Goal: Task Accomplishment & Management: Manage account settings

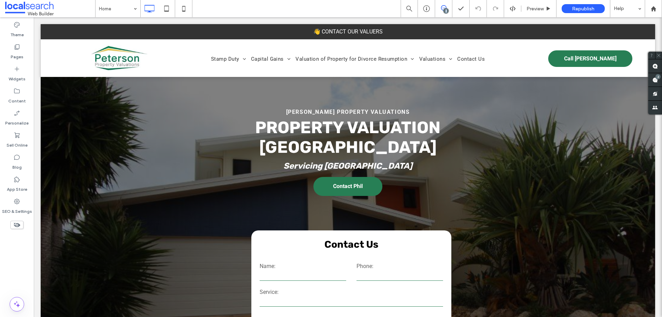
click at [446, 10] on div "2" at bounding box center [445, 10] width 5 height 5
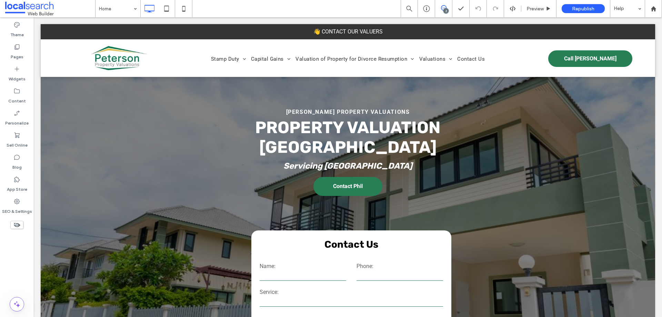
click at [447, 7] on span at bounding box center [443, 8] width 17 height 6
click at [446, 9] on div "2" at bounding box center [445, 10] width 5 height 5
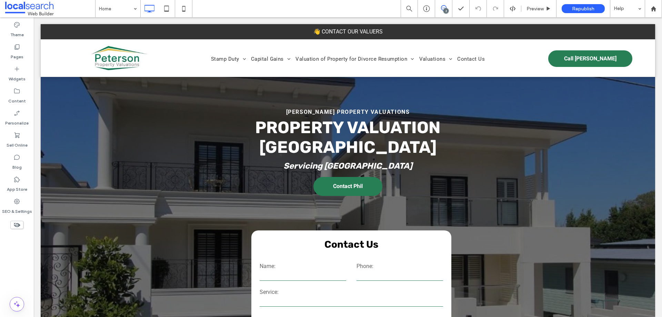
click at [448, 7] on span at bounding box center [443, 8] width 17 height 6
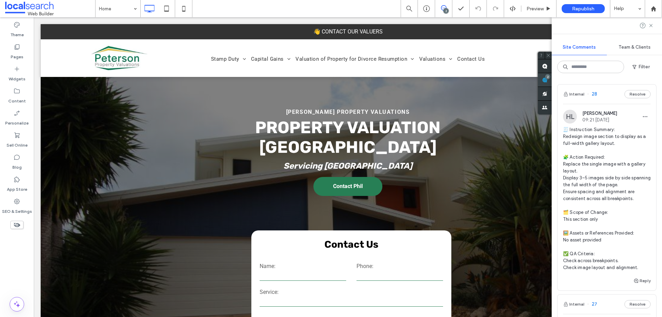
click at [550, 76] on div "2" at bounding box center [547, 76] width 5 height 5
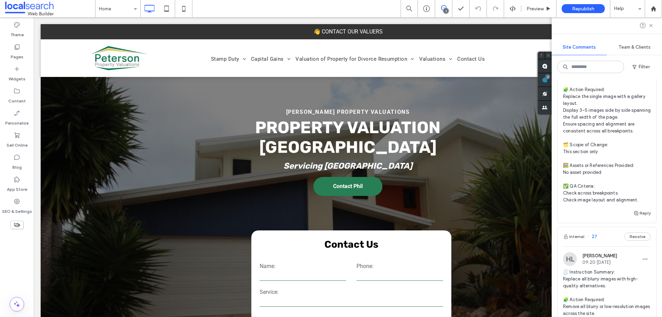
scroll to position [241, 0]
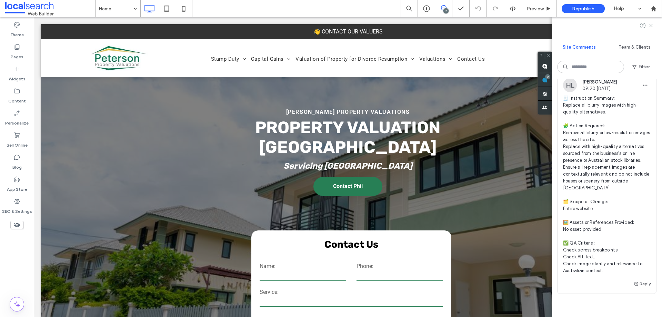
click at [593, 132] on span "🧾 Instruction Summary: Replace all blurry images with high-quality alternatives…" at bounding box center [607, 184] width 88 height 179
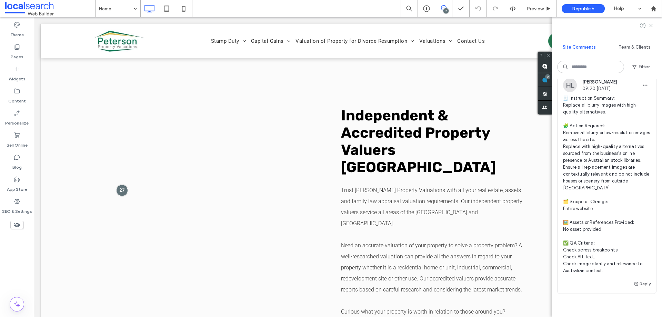
scroll to position [0, 0]
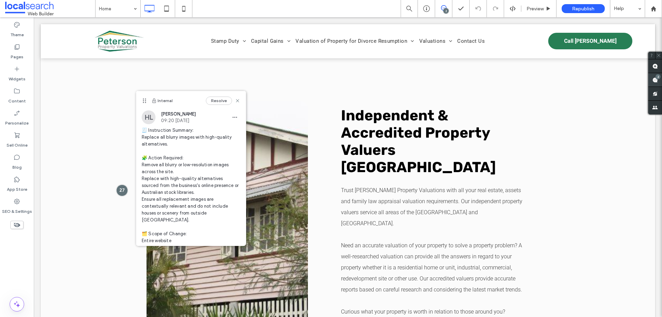
click at [656, 80] on use at bounding box center [655, 80] width 6 height 6
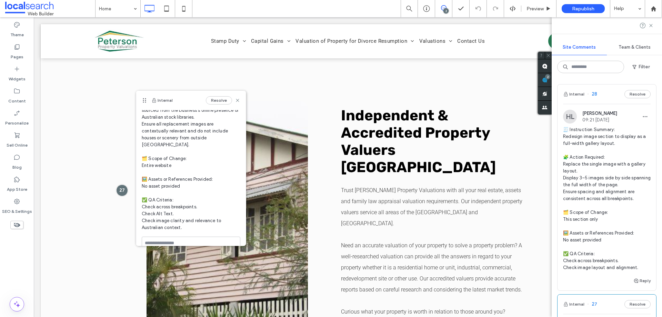
scroll to position [80, 0]
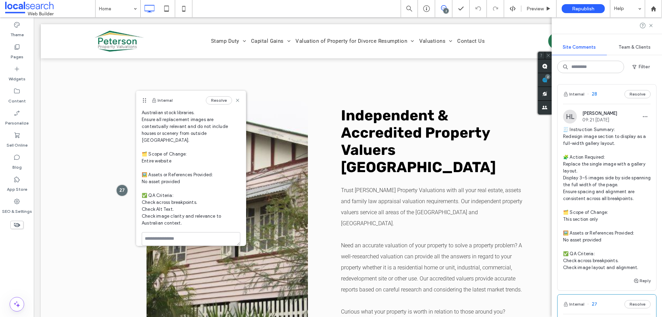
click at [595, 154] on span "🧾 Instruction Summary: Redesign image section to display as a full-width galler…" at bounding box center [607, 198] width 88 height 145
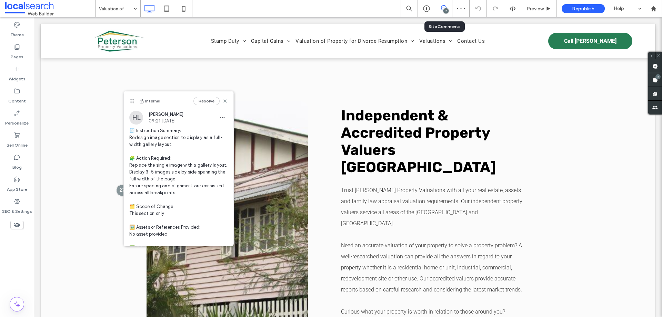
click at [440, 3] on div "2" at bounding box center [443, 8] width 17 height 17
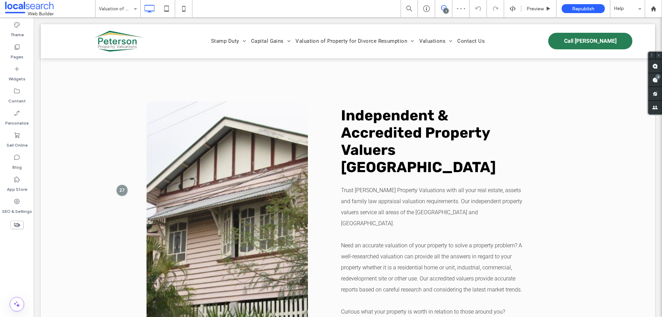
click at [442, 5] on icon at bounding box center [444, 8] width 6 height 6
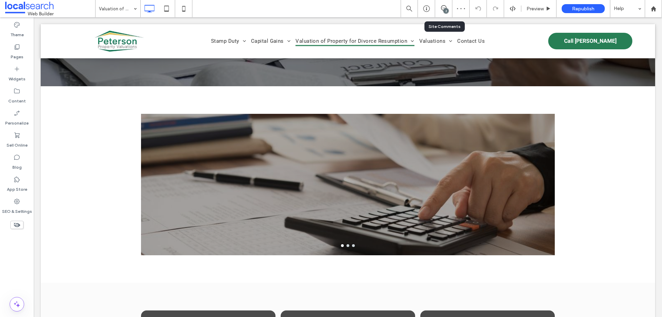
click at [441, 11] on div "2" at bounding box center [443, 8] width 17 height 7
click at [443, 10] on div "2" at bounding box center [443, 8] width 17 height 6
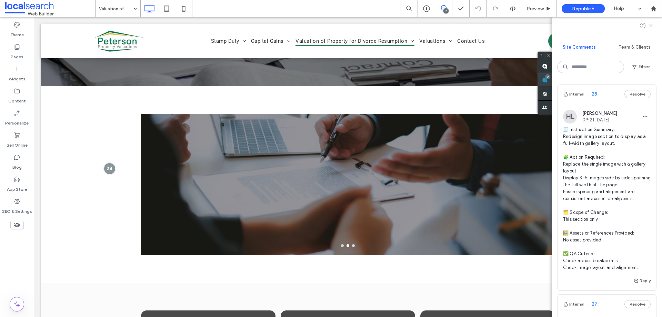
click at [547, 78] on use at bounding box center [545, 80] width 6 height 6
click at [106, 169] on div at bounding box center [109, 168] width 13 height 13
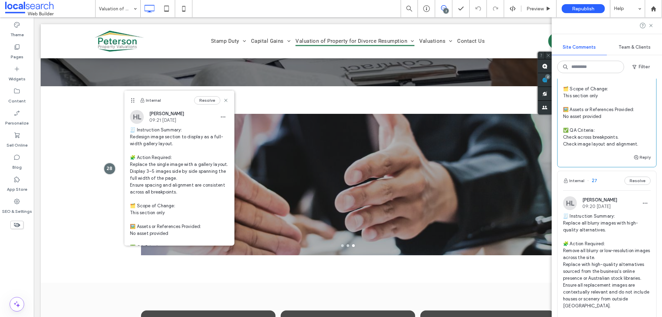
scroll to position [241, 0]
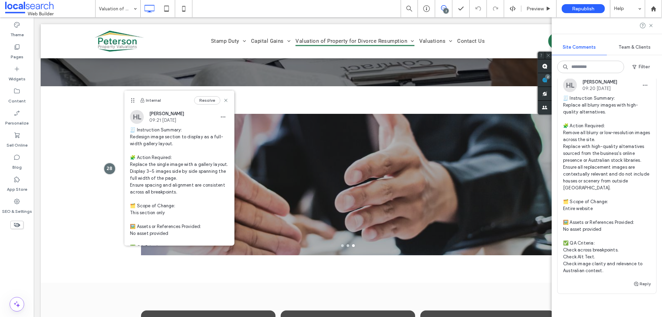
click at [600, 131] on span "🧾 Instruction Summary: Replace all blurry images with high-quality alternatives…" at bounding box center [607, 184] width 88 height 179
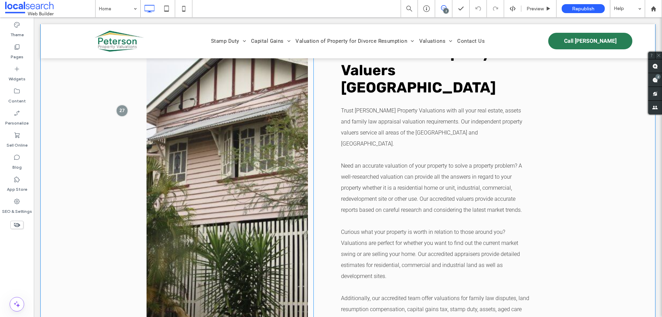
scroll to position [1461, 0]
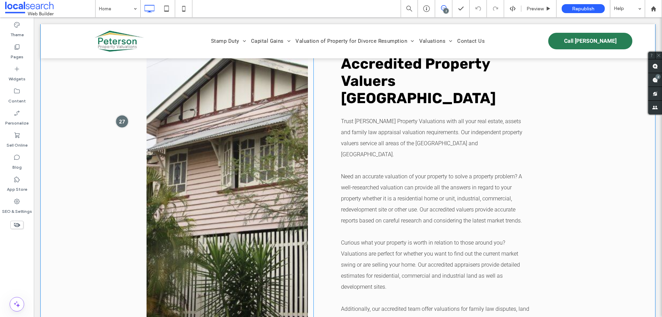
click at [124, 115] on div at bounding box center [121, 121] width 13 height 13
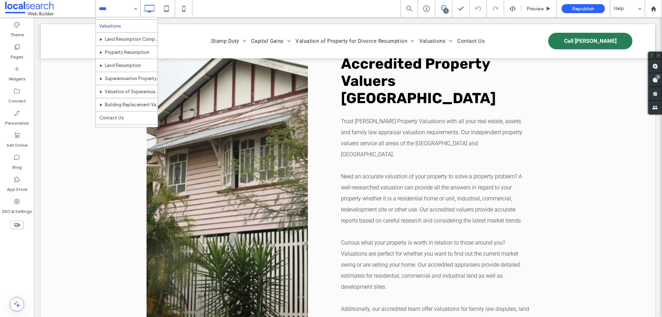
scroll to position [413, 0]
click at [120, 11] on input at bounding box center [116, 8] width 34 height 17
click at [135, 8] on div "Home Stamp Duty Stamp Duty Valuation Valuation for Stamp Duty Purposes Property…" at bounding box center [117, 8] width 45 height 17
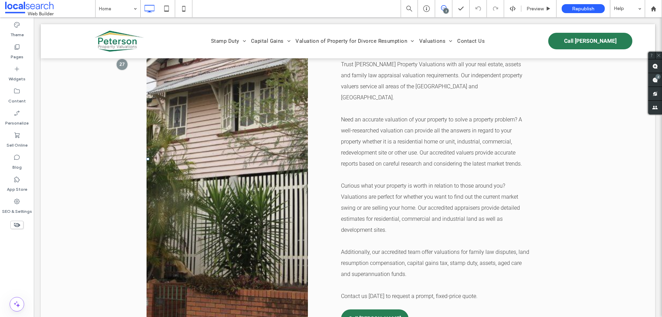
scroll to position [1452, 0]
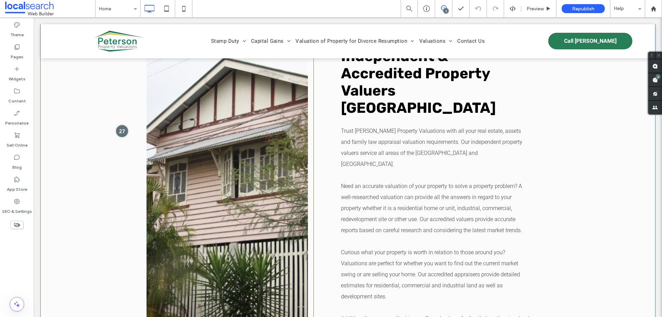
click at [124, 124] on div at bounding box center [121, 130] width 13 height 13
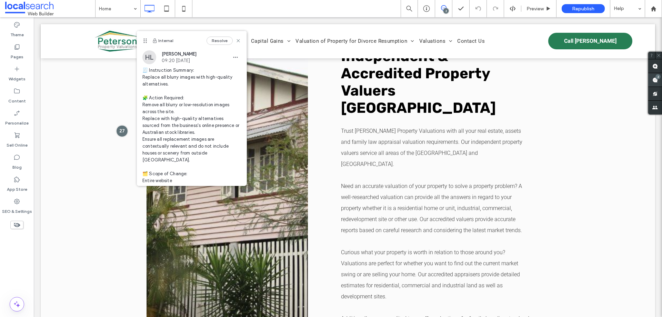
click at [656, 80] on span at bounding box center [655, 79] width 14 height 13
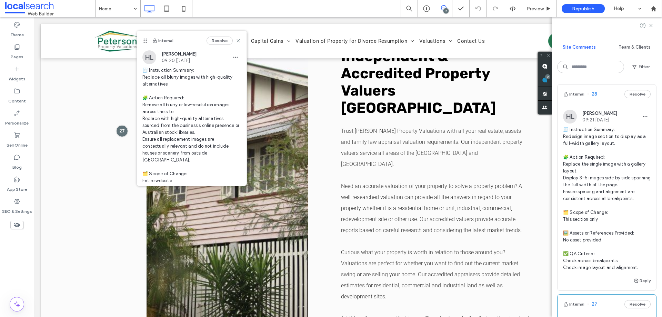
click at [591, 141] on span "🧾 Instruction Summary: Redesign image section to display as a full-width galler…" at bounding box center [607, 198] width 88 height 145
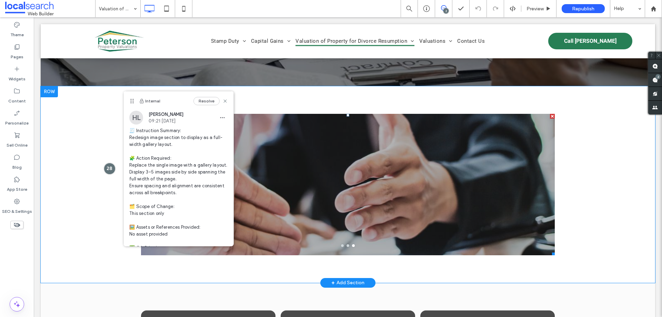
click at [308, 155] on div at bounding box center [348, 188] width 414 height 109
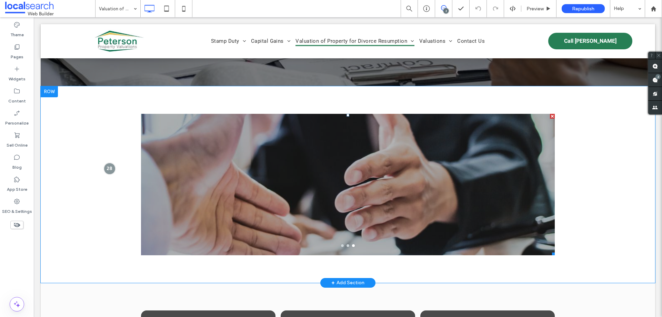
click at [309, 155] on div at bounding box center [348, 188] width 414 height 109
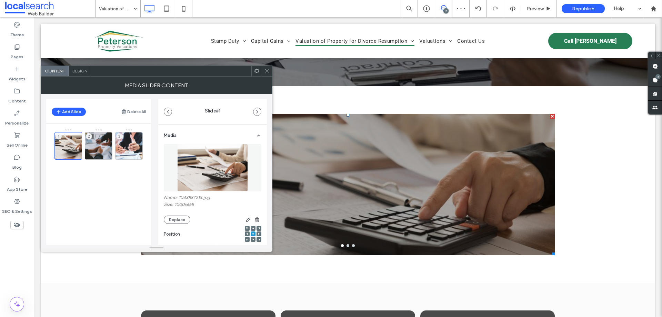
click at [267, 67] on span at bounding box center [266, 71] width 5 height 10
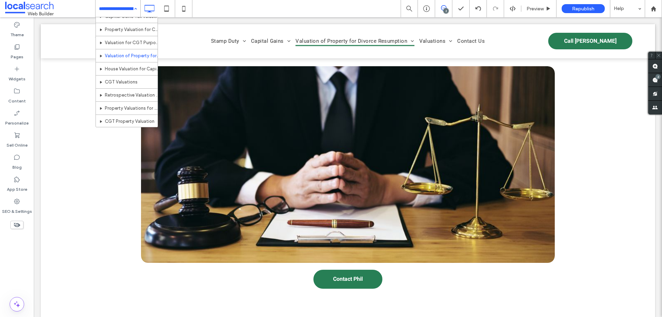
scroll to position [172, 0]
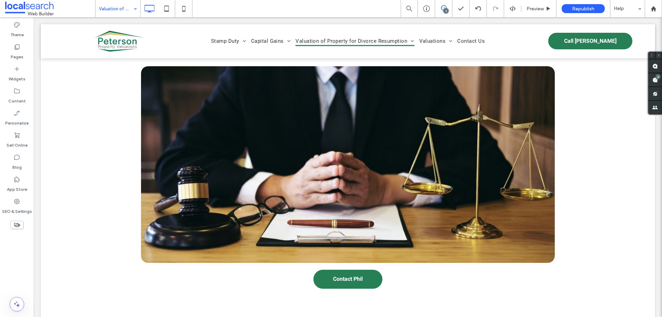
click at [114, 6] on input at bounding box center [116, 8] width 34 height 17
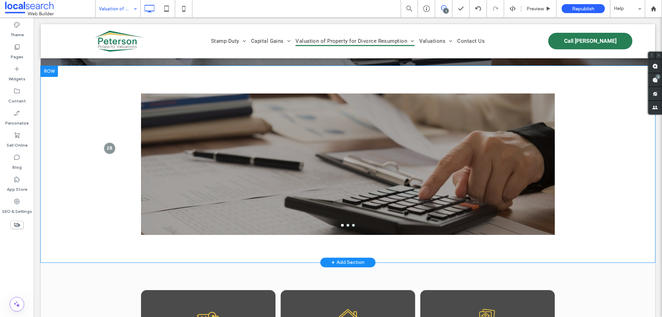
scroll to position [138, 0]
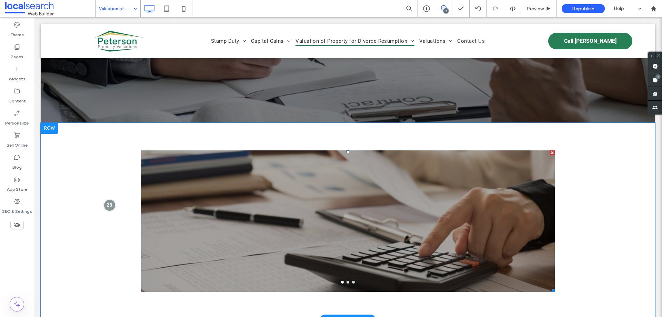
click at [344, 280] on div at bounding box center [348, 281] width 414 height 3
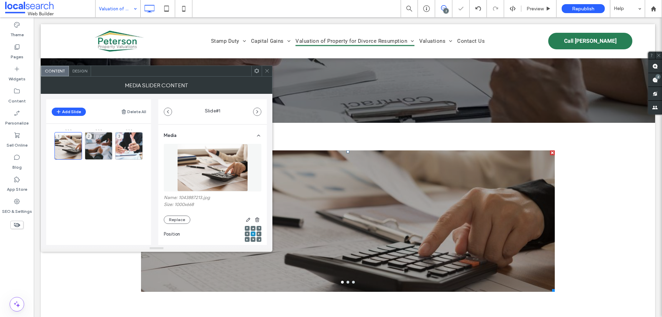
click at [346, 282] on button "go to slide 2" at bounding box center [347, 281] width 3 height 3
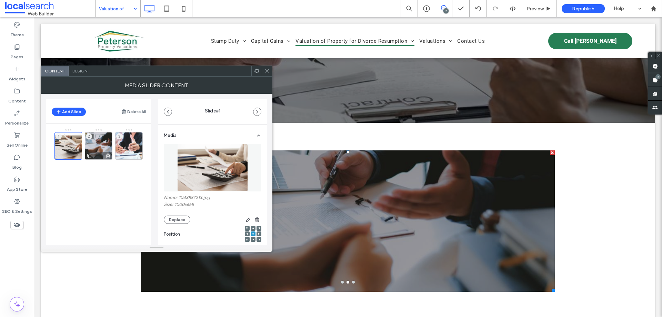
click at [96, 149] on div "2" at bounding box center [99, 146] width 28 height 28
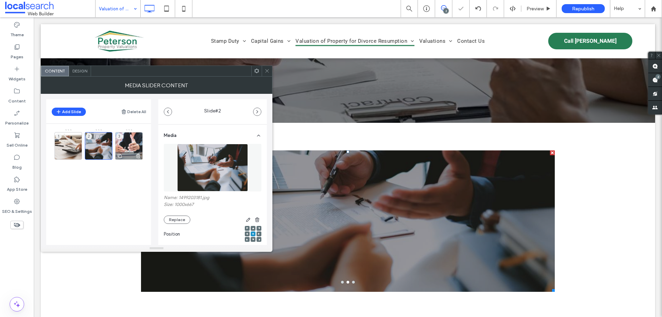
click at [127, 149] on div "3" at bounding box center [129, 146] width 28 height 28
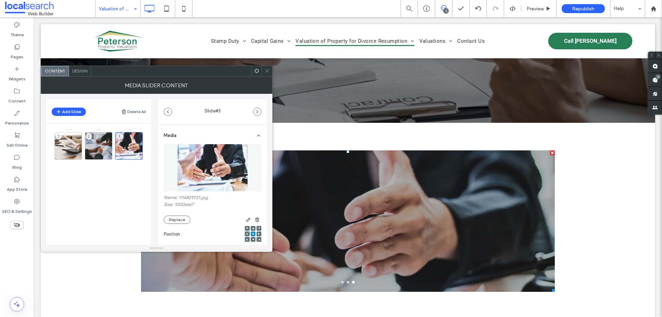
click at [268, 72] on icon at bounding box center [266, 70] width 5 height 5
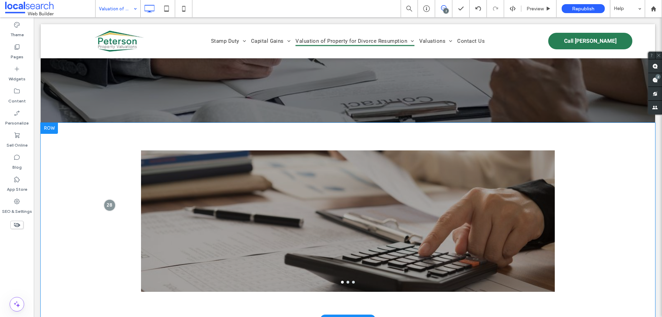
drag, startPoint x: 445, startPoint y: 6, endPoint x: 448, endPoint y: 17, distance: 10.8
click at [446, 7] on use at bounding box center [444, 8] width 6 height 6
click at [447, 11] on div "2" at bounding box center [445, 10] width 5 height 5
click at [657, 80] on span at bounding box center [655, 79] width 14 height 13
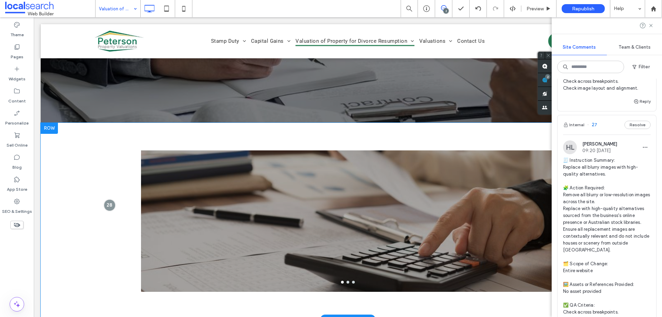
scroll to position [241, 0]
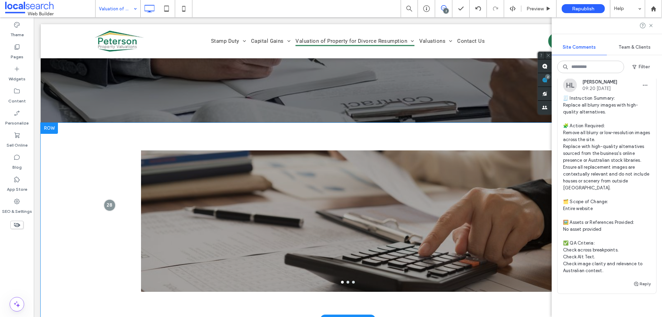
click at [586, 166] on span "🧾 Instruction Summary: Replace all blurry images with high-quality alternatives…" at bounding box center [607, 184] width 88 height 179
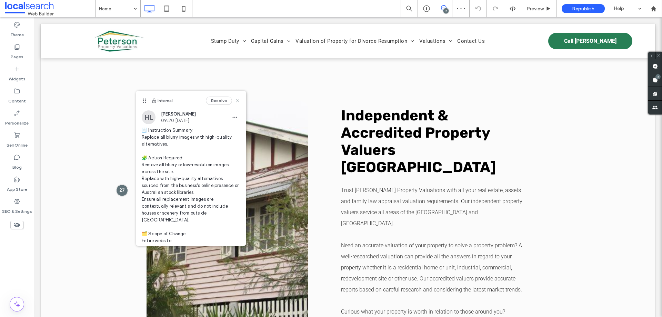
drag, startPoint x: 234, startPoint y: 100, endPoint x: 200, endPoint y: 83, distance: 38.2
click at [235, 100] on icon at bounding box center [238, 101] width 6 height 6
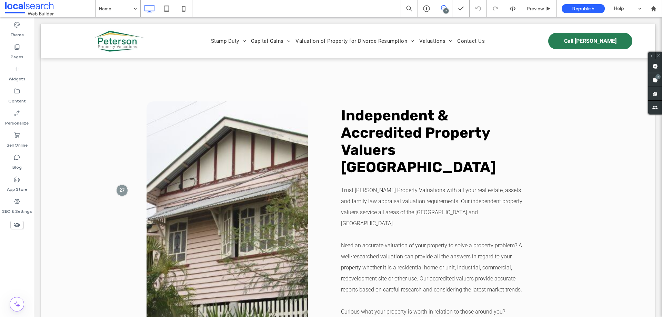
click at [442, 8] on icon at bounding box center [444, 8] width 6 height 6
click at [445, 13] on div "2" at bounding box center [445, 10] width 5 height 5
click at [651, 77] on div "2" at bounding box center [655, 80] width 14 height 14
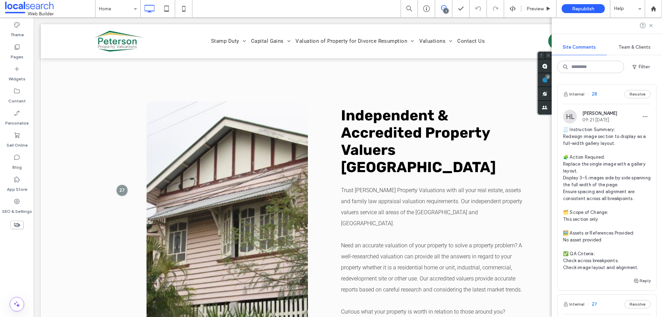
click at [588, 202] on span "🧾 Instruction Summary: Redesign image section to display as a full-width galler…" at bounding box center [607, 198] width 88 height 145
click at [590, 191] on div at bounding box center [331, 158] width 662 height 317
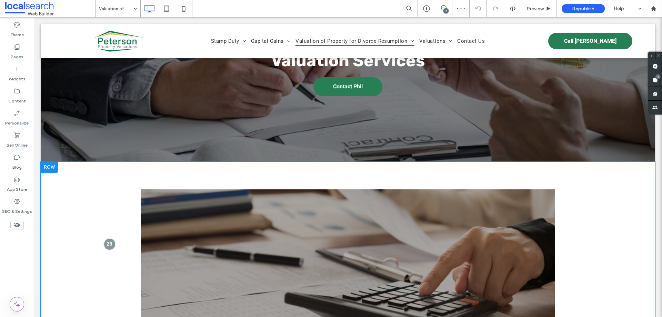
scroll to position [103, 0]
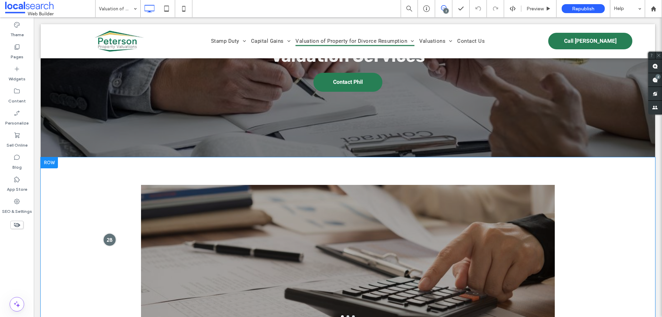
click at [110, 239] on div at bounding box center [109, 239] width 13 height 13
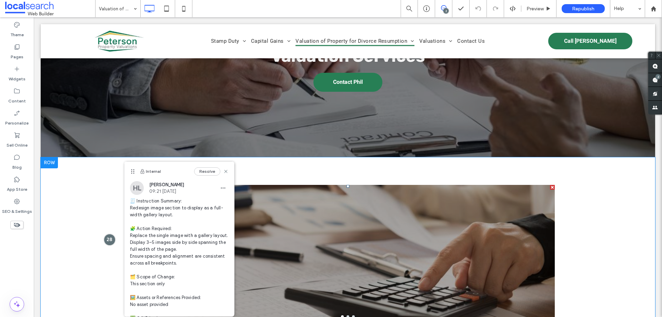
click at [306, 240] on div at bounding box center [348, 259] width 414 height 109
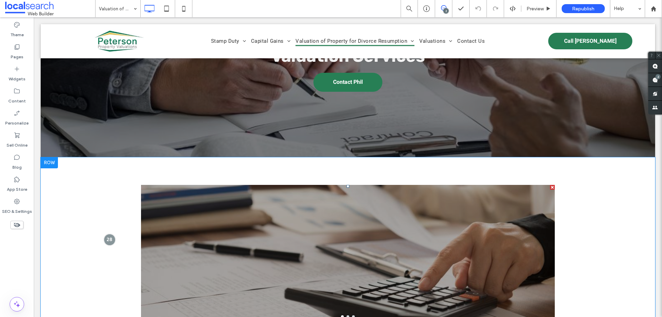
click at [306, 240] on div at bounding box center [348, 259] width 414 height 109
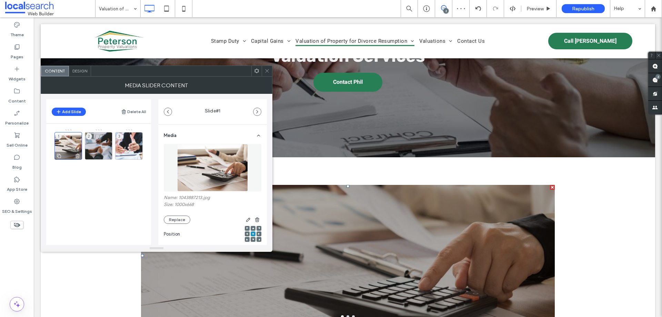
click at [71, 142] on div "1" at bounding box center [68, 146] width 28 height 28
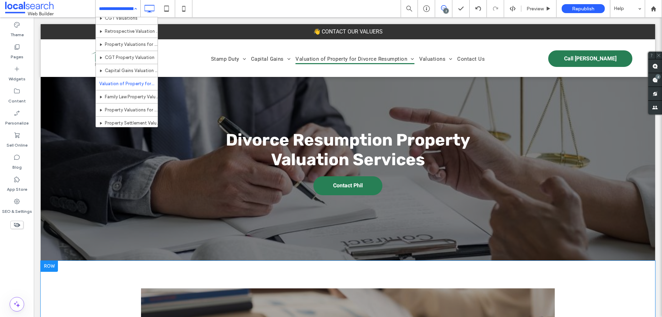
scroll to position [207, 0]
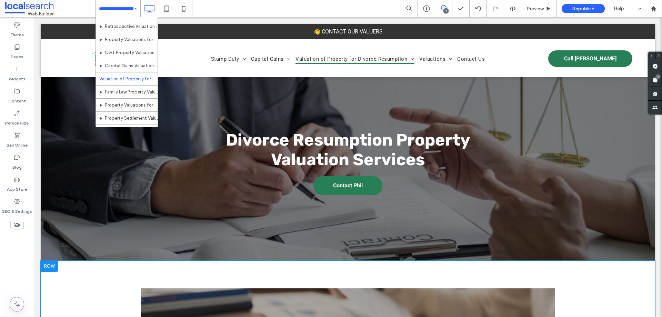
click at [121, 1] on input at bounding box center [116, 8] width 34 height 17
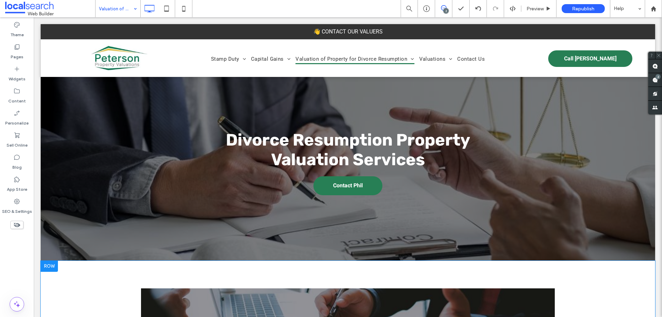
click at [117, 5] on input at bounding box center [116, 8] width 34 height 17
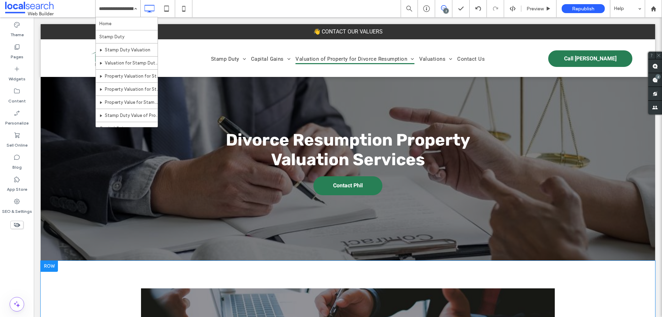
click at [442, 8] on icon at bounding box center [444, 8] width 6 height 6
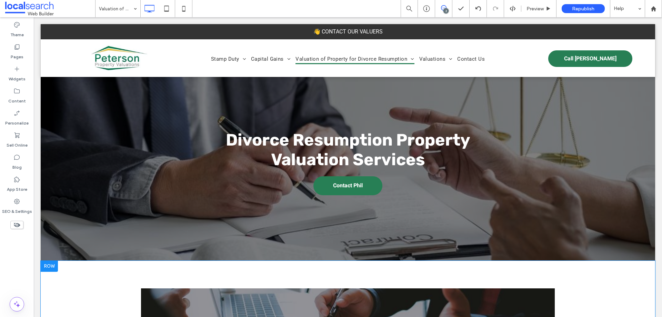
click at [440, 9] on span at bounding box center [443, 8] width 17 height 6
click at [655, 79] on div "2" at bounding box center [655, 80] width 14 height 14
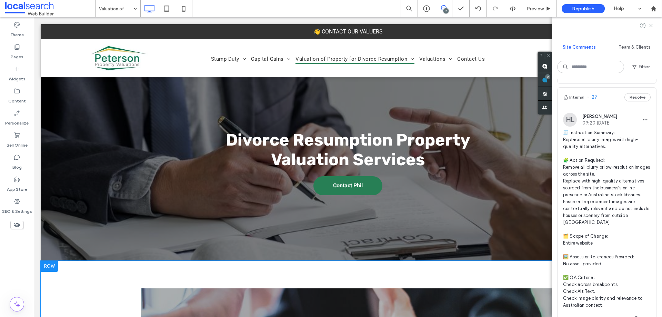
click at [592, 210] on span "🧾 Instruction Summary: Replace all blurry images with high-quality alternatives…" at bounding box center [607, 218] width 88 height 179
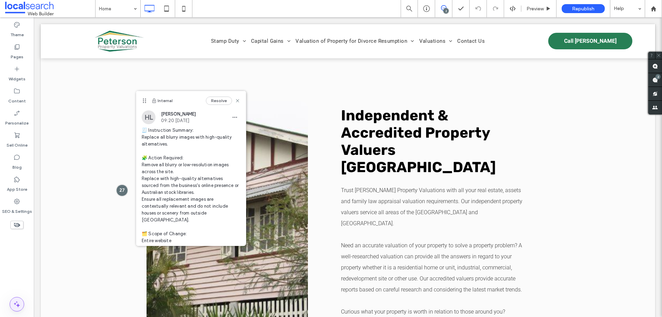
click at [19, 301] on icon at bounding box center [17, 304] width 8 height 8
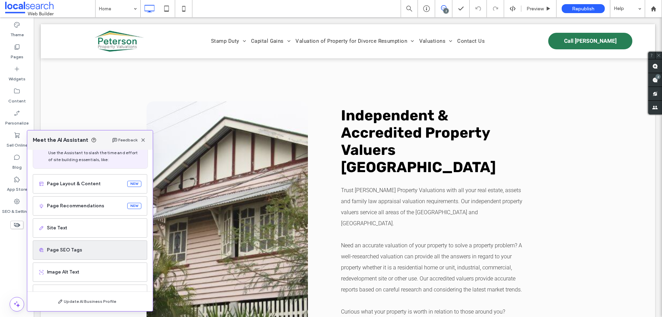
scroll to position [44, 0]
click at [74, 255] on div "Image Alt Text" at bounding box center [90, 251] width 114 height 19
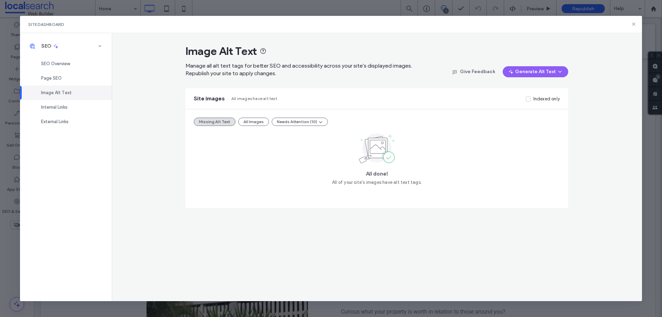
click at [256, 122] on button "All Images" at bounding box center [253, 122] width 31 height 8
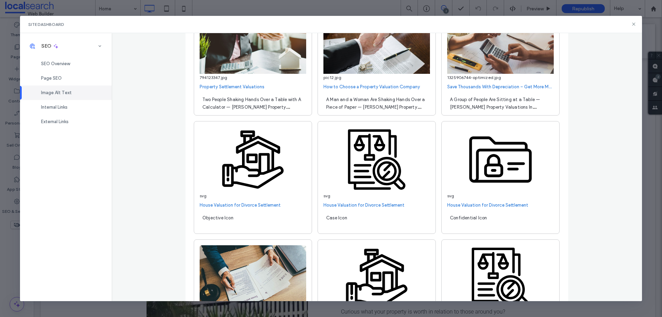
scroll to position [6237, 0]
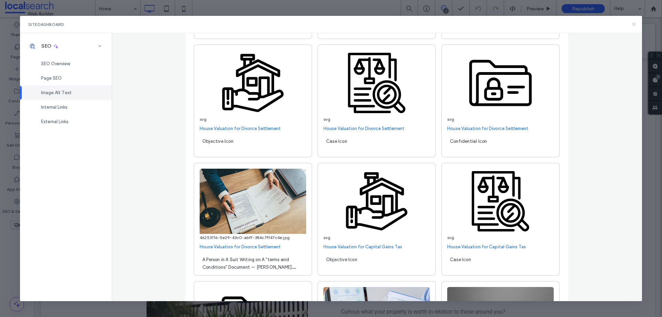
click at [633, 25] on use at bounding box center [633, 24] width 3 height 3
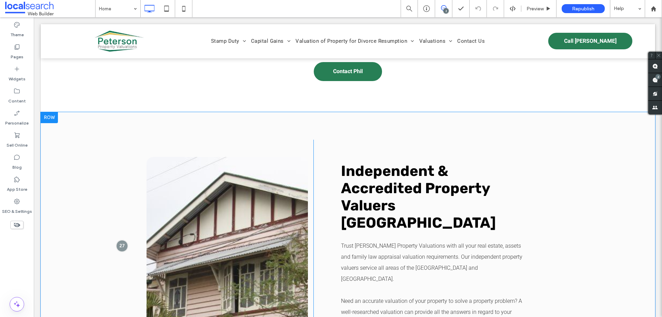
scroll to position [1413, 0]
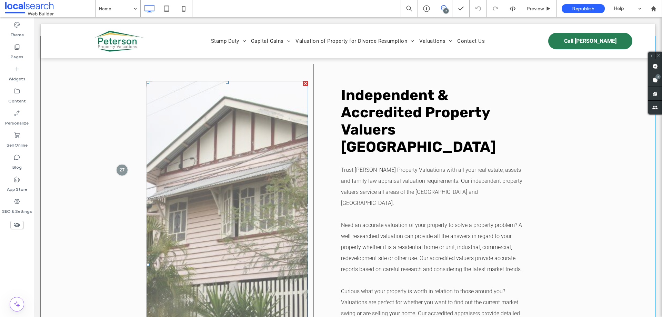
click at [263, 182] on link at bounding box center [226, 264] width 161 height 367
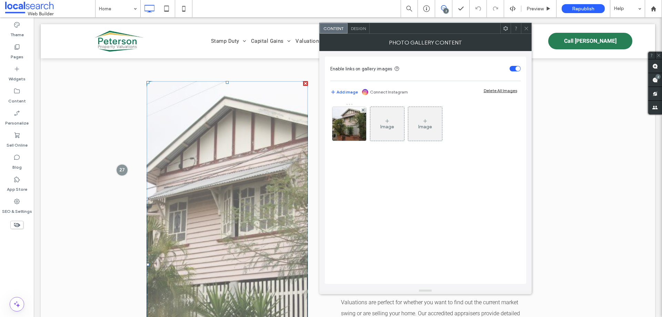
click at [275, 180] on link at bounding box center [226, 264] width 161 height 367
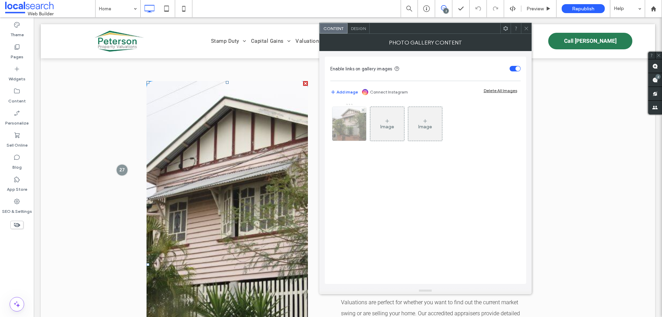
click at [356, 133] on img at bounding box center [349, 124] width 51 height 34
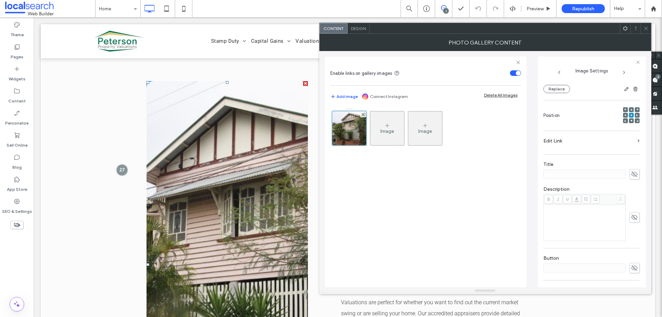
scroll to position [119, 0]
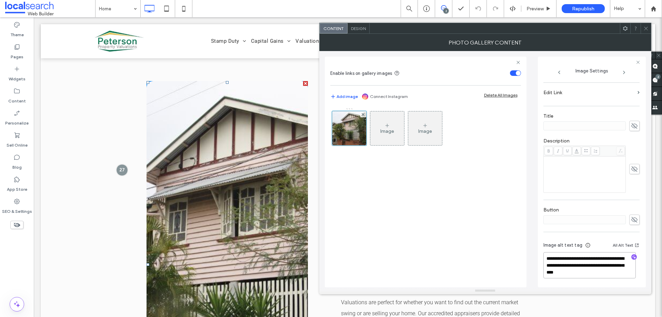
drag, startPoint x: 560, startPoint y: 266, endPoint x: 631, endPoint y: 275, distance: 71.3
click at [631, 275] on textarea "**********" at bounding box center [589, 265] width 92 height 26
type textarea "**********"
click at [575, 269] on textarea "**********" at bounding box center [589, 265] width 92 height 25
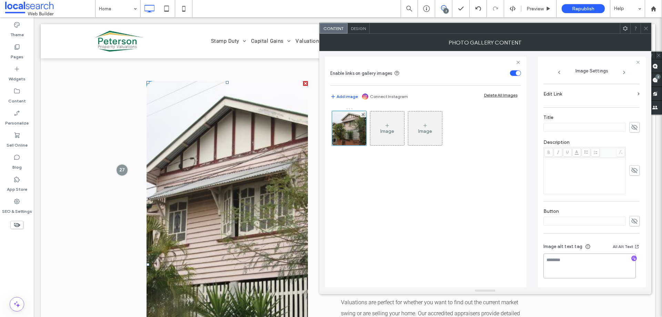
scroll to position [118, 0]
click at [357, 125] on div at bounding box center [349, 128] width 34 height 34
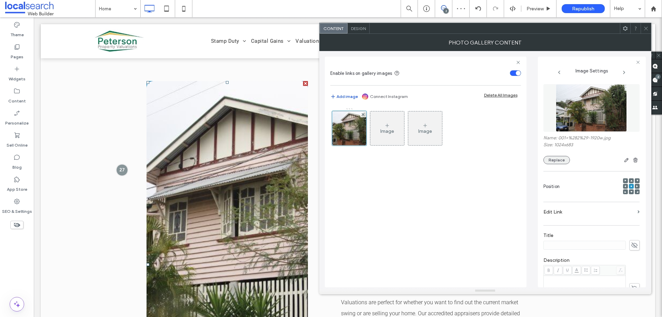
click at [562, 158] on button "Replace" at bounding box center [556, 160] width 27 height 8
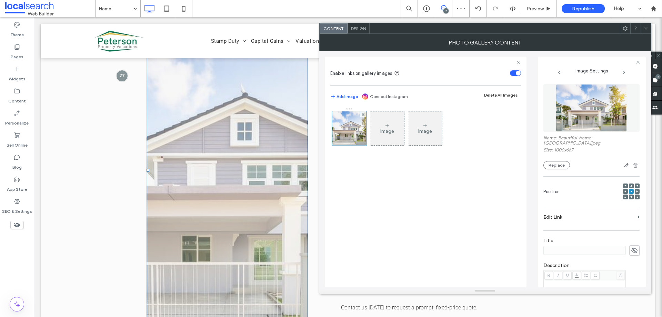
scroll to position [1551, 0]
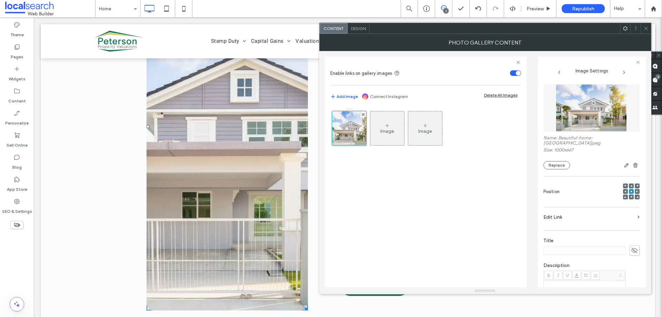
click at [95, 160] on div "Click To Paste Independent & Accredited Property Valuers Sunshine Coast Trust P…" at bounding box center [348, 122] width 614 height 448
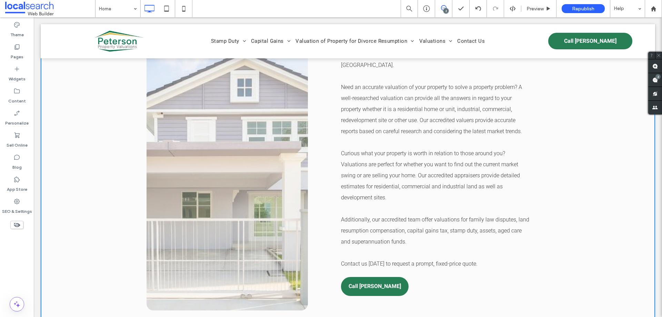
click at [231, 155] on link at bounding box center [226, 126] width 161 height 367
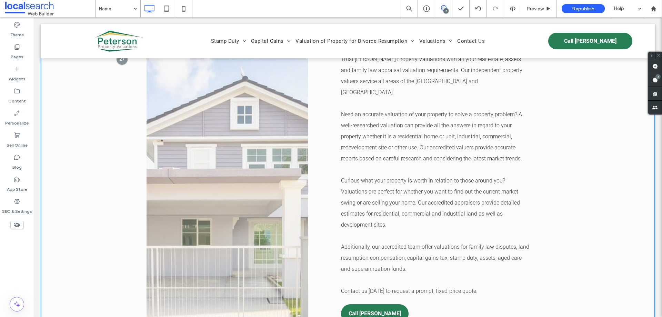
scroll to position [1482, 0]
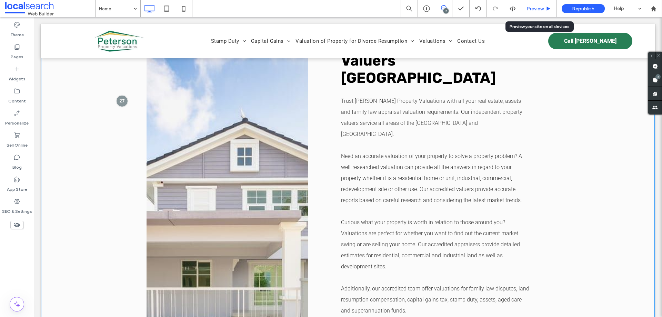
click at [528, 10] on span "Preview" at bounding box center [534, 9] width 17 height 6
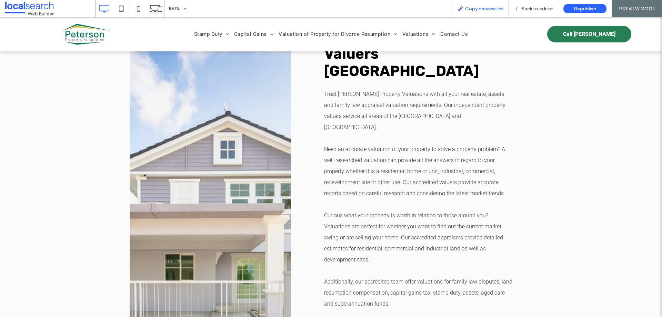
click at [469, 12] on div "Copy preview link" at bounding box center [480, 8] width 57 height 17
click at [525, 9] on span "Back to editor" at bounding box center [537, 9] width 32 height 6
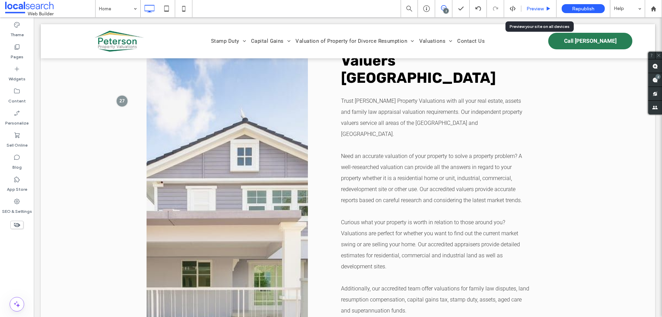
click at [532, 10] on span "Preview" at bounding box center [534, 9] width 17 height 6
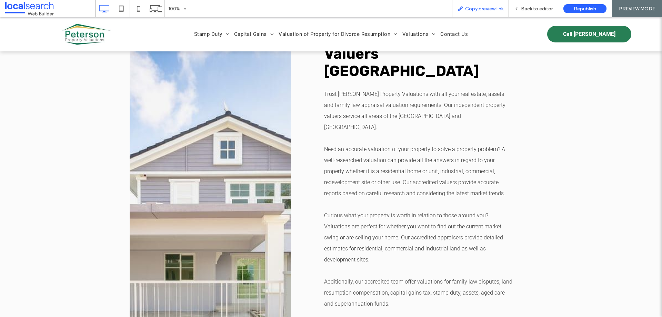
click at [487, 9] on span "Copy preview link" at bounding box center [484, 9] width 38 height 6
click at [522, 8] on span "Back to editor" at bounding box center [537, 9] width 32 height 6
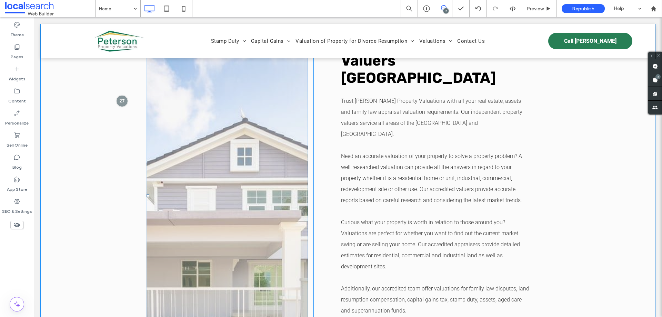
click at [234, 186] on link at bounding box center [226, 195] width 161 height 367
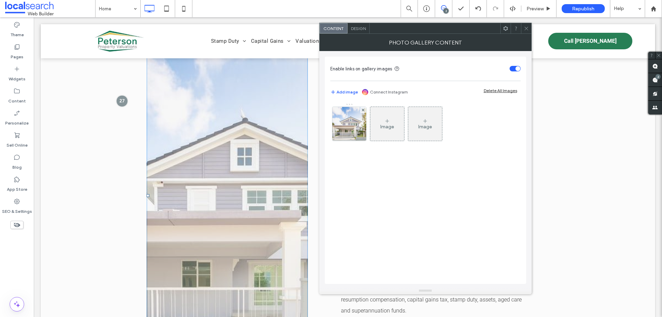
click at [234, 186] on link at bounding box center [226, 195] width 161 height 367
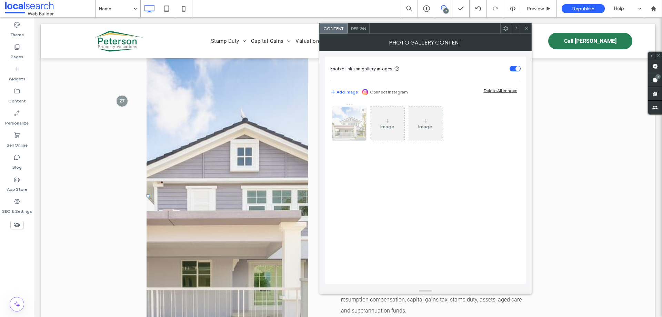
click at [351, 136] on img at bounding box center [349, 124] width 51 height 34
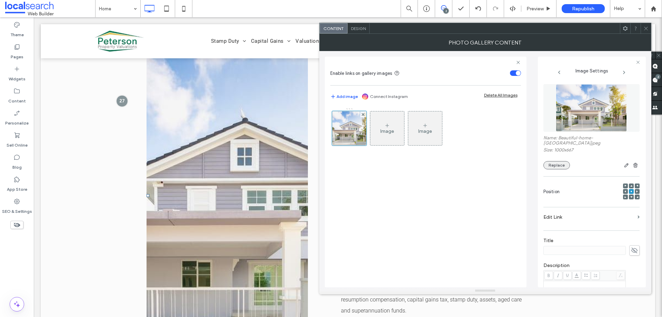
click at [551, 161] on button "Replace" at bounding box center [556, 165] width 27 height 8
click at [559, 169] on button "Replace" at bounding box center [556, 165] width 27 height 8
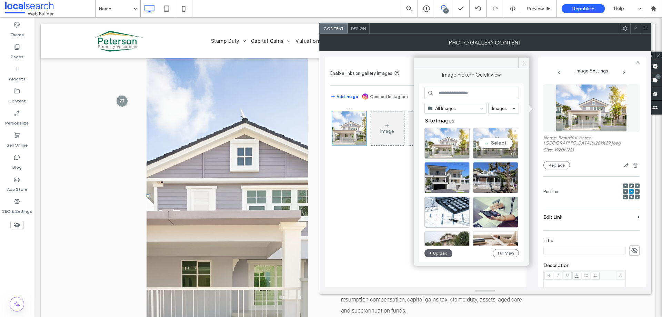
click at [515, 132] on icon at bounding box center [514, 131] width 3 height 3
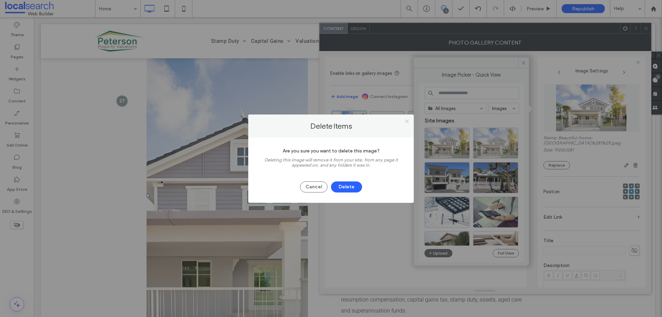
click at [404, 120] on icon at bounding box center [406, 121] width 5 height 5
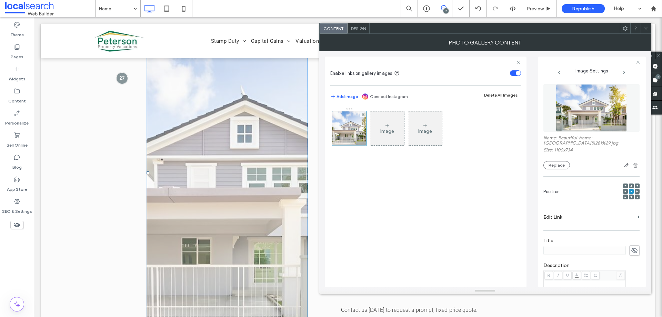
scroll to position [1551, 0]
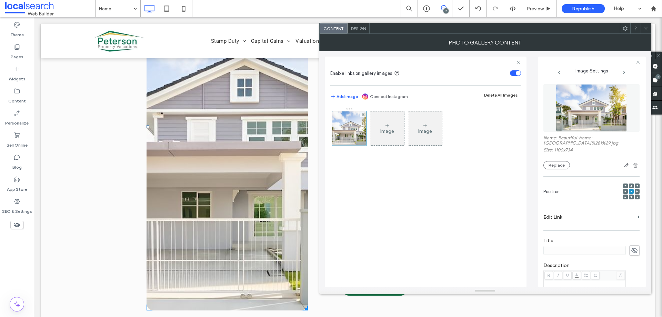
click at [646, 29] on icon at bounding box center [645, 28] width 5 height 5
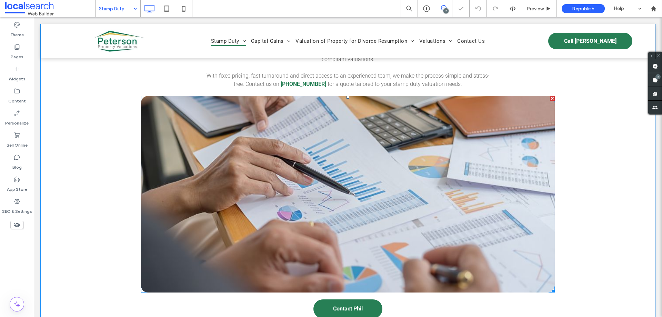
scroll to position [655, 0]
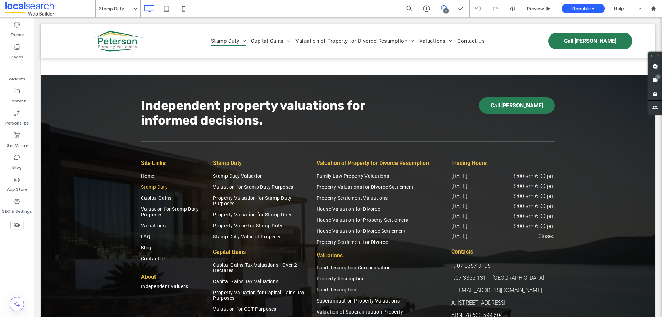
scroll to position [896, 0]
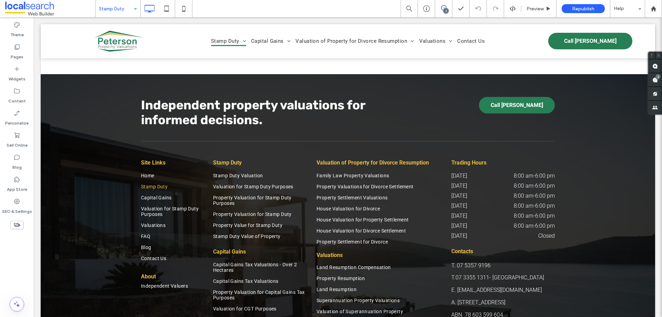
click at [127, 11] on input at bounding box center [116, 8] width 34 height 17
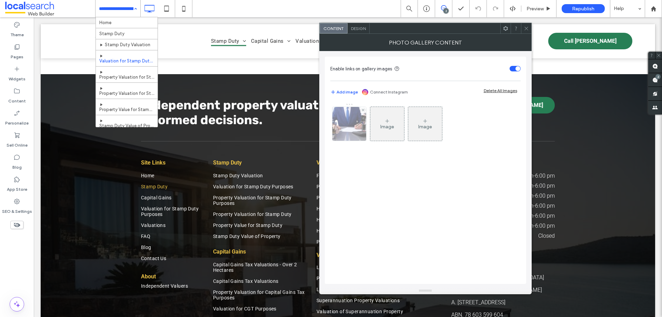
click at [346, 127] on img at bounding box center [349, 124] width 51 height 34
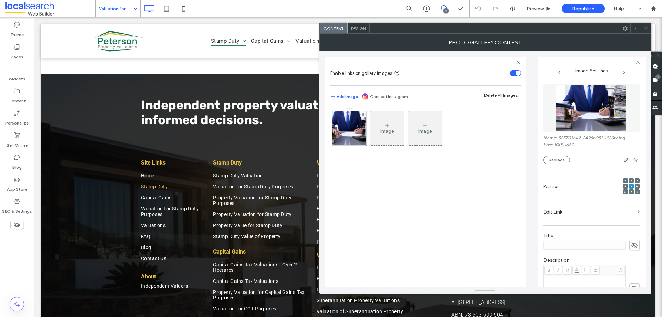
click at [590, 108] on img at bounding box center [590, 108] width 71 height 48
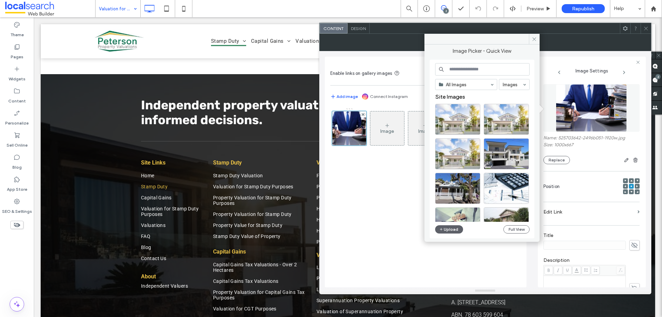
click at [585, 112] on img at bounding box center [590, 108] width 71 height 48
click at [566, 137] on label "Name: 525703642-2496b051-1920w.jpg" at bounding box center [591, 138] width 96 height 7
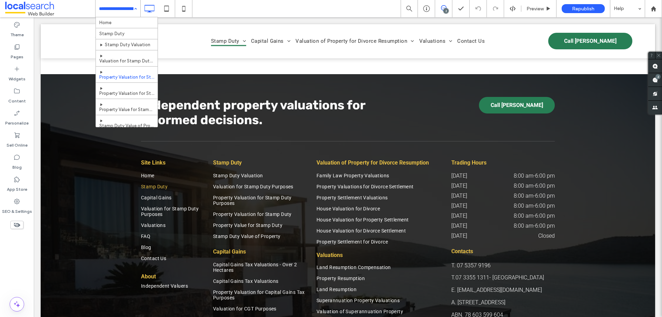
click at [115, 6] on input at bounding box center [116, 8] width 34 height 17
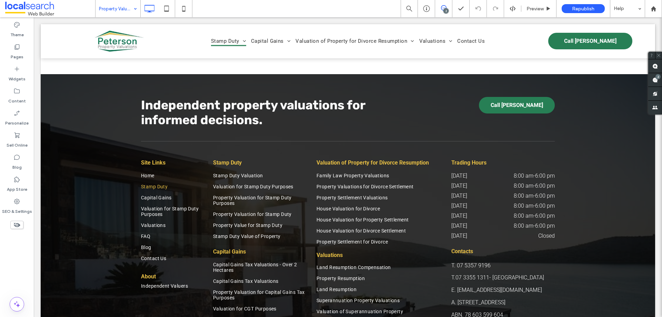
click at [123, 17] on div "Property Valuation for Stamp Duty" at bounding box center [117, 8] width 45 height 17
click at [114, 8] on input at bounding box center [116, 8] width 34 height 17
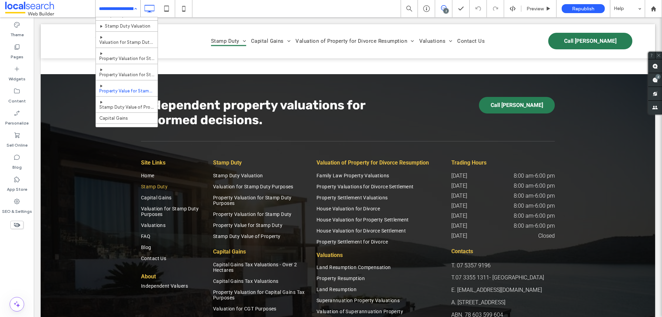
scroll to position [34, 0]
click at [132, 7] on div "Home Stamp Duty Stamp Duty Valuation Valuation for Stamp Duty Purposes Property…" at bounding box center [117, 8] width 45 height 17
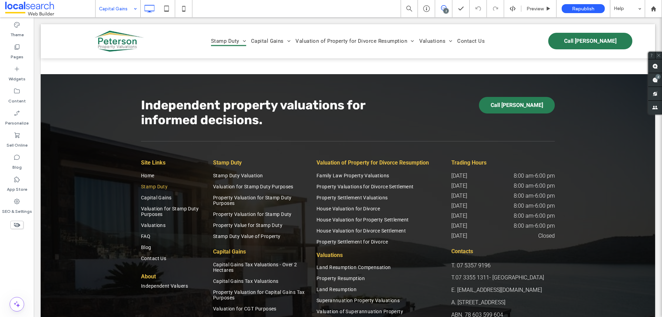
click at [111, 7] on input at bounding box center [116, 8] width 34 height 17
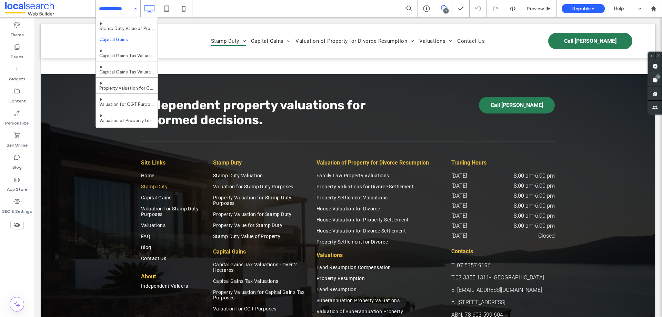
scroll to position [69, 0]
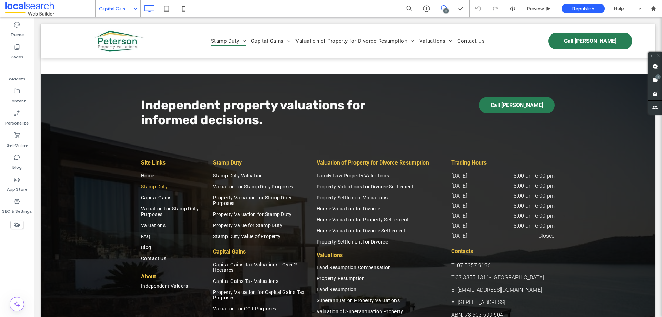
click at [105, 8] on input at bounding box center [116, 8] width 34 height 17
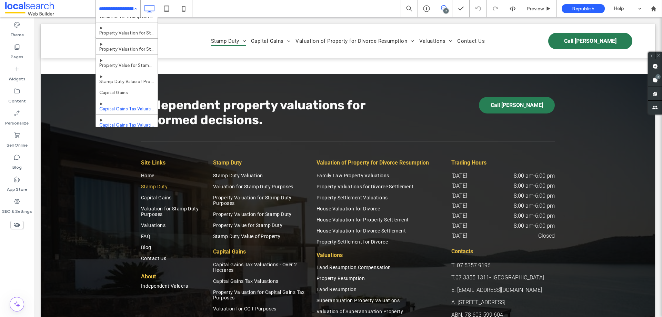
scroll to position [103, 0]
click at [118, 2] on input at bounding box center [116, 8] width 34 height 17
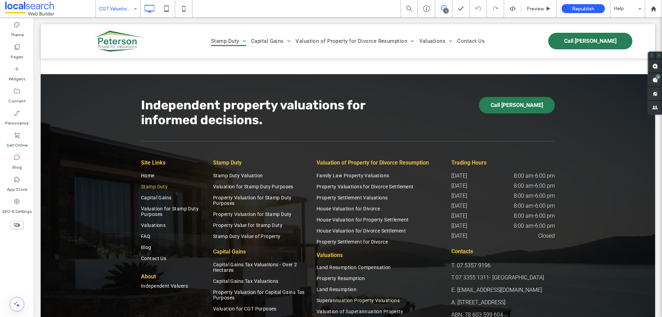
drag, startPoint x: 127, startPoint y: 6, endPoint x: 127, endPoint y: 14, distance: 8.3
click at [127, 6] on input at bounding box center [116, 8] width 34 height 17
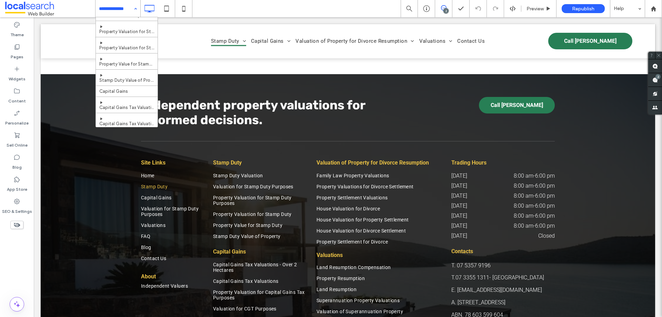
scroll to position [172, 0]
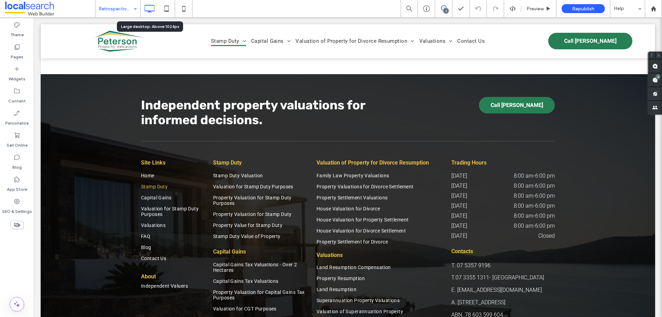
click at [118, 5] on input at bounding box center [116, 8] width 34 height 17
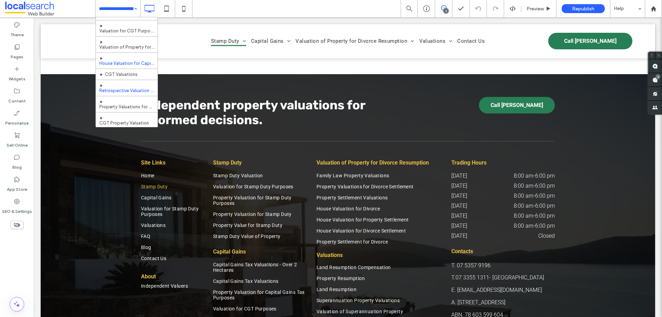
scroll to position [172, 0]
click at [132, 7] on div "Home Stamp Duty Stamp Duty Valuation Valuation for Stamp Duty Purposes Property…" at bounding box center [117, 8] width 45 height 17
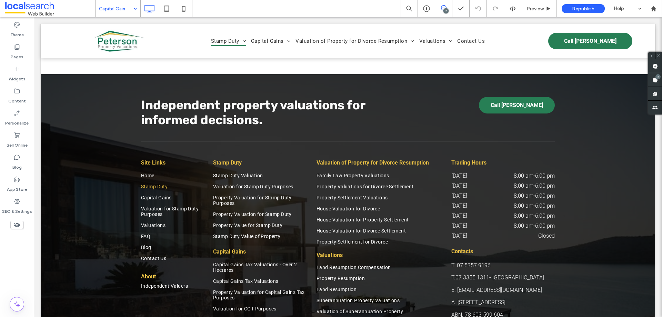
click at [123, 8] on input at bounding box center [116, 8] width 34 height 17
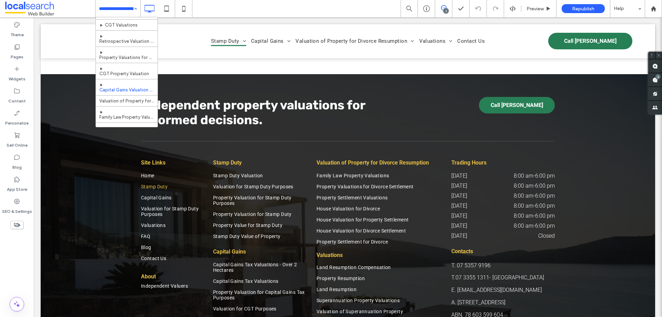
scroll to position [276, 0]
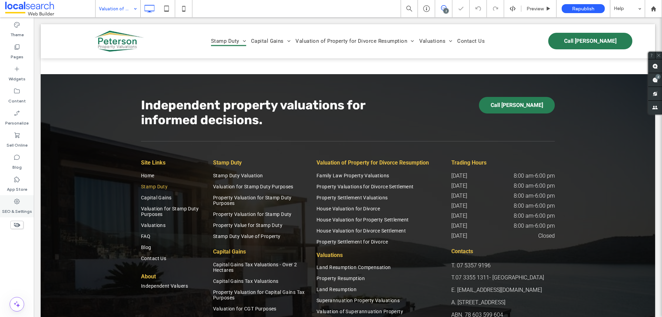
click at [26, 201] on div "SEO & Settings" at bounding box center [17, 206] width 34 height 22
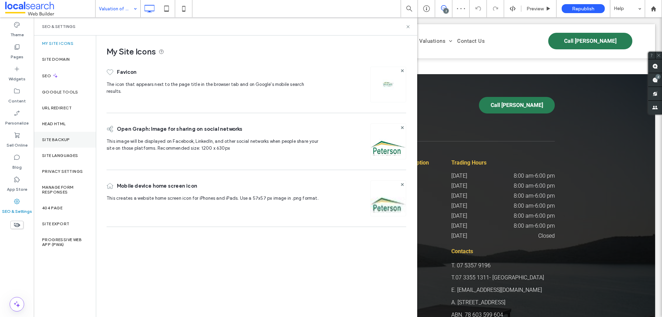
click at [62, 140] on label "Site Backup" at bounding box center [56, 139] width 28 height 5
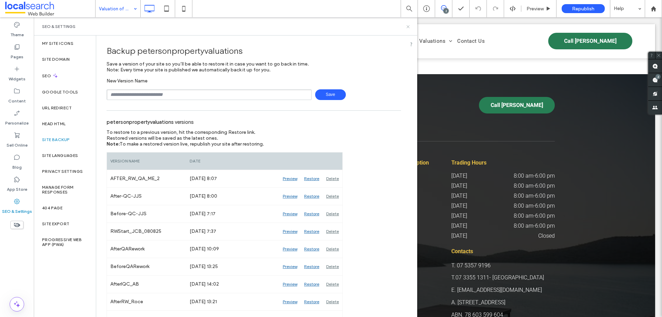
click at [409, 29] on div "SEO & Settings" at bounding box center [225, 26] width 383 height 18
click at [407, 26] on use at bounding box center [407, 26] width 3 height 3
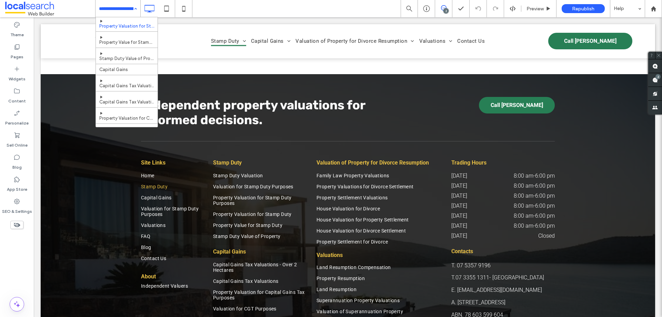
scroll to position [69, 0]
click at [21, 196] on div "SEO & Settings" at bounding box center [17, 206] width 34 height 22
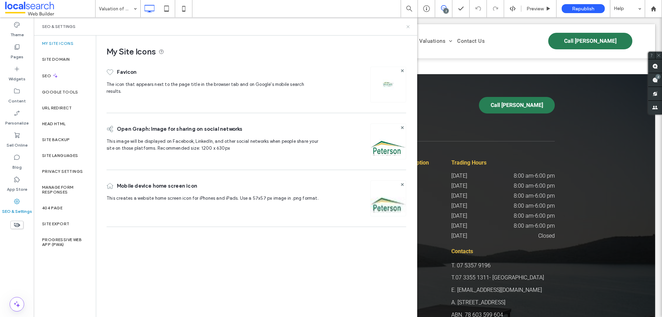
click at [408, 28] on icon at bounding box center [407, 26] width 5 height 5
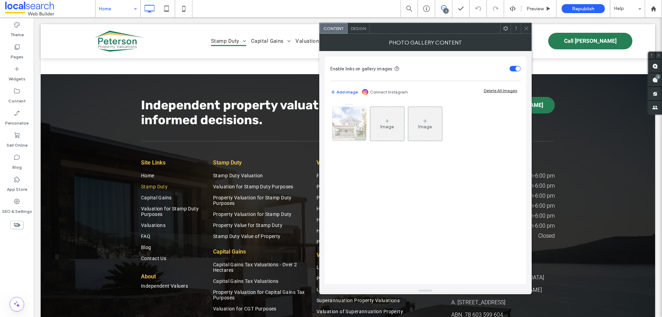
click at [349, 131] on img at bounding box center [349, 124] width 51 height 34
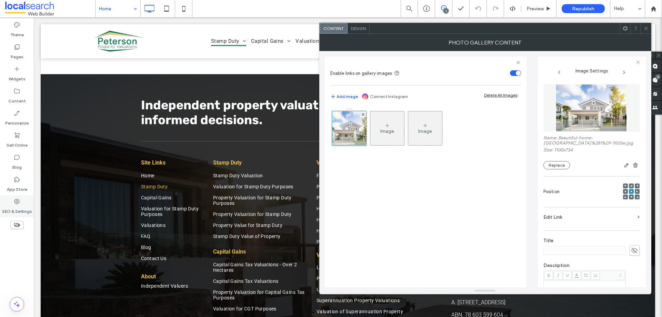
click at [19, 202] on icon at bounding box center [16, 201] width 7 height 7
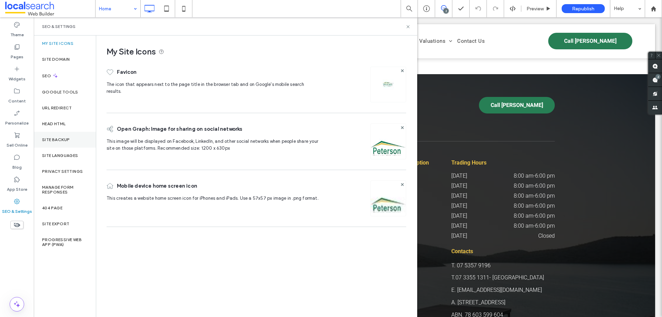
click at [66, 138] on label "Site Backup" at bounding box center [56, 139] width 28 height 5
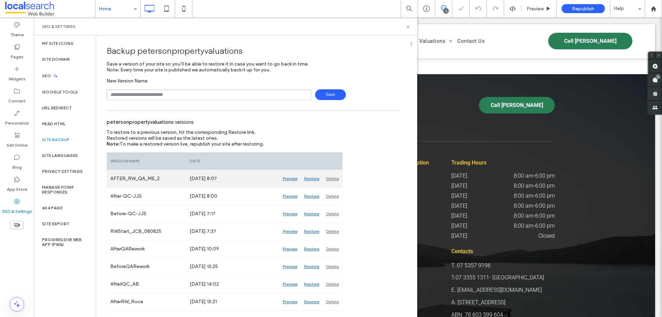
click at [287, 178] on div "Preview" at bounding box center [289, 178] width 21 height 17
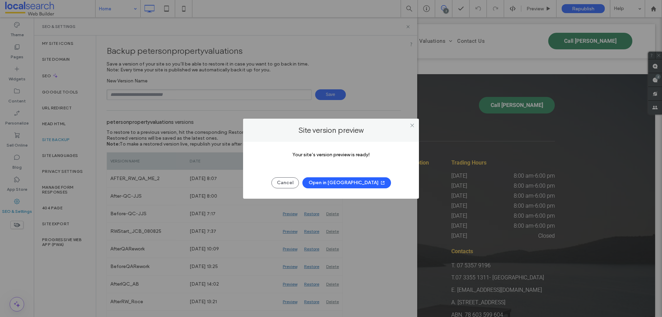
click at [362, 183] on button "Open in New Tab" at bounding box center [346, 182] width 89 height 11
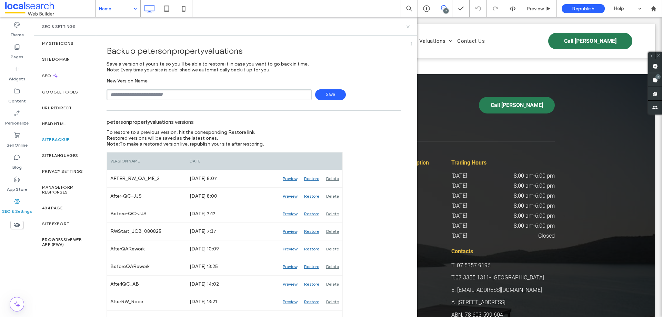
click at [408, 27] on icon at bounding box center [407, 26] width 5 height 5
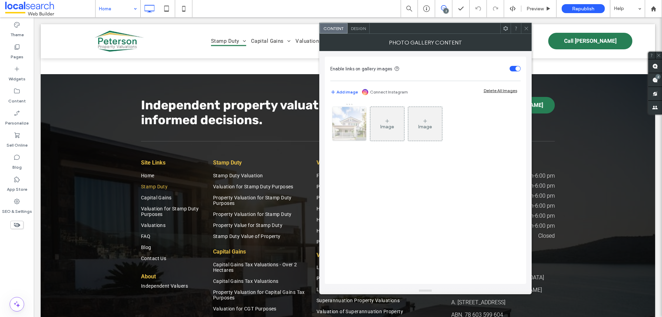
click at [344, 118] on img at bounding box center [349, 124] width 51 height 34
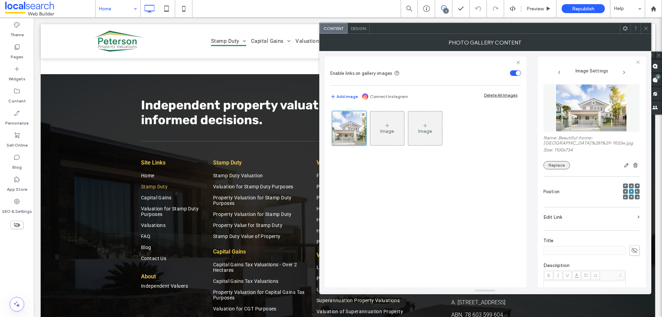
click at [561, 168] on button "Replace" at bounding box center [556, 165] width 27 height 8
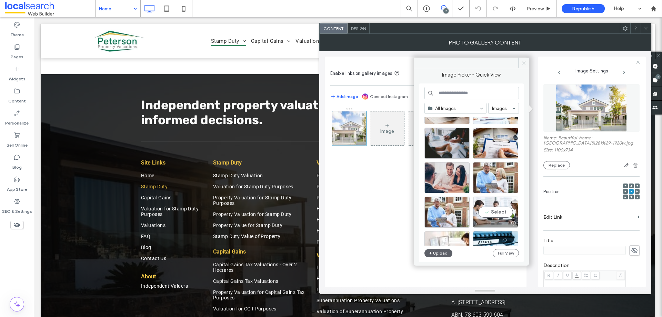
scroll to position [296, 0]
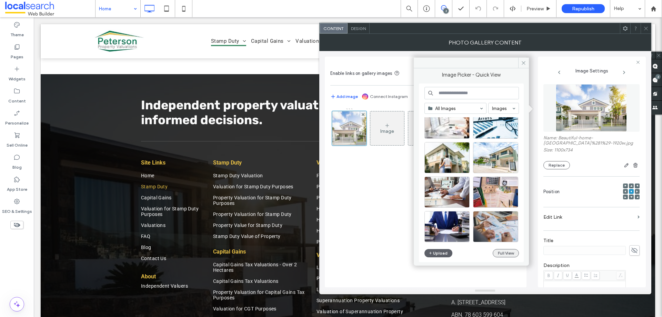
click at [502, 255] on button "Full View" at bounding box center [505, 253] width 26 height 8
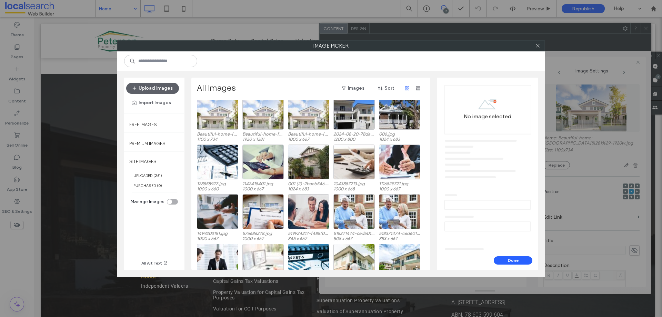
scroll to position [0, 0]
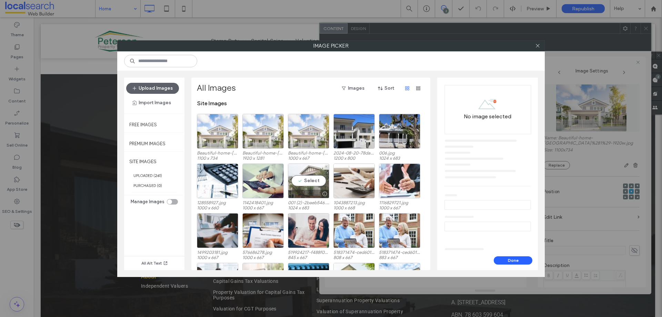
click at [307, 176] on div "Select" at bounding box center [308, 180] width 41 height 35
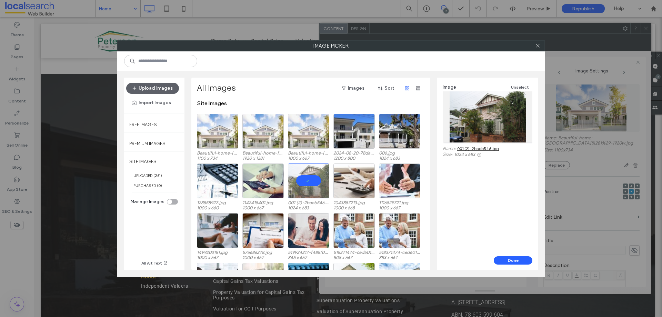
click at [517, 259] on button "Done" at bounding box center [512, 260] width 39 height 8
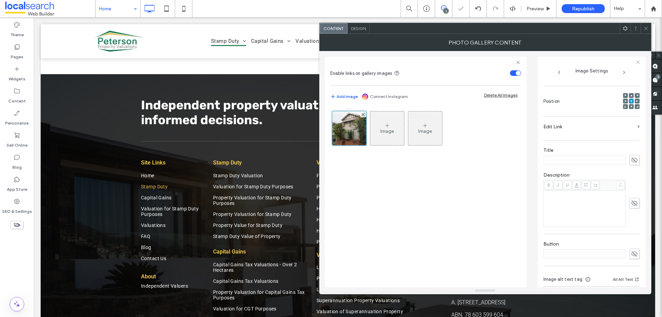
scroll to position [112, 0]
click at [557, 177] on div "Rich Text Editor" at bounding box center [584, 181] width 80 height 34
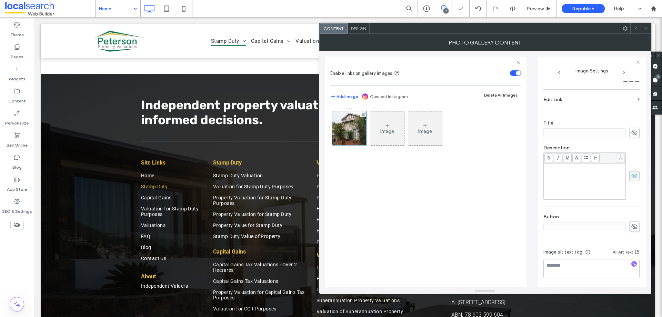
drag, startPoint x: 571, startPoint y: 279, endPoint x: 572, endPoint y: 272, distance: 6.6
click at [571, 278] on div "Image alt text tag All Alt Text" at bounding box center [591, 264] width 96 height 44
click at [572, 272] on textarea at bounding box center [591, 268] width 96 height 19
paste textarea "**********"
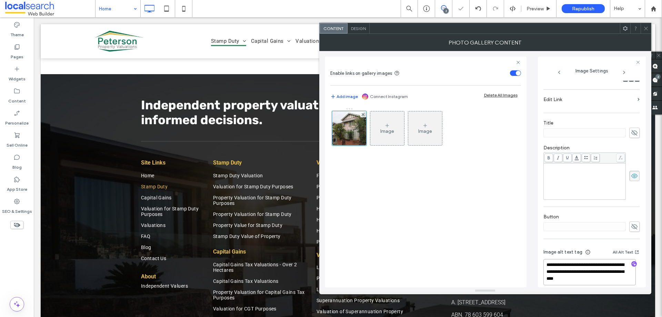
type textarea "**********"
click at [643, 29] on icon at bounding box center [645, 28] width 5 height 5
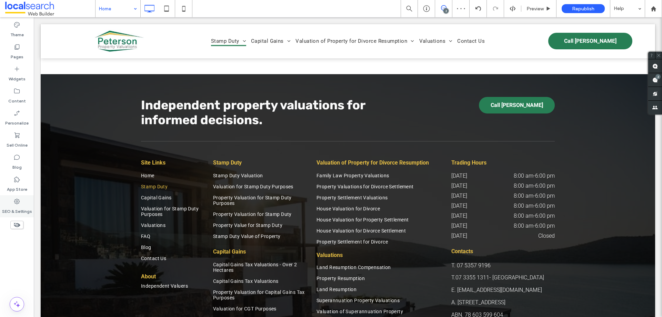
click at [14, 197] on div "SEO & Settings" at bounding box center [17, 206] width 34 height 22
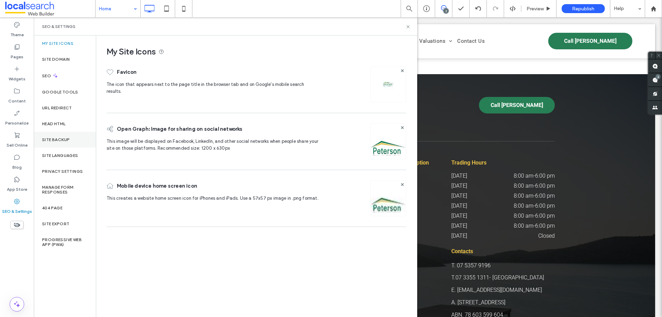
click at [58, 141] on label "Site Backup" at bounding box center [56, 139] width 28 height 5
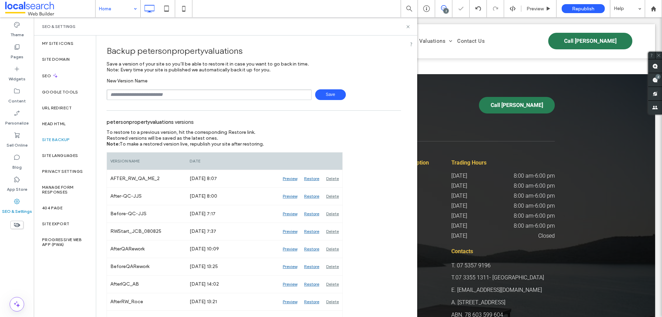
click at [156, 91] on input "text" at bounding box center [208, 94] width 205 height 11
click at [190, 95] on input "text" at bounding box center [208, 94] width 205 height 11
type input "**********"
click at [323, 93] on span "Save" at bounding box center [330, 94] width 31 height 11
click at [409, 27] on icon at bounding box center [407, 26] width 5 height 5
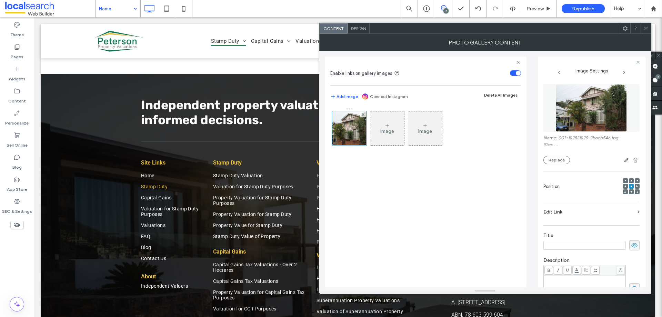
scroll to position [0, 0]
click at [346, 131] on div at bounding box center [349, 128] width 34 height 34
click at [553, 158] on button "Replace" at bounding box center [556, 160] width 27 height 8
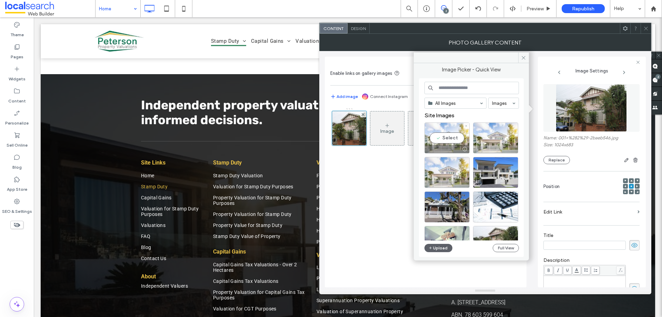
click at [445, 138] on div "Select" at bounding box center [446, 137] width 45 height 31
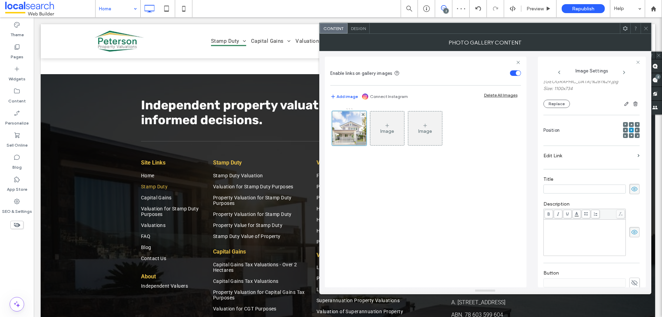
scroll to position [124, 0]
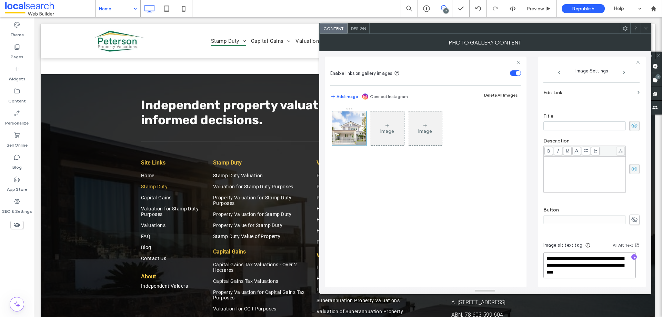
drag, startPoint x: 561, startPoint y: 266, endPoint x: 620, endPoint y: 274, distance: 59.7
click at [620, 274] on textarea "**********" at bounding box center [589, 265] width 92 height 26
click at [644, 28] on icon at bounding box center [645, 28] width 5 height 5
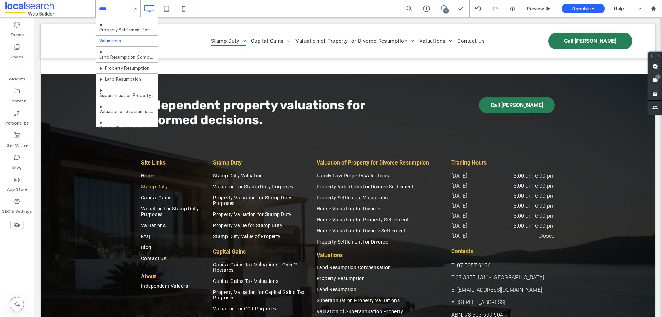
scroll to position [414, 0]
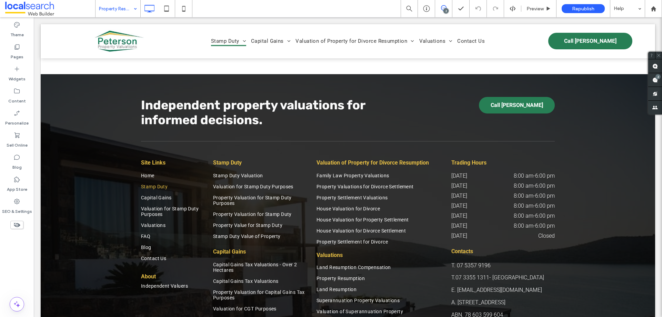
click at [113, 14] on input at bounding box center [116, 8] width 34 height 17
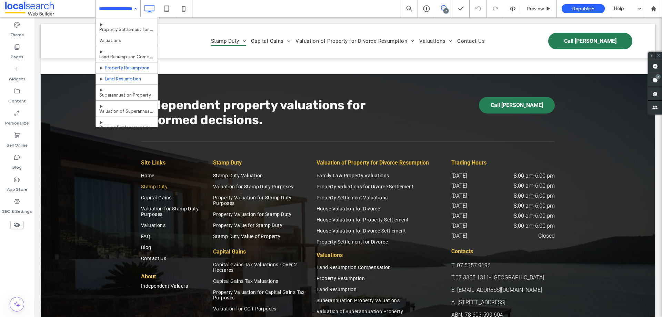
scroll to position [414, 0]
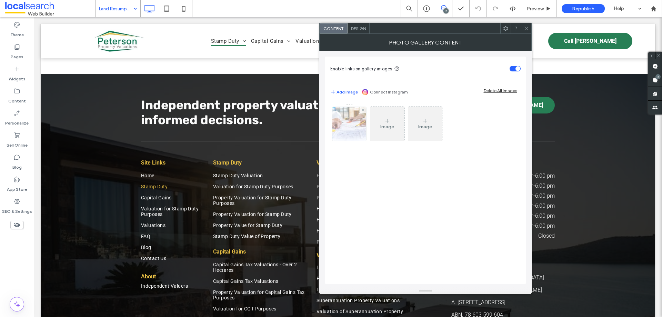
click at [355, 138] on img at bounding box center [349, 124] width 51 height 34
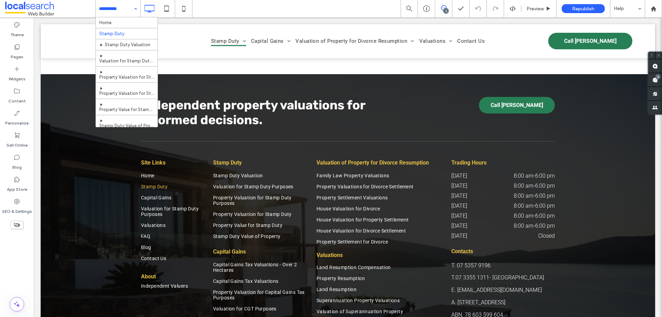
click at [124, 8] on input at bounding box center [116, 8] width 34 height 17
click at [121, 12] on input at bounding box center [116, 8] width 34 height 17
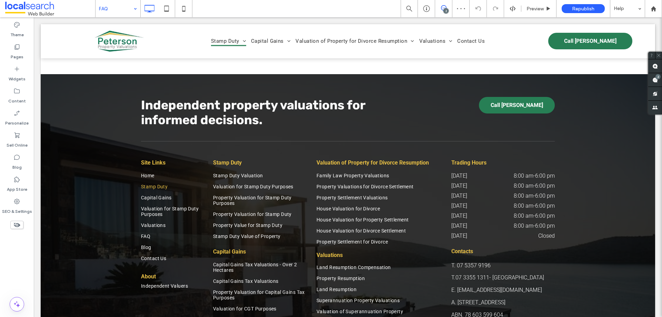
click at [126, 5] on input at bounding box center [116, 8] width 34 height 17
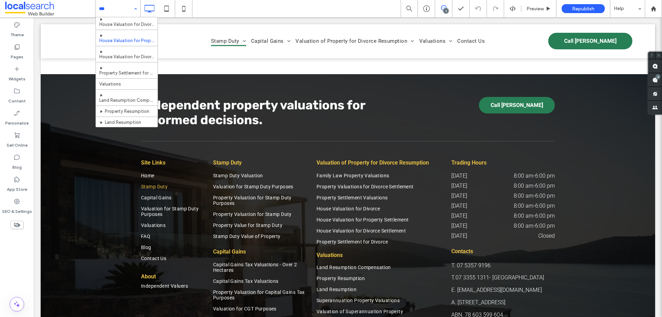
scroll to position [465, 0]
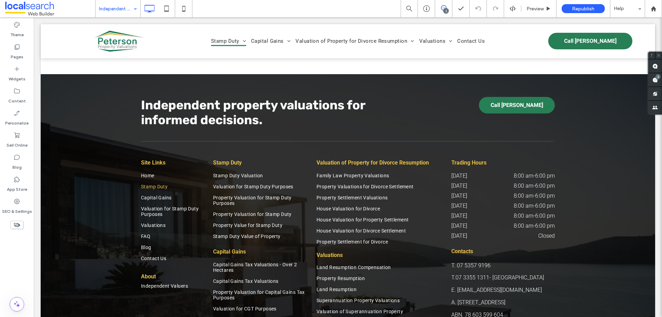
click at [121, 5] on input at bounding box center [116, 8] width 34 height 17
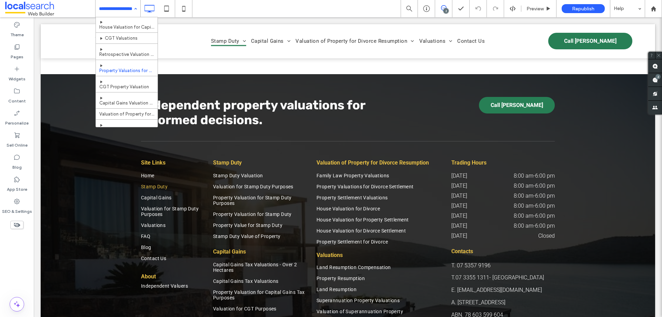
scroll to position [448, 0]
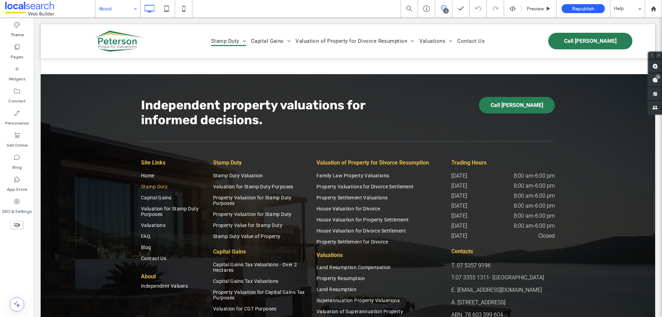
drag, startPoint x: 125, startPoint y: 10, endPoint x: 125, endPoint y: 13, distance: 3.5
click at [125, 10] on input at bounding box center [116, 8] width 34 height 17
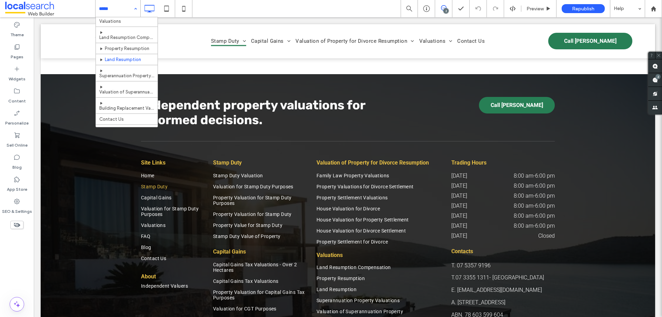
scroll to position [465, 0]
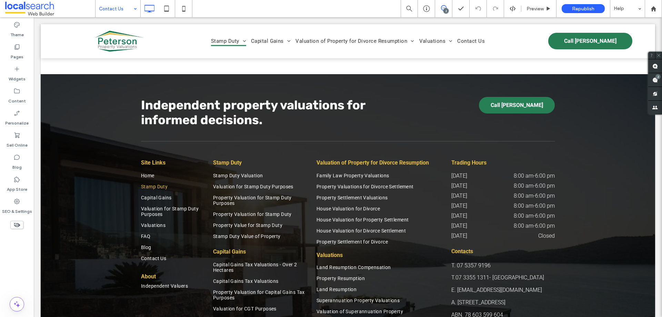
drag, startPoint x: 116, startPoint y: 7, endPoint x: 115, endPoint y: 16, distance: 9.0
click at [115, 7] on input at bounding box center [116, 8] width 34 height 17
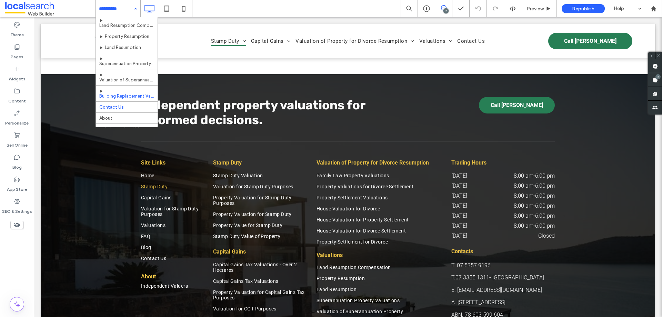
scroll to position [465, 0]
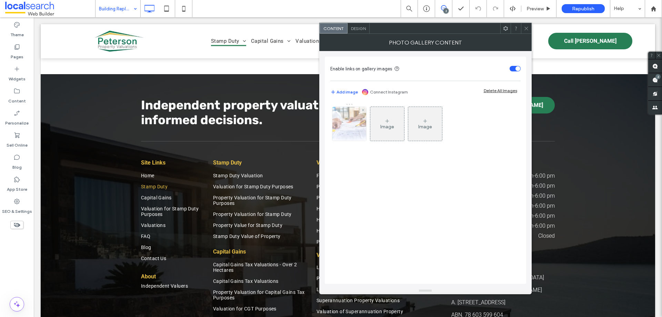
click at [354, 125] on img at bounding box center [349, 124] width 51 height 34
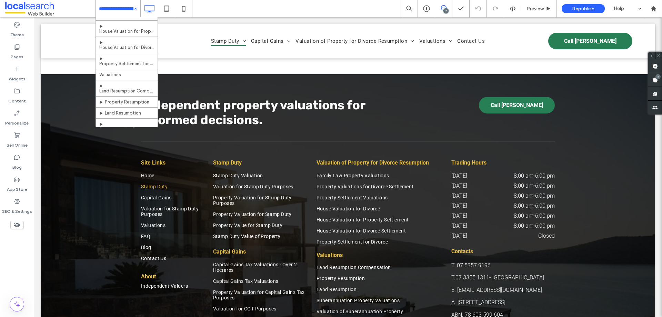
scroll to position [448, 0]
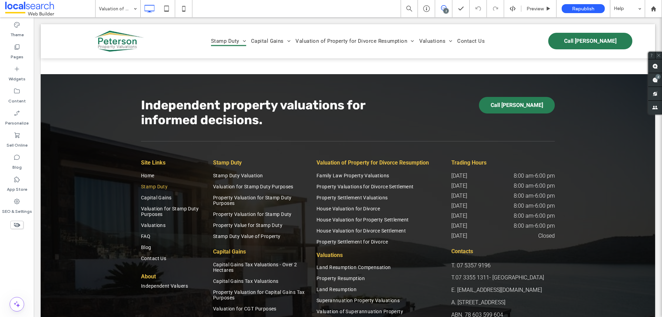
click at [113, 11] on input at bounding box center [116, 8] width 34 height 17
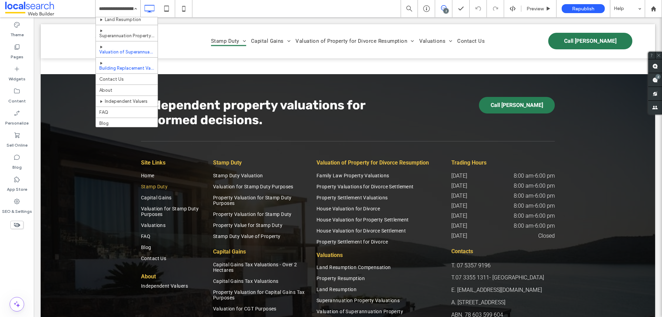
scroll to position [465, 0]
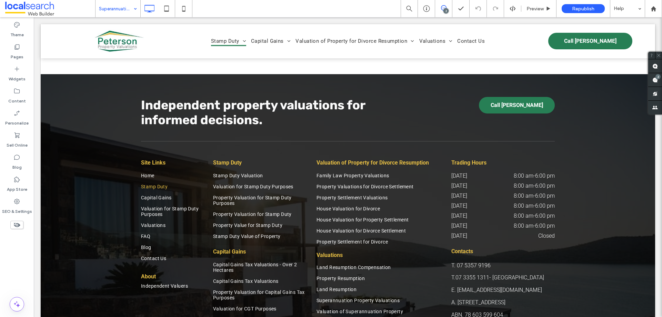
click at [130, 7] on input at bounding box center [116, 8] width 34 height 17
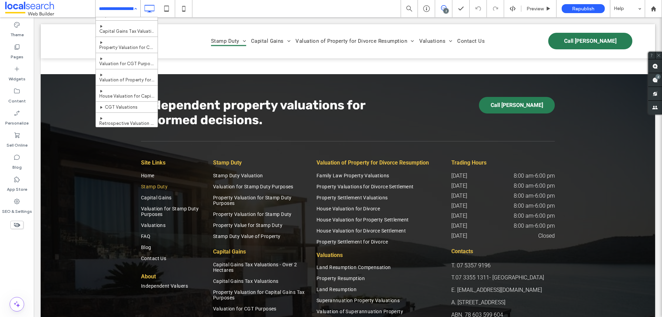
scroll to position [379, 0]
click at [122, 13] on input at bounding box center [116, 8] width 34 height 17
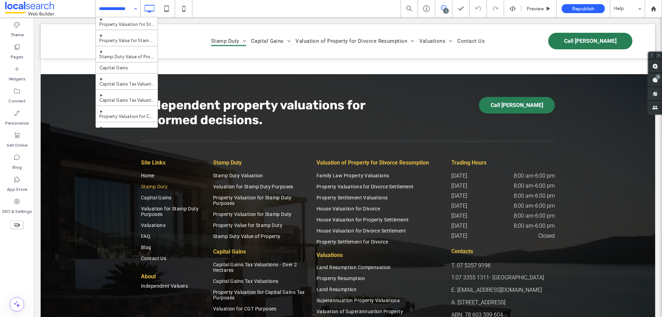
scroll to position [379, 0]
click at [106, 8] on input at bounding box center [116, 8] width 34 height 17
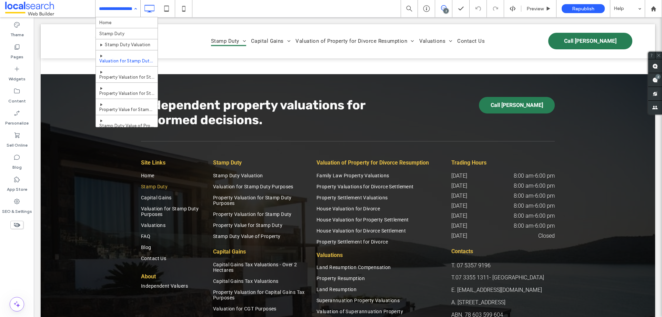
scroll to position [172, 0]
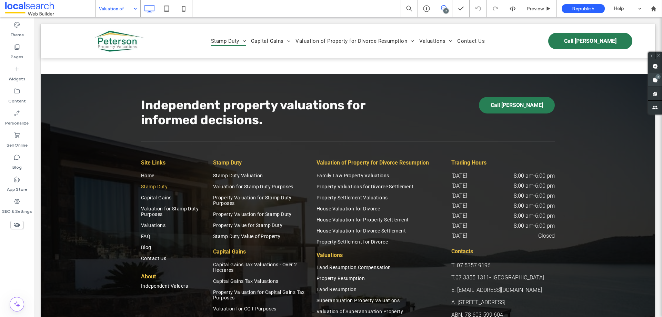
click at [652, 81] on use at bounding box center [655, 80] width 6 height 6
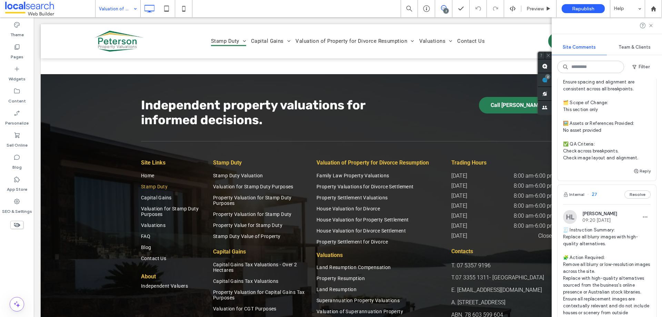
scroll to position [241, 0]
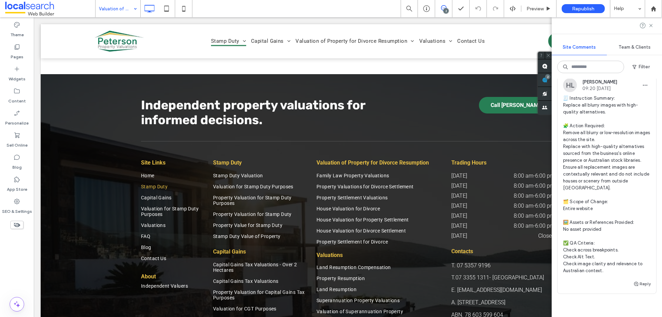
click at [587, 165] on span "🧾 Instruction Summary: Replace all blurry images with high-quality alternatives…" at bounding box center [607, 184] width 88 height 179
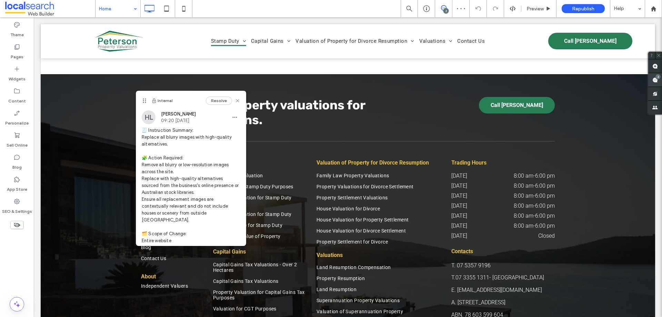
click at [655, 78] on use at bounding box center [655, 80] width 6 height 6
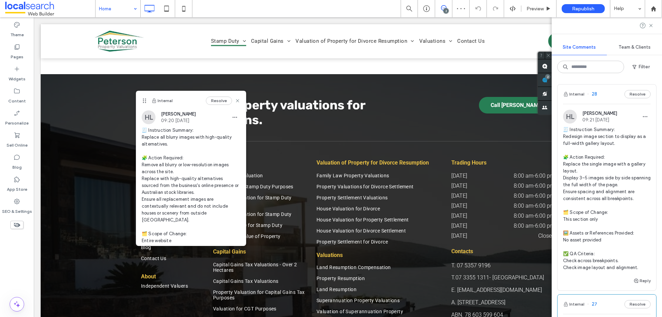
click at [606, 147] on span "🧾 Instruction Summary: Redesign image section to display as a full-width galler…" at bounding box center [607, 198] width 88 height 145
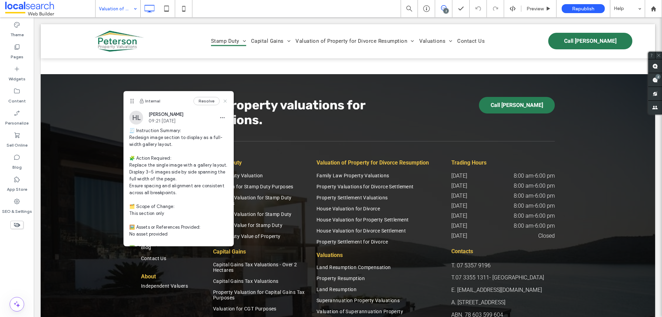
click at [224, 100] on use at bounding box center [225, 100] width 3 height 3
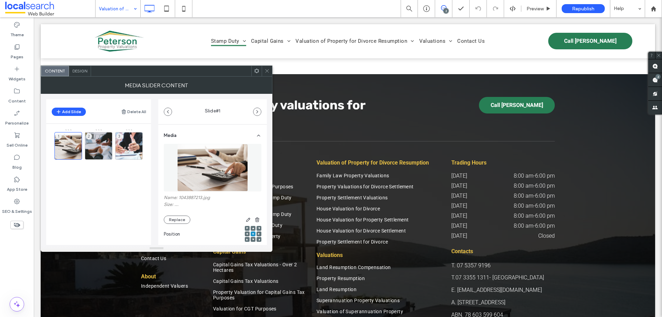
click at [191, 131] on div "Media" at bounding box center [213, 133] width 98 height 19
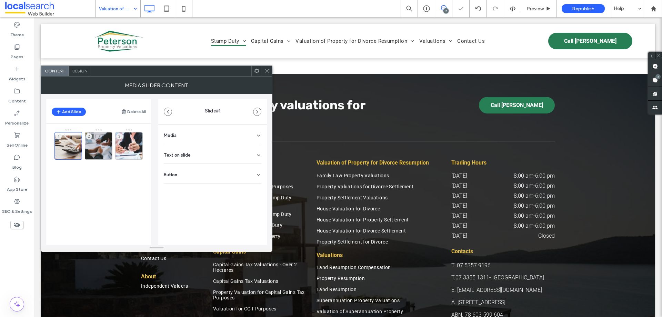
click at [191, 131] on div "Media" at bounding box center [213, 133] width 98 height 19
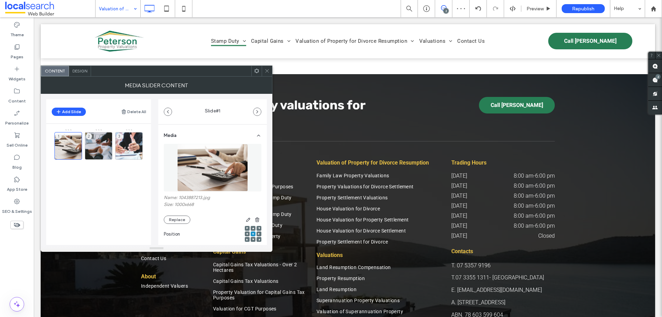
click at [266, 72] on icon at bounding box center [266, 70] width 5 height 5
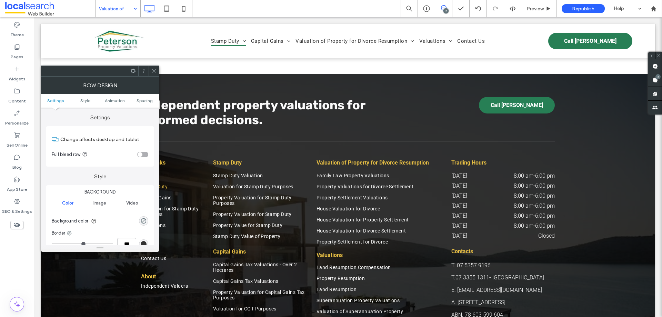
click at [112, 170] on label "Style" at bounding box center [100, 172] width 108 height 13
click at [153, 67] on span at bounding box center [153, 71] width 5 height 10
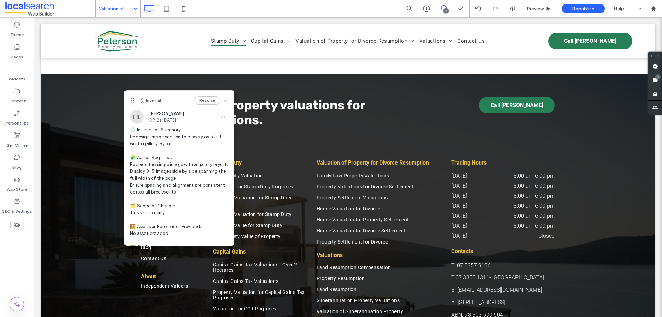
click at [224, 102] on use at bounding box center [225, 100] width 3 height 3
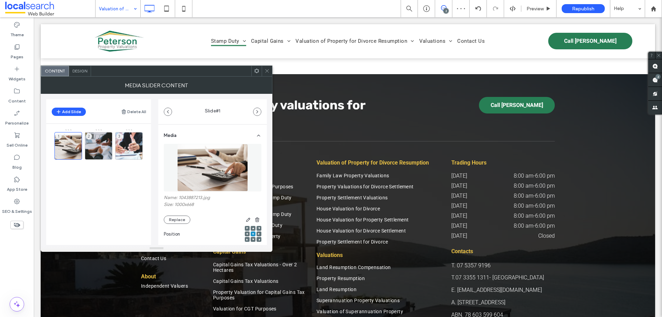
drag, startPoint x: 262, startPoint y: 71, endPoint x: 212, endPoint y: 101, distance: 58.0
click at [263, 72] on div at bounding box center [267, 71] width 10 height 10
click at [267, 73] on span at bounding box center [266, 71] width 5 height 10
click at [167, 108] on span "button" at bounding box center [168, 112] width 8 height 8
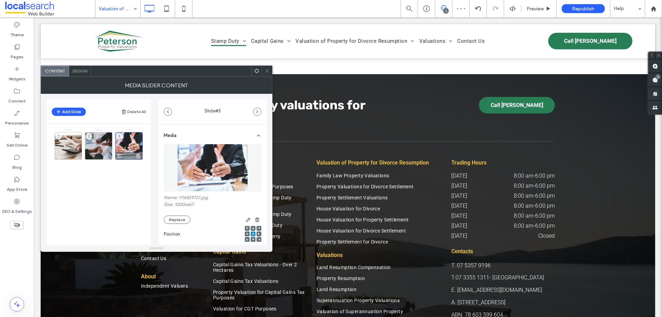
click at [67, 144] on div "1" at bounding box center [68, 146] width 28 height 28
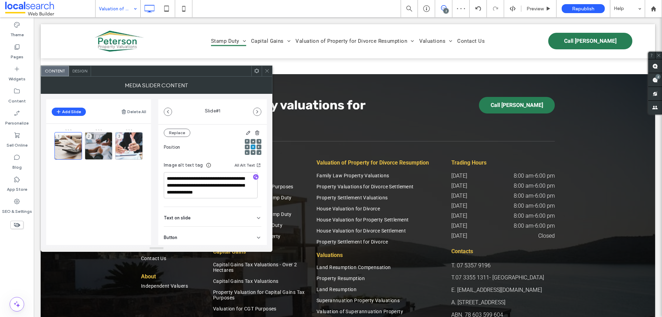
scroll to position [104, 0]
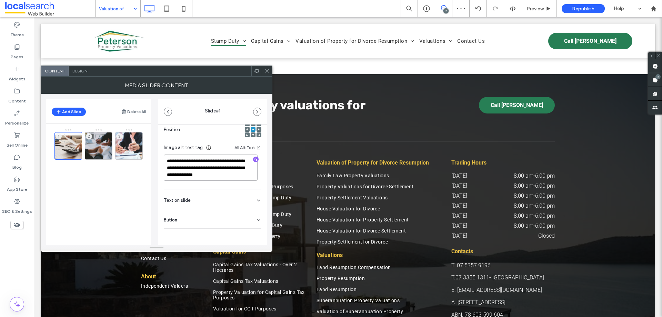
click at [207, 170] on textarea "**********" at bounding box center [211, 167] width 94 height 26
click at [266, 68] on span at bounding box center [266, 71] width 5 height 10
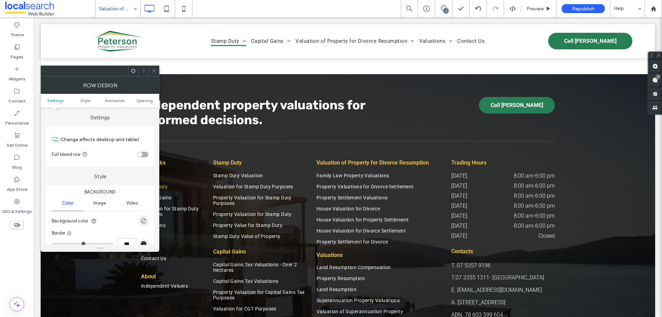
click at [156, 70] on icon at bounding box center [153, 70] width 5 height 5
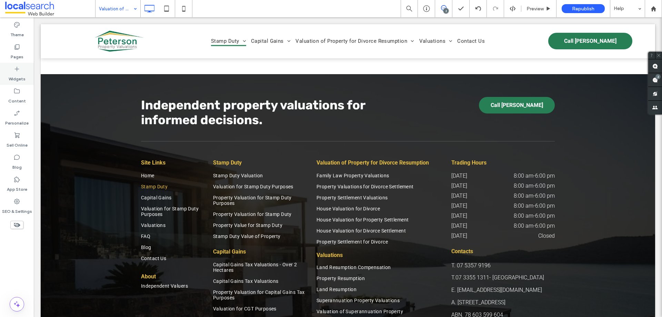
click at [17, 65] on div "Widgets" at bounding box center [17, 74] width 34 height 22
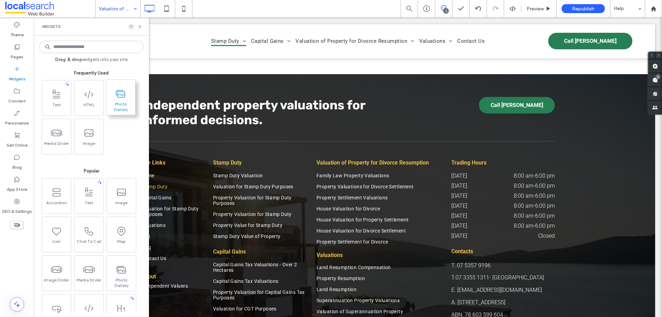
click at [119, 101] on span at bounding box center [120, 94] width 29 height 16
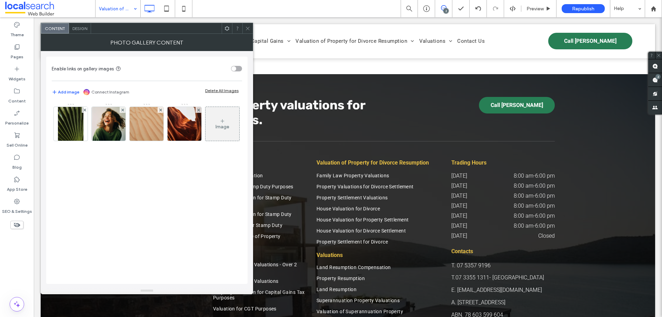
click at [247, 26] on icon at bounding box center [247, 28] width 5 height 5
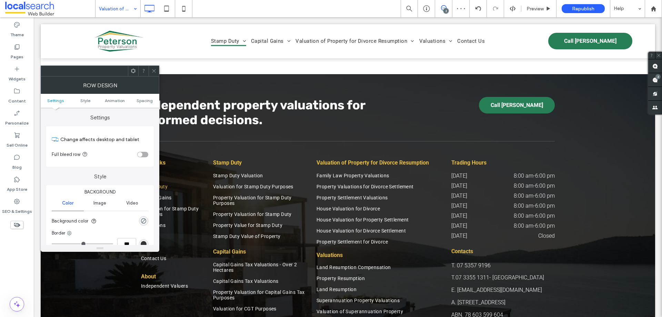
click at [150, 69] on div at bounding box center [154, 71] width 10 height 10
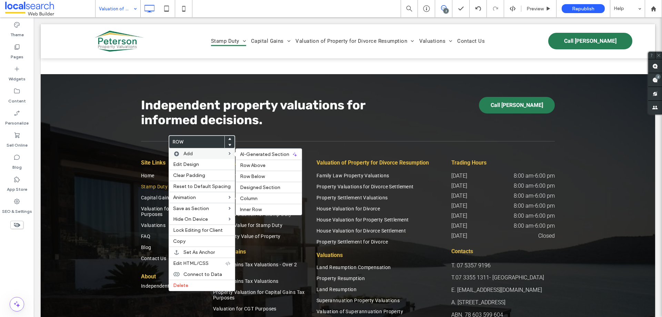
click at [188, 154] on span "Add" at bounding box center [187, 154] width 9 height 6
click at [267, 175] on label "Row Below" at bounding box center [269, 176] width 58 height 6
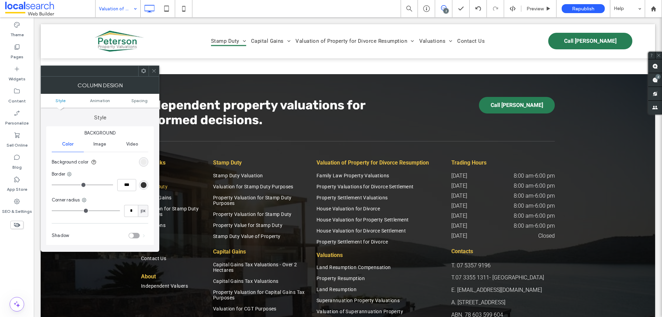
click at [152, 69] on icon at bounding box center [153, 70] width 5 height 5
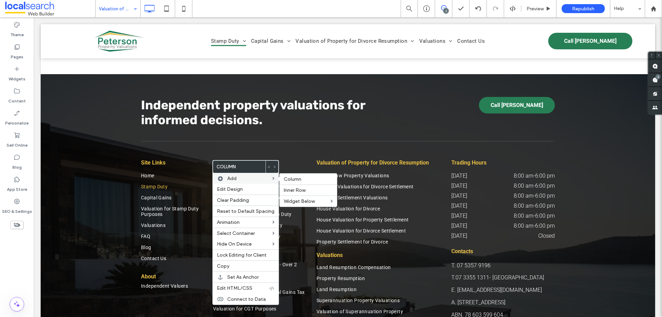
click at [234, 179] on span "Add" at bounding box center [231, 178] width 9 height 6
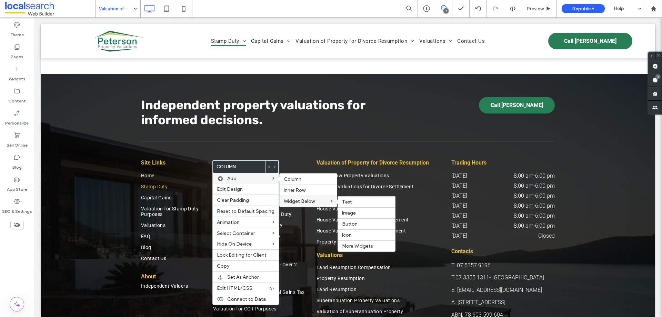
click at [302, 198] on span "Widget Below" at bounding box center [299, 201] width 31 height 6
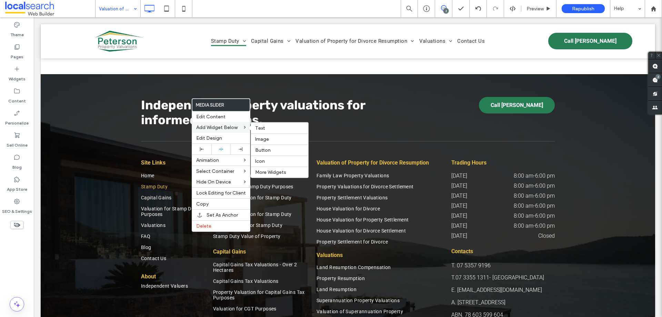
click at [216, 128] on span "Add Widget Below" at bounding box center [216, 127] width 41 height 6
click at [265, 172] on span "More Widgets" at bounding box center [270, 172] width 31 height 6
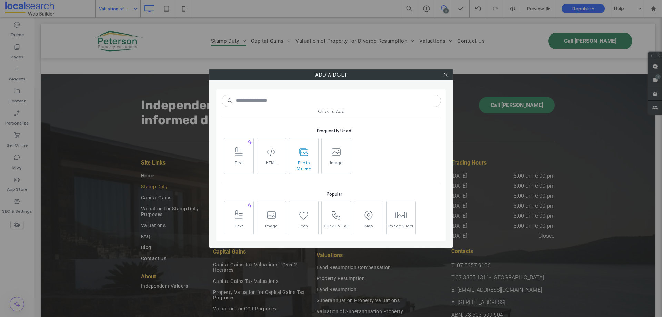
click at [305, 153] on use at bounding box center [303, 152] width 9 height 7
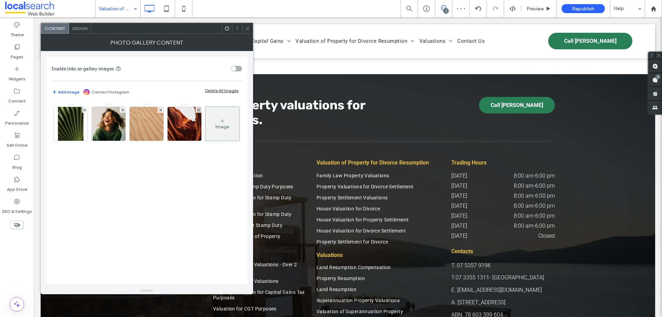
click at [247, 29] on icon at bounding box center [247, 28] width 5 height 5
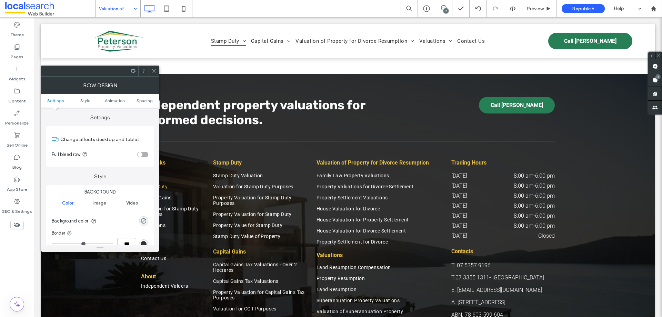
drag, startPoint x: 153, startPoint y: 73, endPoint x: 147, endPoint y: 74, distance: 6.6
click at [152, 72] on span at bounding box center [153, 71] width 5 height 10
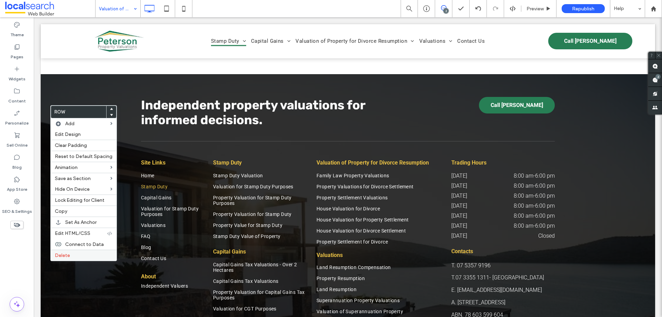
click at [92, 257] on label "Delete" at bounding box center [84, 255] width 58 height 6
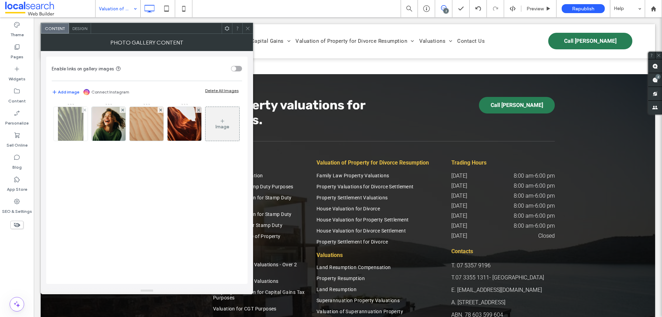
click at [79, 124] on img at bounding box center [71, 124] width 26 height 34
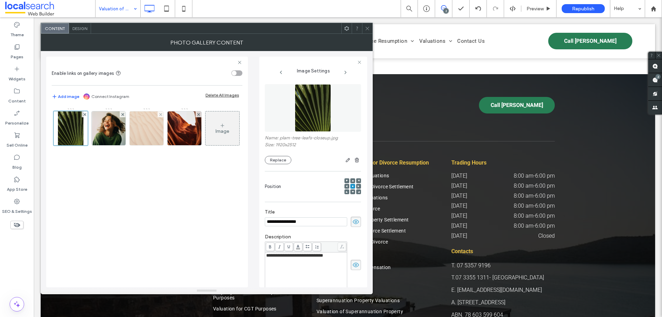
scroll to position [0, 0]
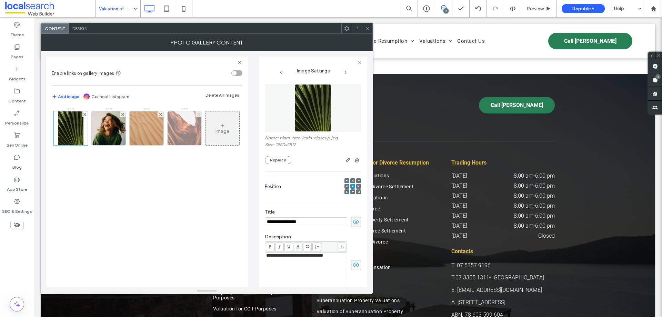
click at [198, 115] on use at bounding box center [198, 114] width 3 height 3
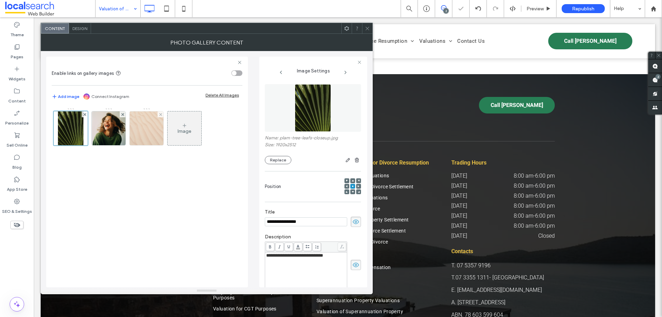
drag, startPoint x: 161, startPoint y: 115, endPoint x: 134, endPoint y: 115, distance: 27.2
click at [161, 115] on use at bounding box center [160, 114] width 3 height 3
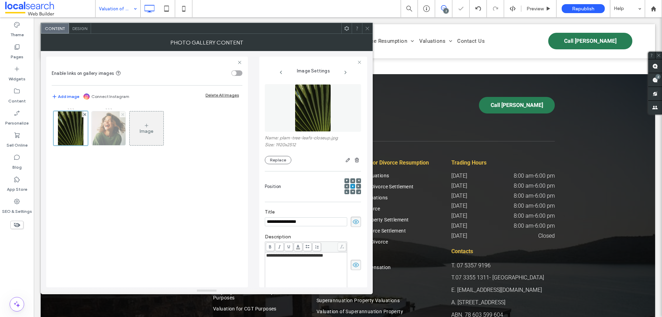
click at [123, 115] on icon at bounding box center [122, 114] width 3 height 3
click at [279, 156] on button "Replace" at bounding box center [278, 160] width 27 height 8
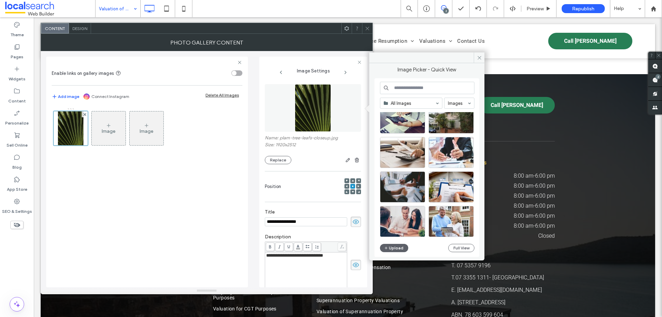
scroll to position [89, 0]
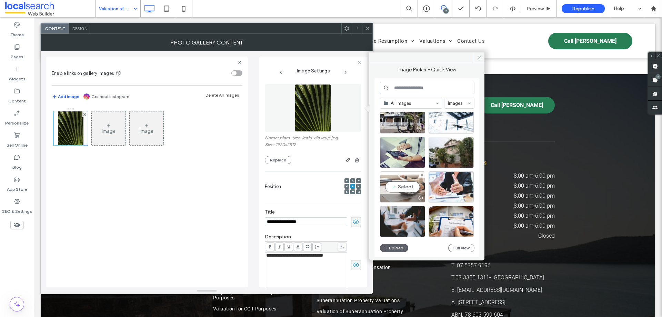
click at [404, 184] on div "Select" at bounding box center [402, 186] width 45 height 31
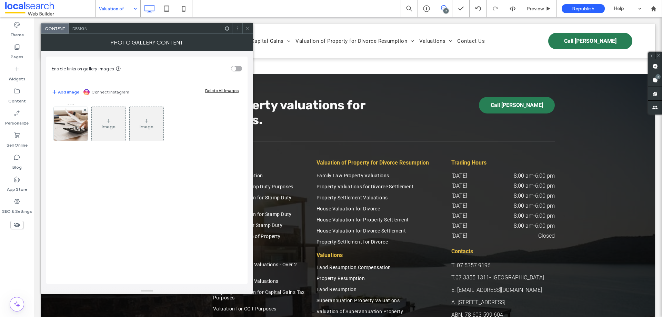
click at [114, 122] on div "Image" at bounding box center [109, 124] width 34 height 32
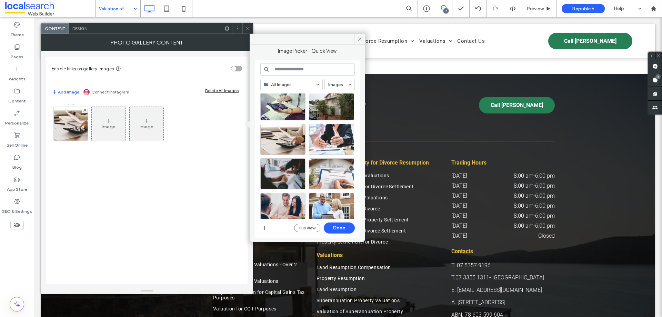
scroll to position [126, 0]
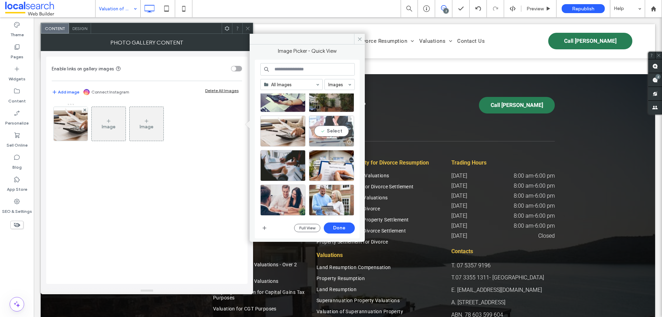
click at [329, 124] on div "Select" at bounding box center [331, 130] width 45 height 31
click at [345, 225] on button "Done" at bounding box center [339, 227] width 31 height 11
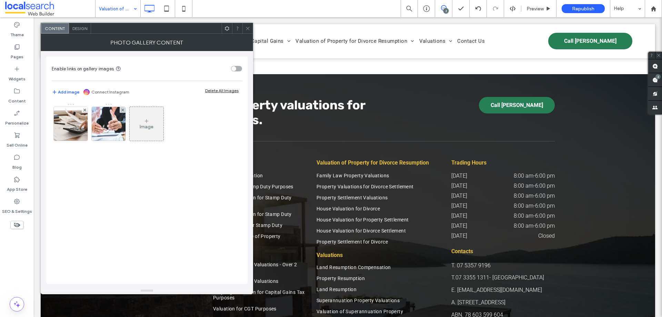
click at [147, 140] on figure "Image" at bounding box center [146, 123] width 34 height 34
click at [147, 134] on div "Image" at bounding box center [147, 124] width 34 height 32
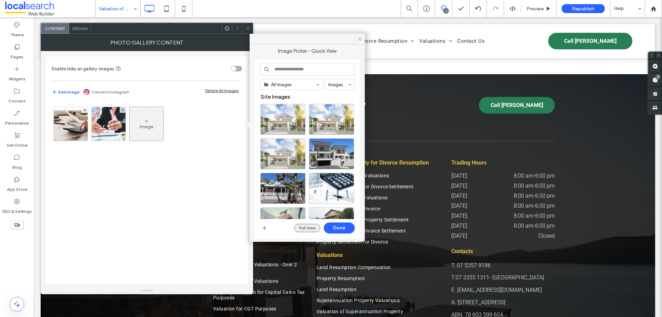
click at [304, 225] on button "Full View" at bounding box center [307, 228] width 26 height 8
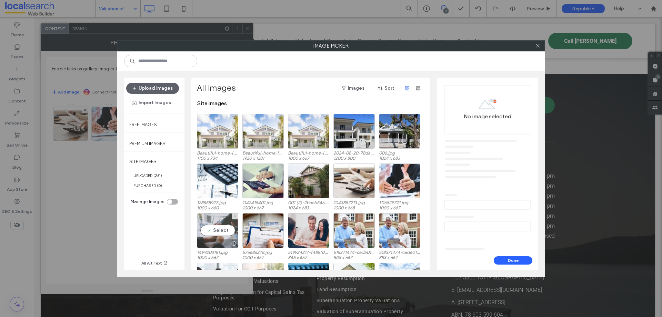
click at [206, 229] on div "Select" at bounding box center [217, 230] width 41 height 35
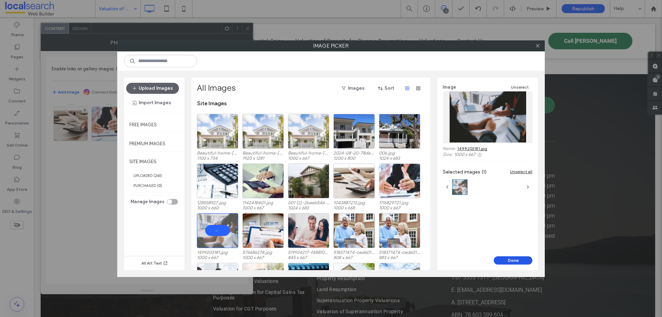
click at [515, 261] on button "Done" at bounding box center [512, 260] width 39 height 8
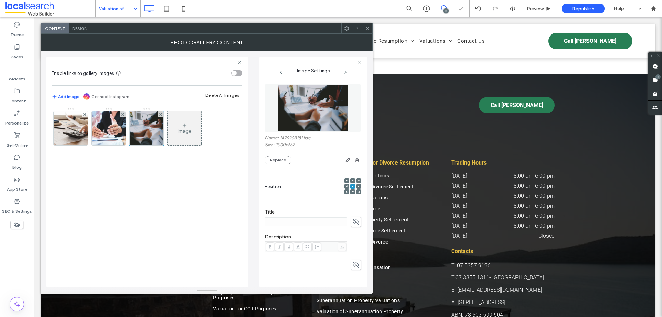
click at [194, 122] on div "Image" at bounding box center [184, 128] width 34 height 32
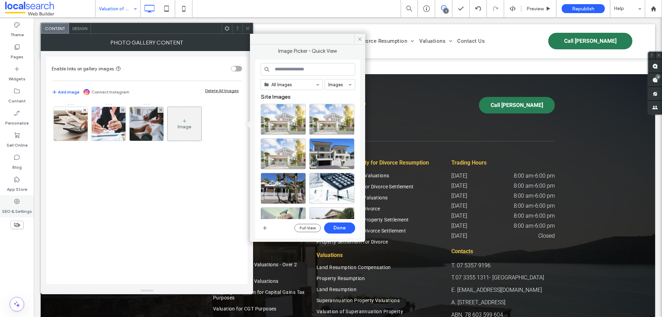
scroll to position [7, 0]
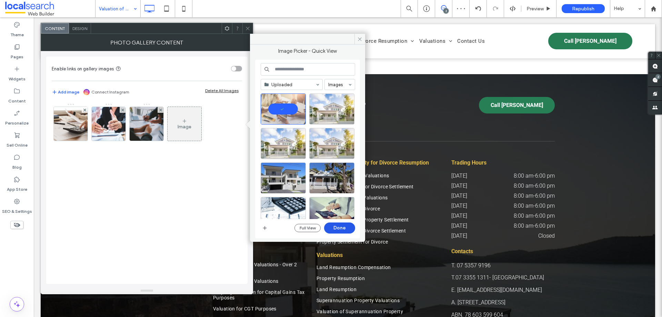
click at [340, 228] on button "Done" at bounding box center [339, 227] width 31 height 11
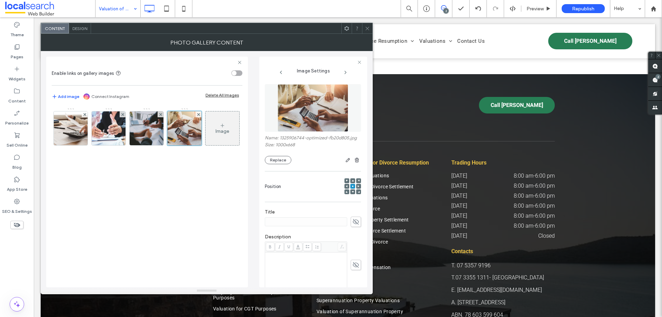
click at [366, 31] on span at bounding box center [367, 28] width 5 height 10
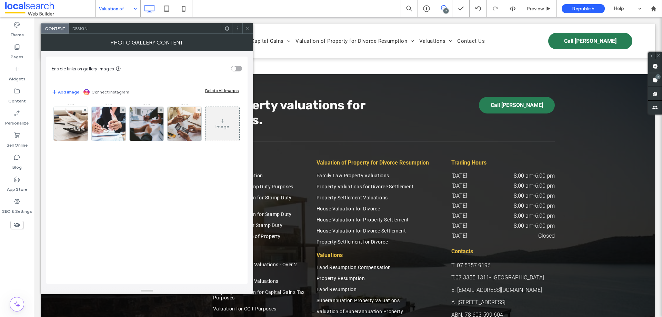
click at [108, 208] on div "Image" at bounding box center [147, 190] width 190 height 181
click at [250, 29] on div at bounding box center [247, 28] width 10 height 10
click at [66, 118] on img at bounding box center [70, 124] width 51 height 34
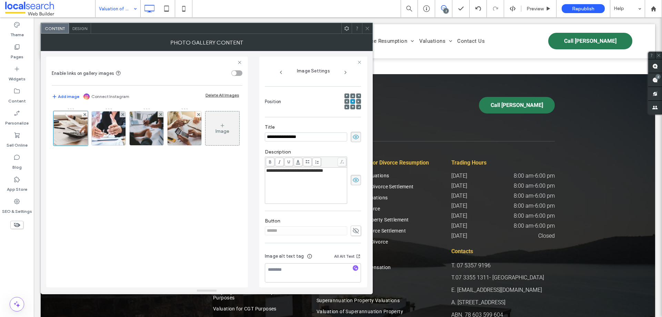
scroll to position [89, 0]
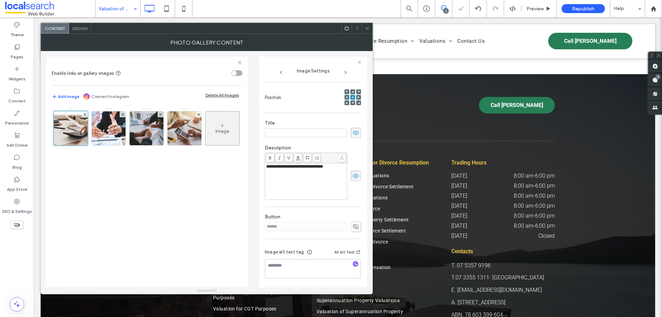
drag, startPoint x: 352, startPoint y: 131, endPoint x: 308, endPoint y: 179, distance: 65.1
click at [352, 132] on icon at bounding box center [355, 133] width 7 height 8
drag, startPoint x: 334, startPoint y: 175, endPoint x: 216, endPoint y: 172, distance: 118.3
click at [216, 172] on div "**********" at bounding box center [206, 169] width 321 height 236
click at [353, 174] on icon at bounding box center [355, 176] width 7 height 8
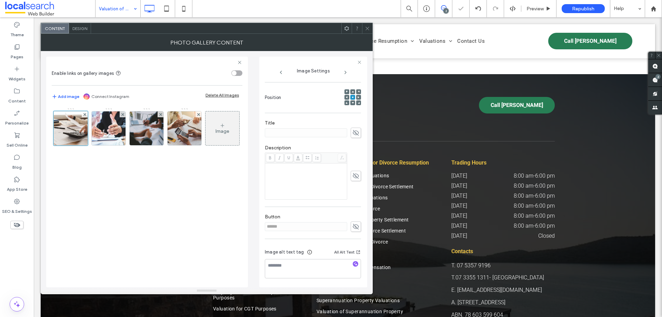
click at [355, 223] on icon at bounding box center [355, 227] width 7 height 8
drag, startPoint x: 325, startPoint y: 229, endPoint x: 242, endPoint y: 228, distance: 83.4
click at [242, 228] on div "Enable links on gallery images Add image Connect Instagram Delete All Images Im…" at bounding box center [206, 169] width 321 height 236
click at [353, 227] on use at bounding box center [356, 226] width 6 height 4
click at [368, 27] on icon at bounding box center [367, 28] width 5 height 5
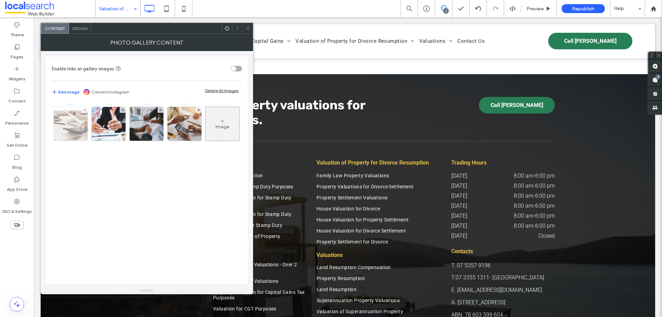
click at [70, 129] on img at bounding box center [70, 124] width 51 height 34
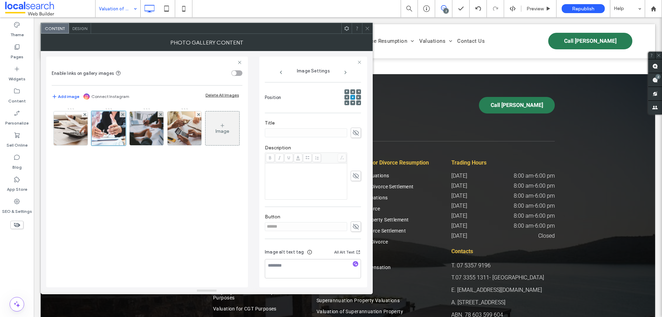
drag, startPoint x: 355, startPoint y: 227, endPoint x: 322, endPoint y: 226, distance: 33.1
click at [355, 226] on span at bounding box center [355, 226] width 10 height 10
drag, startPoint x: 322, startPoint y: 226, endPoint x: 242, endPoint y: 226, distance: 79.9
click at [245, 226] on div "Enable links on gallery images Add image Connect Instagram Delete All Images Im…" at bounding box center [206, 169] width 321 height 236
click at [355, 224] on span at bounding box center [355, 226] width 10 height 10
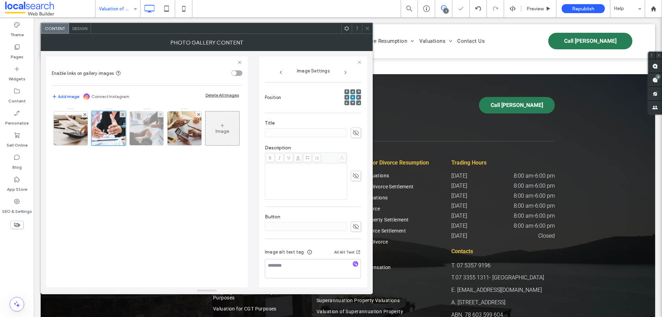
click at [140, 121] on img at bounding box center [146, 128] width 51 height 34
click at [352, 226] on icon at bounding box center [355, 227] width 7 height 8
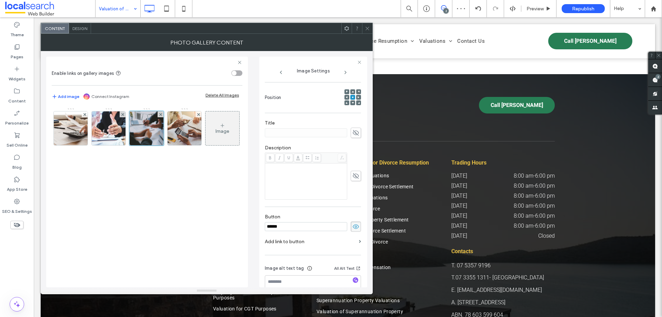
click at [282, 227] on input "******" at bounding box center [306, 226] width 82 height 9
drag, startPoint x: 303, startPoint y: 226, endPoint x: 237, endPoint y: 218, distance: 66.0
click at [237, 218] on div "Enable links on gallery images Add image Connect Instagram Delete All Images Im…" at bounding box center [206, 169] width 321 height 236
drag, startPoint x: 354, startPoint y: 224, endPoint x: 249, endPoint y: 189, distance: 110.6
click at [354, 224] on icon at bounding box center [355, 227] width 7 height 8
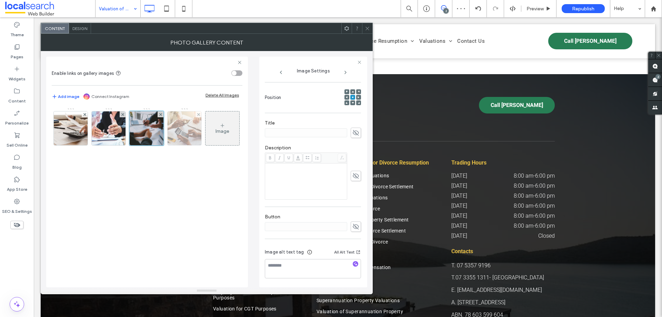
click at [190, 130] on img at bounding box center [184, 128] width 51 height 34
click at [352, 226] on icon at bounding box center [355, 227] width 7 height 8
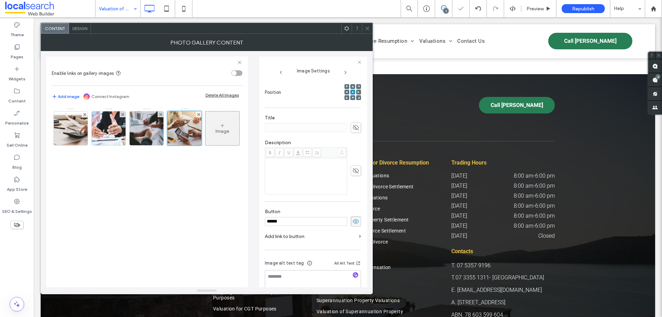
drag, startPoint x: 303, startPoint y: 227, endPoint x: 236, endPoint y: 222, distance: 66.7
click at [236, 222] on div "Enable links on gallery images Add image Connect Instagram Delete All Images Im…" at bounding box center [206, 169] width 321 height 236
click at [354, 225] on icon at bounding box center [355, 221] width 7 height 8
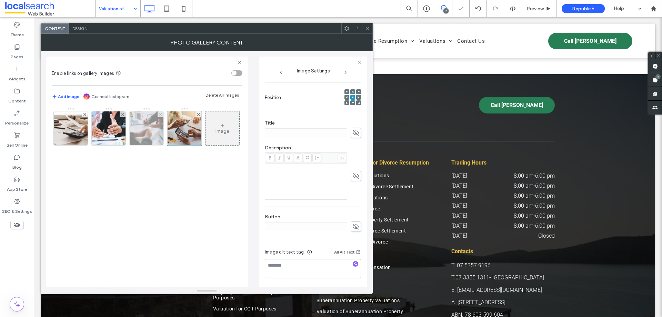
click at [162, 130] on img at bounding box center [146, 128] width 51 height 34
click at [160, 130] on div at bounding box center [146, 128] width 34 height 34
click at [88, 131] on div "Image" at bounding box center [147, 130] width 190 height 45
click at [65, 132] on img at bounding box center [70, 128] width 51 height 34
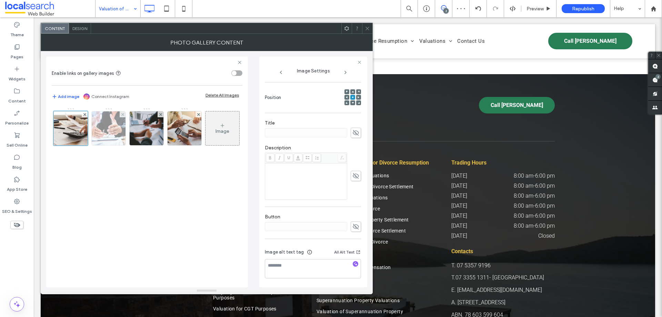
click at [106, 126] on img at bounding box center [108, 128] width 51 height 34
click at [365, 28] on icon at bounding box center [367, 28] width 5 height 5
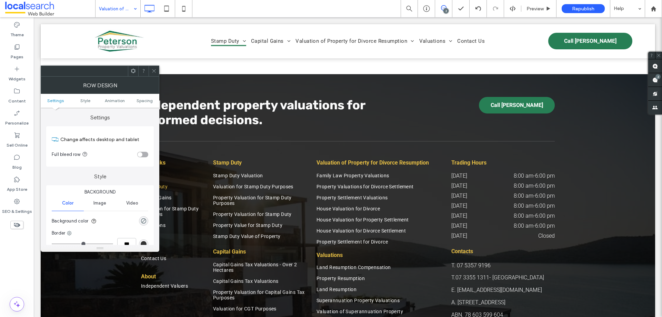
click at [145, 153] on div "toggle" at bounding box center [142, 155] width 11 height 6
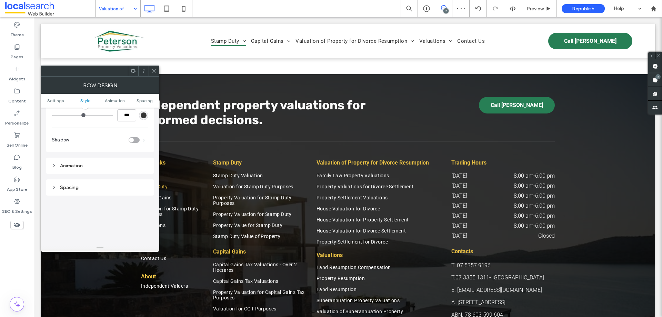
scroll to position [138, 0]
click at [156, 72] on div at bounding box center [154, 71] width 10 height 10
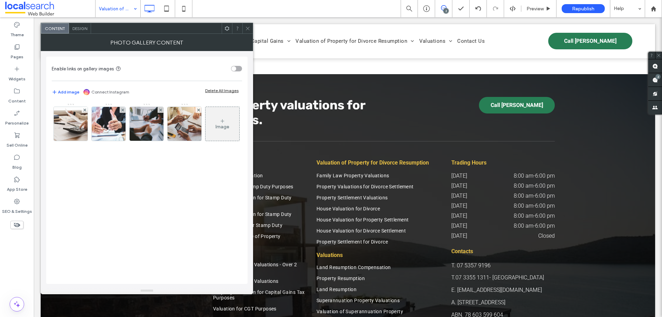
click at [112, 220] on div "Image" at bounding box center [147, 190] width 190 height 181
click at [80, 33] on div "Design" at bounding box center [80, 28] width 22 height 10
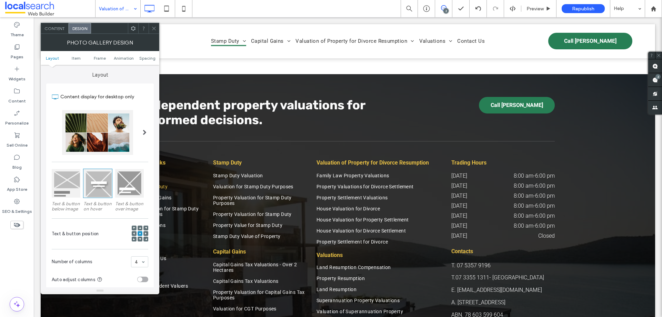
click at [80, 28] on span "Design" at bounding box center [79, 28] width 15 height 5
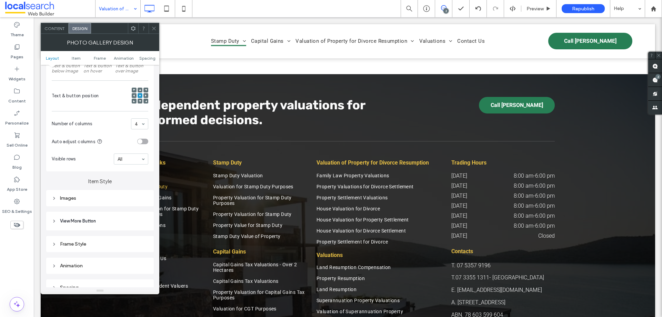
click at [116, 196] on div "Images" at bounding box center [100, 198] width 96 height 6
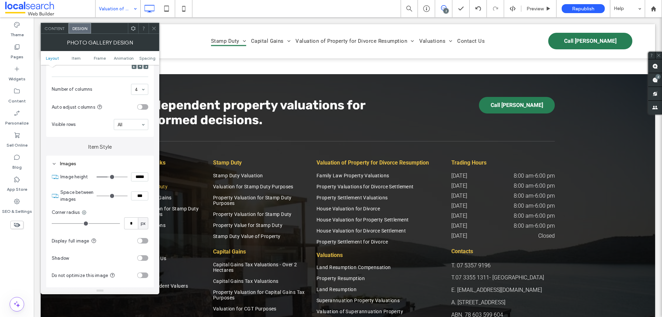
click at [140, 178] on input "*****" at bounding box center [139, 176] width 17 height 9
type input "*****"
type input "***"
click at [140, 177] on input "*****" at bounding box center [139, 176] width 17 height 9
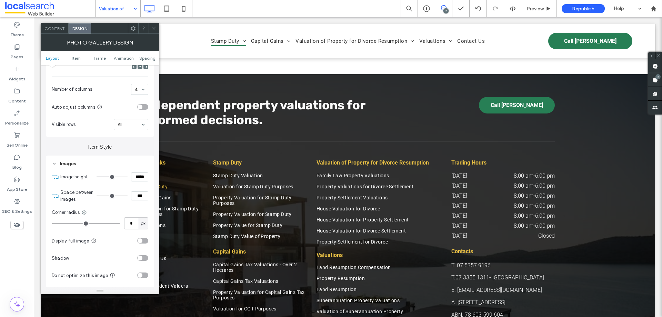
click at [140, 177] on input "*****" at bounding box center [139, 176] width 17 height 9
type input "*****"
type input "***"
click at [139, 196] on input "***" at bounding box center [139, 195] width 17 height 9
drag, startPoint x: 139, startPoint y: 196, endPoint x: 124, endPoint y: 196, distance: 15.2
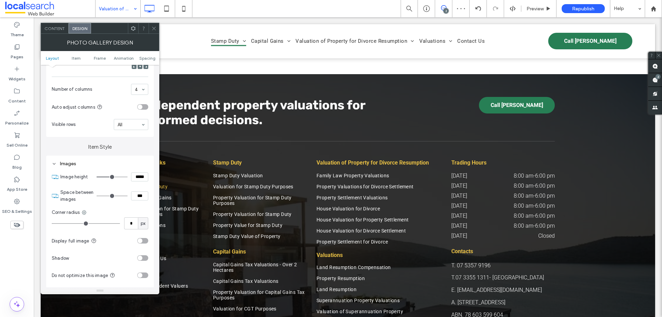
click at [124, 196] on div "***" at bounding box center [122, 195] width 52 height 9
type input "***"
type input "*"
drag, startPoint x: 138, startPoint y: 194, endPoint x: 125, endPoint y: 195, distance: 12.4
click at [126, 195] on div "***" at bounding box center [122, 195] width 52 height 9
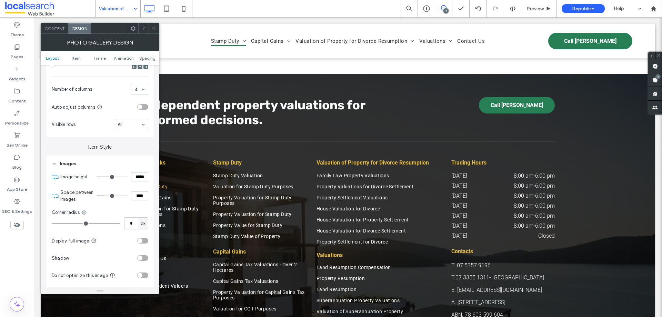
type input "****"
type input "**"
click at [143, 241] on div "toggle" at bounding box center [142, 241] width 11 height 6
click at [143, 241] on div "toggle" at bounding box center [145, 240] width 5 height 5
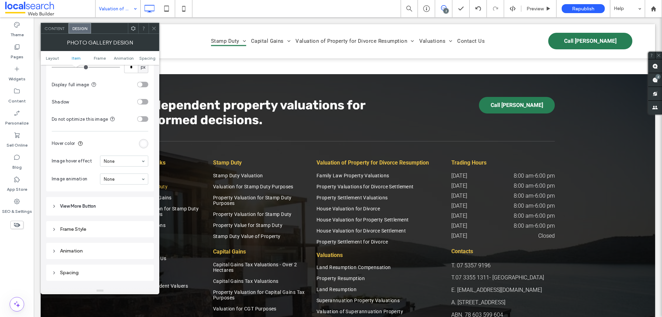
scroll to position [345, 0]
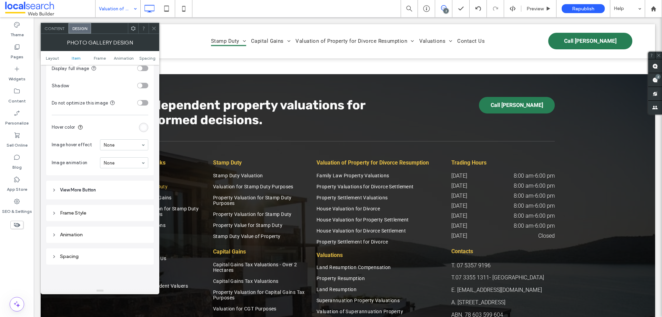
click at [154, 31] on span at bounding box center [153, 28] width 5 height 10
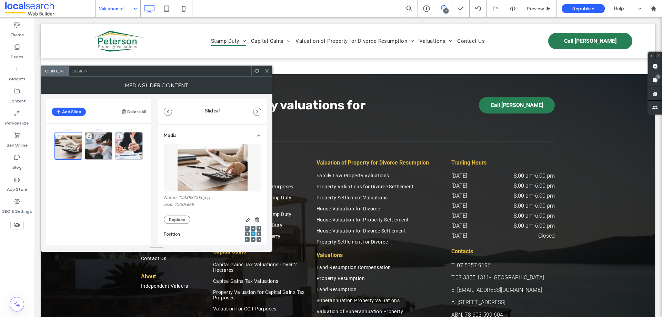
click at [271, 68] on div at bounding box center [267, 71] width 10 height 10
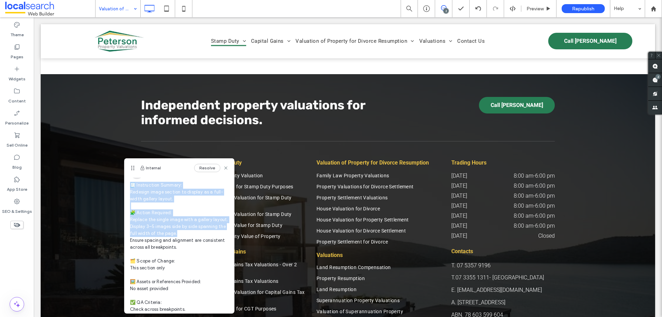
scroll to position [52, 0]
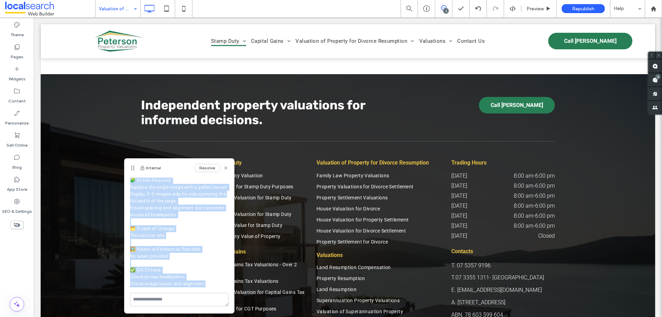
drag, startPoint x: 130, startPoint y: 196, endPoint x: 209, endPoint y: 284, distance: 118.6
click at [207, 285] on div "HL Hollie Lowry 09:21 Aug 18 2025 🧾 Instruction Summary: Redesign image section…" at bounding box center [179, 213] width 110 height 160
copy span "🧾 Instruction Summary: Redesign image section to display as a full-width galler…"
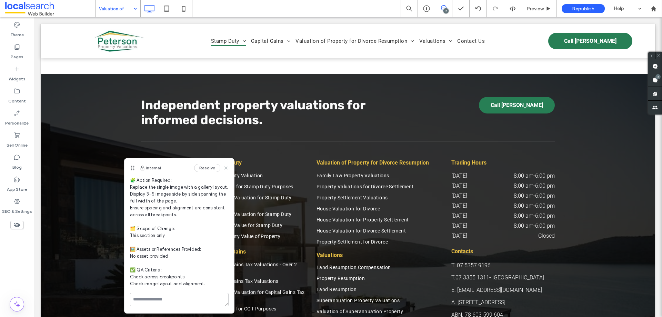
click at [224, 168] on use at bounding box center [225, 167] width 3 height 3
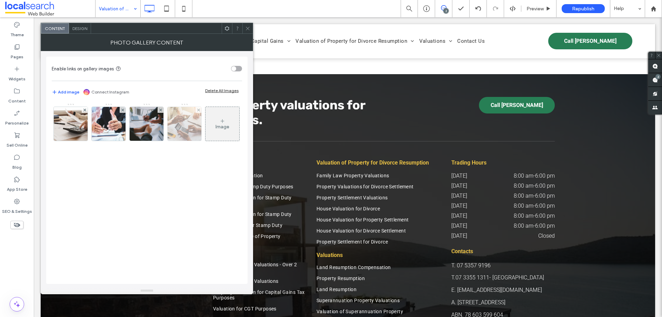
click at [247, 26] on span at bounding box center [247, 28] width 5 height 10
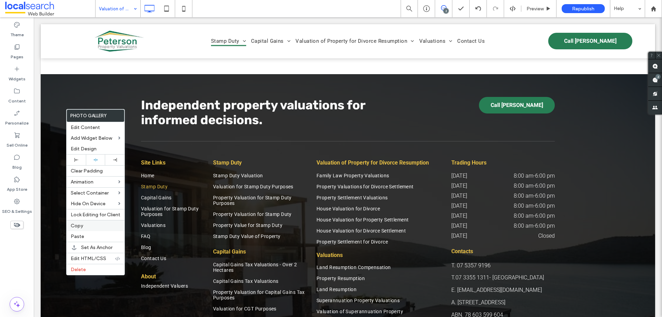
click at [80, 224] on span "Copy" at bounding box center [77, 226] width 12 height 6
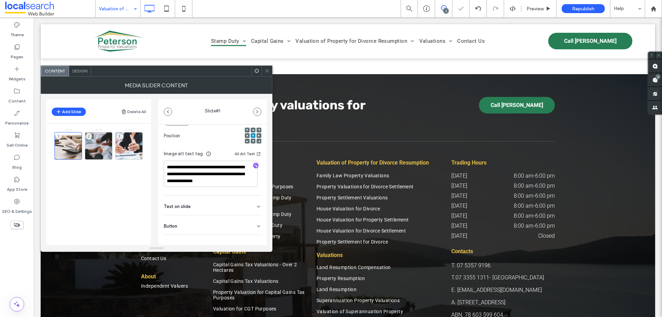
scroll to position [104, 0]
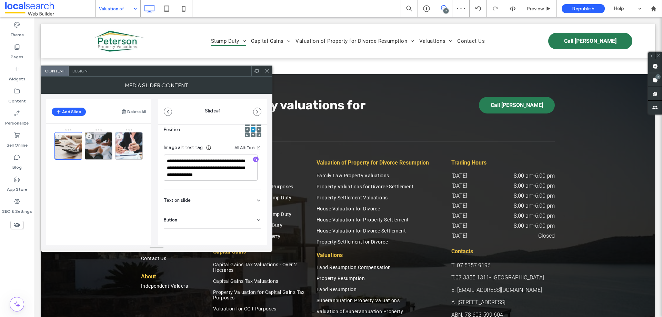
click at [265, 71] on icon at bounding box center [266, 70] width 5 height 5
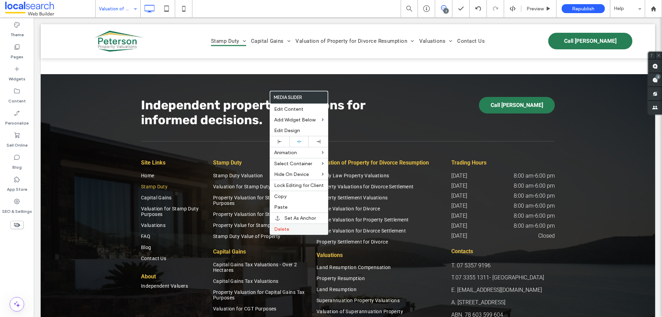
click at [275, 226] on span "Delete" at bounding box center [281, 229] width 15 height 6
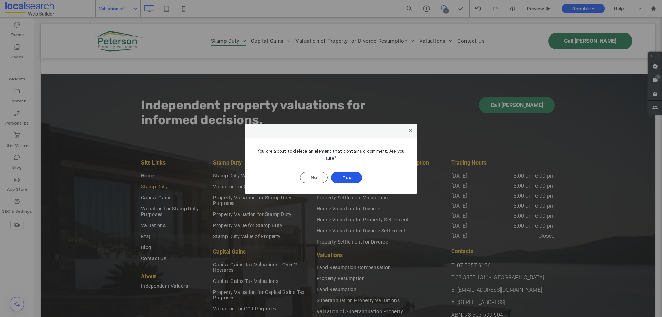
click at [352, 175] on button "Yes" at bounding box center [346, 177] width 31 height 11
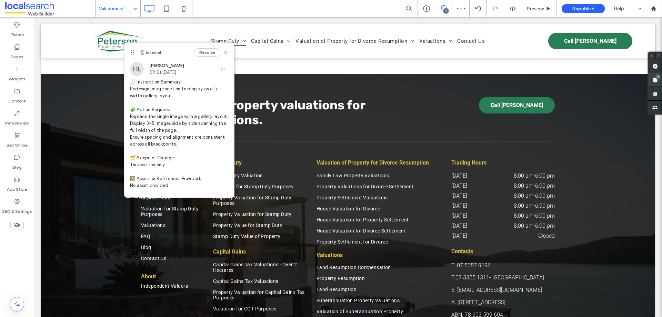
click at [653, 77] on use at bounding box center [655, 80] width 6 height 6
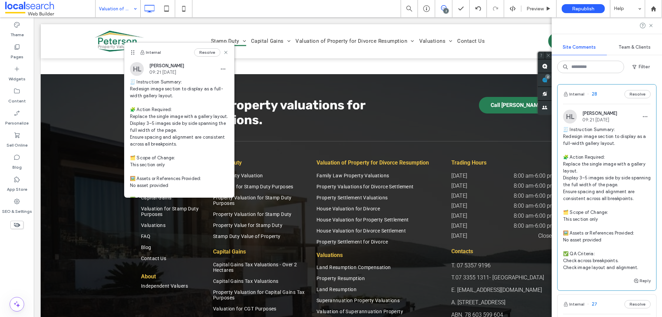
click at [600, 164] on span "🧾 Instruction Summary: Redesign image section to display as a full-width galler…" at bounding box center [607, 198] width 88 height 145
click at [577, 304] on button "Internal" at bounding box center [573, 304] width 21 height 8
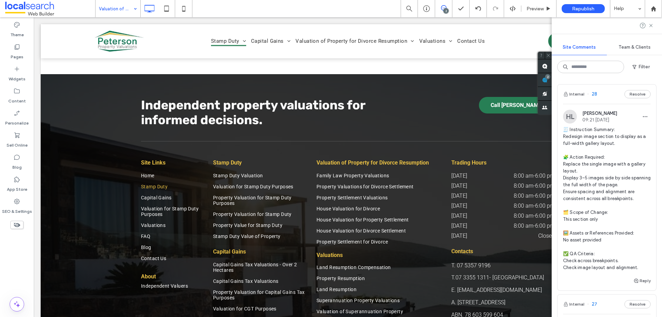
click at [600, 156] on span "🧾 Instruction Summary: Redesign image section to display as a full-width galler…" at bounding box center [607, 198] width 88 height 145
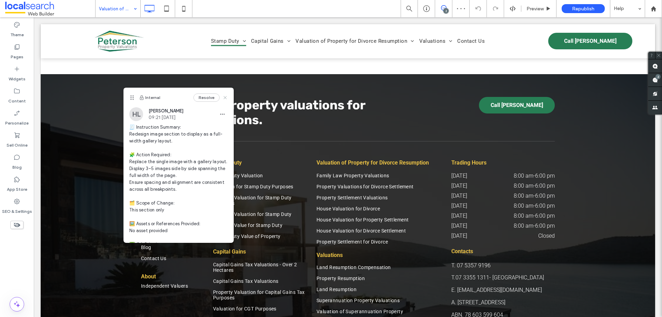
click at [224, 96] on use at bounding box center [225, 97] width 3 height 3
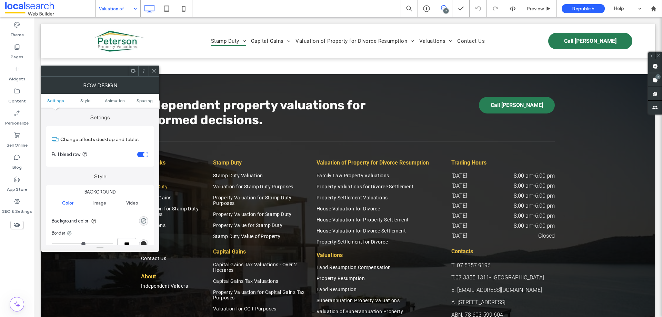
click at [155, 73] on icon at bounding box center [153, 70] width 5 height 5
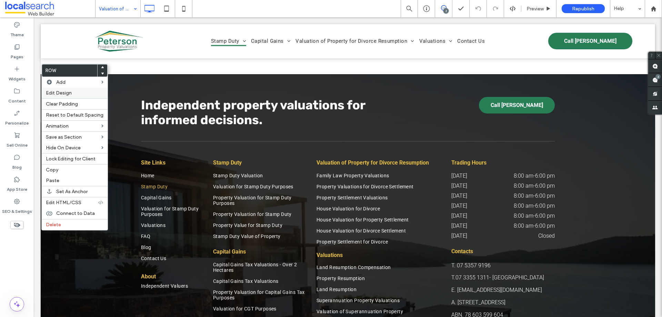
click at [65, 93] on span "Edit Design" at bounding box center [59, 93] width 26 height 6
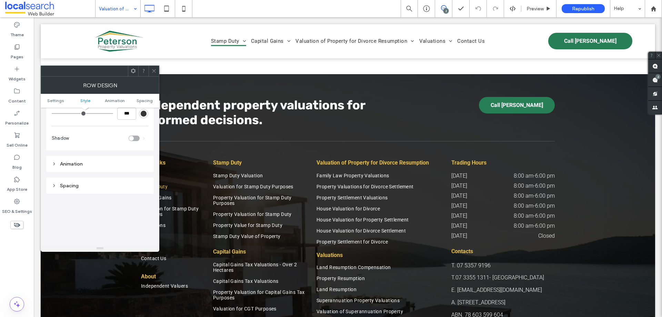
scroll to position [172, 0]
click at [66, 143] on div "Spacing" at bounding box center [100, 144] width 96 height 6
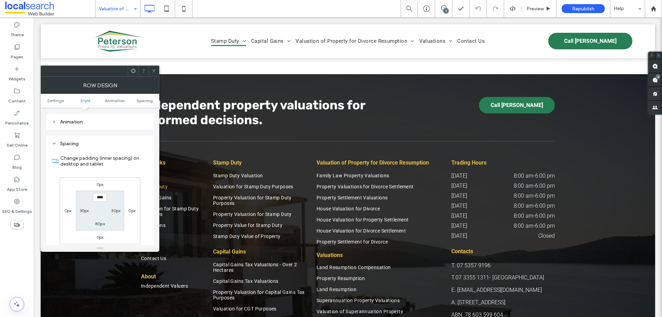
click at [83, 208] on label "30px" at bounding box center [84, 210] width 9 height 5
type input "**"
type input "*"
type input "***"
click at [116, 213] on label "30px" at bounding box center [115, 210] width 9 height 5
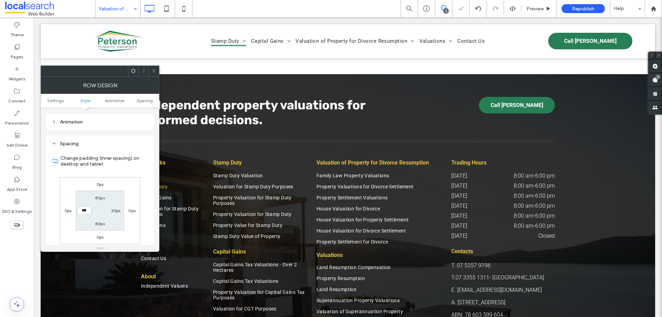
type input "**"
type input "*"
type input "***"
click at [100, 196] on label "80px" at bounding box center [100, 197] width 10 height 5
type input "**"
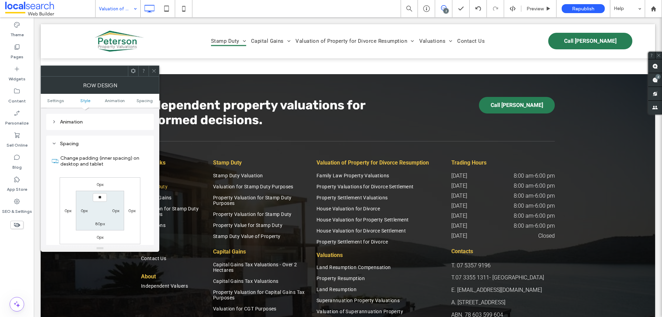
type input "**"
type input "****"
click at [101, 223] on label "80px" at bounding box center [100, 223] width 10 height 5
type input "**"
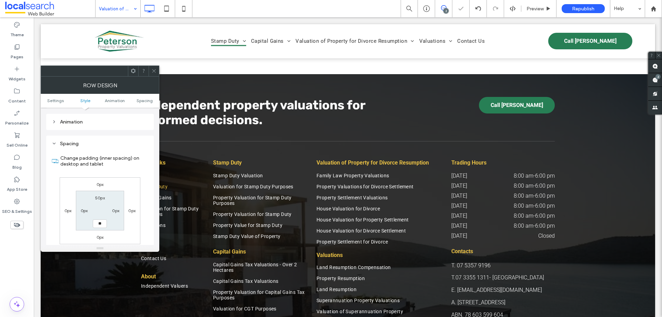
type input "**"
type input "****"
click at [154, 70] on icon at bounding box center [153, 70] width 5 height 5
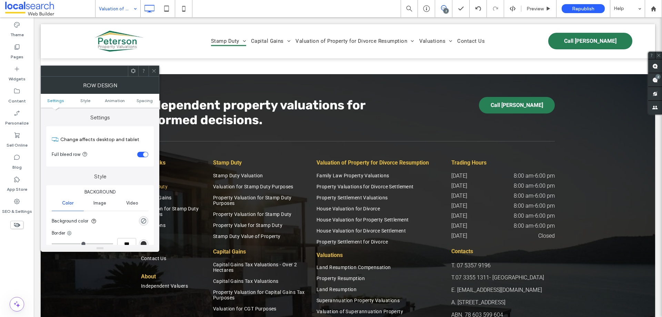
click at [152, 70] on icon at bounding box center [153, 70] width 5 height 5
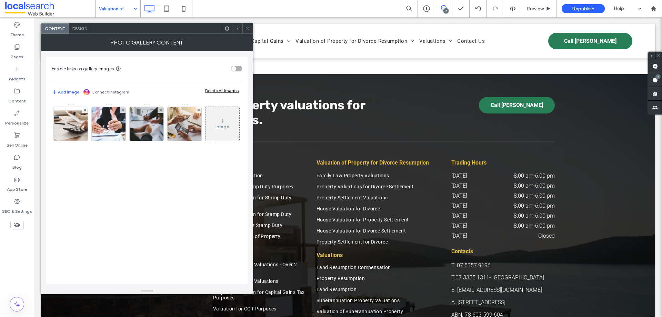
click at [246, 29] on icon at bounding box center [247, 28] width 5 height 5
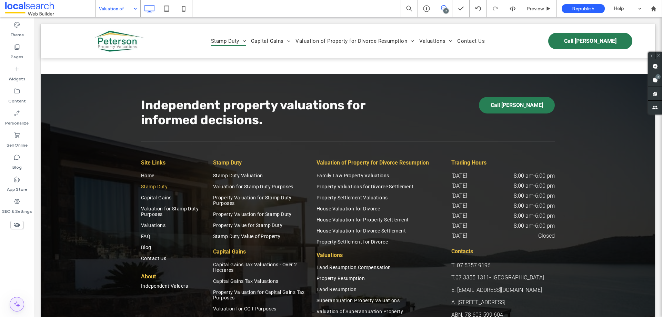
click at [16, 299] on span at bounding box center [17, 304] width 14 height 14
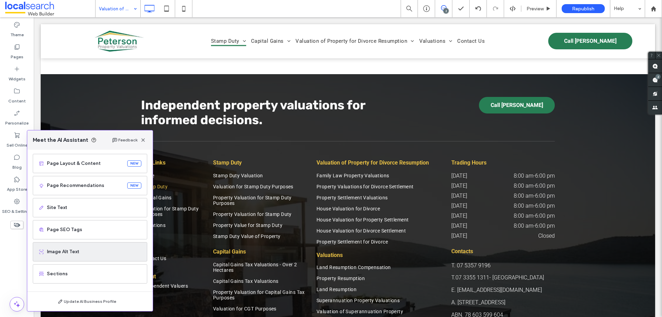
scroll to position [44, 0]
click at [78, 253] on span "Image Alt Text" at bounding box center [94, 251] width 94 height 7
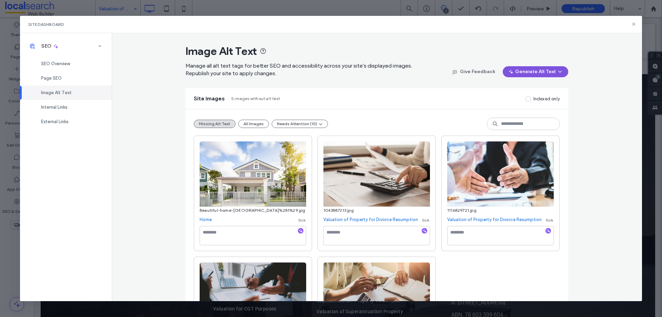
click at [537, 72] on button "Generate Alt Text" at bounding box center [534, 71] width 65 height 11
click at [507, 88] on span "Generate Missing Alt Text Only" at bounding box center [524, 89] width 65 height 7
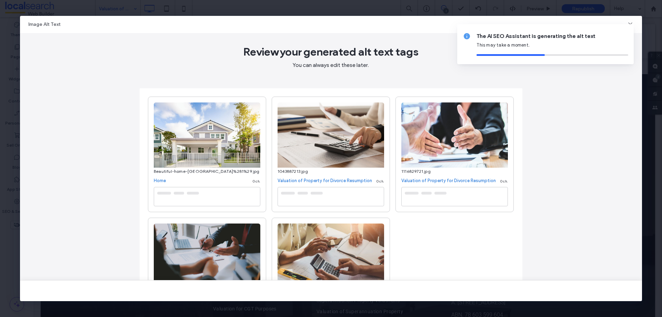
type textarea "**********"
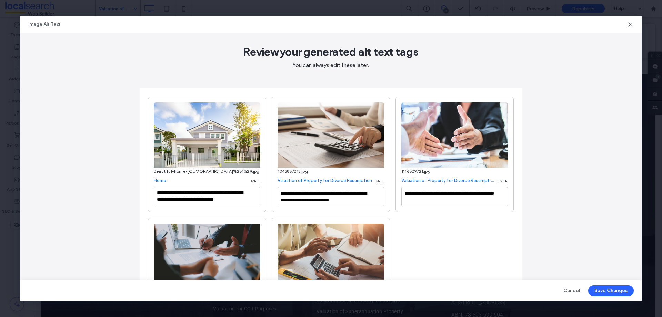
scroll to position [0, 0]
drag, startPoint x: 199, startPoint y: 199, endPoint x: 140, endPoint y: 179, distance: 62.2
click at [140, 179] on div "**********" at bounding box center [331, 214] width 382 height 253
click at [204, 200] on textarea "**********" at bounding box center [207, 196] width 106 height 19
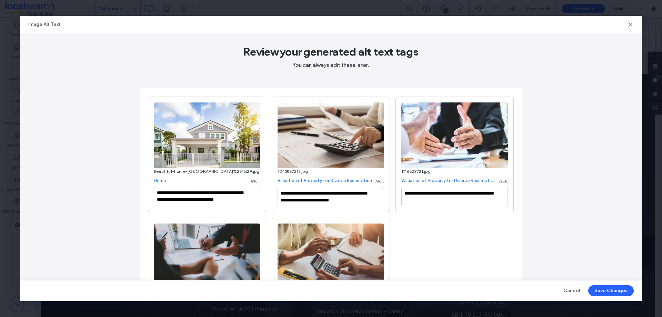
click at [192, 197] on textarea "**********" at bounding box center [207, 196] width 106 height 19
paste textarea "**********"
drag, startPoint x: 207, startPoint y: 200, endPoint x: 194, endPoint y: 198, distance: 13.3
click at [194, 198] on textarea "**********" at bounding box center [207, 196] width 106 height 19
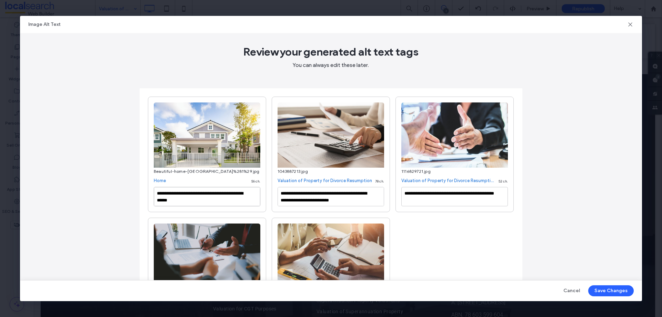
paste textarea "**********"
type textarea "**********"
click at [324, 196] on textarea "**********" at bounding box center [330, 196] width 106 height 19
click at [370, 199] on textarea "**********" at bounding box center [330, 196] width 106 height 19
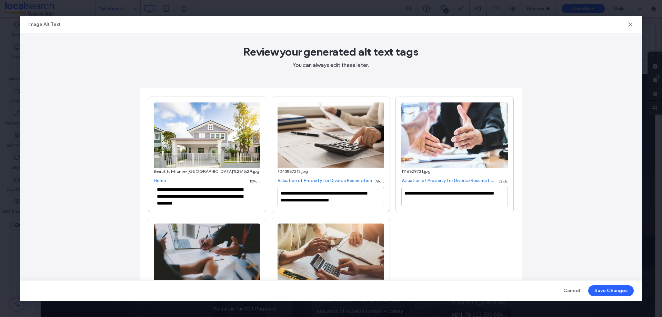
paste textarea "**********"
drag, startPoint x: 292, startPoint y: 200, endPoint x: 360, endPoint y: 198, distance: 68.6
click at [360, 198] on textarea "**********" at bounding box center [330, 196] width 106 height 19
click at [304, 197] on textarea "**********" at bounding box center [330, 196] width 106 height 19
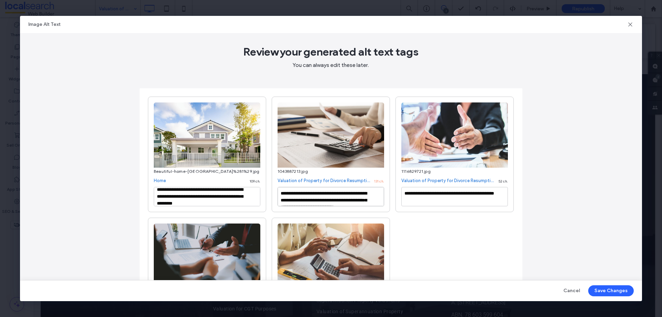
drag, startPoint x: 315, startPoint y: 199, endPoint x: 363, endPoint y: 197, distance: 47.9
click at [363, 197] on textarea "**********" at bounding box center [330, 196] width 106 height 19
type textarea "**********"
drag, startPoint x: 447, startPoint y: 200, endPoint x: 387, endPoint y: 193, distance: 60.1
click at [387, 192] on div "**********" at bounding box center [331, 214] width 366 height 236
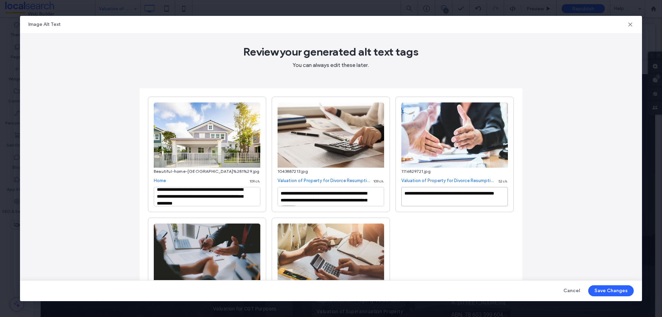
click at [457, 195] on textarea "**********" at bounding box center [454, 196] width 106 height 19
click at [457, 197] on textarea "**********" at bounding box center [454, 196] width 106 height 19
paste textarea "**********"
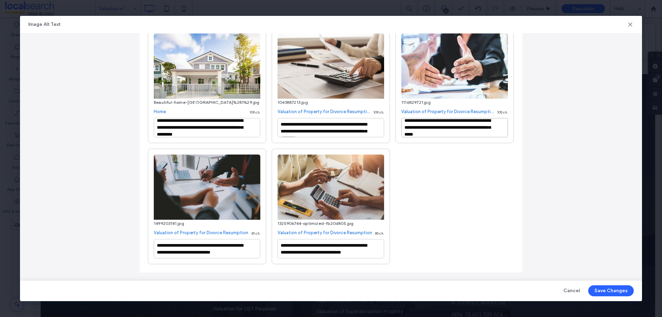
scroll to position [70, 0]
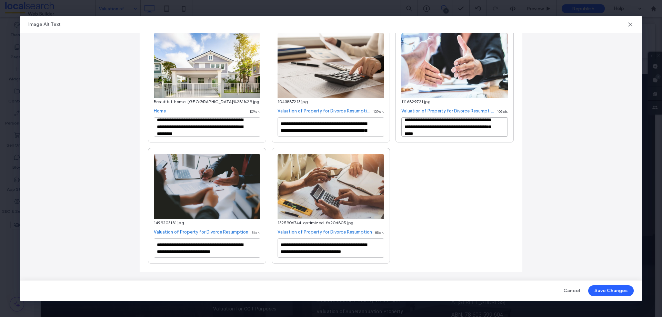
type textarea "**********"
click at [220, 247] on textarea "**********" at bounding box center [207, 247] width 106 height 19
drag, startPoint x: 199, startPoint y: 252, endPoint x: 253, endPoint y: 267, distance: 56.0
click at [253, 267] on div "**********" at bounding box center [331, 145] width 382 height 253
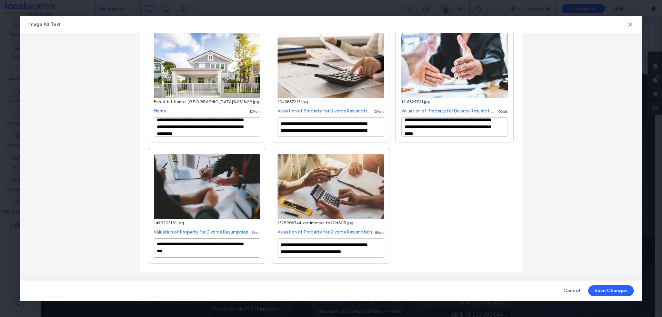
scroll to position [1, 0]
paste textarea "**********"
type textarea "**********"
click at [318, 239] on textarea "**********" at bounding box center [330, 247] width 106 height 19
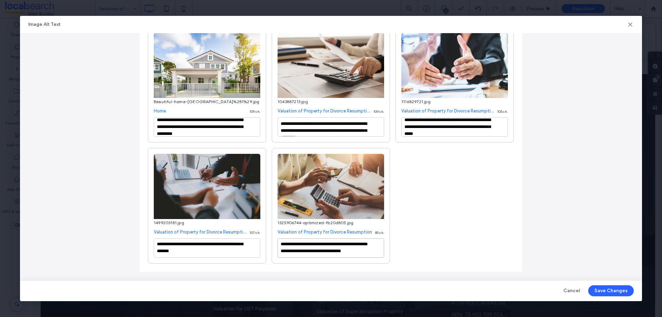
scroll to position [8, 0]
paste textarea "**********"
drag, startPoint x: 322, startPoint y: 251, endPoint x: 294, endPoint y: 246, distance: 28.3
click at [294, 246] on textarea "**********" at bounding box center [330, 247] width 106 height 19
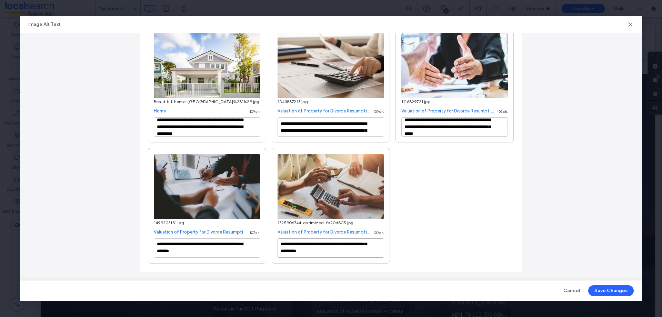
scroll to position [10, 0]
click at [343, 254] on textarea "**********" at bounding box center [330, 247] width 106 height 19
type textarea "**********"
click at [606, 288] on button "Save Changes" at bounding box center [610, 290] width 45 height 11
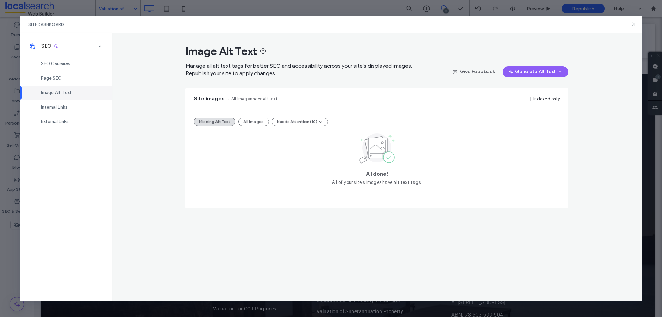
click at [634, 27] on icon at bounding box center [634, 24] width 6 height 6
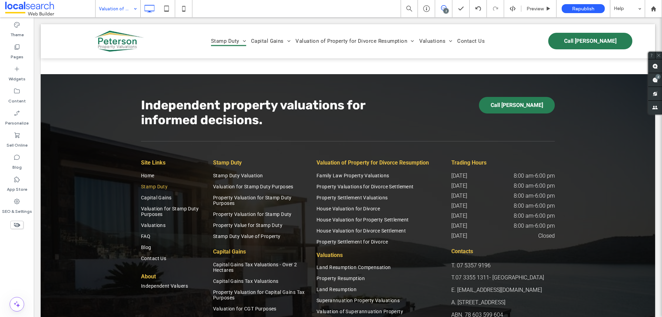
click at [441, 7] on use at bounding box center [444, 8] width 6 height 6
click at [446, 10] on div "2" at bounding box center [445, 10] width 5 height 5
click at [655, 77] on div "2" at bounding box center [657, 76] width 5 height 5
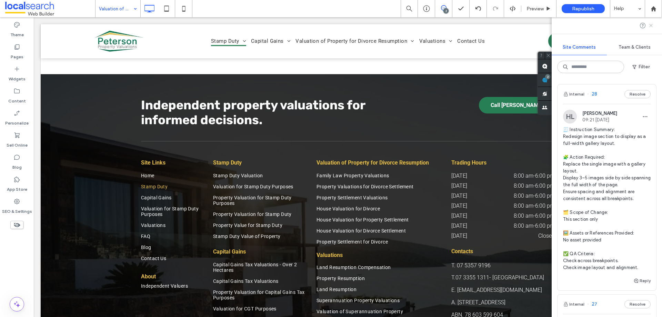
click at [651, 28] on icon at bounding box center [651, 26] width 6 height 6
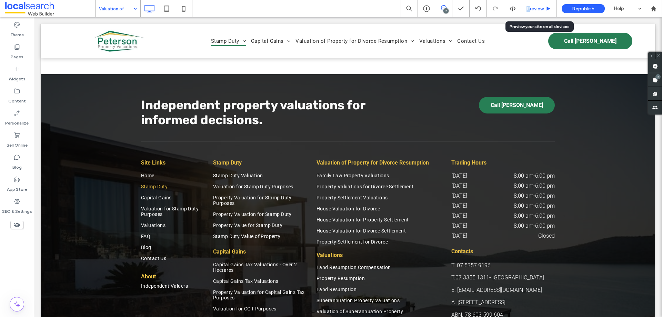
click at [528, 4] on div "Preview" at bounding box center [538, 8] width 35 height 17
click at [529, 9] on span "Preview" at bounding box center [534, 9] width 17 height 6
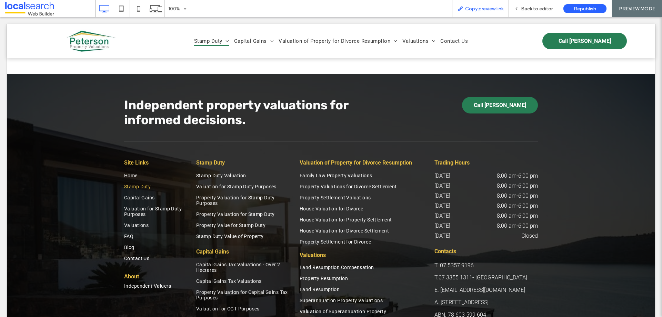
click at [473, 14] on div "Copy preview link" at bounding box center [480, 8] width 57 height 17
click at [474, 10] on span "Copy preview link" at bounding box center [484, 9] width 38 height 6
click at [524, 10] on span "Back to editor" at bounding box center [537, 9] width 32 height 6
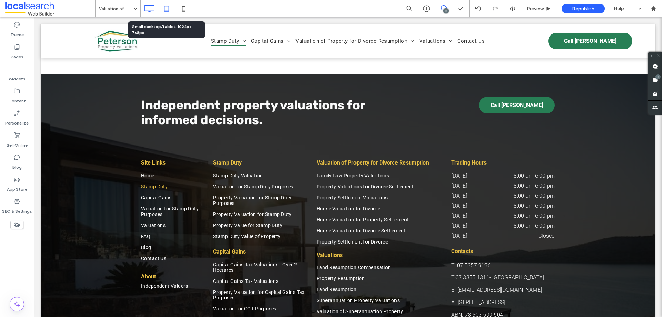
click at [168, 10] on icon at bounding box center [167, 9] width 14 height 14
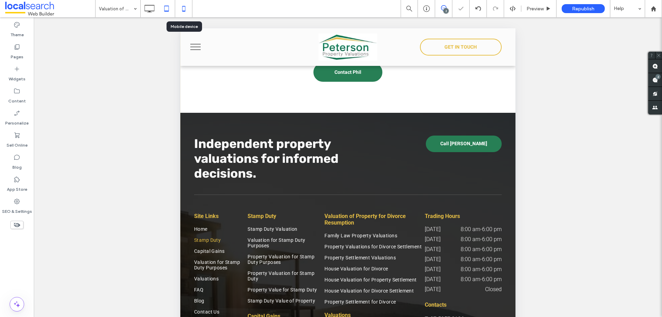
click at [183, 8] on icon at bounding box center [184, 9] width 14 height 14
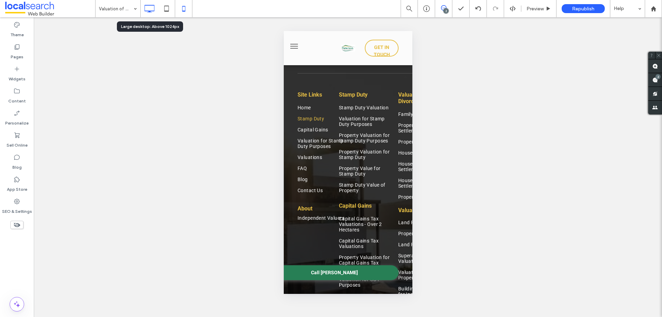
click at [142, 8] on div at bounding box center [149, 9] width 17 height 14
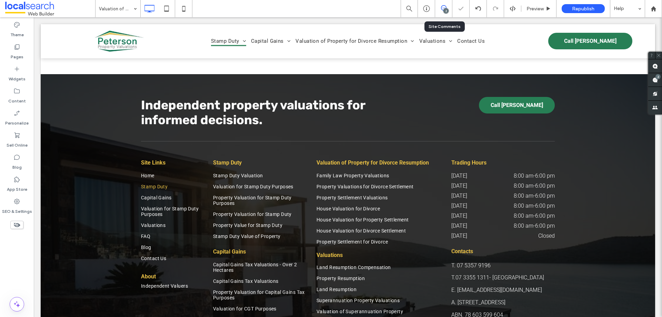
click at [446, 13] on div "2" at bounding box center [445, 10] width 5 height 5
click at [445, 10] on div "2" at bounding box center [445, 10] width 5 height 5
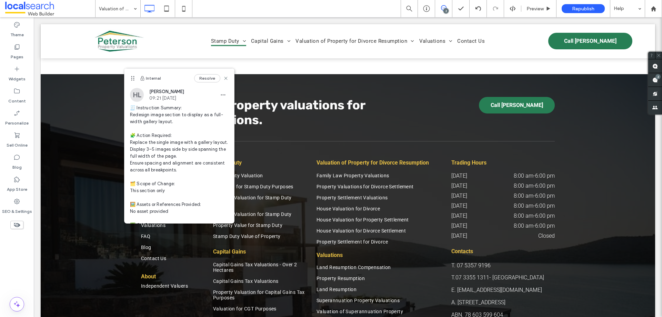
scroll to position [52, 0]
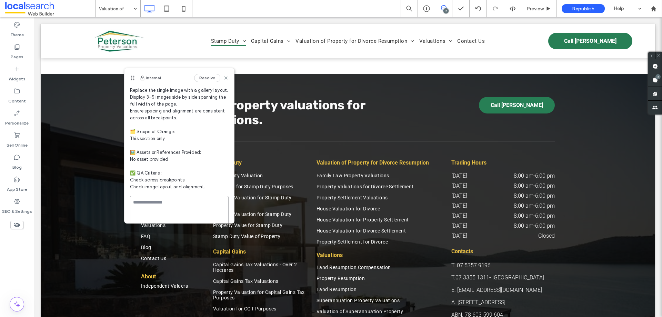
click at [162, 204] on textarea at bounding box center [179, 213] width 99 height 34
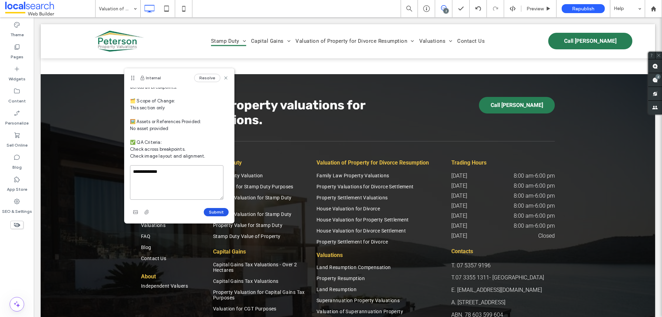
type textarea "**********"
click at [212, 213] on button "Submit" at bounding box center [216, 212] width 25 height 8
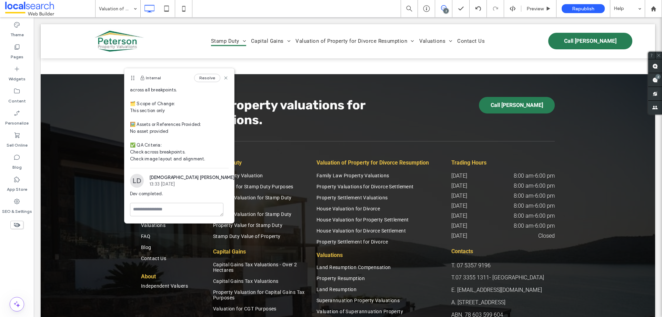
click at [443, 6] on use at bounding box center [444, 8] width 6 height 6
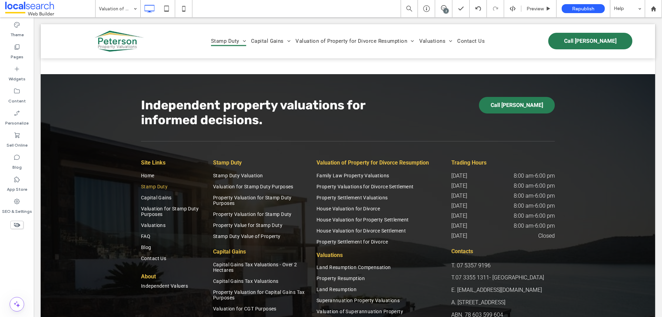
click at [447, 12] on div "2" at bounding box center [445, 10] width 5 height 5
click at [655, 82] on use at bounding box center [655, 80] width 6 height 6
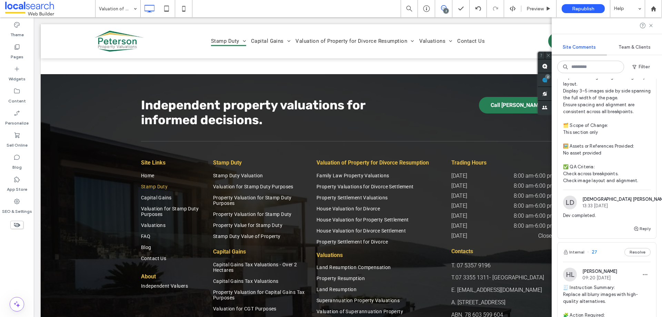
scroll to position [207, 0]
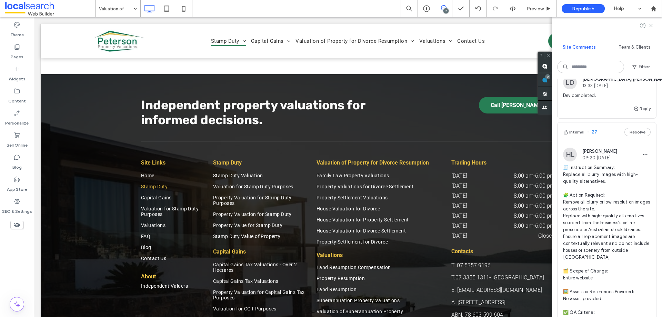
click at [586, 196] on span "🧾 Instruction Summary: Replace all blurry images with high-quality alternatives…" at bounding box center [607, 253] width 88 height 179
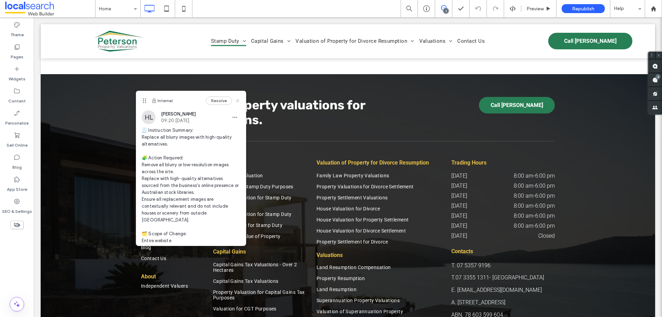
click at [236, 101] on use at bounding box center [237, 100] width 3 height 3
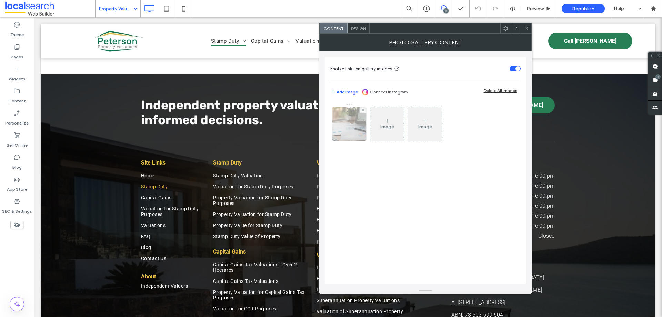
click at [360, 125] on img at bounding box center [349, 124] width 52 height 34
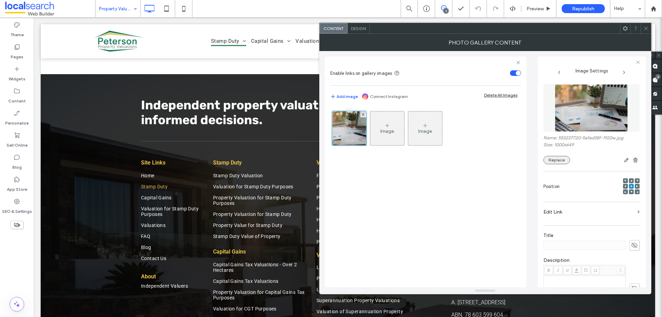
click at [556, 156] on button "Replace" at bounding box center [556, 160] width 27 height 8
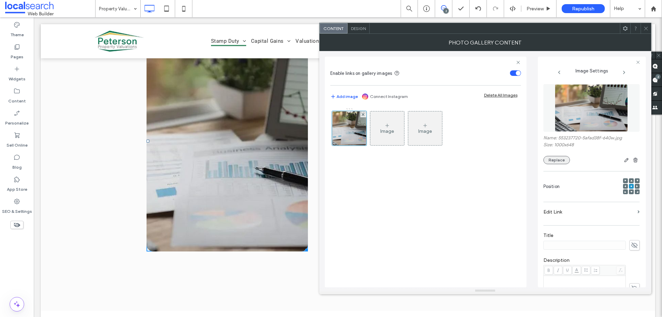
click at [561, 160] on button "Replace" at bounding box center [556, 160] width 27 height 8
click at [647, 28] on icon at bounding box center [645, 28] width 5 height 5
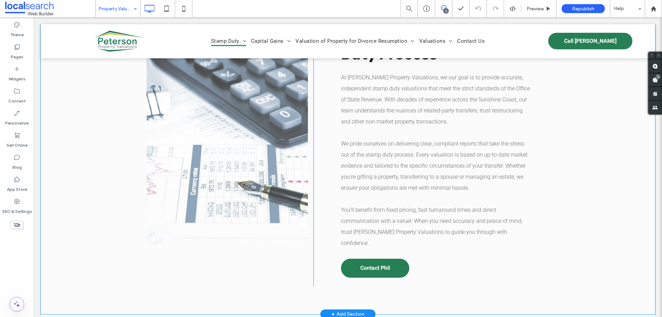
scroll to position [655, 0]
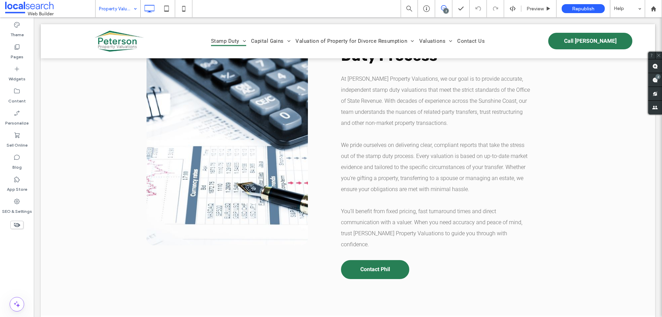
drag, startPoint x: 112, startPoint y: 7, endPoint x: 111, endPoint y: 11, distance: 4.3
click at [112, 7] on input at bounding box center [116, 8] width 34 height 17
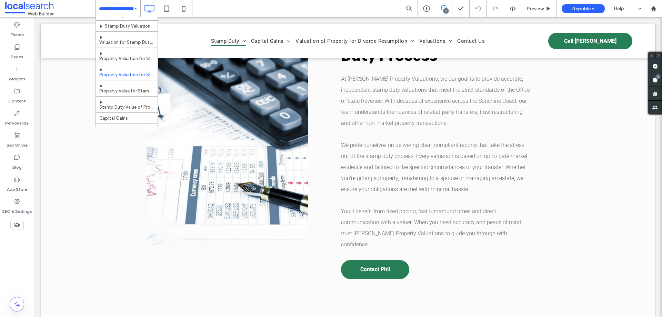
scroll to position [34, 0]
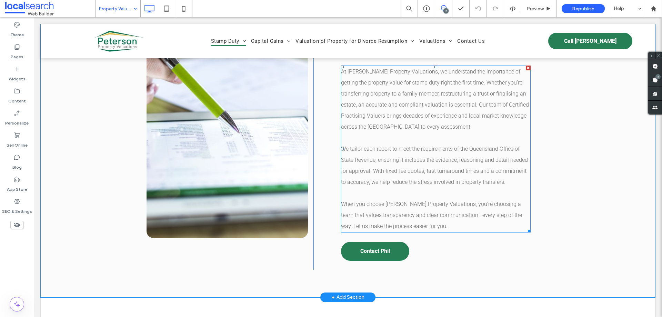
scroll to position [620, 0]
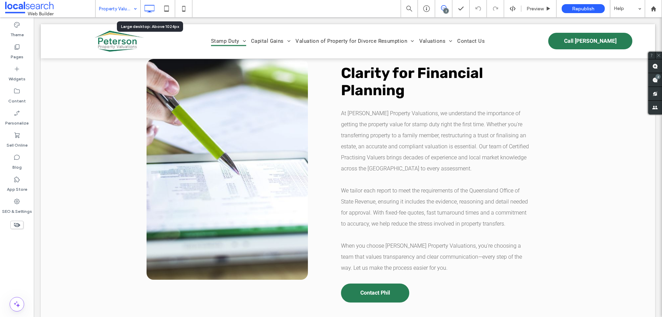
click at [123, 6] on input at bounding box center [116, 8] width 34 height 17
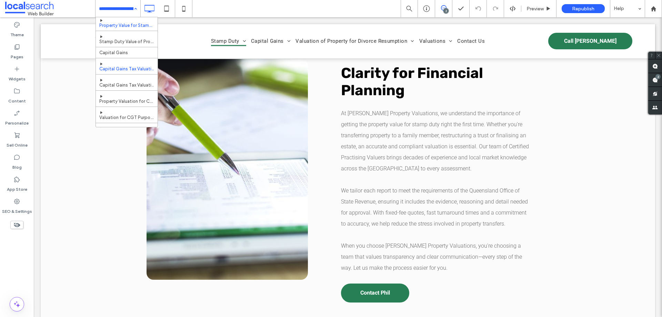
scroll to position [69, 0]
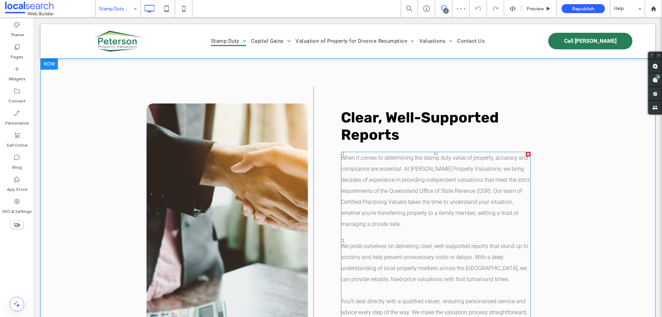
scroll to position [620, 0]
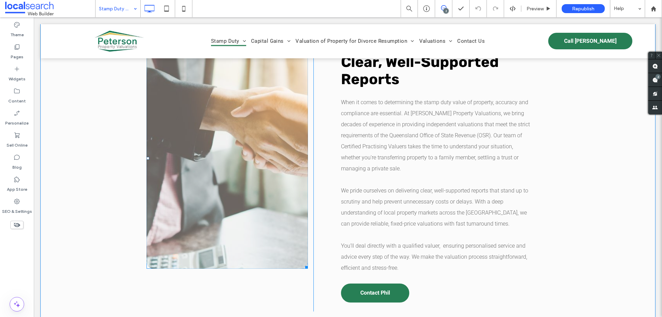
click at [192, 110] on link at bounding box center [226, 158] width 161 height 221
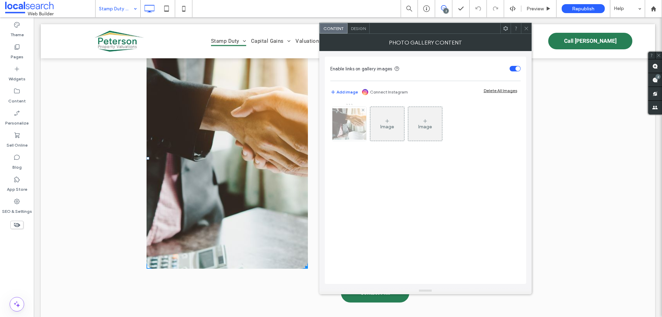
click at [346, 124] on img at bounding box center [349, 123] width 55 height 31
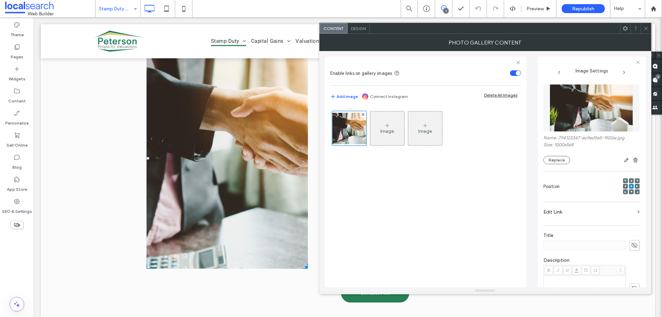
drag, startPoint x: 582, startPoint y: 94, endPoint x: 595, endPoint y: 106, distance: 18.1
click at [644, 30] on icon at bounding box center [645, 28] width 5 height 5
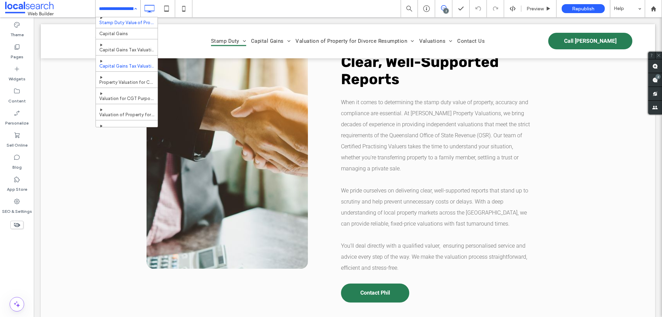
scroll to position [103, 0]
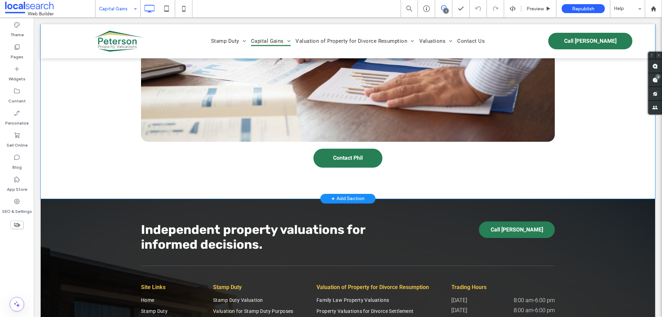
scroll to position [999, 0]
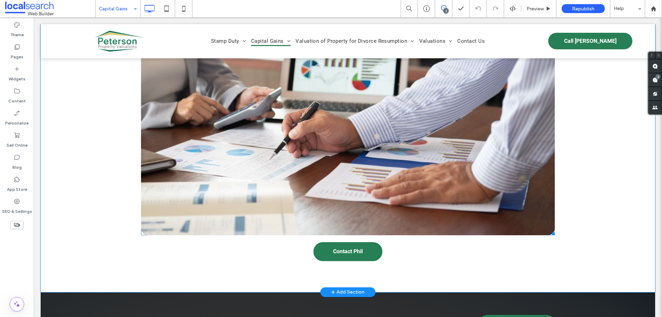
click at [343, 153] on link at bounding box center [348, 136] width 438 height 208
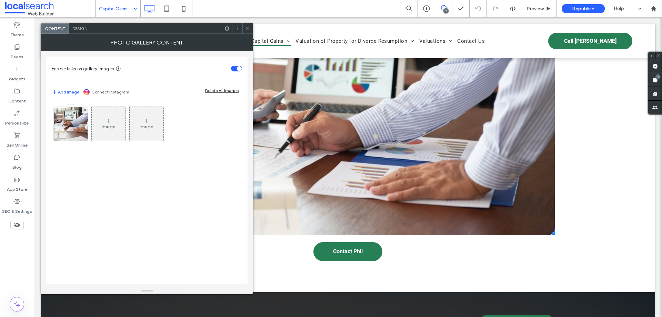
click at [242, 27] on div at bounding box center [237, 28] width 10 height 10
click at [246, 29] on icon at bounding box center [247, 28] width 5 height 5
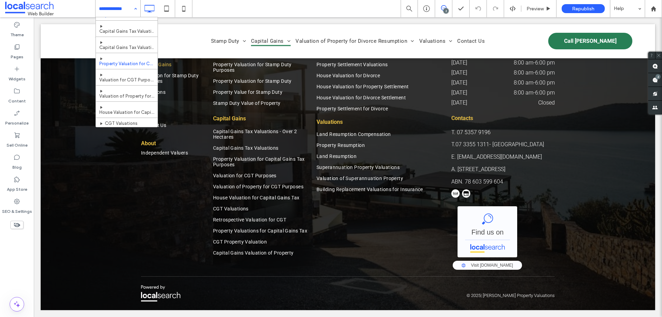
scroll to position [103, 0]
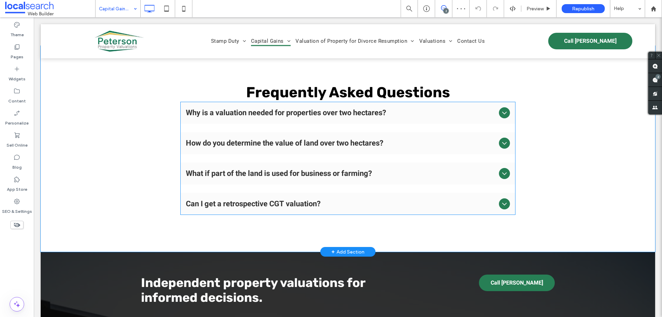
scroll to position [896, 0]
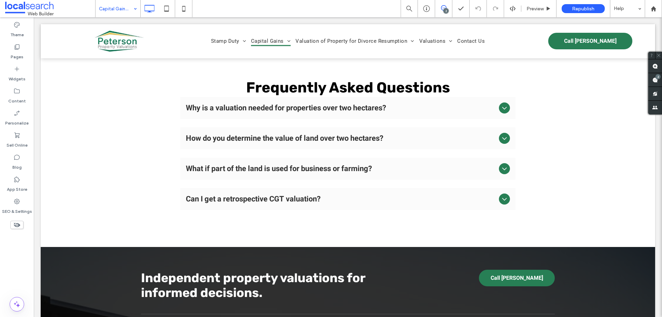
click at [120, 8] on input at bounding box center [116, 8] width 34 height 17
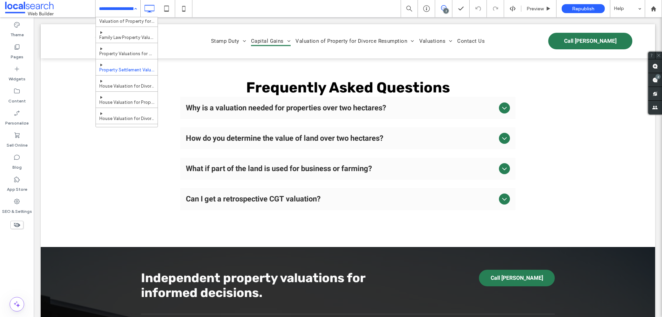
scroll to position [345, 0]
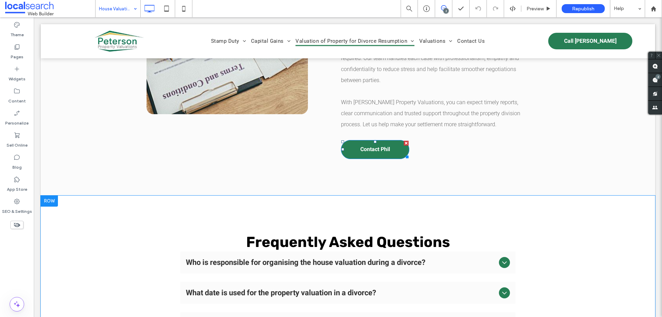
scroll to position [930, 0]
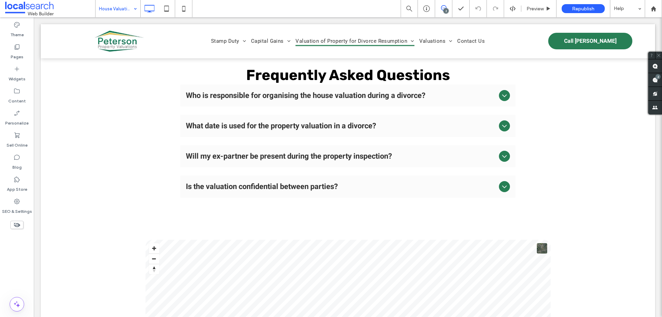
click at [121, 11] on input at bounding box center [116, 8] width 34 height 17
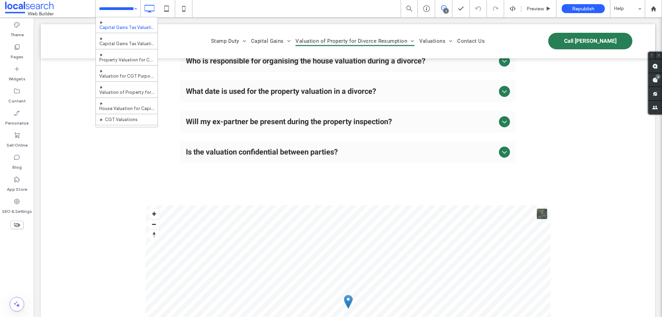
scroll to position [138, 0]
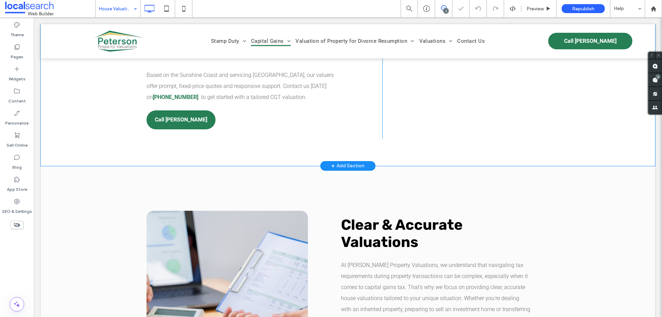
scroll to position [517, 0]
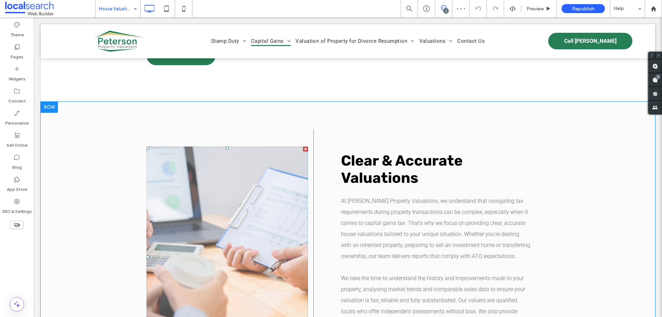
click at [254, 184] on link at bounding box center [226, 256] width 161 height 221
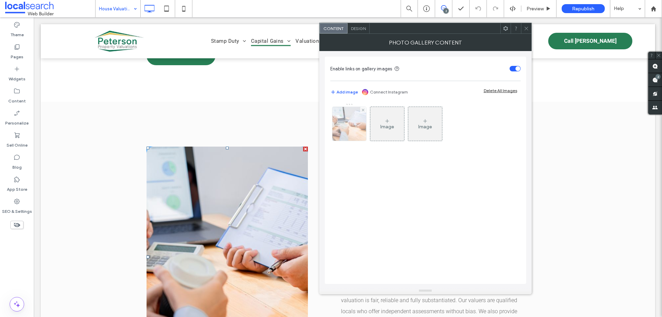
click at [364, 131] on img at bounding box center [349, 124] width 51 height 34
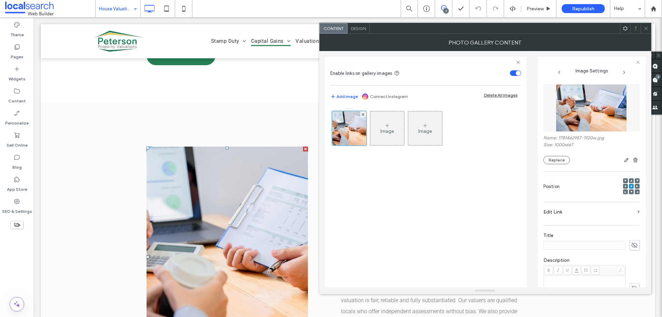
drag, startPoint x: 589, startPoint y: 112, endPoint x: 575, endPoint y: 103, distance: 16.0
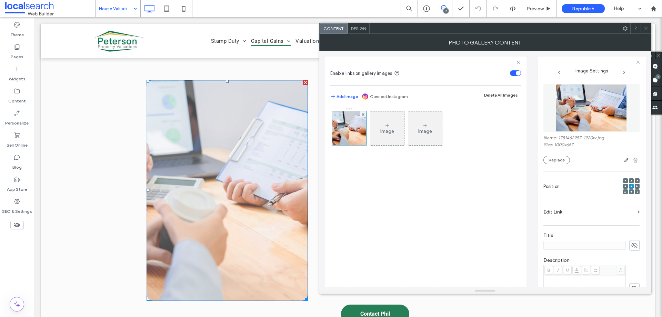
scroll to position [586, 0]
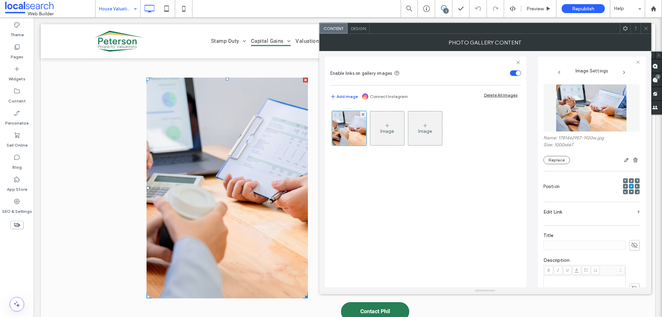
drag, startPoint x: 82, startPoint y: 117, endPoint x: 155, endPoint y: 22, distance: 120.3
click at [82, 117] on div "Click To Paste Clear & Accurate Valuations At [PERSON_NAME] Property Valuations…" at bounding box center [348, 195] width 614 height 325
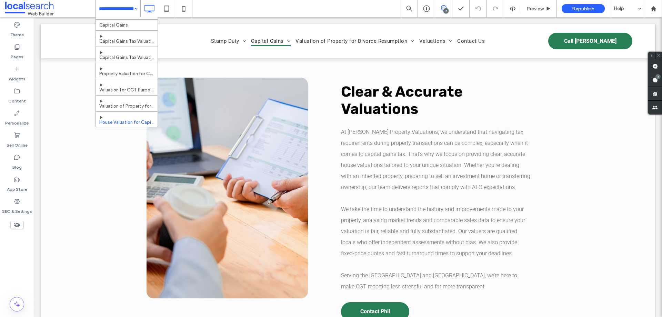
scroll to position [138, 0]
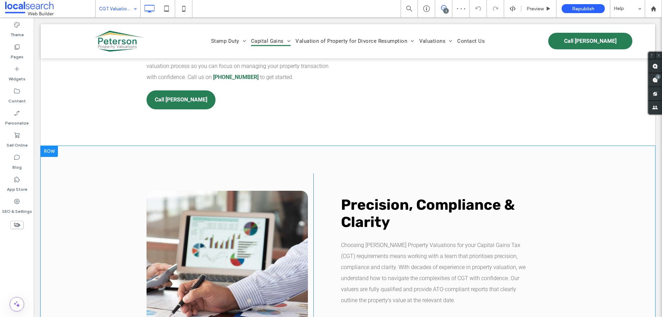
scroll to position [586, 0]
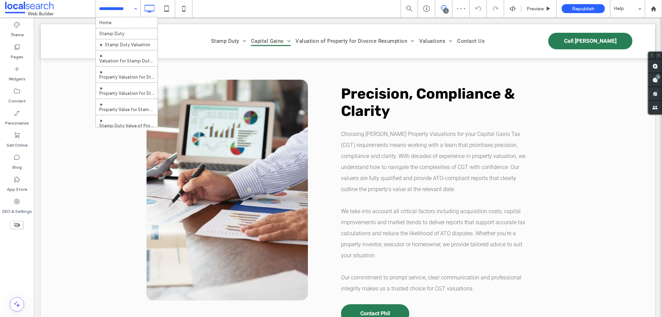
click at [122, 12] on input at bounding box center [116, 8] width 34 height 17
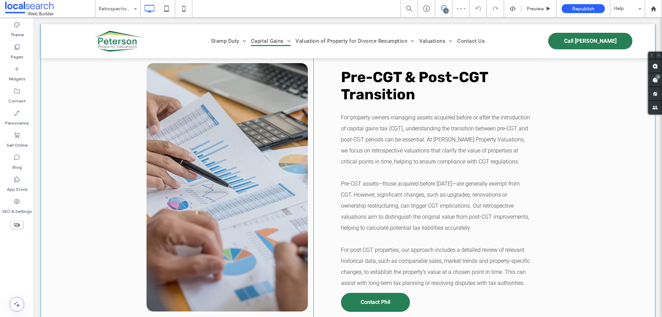
scroll to position [620, 0]
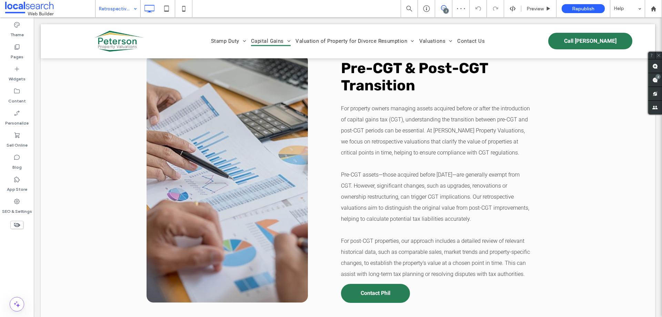
click at [105, 10] on input at bounding box center [116, 8] width 34 height 17
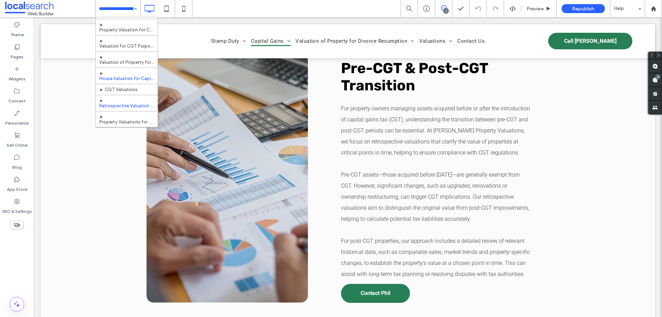
scroll to position [172, 0]
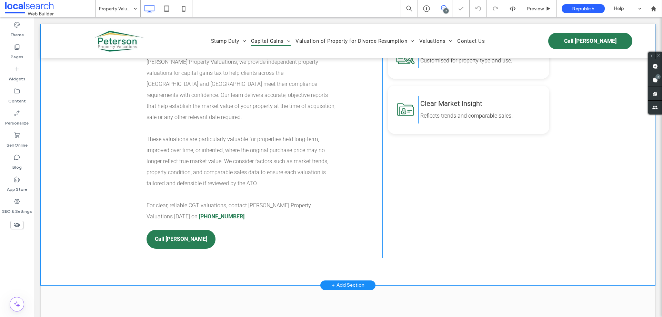
scroll to position [586, 0]
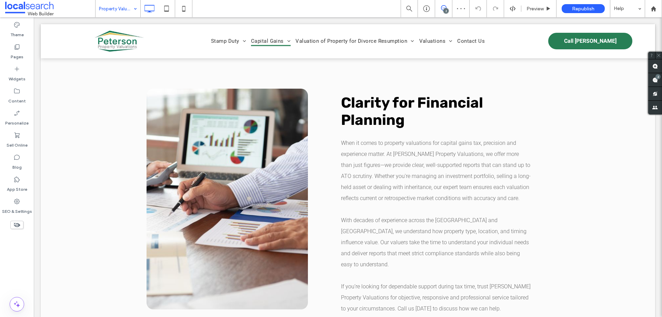
click at [119, 8] on input at bounding box center [116, 8] width 34 height 17
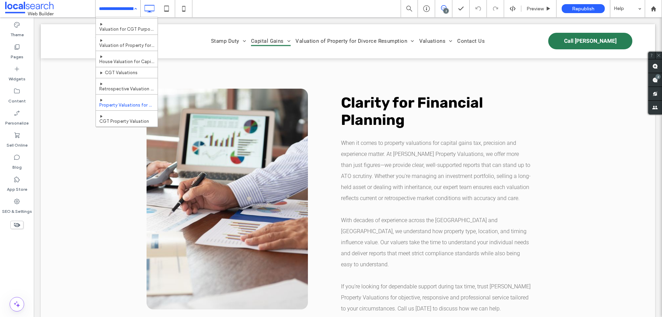
scroll to position [207, 0]
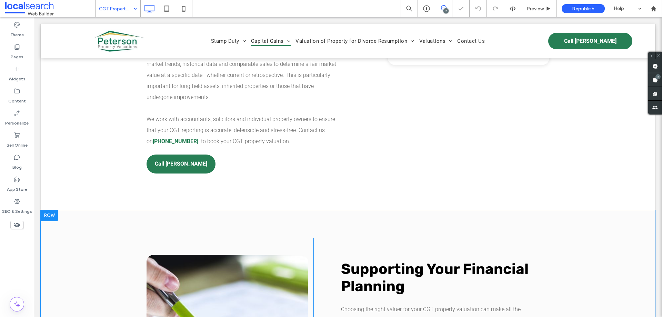
scroll to position [586, 0]
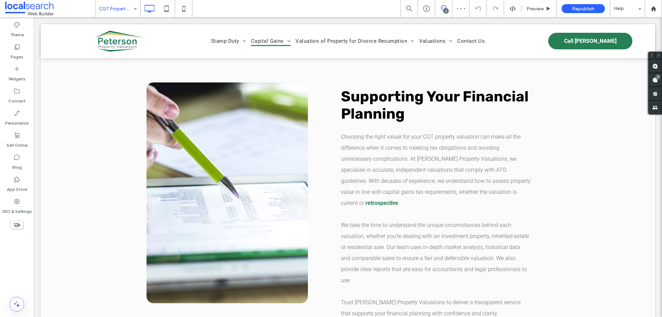
click at [115, 4] on input at bounding box center [116, 8] width 34 height 17
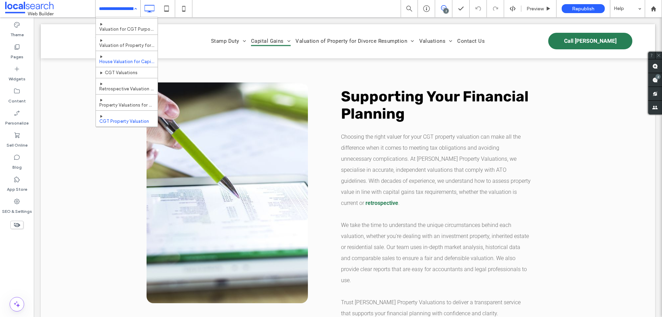
scroll to position [207, 0]
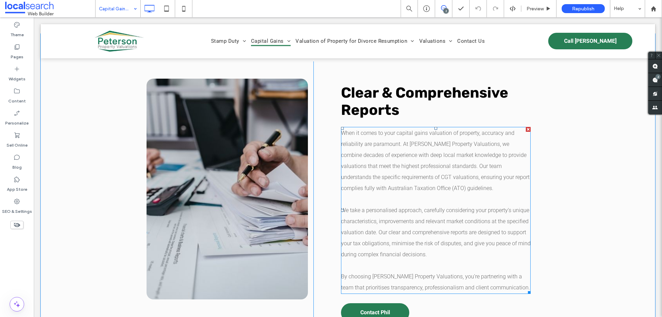
scroll to position [620, 0]
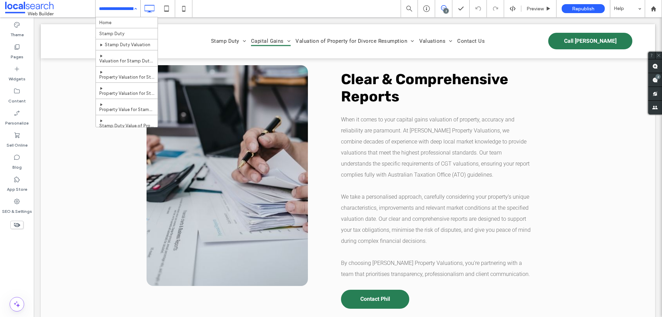
click at [126, 13] on input at bounding box center [116, 8] width 34 height 17
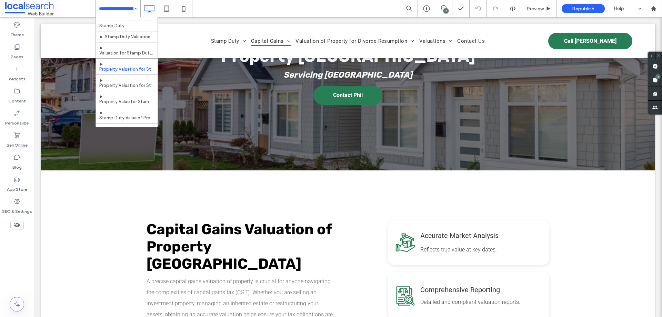
scroll to position [0, 0]
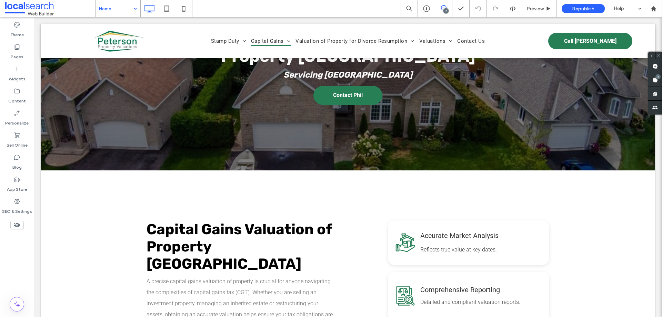
click at [125, 140] on label "Change affects desktop and tablet" at bounding box center [104, 139] width 88 height 13
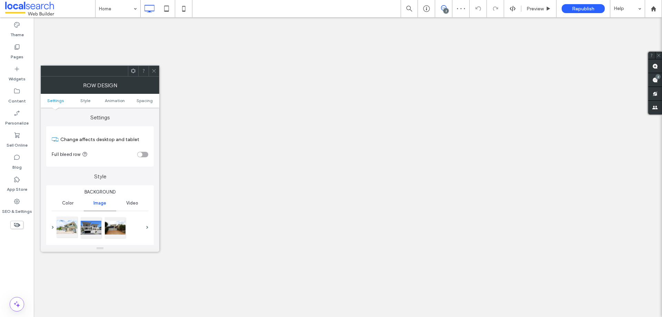
click at [68, 222] on div at bounding box center [67, 226] width 21 height 21
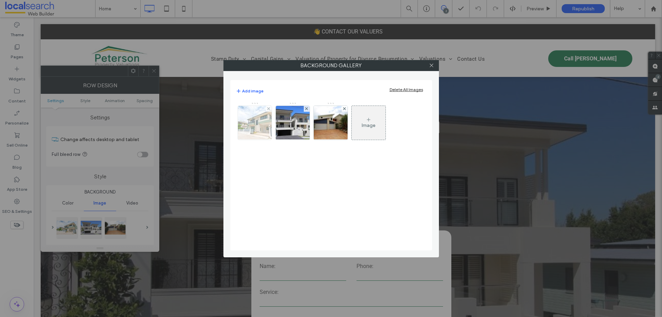
click at [260, 121] on img at bounding box center [254, 123] width 51 height 34
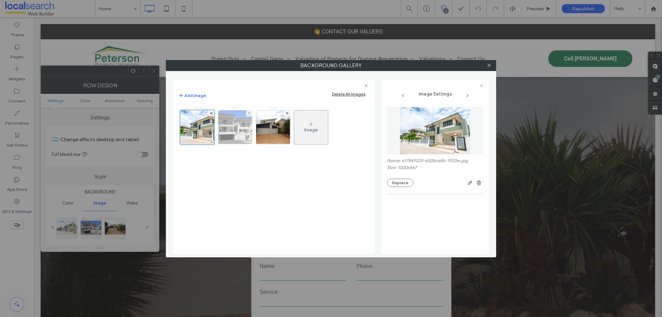
click at [239, 126] on img at bounding box center [235, 127] width 51 height 34
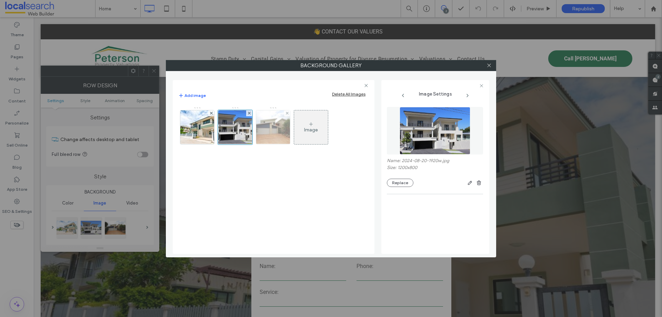
click at [270, 128] on img at bounding box center [272, 127] width 51 height 34
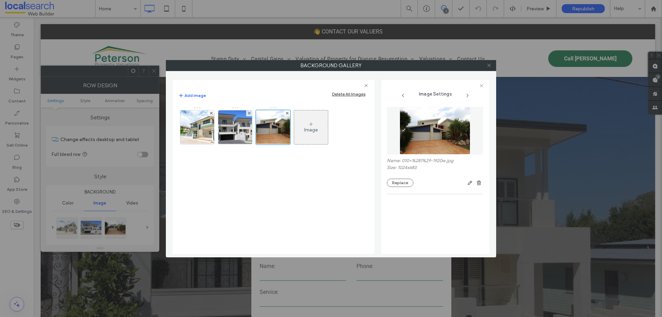
click at [490, 65] on icon at bounding box center [488, 65] width 5 height 5
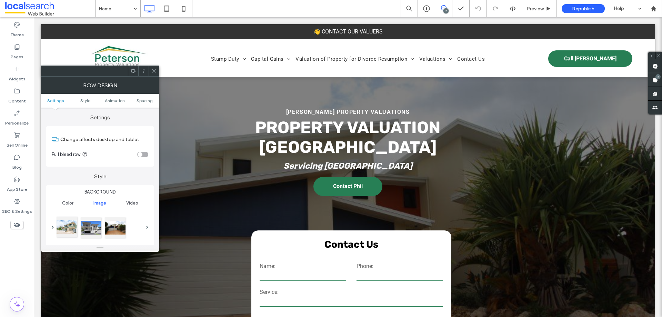
click at [63, 223] on div at bounding box center [67, 226] width 21 height 21
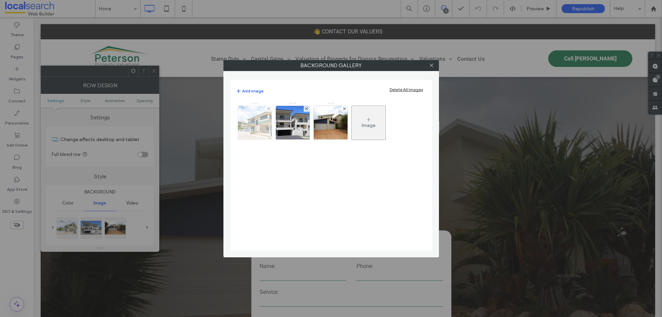
click at [258, 128] on img at bounding box center [254, 123] width 51 height 34
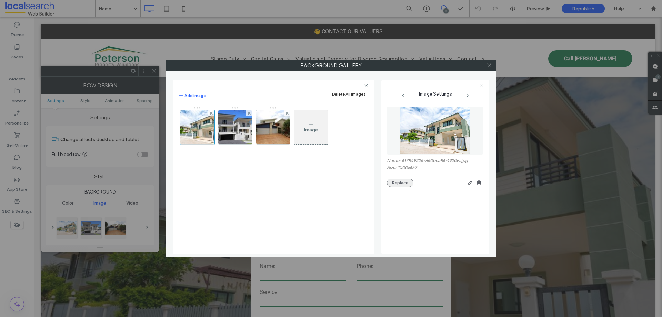
click at [406, 185] on button "Replace" at bounding box center [400, 182] width 27 height 8
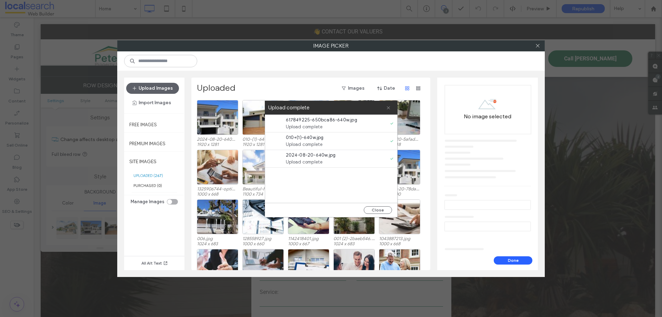
click at [389, 106] on icon at bounding box center [388, 107] width 4 height 4
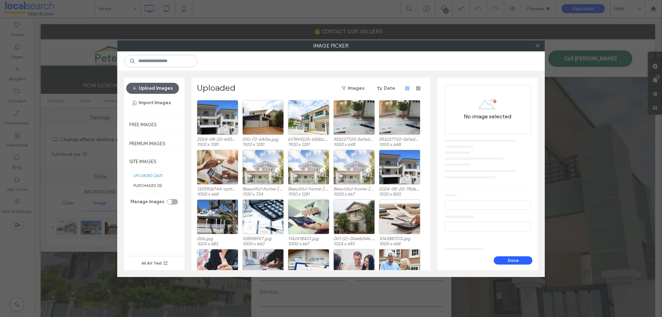
click at [539, 47] on icon at bounding box center [537, 45] width 5 height 5
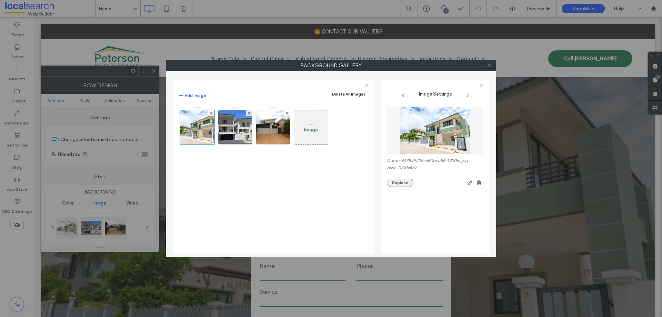
click at [401, 183] on button "Replace" at bounding box center [400, 182] width 27 height 8
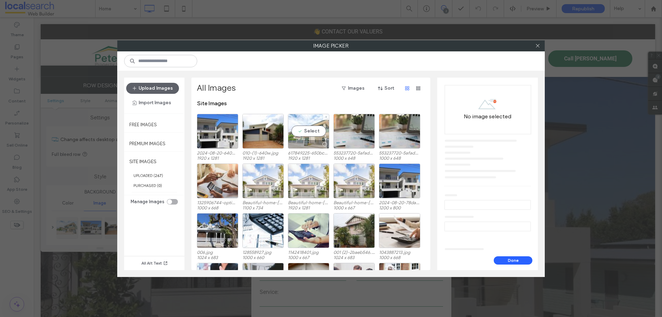
click at [303, 129] on div "Select" at bounding box center [308, 131] width 41 height 35
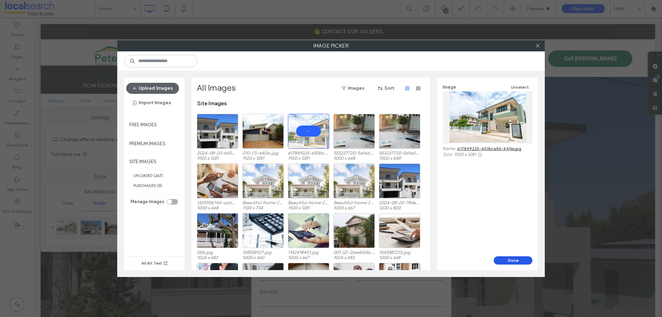
click at [512, 260] on button "Done" at bounding box center [512, 260] width 39 height 8
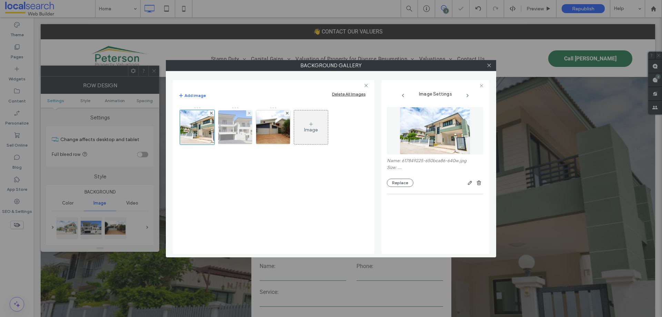
click at [235, 128] on img at bounding box center [235, 127] width 51 height 34
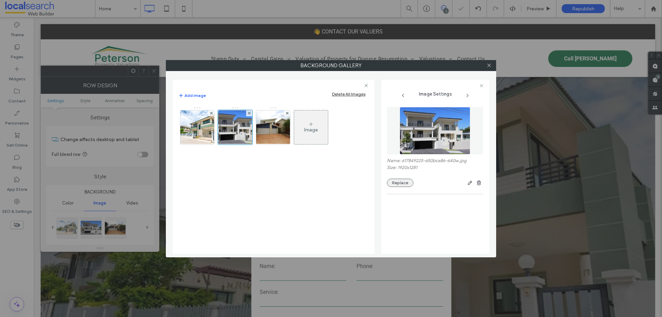
click at [403, 183] on button "Replace" at bounding box center [400, 182] width 27 height 8
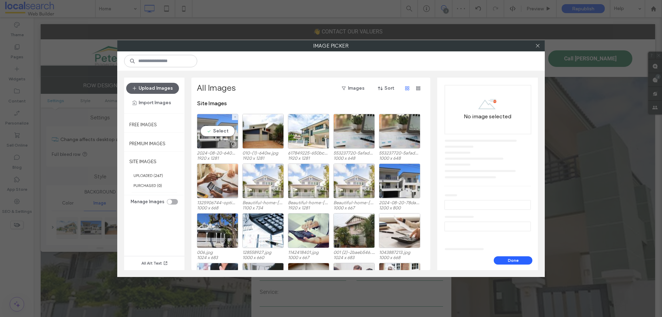
click at [212, 125] on div "Select" at bounding box center [217, 131] width 41 height 35
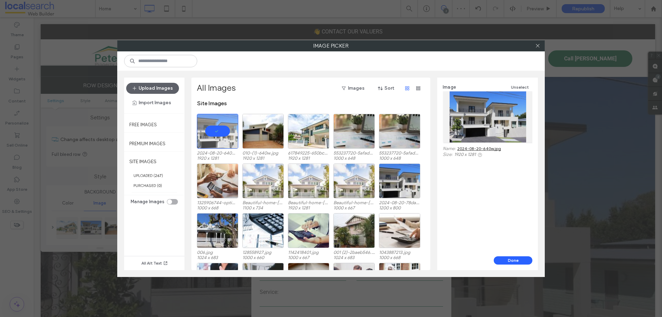
click at [519, 260] on button "Done" at bounding box center [512, 260] width 39 height 8
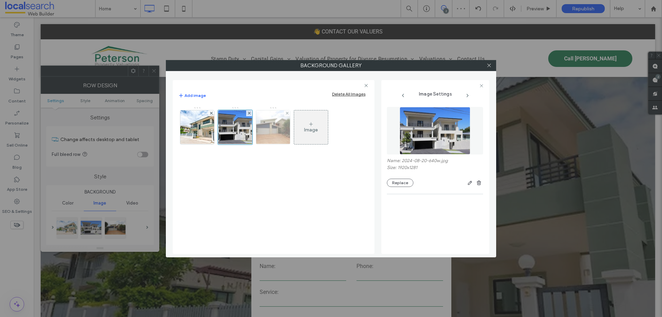
click at [278, 125] on img at bounding box center [272, 127] width 51 height 34
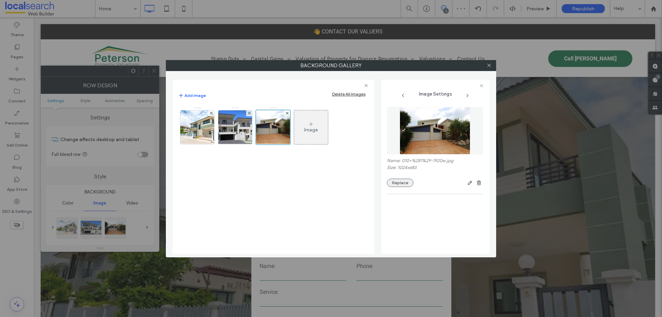
click at [409, 182] on button "Replace" at bounding box center [400, 182] width 27 height 8
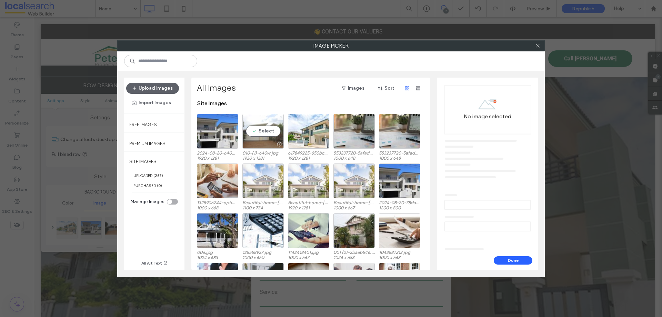
click at [255, 137] on div "Select" at bounding box center [262, 131] width 41 height 35
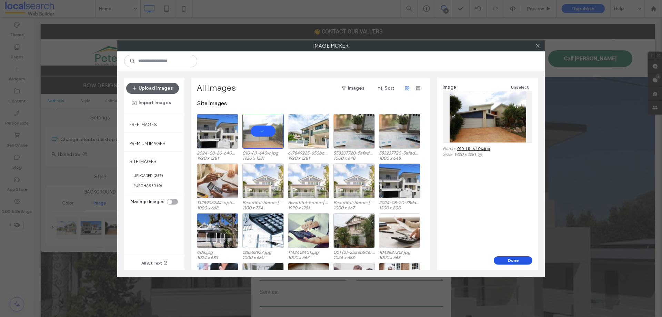
click at [521, 261] on button "Done" at bounding box center [512, 260] width 39 height 8
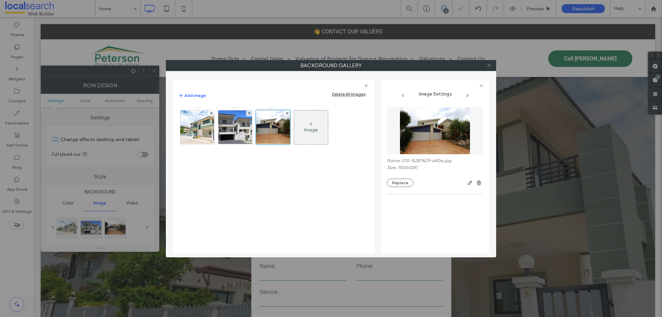
click at [487, 65] on icon at bounding box center [488, 65] width 5 height 5
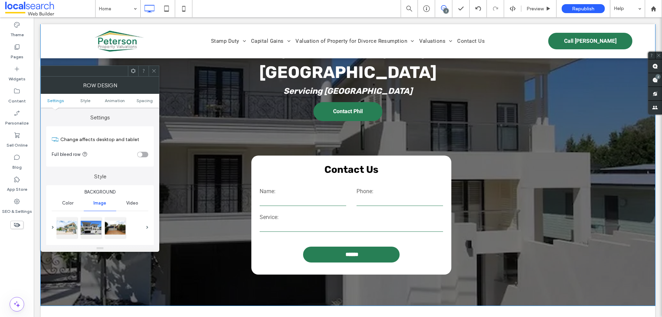
scroll to position [69, 0]
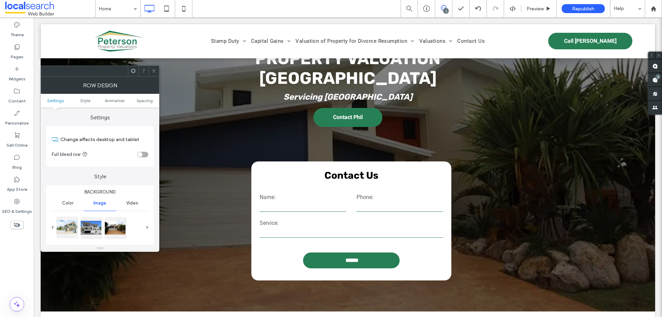
click at [70, 228] on div at bounding box center [67, 226] width 21 height 21
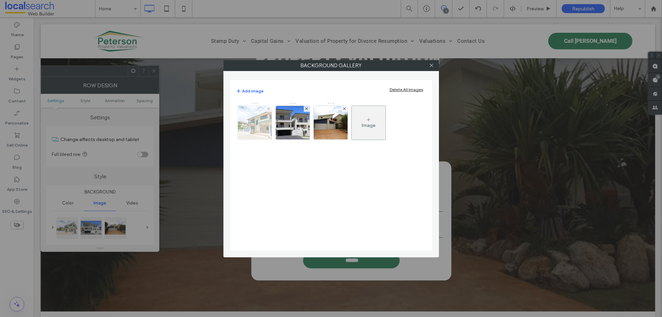
click at [262, 125] on img at bounding box center [254, 123] width 51 height 34
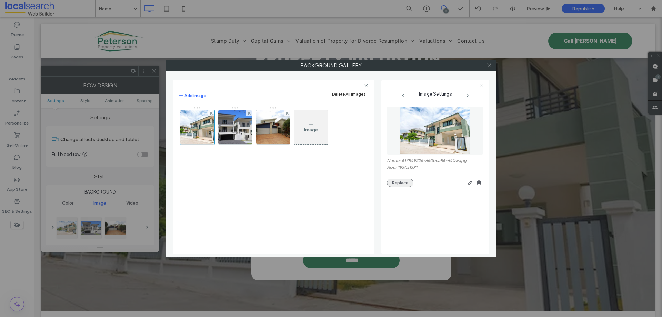
click at [401, 182] on button "Replace" at bounding box center [400, 182] width 27 height 8
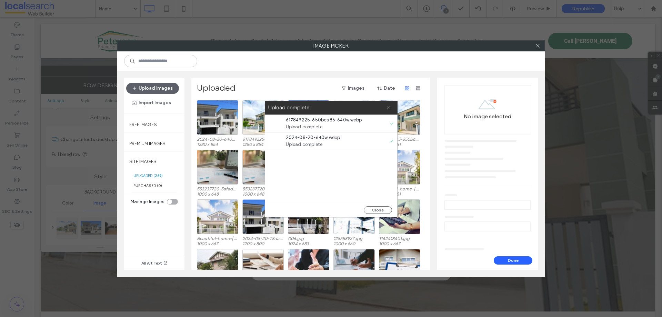
click at [388, 109] on icon at bounding box center [388, 107] width 4 height 4
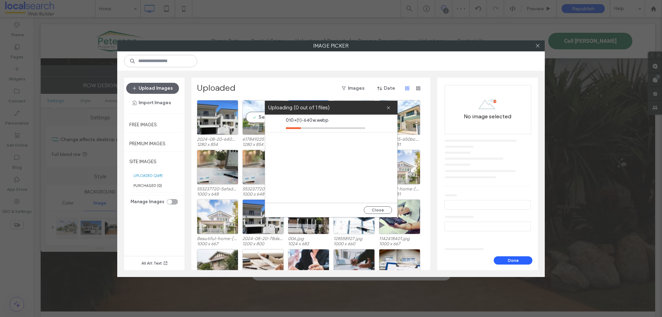
click at [258, 117] on div "Select" at bounding box center [262, 117] width 41 height 35
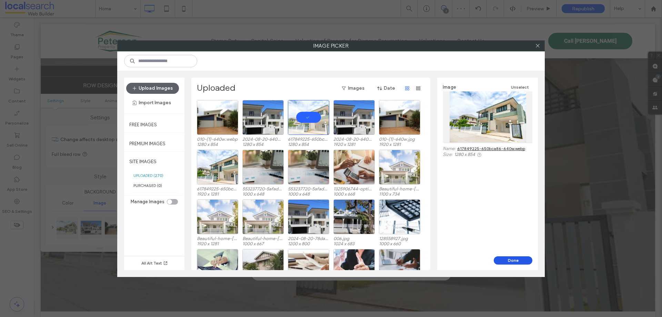
click at [517, 262] on button "Done" at bounding box center [512, 260] width 39 height 8
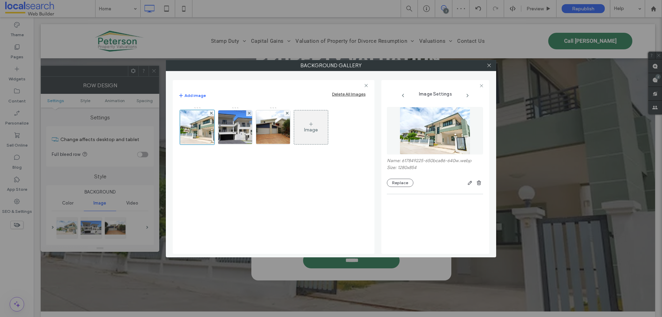
scroll to position [0, 0]
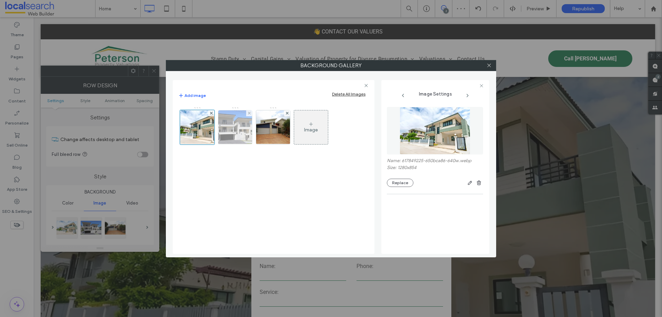
click at [231, 129] on img at bounding box center [235, 127] width 51 height 34
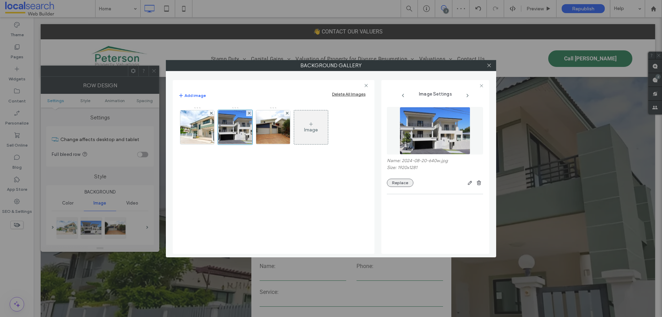
click at [402, 182] on button "Replace" at bounding box center [400, 182] width 27 height 8
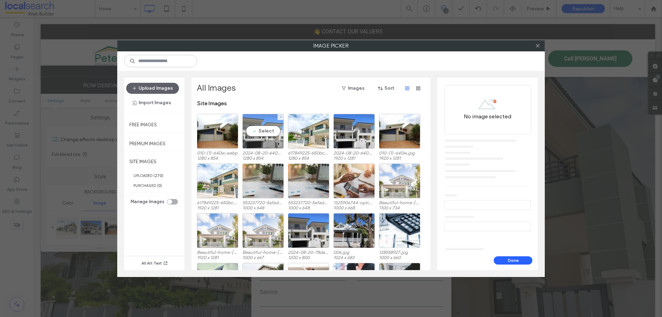
click at [262, 130] on div "Select" at bounding box center [262, 131] width 41 height 35
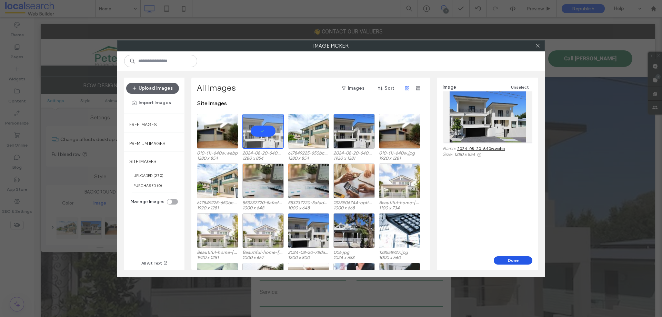
click at [509, 257] on button "Done" at bounding box center [512, 260] width 39 height 8
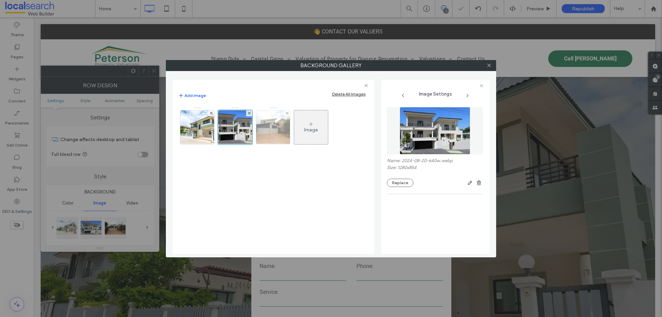
click at [287, 126] on img at bounding box center [273, 127] width 51 height 34
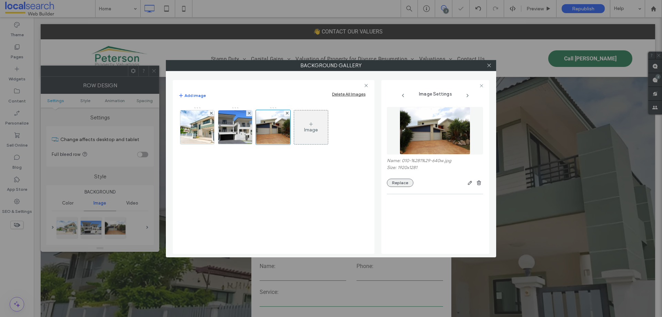
click at [406, 185] on button "Replace" at bounding box center [400, 182] width 27 height 8
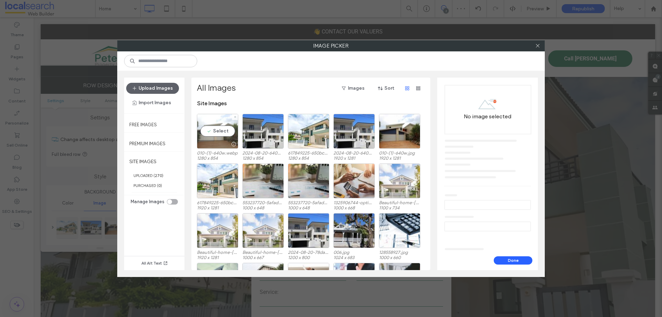
click at [220, 132] on div "Select" at bounding box center [217, 131] width 41 height 35
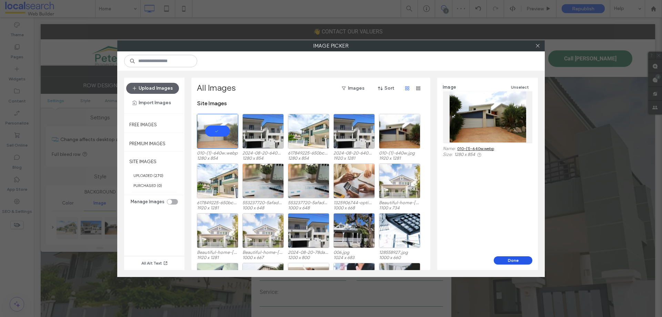
click at [508, 257] on button "Done" at bounding box center [512, 260] width 39 height 8
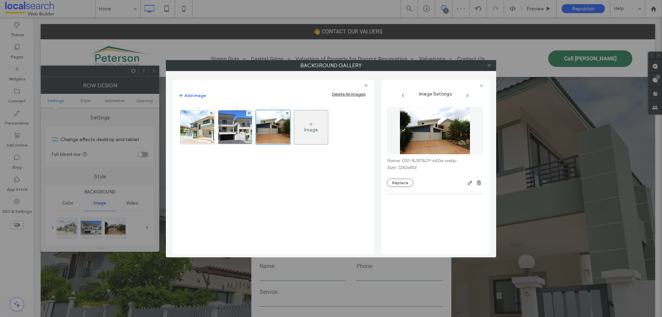
click at [489, 65] on icon at bounding box center [488, 65] width 5 height 5
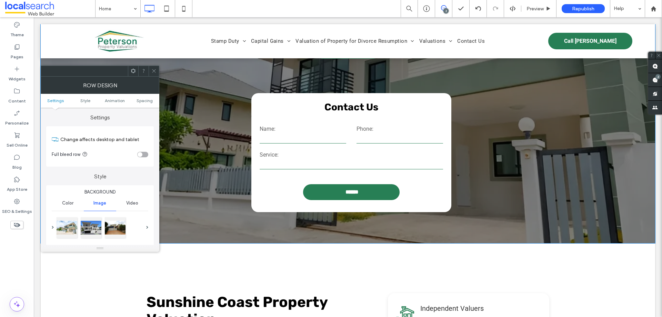
scroll to position [138, 0]
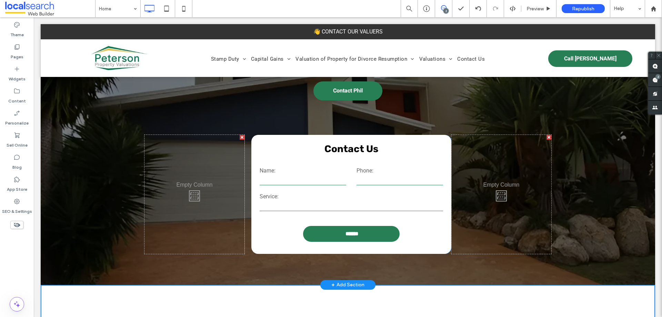
scroll to position [34, 0]
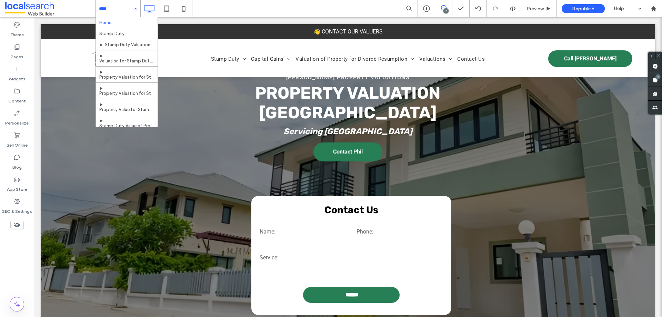
drag, startPoint x: 114, startPoint y: 6, endPoint x: 110, endPoint y: 6, distance: 4.5
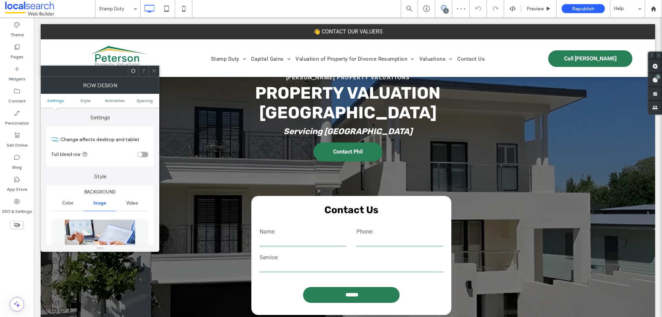
click at [54, 85] on div "Row Design" at bounding box center [100, 84] width 119 height 17
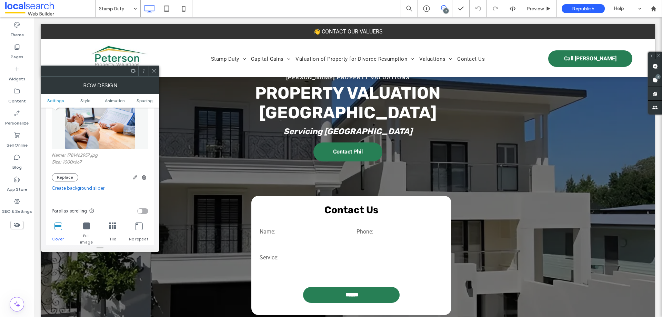
scroll to position [138, 0]
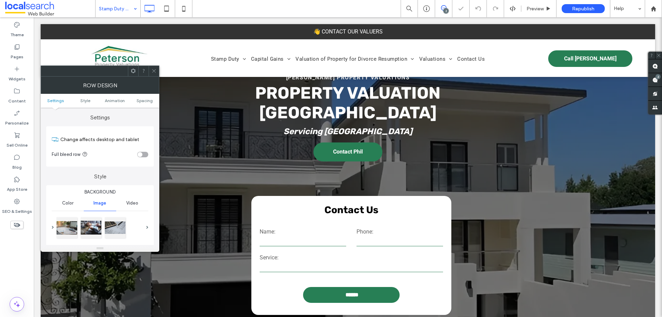
click at [48, 82] on div "Row Design" at bounding box center [100, 84] width 119 height 17
click at [67, 229] on div at bounding box center [67, 226] width 21 height 21
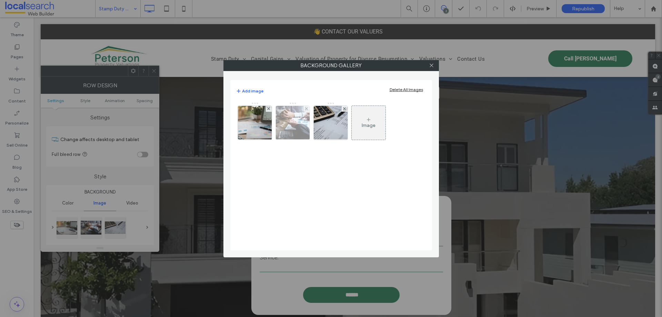
click at [293, 121] on img at bounding box center [292, 123] width 51 height 34
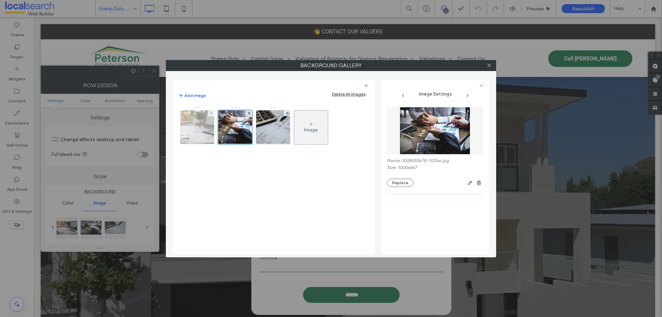
click at [203, 132] on img at bounding box center [197, 127] width 52 height 34
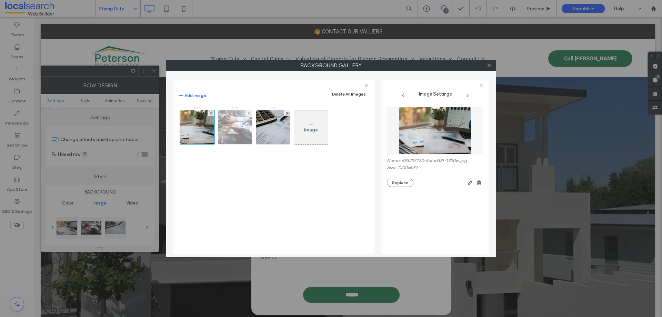
click at [245, 128] on img at bounding box center [235, 127] width 51 height 34
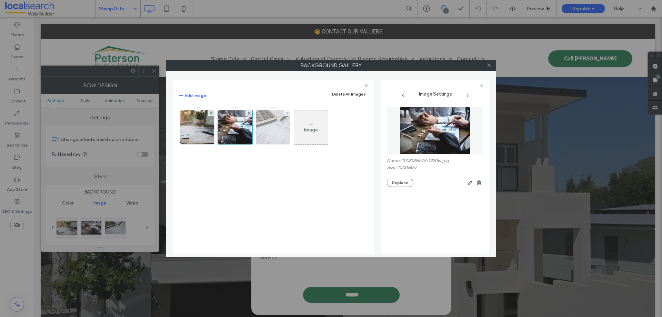
drag, startPoint x: 275, startPoint y: 126, endPoint x: 285, endPoint y: 126, distance: 10.7
click at [274, 126] on img at bounding box center [272, 126] width 55 height 33
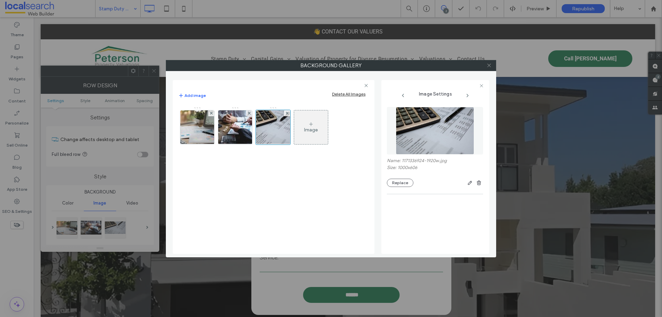
click at [487, 65] on icon at bounding box center [488, 65] width 5 height 5
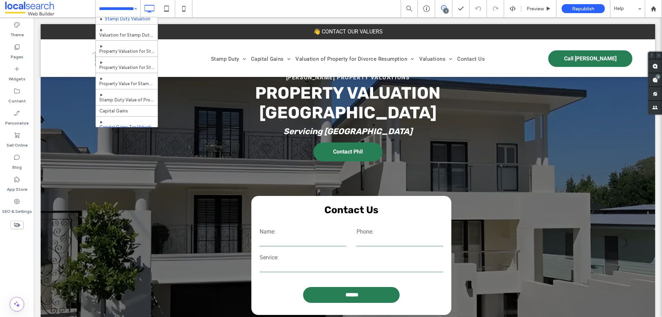
scroll to position [69, 0]
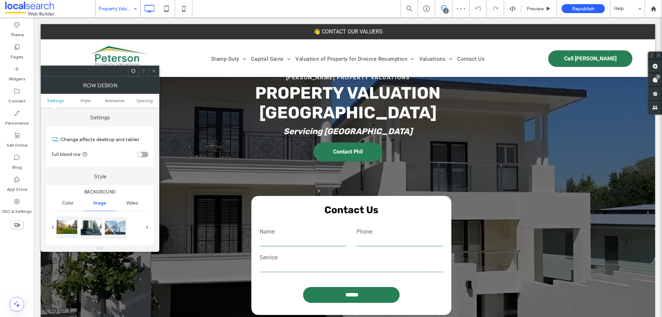
click at [58, 227] on div at bounding box center [67, 226] width 21 height 21
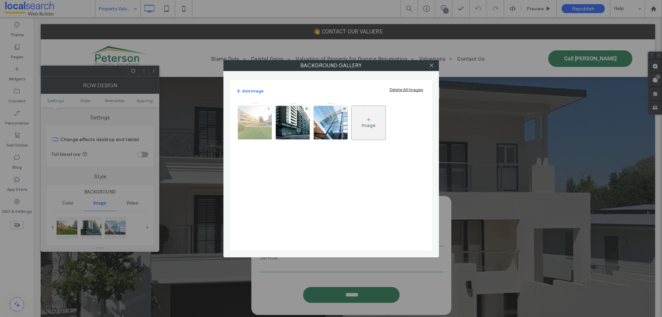
click at [261, 132] on img at bounding box center [254, 123] width 51 height 34
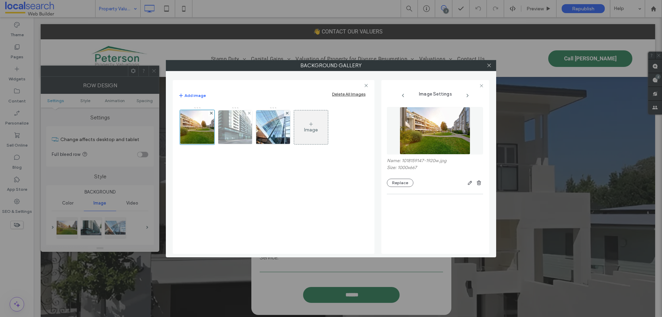
click at [240, 124] on img at bounding box center [235, 127] width 47 height 34
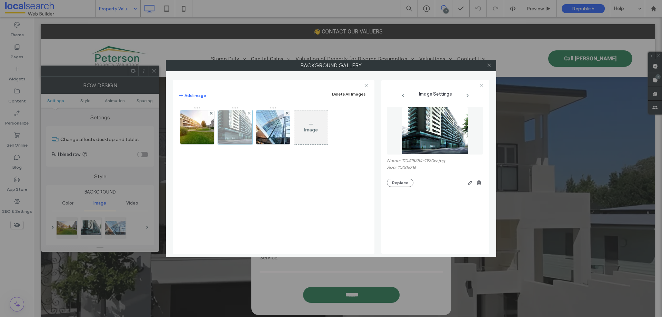
drag, startPoint x: 421, startPoint y: 127, endPoint x: 228, endPoint y: 131, distance: 192.7
click at [228, 131] on div at bounding box center [235, 127] width 34 height 34
click at [234, 127] on div at bounding box center [235, 127] width 34 height 34
click at [285, 126] on img at bounding box center [272, 127] width 51 height 34
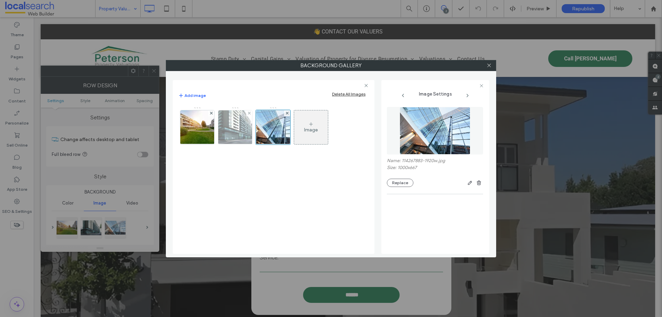
click at [234, 126] on img at bounding box center [235, 127] width 47 height 34
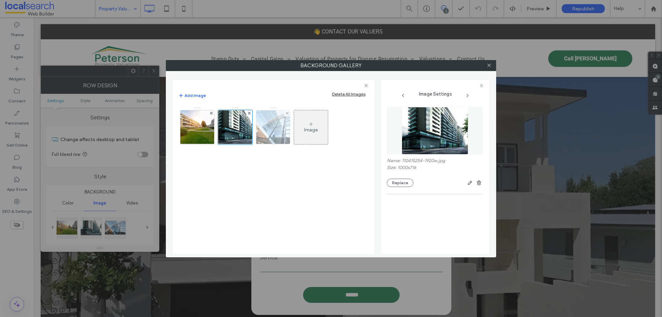
click at [278, 131] on img at bounding box center [272, 127] width 51 height 34
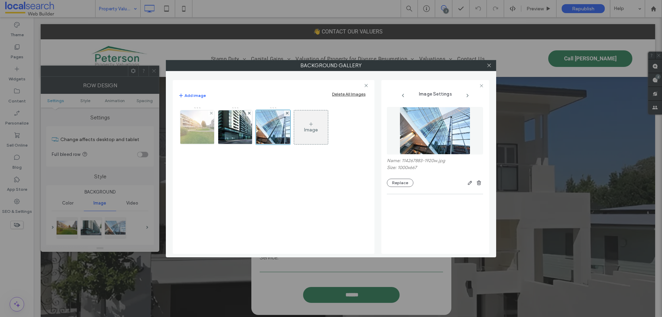
click at [192, 123] on img at bounding box center [197, 127] width 51 height 34
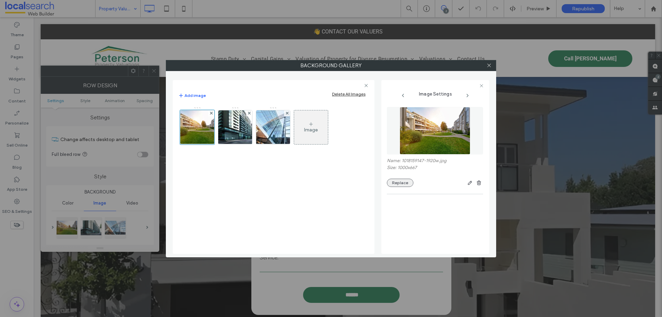
click at [394, 183] on button "Replace" at bounding box center [400, 182] width 27 height 8
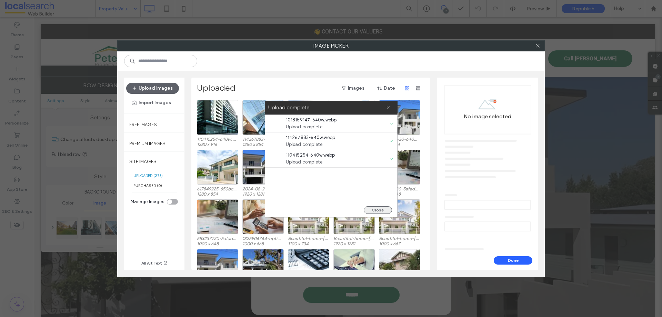
click at [376, 211] on button "Close" at bounding box center [378, 210] width 28 height 8
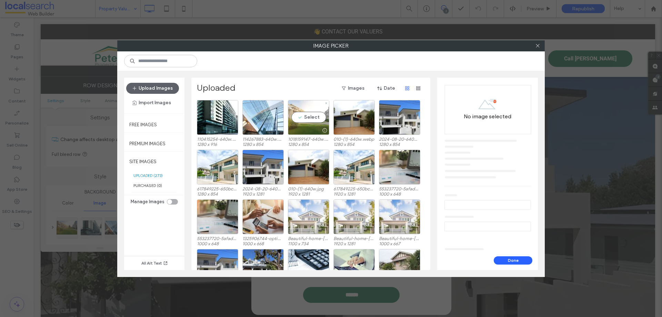
click at [308, 114] on div "Select" at bounding box center [308, 117] width 41 height 35
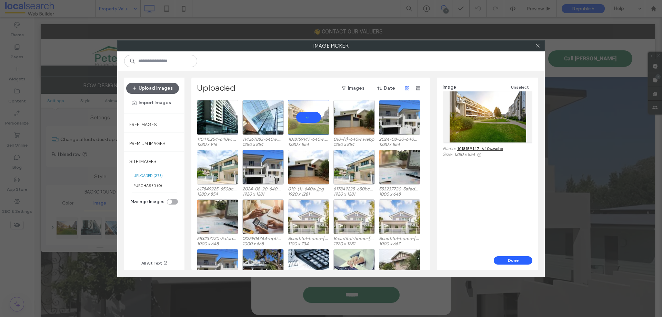
click at [511, 261] on button "Done" at bounding box center [512, 260] width 39 height 8
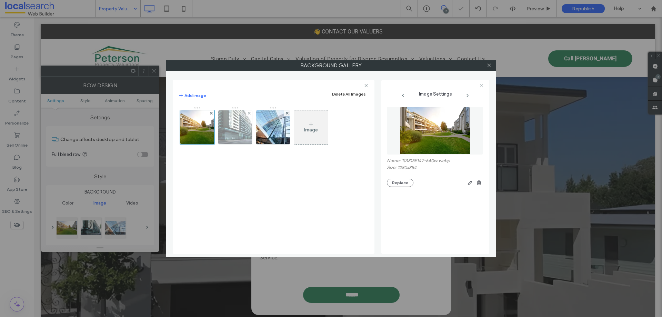
click at [237, 126] on img at bounding box center [235, 127] width 47 height 34
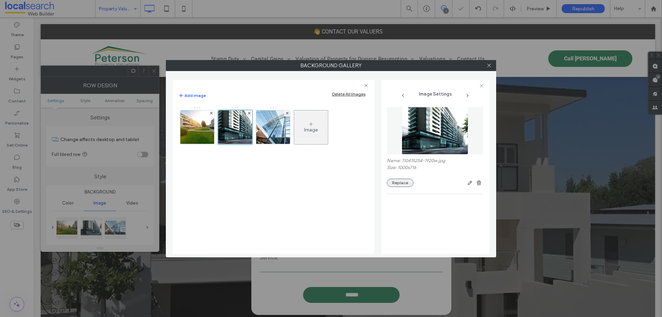
click at [401, 182] on button "Replace" at bounding box center [400, 182] width 27 height 8
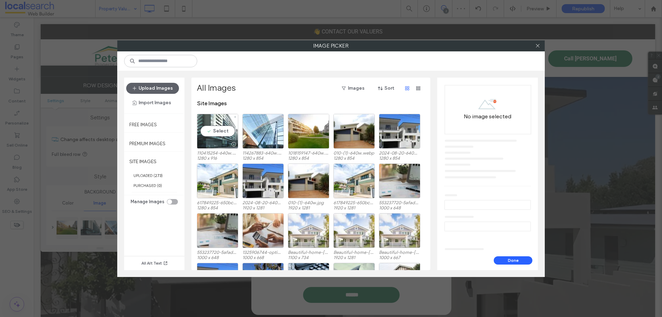
click at [219, 130] on div "Select" at bounding box center [217, 131] width 41 height 35
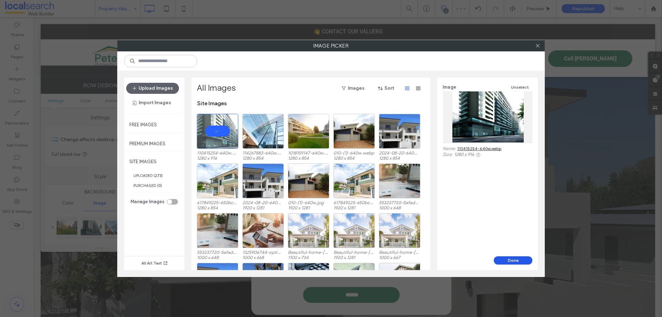
click at [511, 263] on button "Done" at bounding box center [512, 260] width 39 height 8
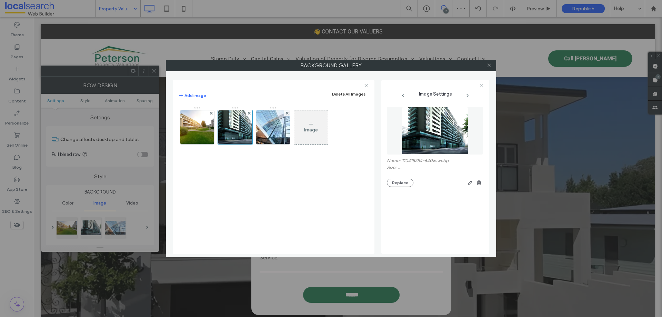
click at [514, 261] on div "Background Gallery Add image Delete All Images Image Image Settings Name: 11041…" at bounding box center [331, 158] width 662 height 317
click at [276, 130] on img at bounding box center [272, 127] width 51 height 34
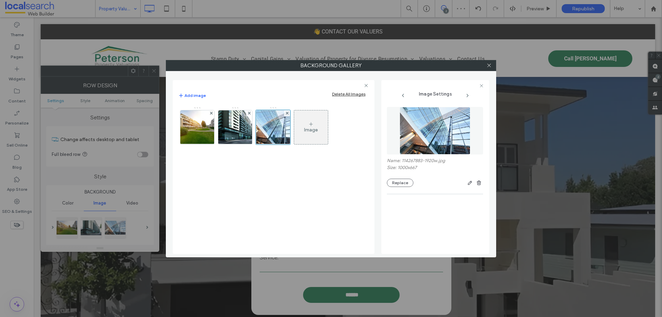
click at [453, 142] on img at bounding box center [434, 131] width 71 height 48
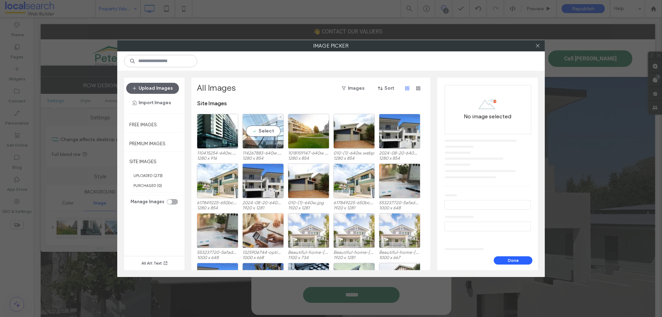
click at [264, 132] on div "Select" at bounding box center [262, 131] width 41 height 35
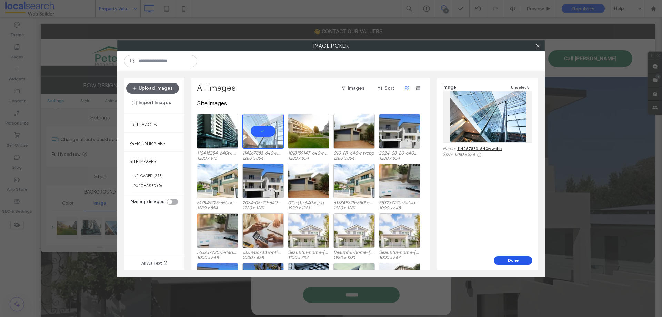
click at [520, 261] on button "Done" at bounding box center [512, 260] width 39 height 8
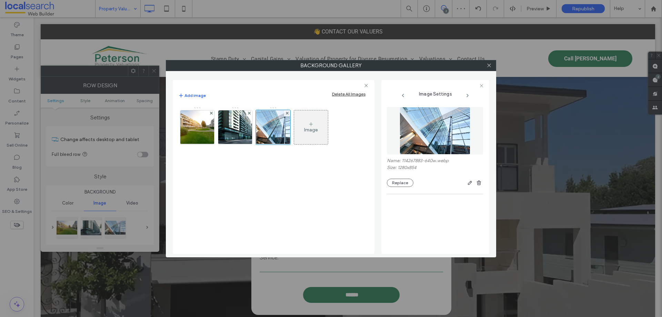
click at [484, 65] on div at bounding box center [488, 65] width 10 height 10
click at [487, 66] on icon at bounding box center [488, 65] width 5 height 5
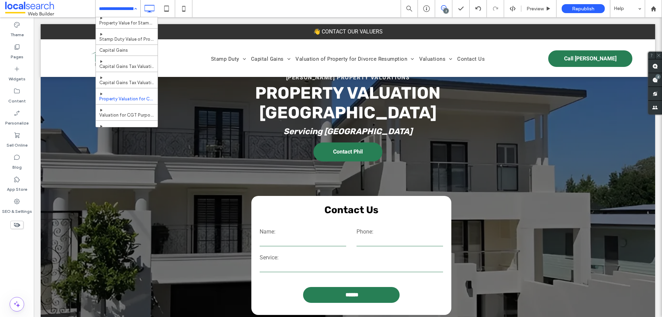
scroll to position [103, 0]
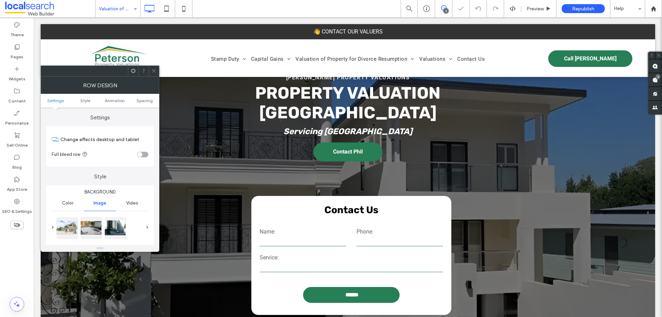
click at [52, 81] on div "Row Design" at bounding box center [100, 84] width 119 height 17
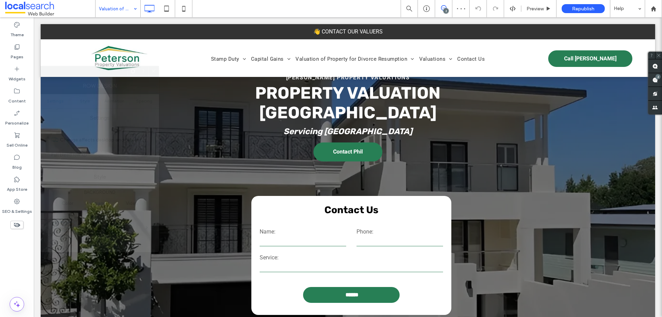
click at [63, 93] on div "Row Design" at bounding box center [99, 85] width 119 height 17
click at [56, 91] on div "Row Design" at bounding box center [99, 85] width 119 height 17
click at [78, 90] on div "Row Design" at bounding box center [99, 85] width 119 height 17
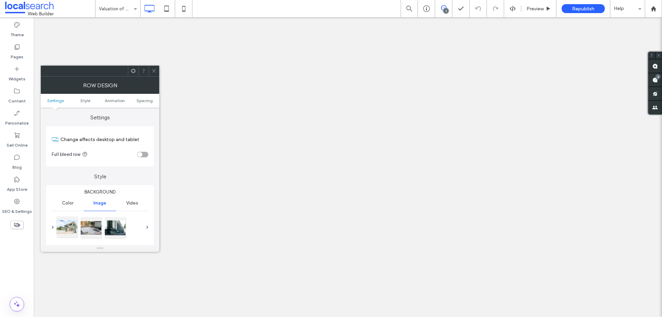
click at [68, 227] on div at bounding box center [67, 226] width 21 height 21
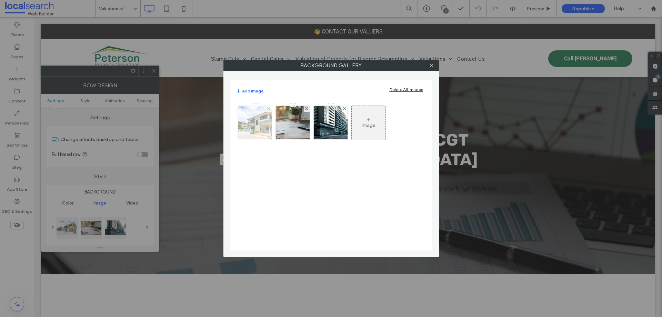
click at [263, 133] on img at bounding box center [254, 123] width 51 height 34
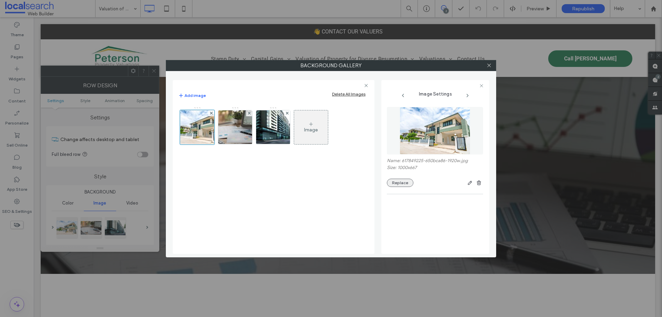
click at [403, 180] on button "Replace" at bounding box center [400, 182] width 27 height 8
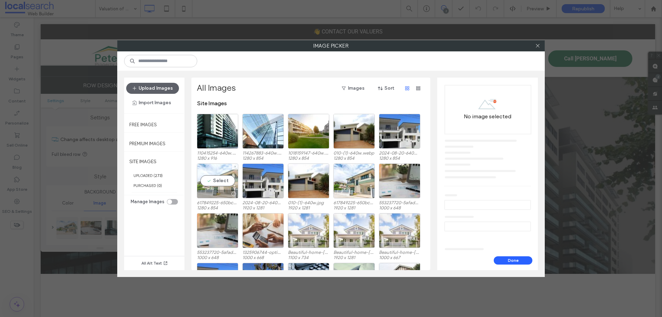
drag, startPoint x: 214, startPoint y: 177, endPoint x: 224, endPoint y: 184, distance: 12.6
click at [213, 177] on div "Select" at bounding box center [217, 180] width 41 height 35
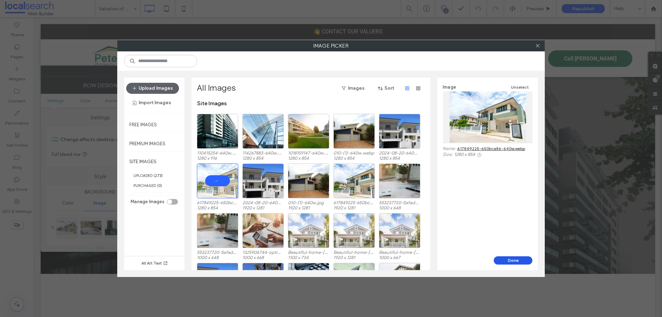
click at [514, 259] on button "Done" at bounding box center [512, 260] width 39 height 8
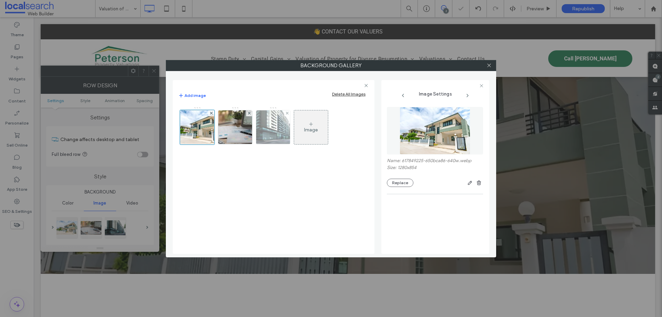
click at [280, 125] on img at bounding box center [272, 127] width 47 height 34
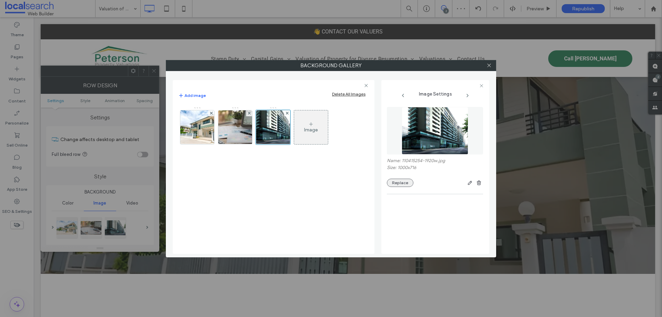
click at [405, 177] on div "Name: 110415254-1920w.jpg Size: 1000x716 Replace" at bounding box center [435, 172] width 96 height 29
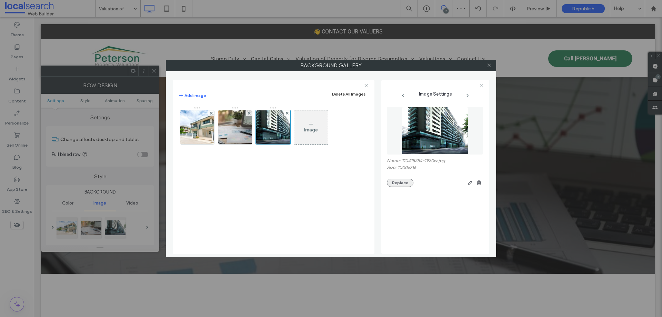
click at [405, 181] on button "Replace" at bounding box center [400, 182] width 27 height 8
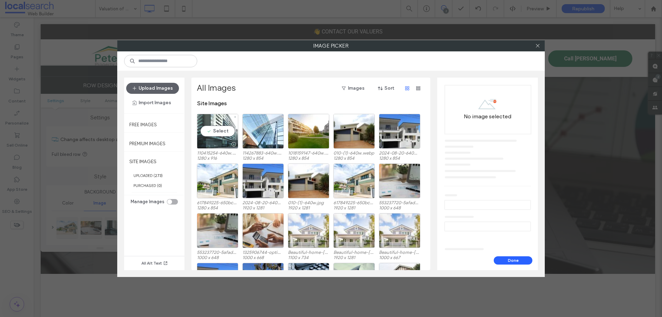
click at [225, 130] on div "Select" at bounding box center [217, 131] width 41 height 35
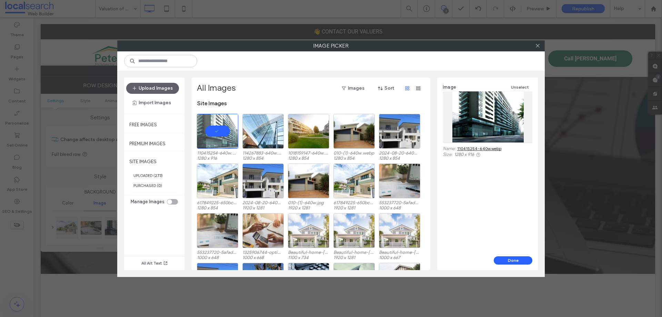
click at [504, 255] on div "Image Unselect Name: 110415254-640w.webp Size: 1280 x 916" at bounding box center [487, 167] width 101 height 178
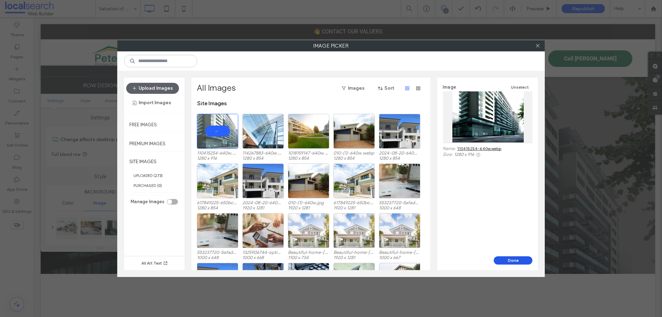
click at [514, 257] on button "Done" at bounding box center [512, 260] width 39 height 8
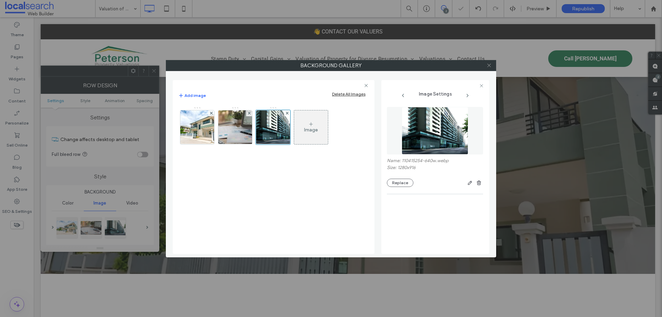
click at [488, 67] on icon at bounding box center [488, 65] width 5 height 5
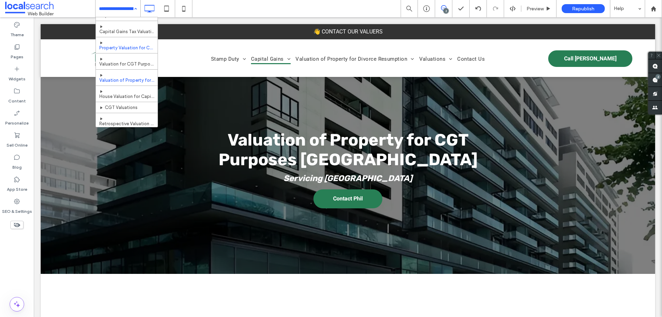
scroll to position [138, 0]
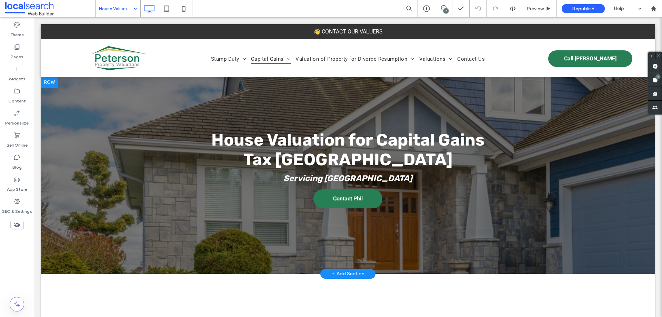
click at [89, 179] on div at bounding box center [348, 175] width 614 height 197
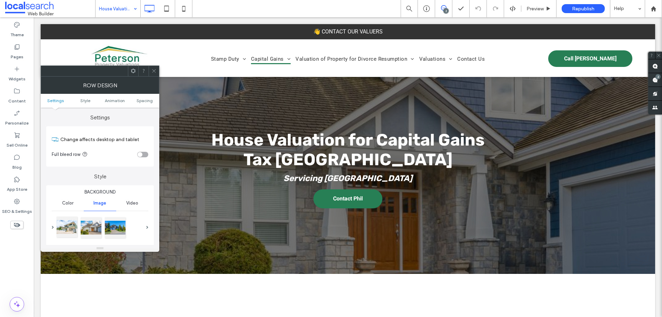
click at [67, 229] on div at bounding box center [67, 226] width 21 height 21
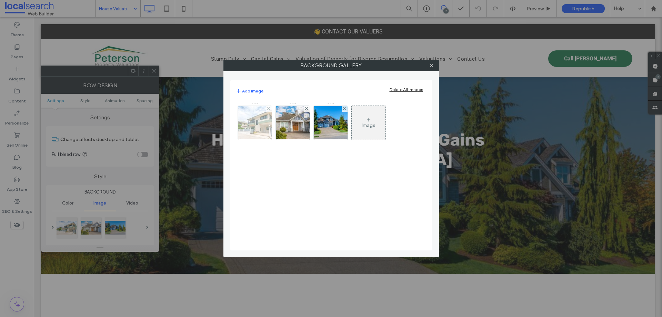
click at [261, 132] on img at bounding box center [254, 123] width 51 height 34
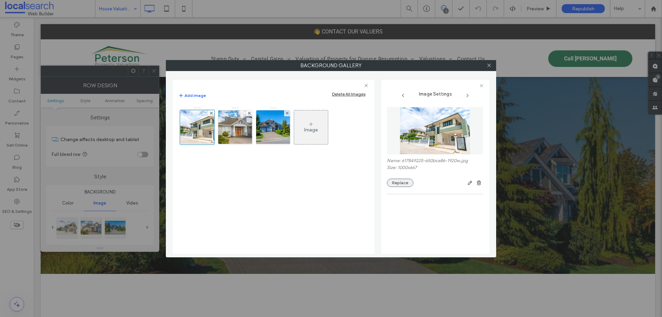
click at [391, 185] on button "Replace" at bounding box center [400, 182] width 27 height 8
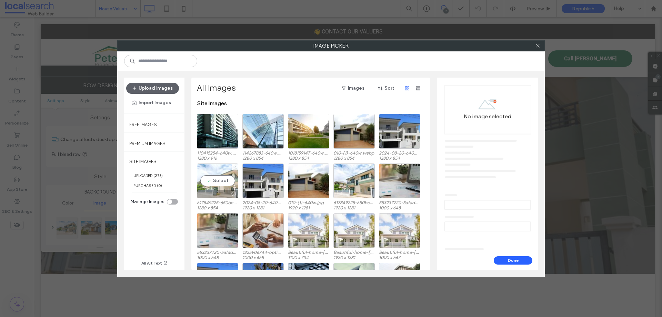
click at [216, 183] on div "Select" at bounding box center [217, 180] width 41 height 35
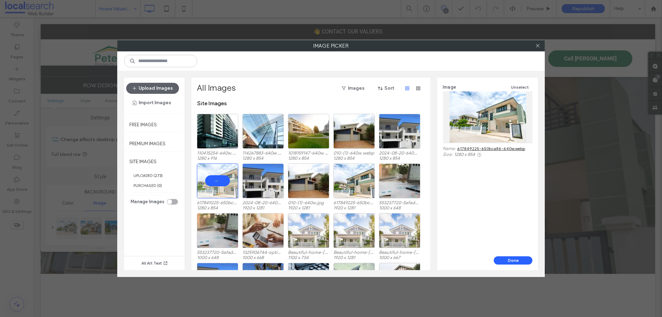
click at [509, 255] on div "Image Unselect Name: 617849225-650bca86-640w.webp Size: 1280 x 854" at bounding box center [487, 167] width 101 height 178
click at [509, 256] on button "Done" at bounding box center [512, 260] width 39 height 8
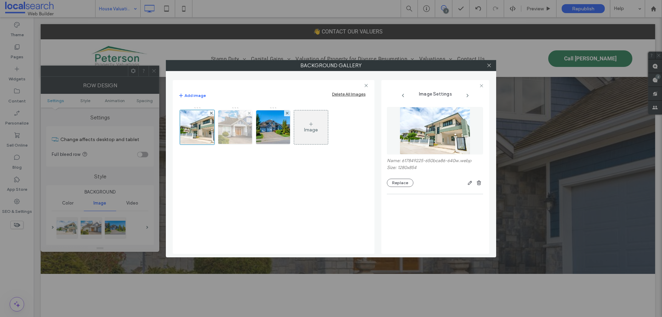
click at [231, 129] on img at bounding box center [235, 127] width 51 height 34
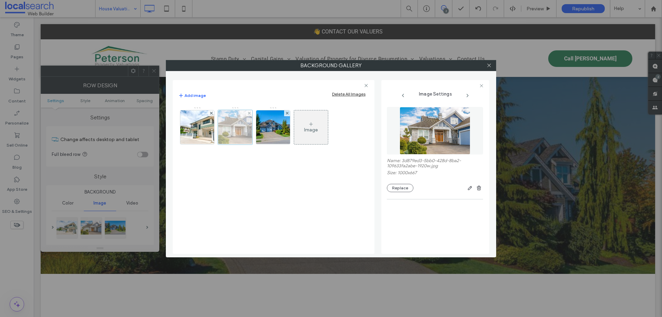
click at [231, 129] on div at bounding box center [235, 127] width 34 height 34
click at [206, 132] on img at bounding box center [197, 127] width 51 height 34
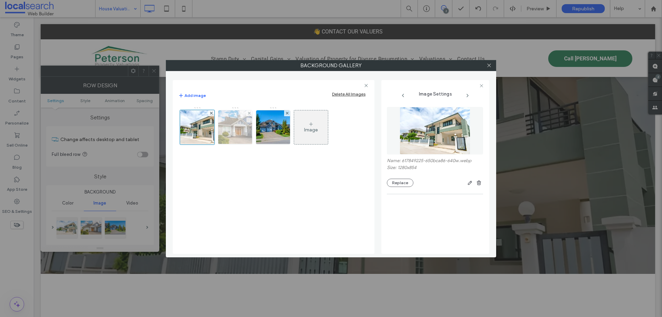
click at [231, 132] on img at bounding box center [235, 127] width 51 height 34
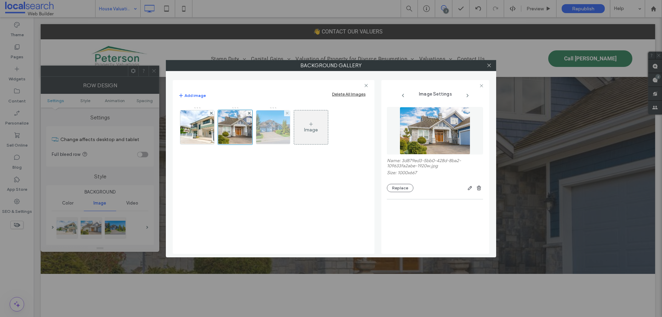
click at [273, 125] on img at bounding box center [272, 127] width 51 height 34
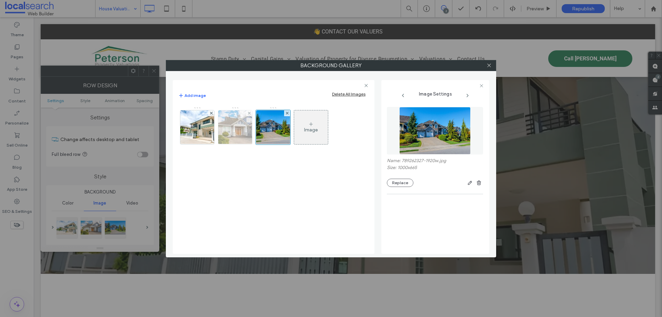
click at [243, 130] on img at bounding box center [235, 127] width 51 height 34
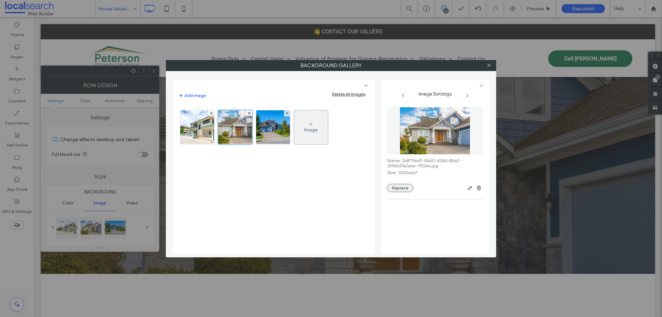
click at [408, 190] on button "Replace" at bounding box center [400, 188] width 27 height 8
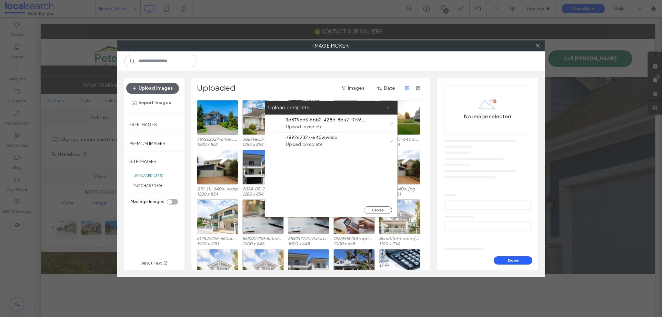
click at [390, 107] on icon at bounding box center [388, 107] width 4 height 4
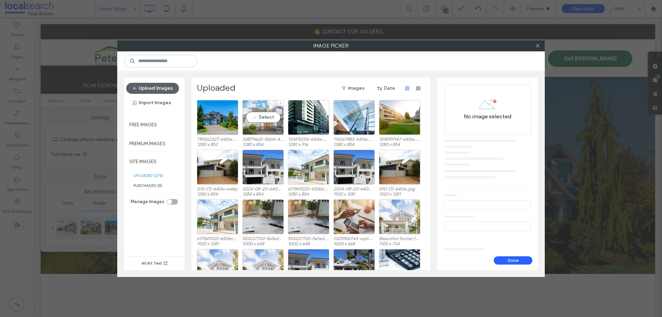
click at [266, 118] on div "Select" at bounding box center [262, 117] width 41 height 35
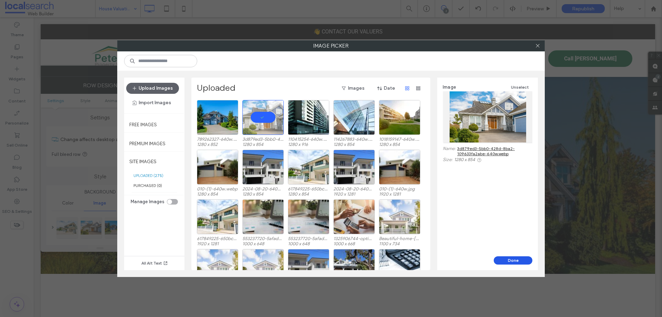
click at [500, 258] on button "Done" at bounding box center [512, 260] width 39 height 8
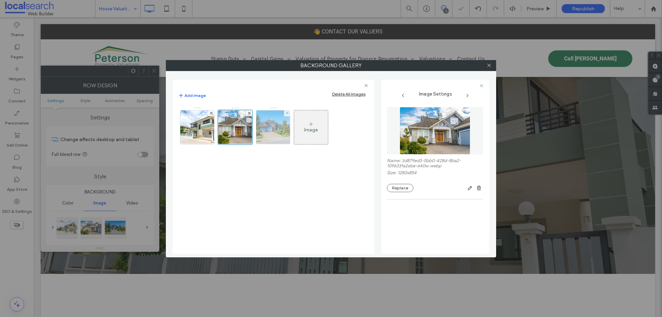
click at [270, 125] on img at bounding box center [272, 127] width 51 height 34
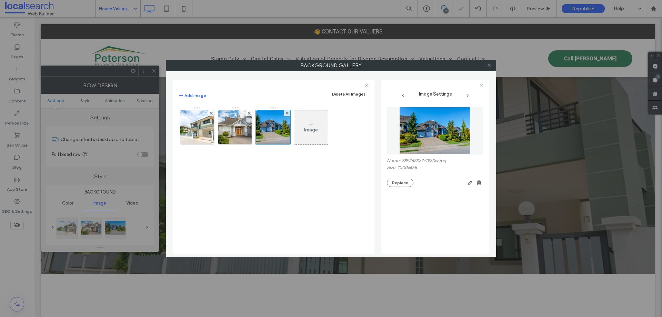
click at [435, 128] on img at bounding box center [434, 131] width 71 height 48
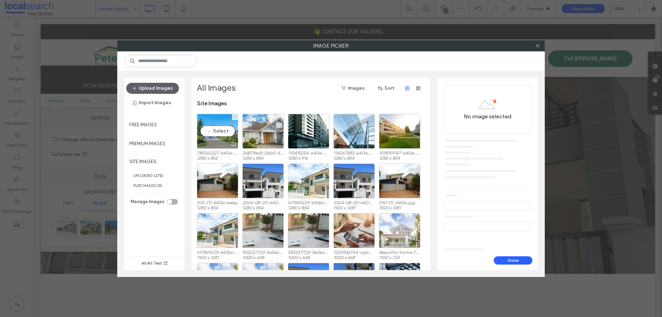
click at [222, 137] on div "Select" at bounding box center [217, 131] width 41 height 35
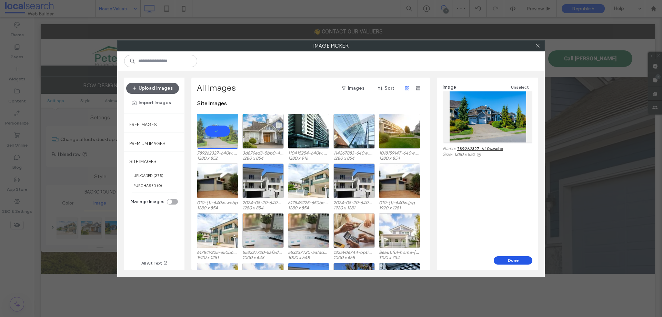
click at [512, 262] on button "Done" at bounding box center [512, 260] width 39 height 8
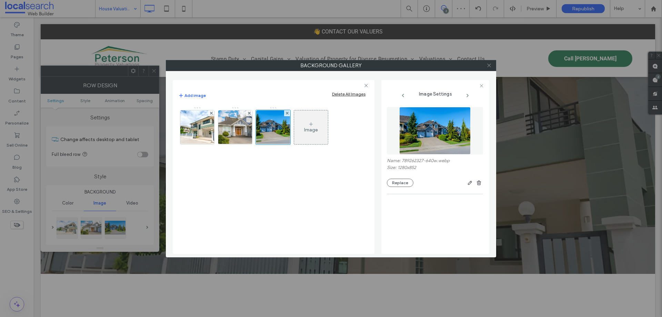
click at [488, 65] on icon at bounding box center [488, 65] width 5 height 5
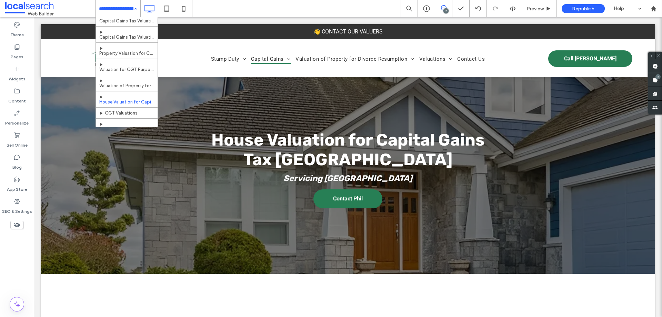
scroll to position [172, 0]
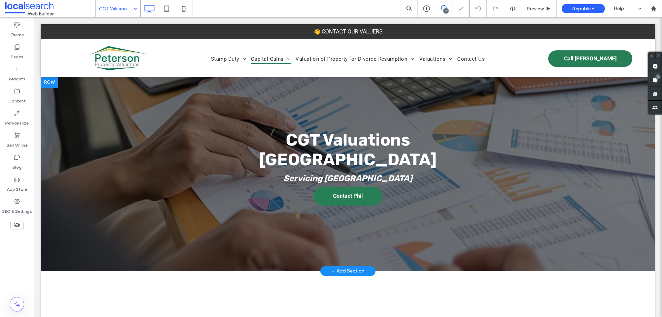
click at [56, 84] on div at bounding box center [49, 82] width 17 height 11
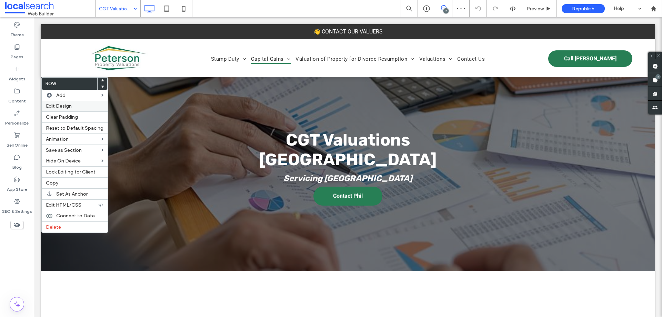
click at [70, 108] on span "Edit Design" at bounding box center [59, 106] width 26 height 6
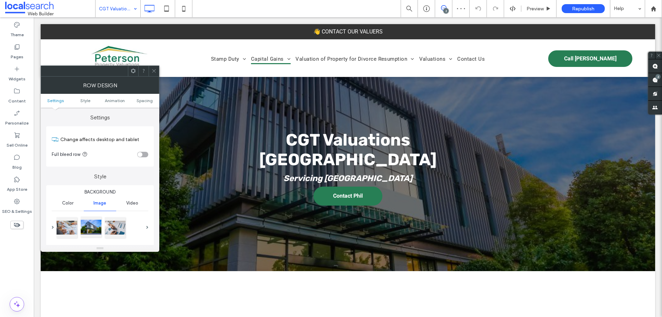
click at [96, 230] on div at bounding box center [91, 226] width 21 height 21
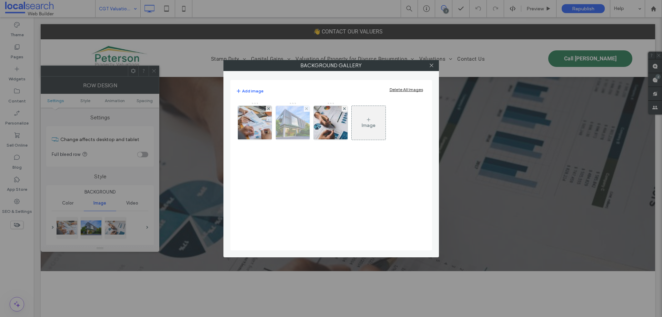
click at [288, 118] on img at bounding box center [292, 123] width 48 height 34
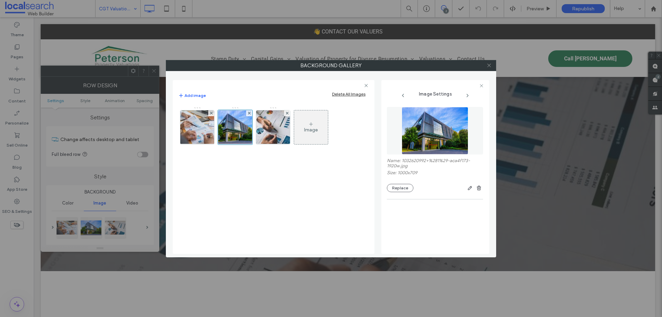
click at [489, 65] on icon at bounding box center [488, 65] width 5 height 5
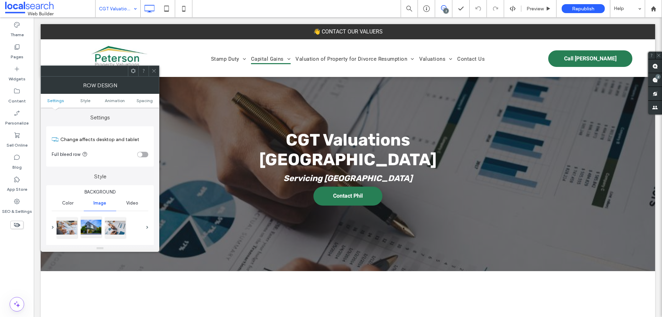
click at [88, 226] on div at bounding box center [91, 226] width 21 height 21
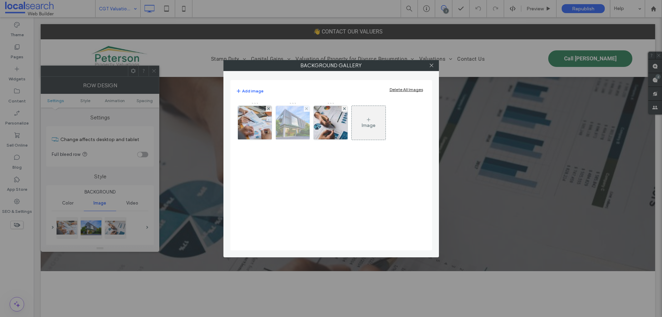
click at [296, 126] on img at bounding box center [292, 123] width 48 height 34
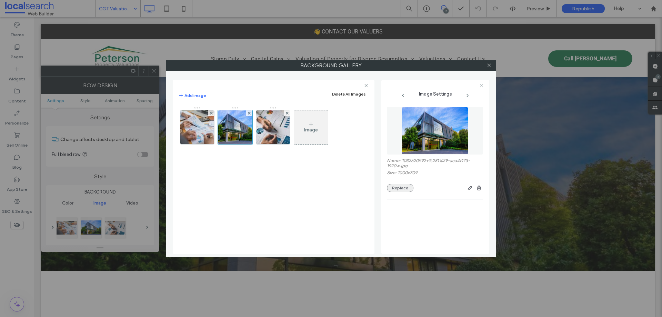
click at [405, 188] on button "Replace" at bounding box center [400, 188] width 27 height 8
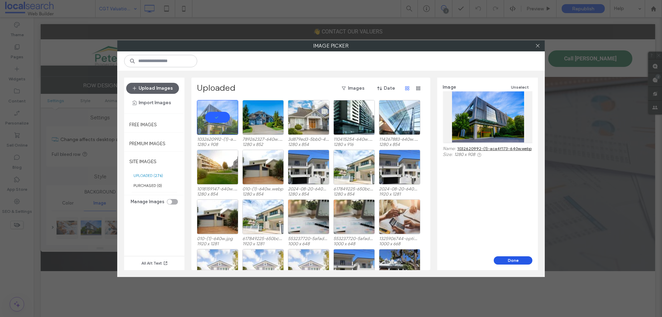
click at [518, 259] on button "Done" at bounding box center [512, 260] width 39 height 8
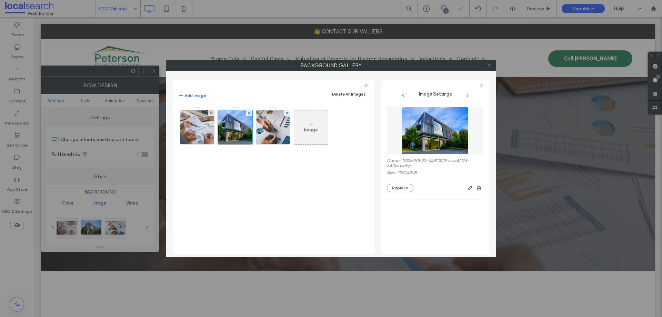
click at [491, 64] on icon at bounding box center [488, 65] width 5 height 5
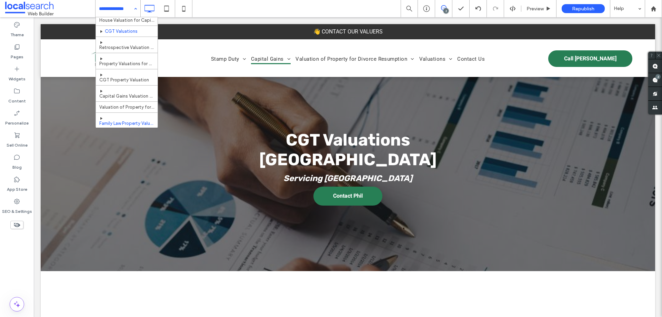
scroll to position [276, 0]
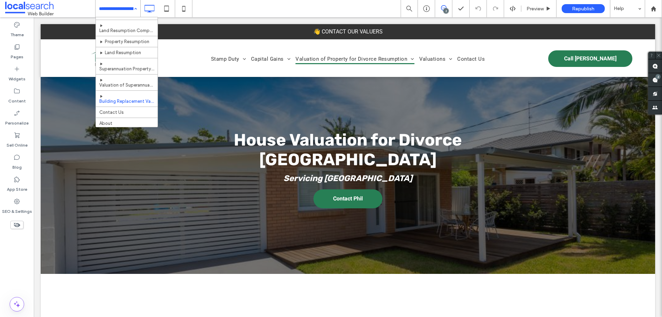
scroll to position [465, 0]
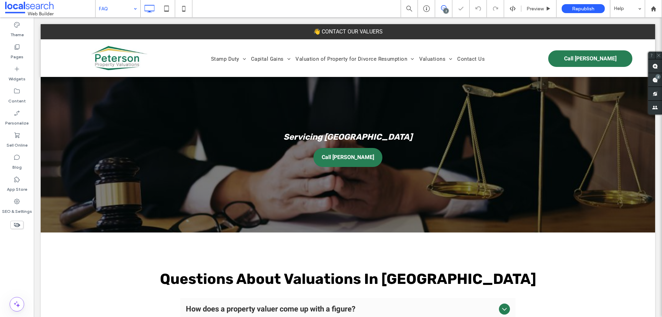
click at [118, 13] on input at bounding box center [116, 8] width 34 height 17
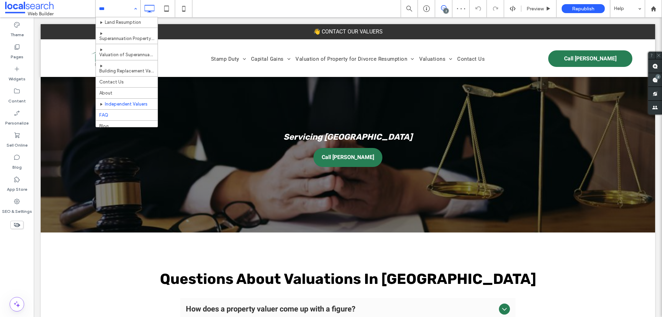
scroll to position [465, 0]
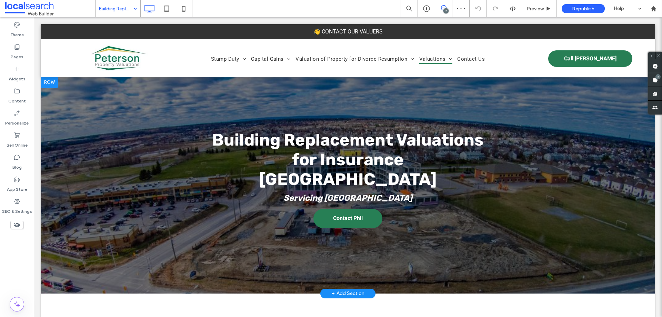
click at [123, 115] on div at bounding box center [348, 185] width 614 height 216
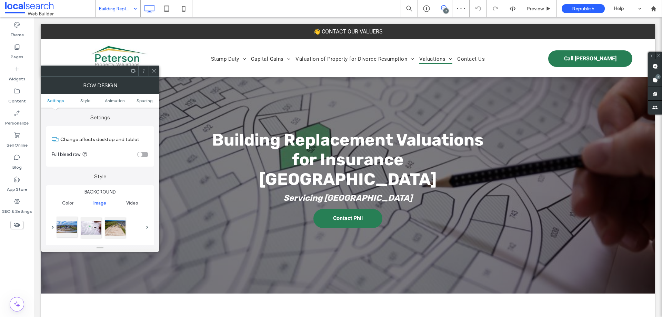
click at [62, 229] on div at bounding box center [67, 226] width 21 height 21
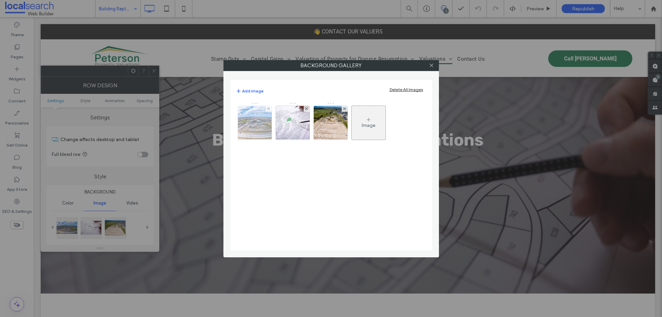
click at [264, 128] on img at bounding box center [254, 122] width 55 height 33
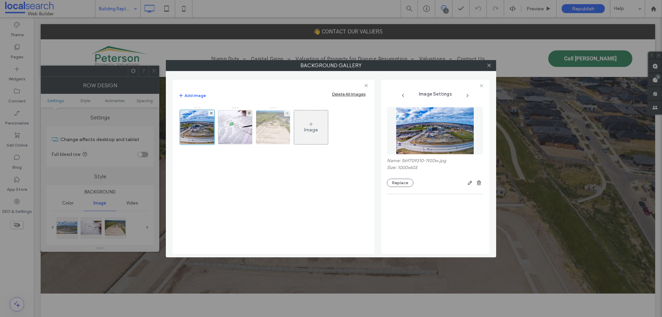
drag, startPoint x: 431, startPoint y: 126, endPoint x: 276, endPoint y: 130, distance: 154.8
click at [276, 130] on img at bounding box center [273, 127] width 45 height 34
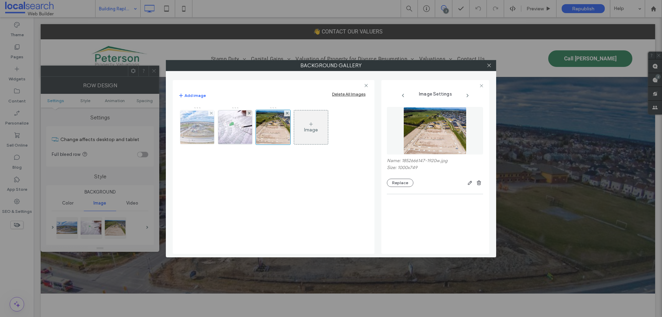
click at [207, 130] on img at bounding box center [197, 127] width 55 height 33
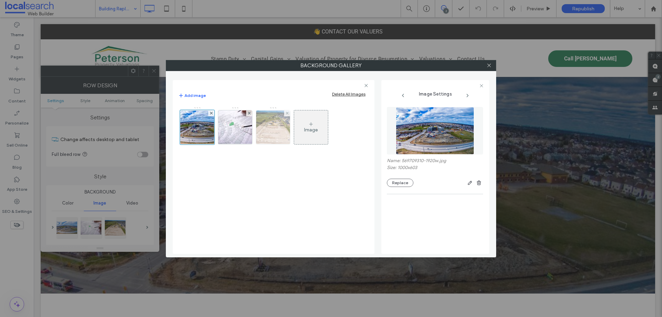
click at [276, 132] on img at bounding box center [273, 127] width 45 height 34
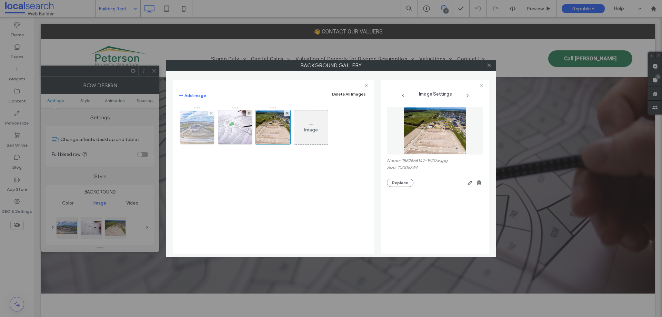
drag, startPoint x: 190, startPoint y: 127, endPoint x: 180, endPoint y: 139, distance: 15.4
click at [190, 127] on img at bounding box center [197, 127] width 55 height 33
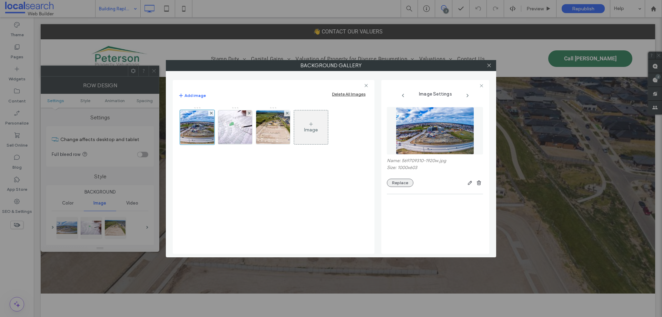
click at [401, 185] on button "Replace" at bounding box center [400, 182] width 27 height 8
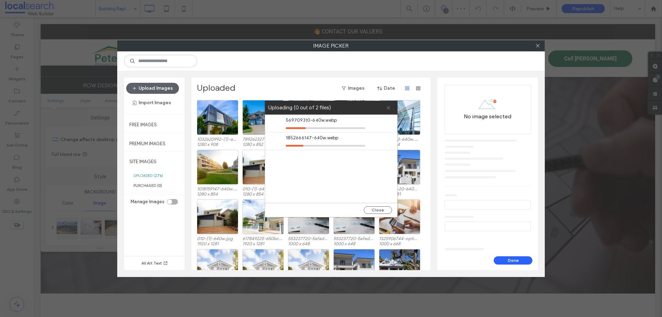
click at [387, 106] on icon at bounding box center [388, 107] width 4 height 4
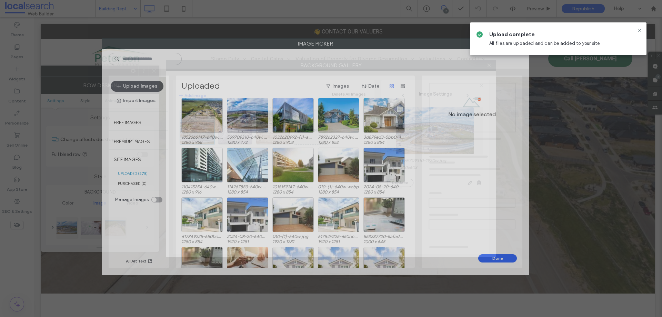
drag, startPoint x: 267, startPoint y: 44, endPoint x: 247, endPoint y: 47, distance: 19.5
click at [251, 42] on label "Image Picker" at bounding box center [315, 44] width 427 height 10
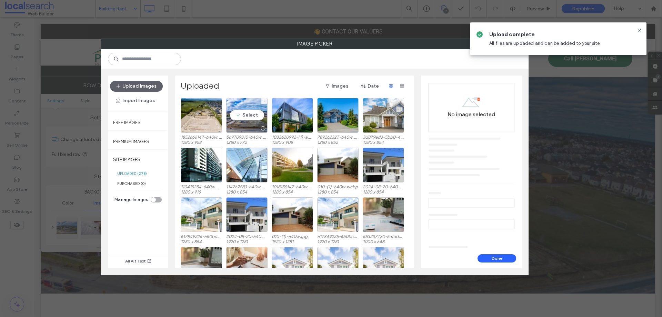
drag, startPoint x: 244, startPoint y: 115, endPoint x: 318, endPoint y: 134, distance: 76.2
click at [245, 115] on div "Select" at bounding box center [246, 115] width 41 height 35
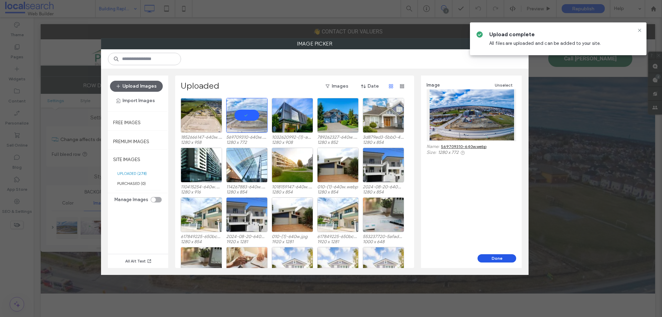
drag, startPoint x: 508, startPoint y: 258, endPoint x: 467, endPoint y: 245, distance: 43.4
click at [508, 259] on button "Done" at bounding box center [496, 258] width 39 height 8
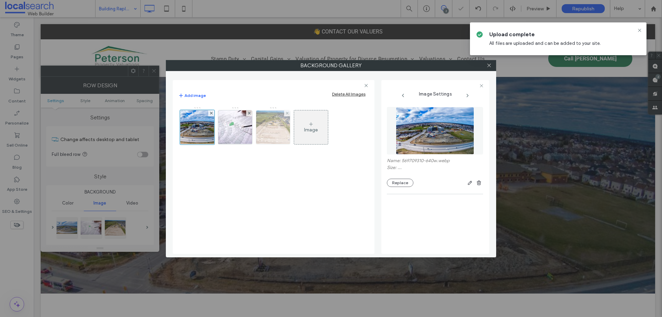
click at [266, 130] on img at bounding box center [273, 127] width 45 height 34
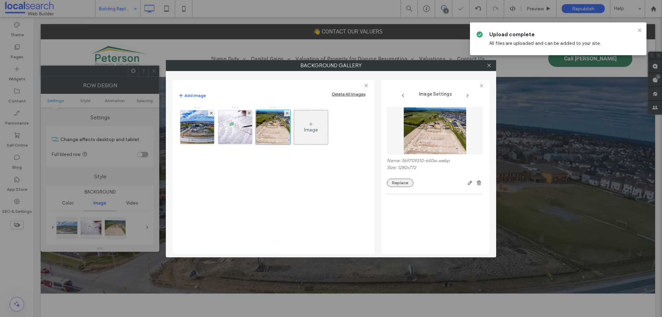
click at [394, 183] on button "Replace" at bounding box center [400, 182] width 27 height 8
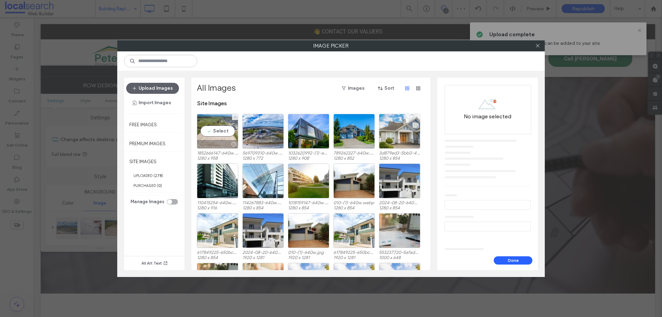
click at [218, 133] on div "Select" at bounding box center [217, 131] width 41 height 35
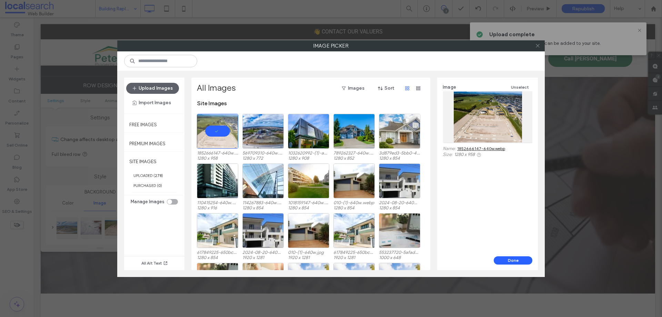
click at [535, 44] on icon at bounding box center [537, 45] width 5 height 5
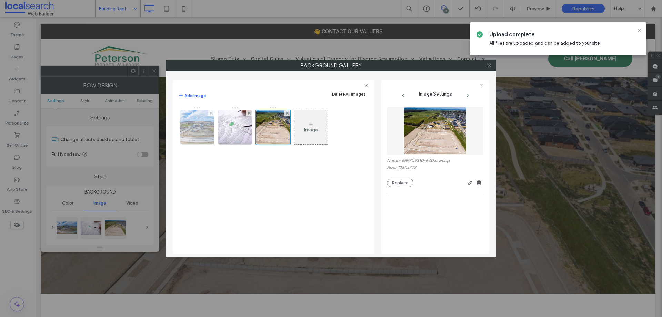
click at [187, 131] on img at bounding box center [197, 127] width 56 height 34
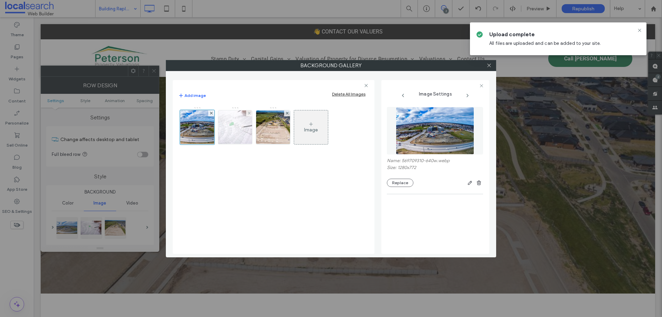
click at [218, 129] on img at bounding box center [235, 127] width 51 height 34
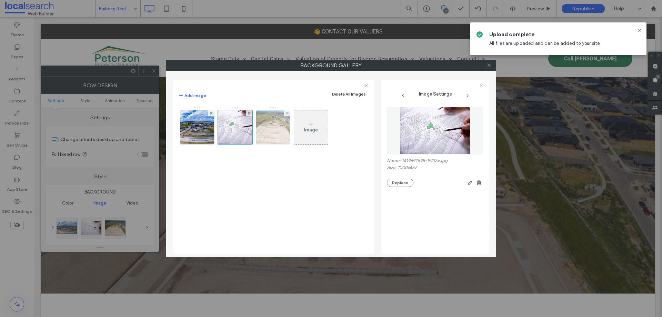
click at [282, 132] on img at bounding box center [273, 127] width 45 height 34
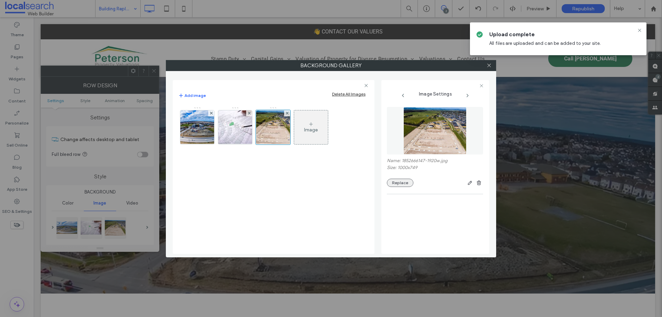
click at [404, 178] on button "Replace" at bounding box center [400, 182] width 27 height 8
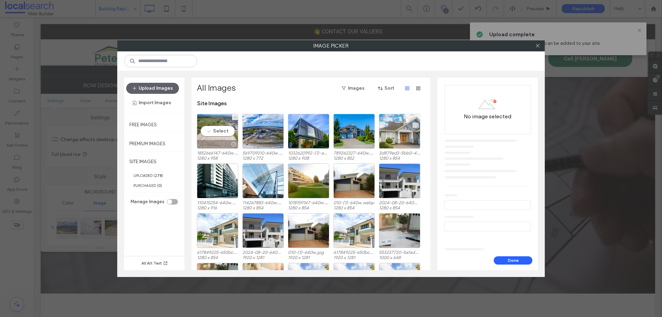
click at [222, 125] on div "Select" at bounding box center [217, 131] width 41 height 35
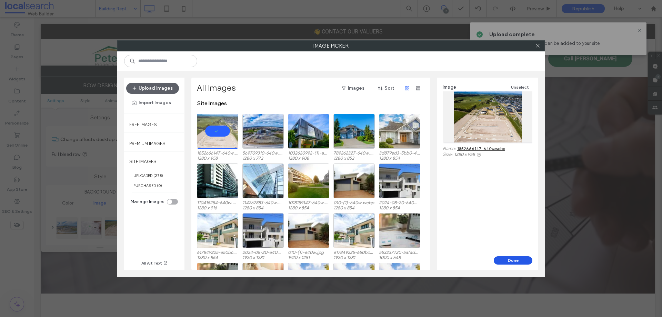
click at [519, 262] on button "Done" at bounding box center [512, 260] width 39 height 8
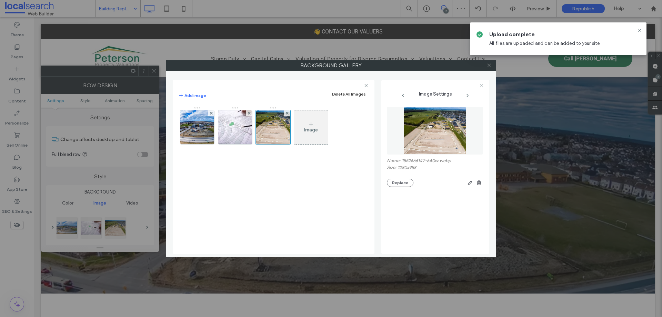
click at [490, 64] on icon at bounding box center [488, 65] width 5 height 5
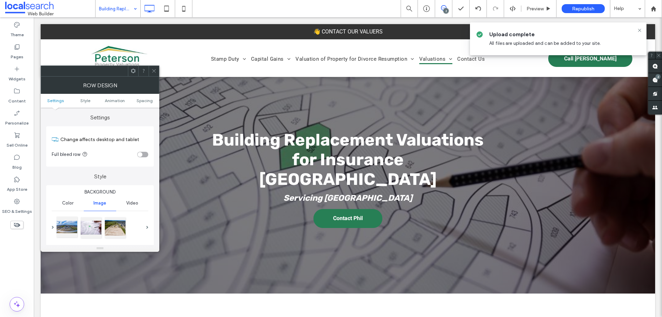
click at [64, 222] on div at bounding box center [67, 226] width 21 height 21
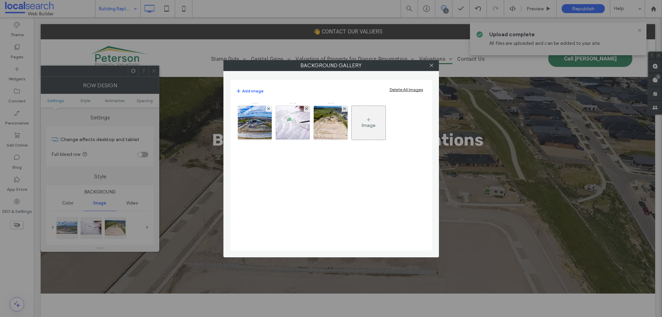
click at [480, 12] on div "Background Gallery Add image Delete All Images Image" at bounding box center [331, 158] width 662 height 317
click at [432, 64] on icon at bounding box center [431, 65] width 5 height 5
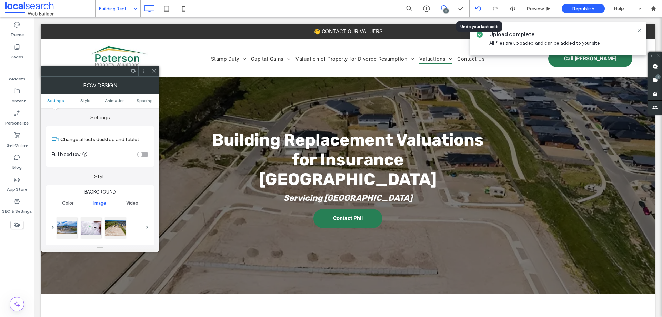
click at [479, 9] on icon at bounding box center [478, 9] width 6 height 6
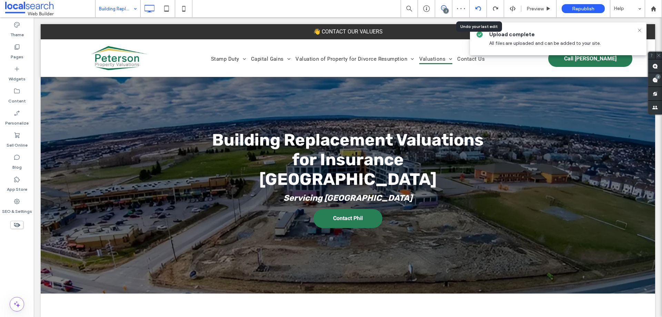
click at [478, 8] on icon at bounding box center [478, 9] width 6 height 6
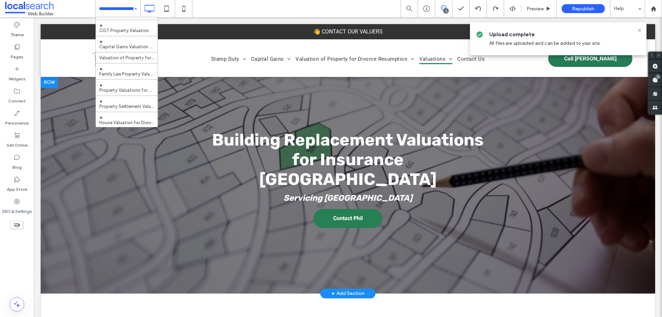
scroll to position [379, 0]
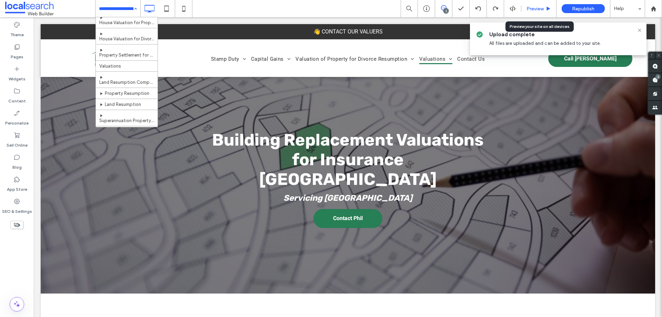
click at [530, 10] on span "Preview" at bounding box center [534, 9] width 17 height 6
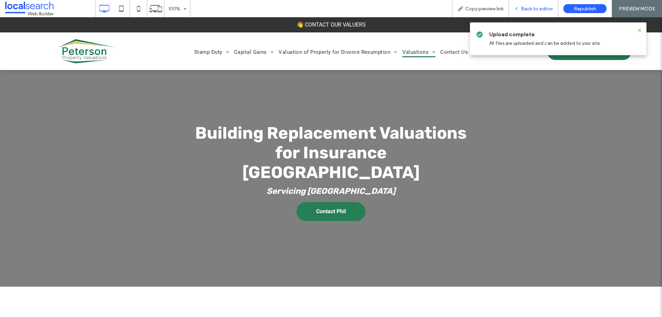
click at [526, 8] on span "Back to editor" at bounding box center [537, 9] width 32 height 6
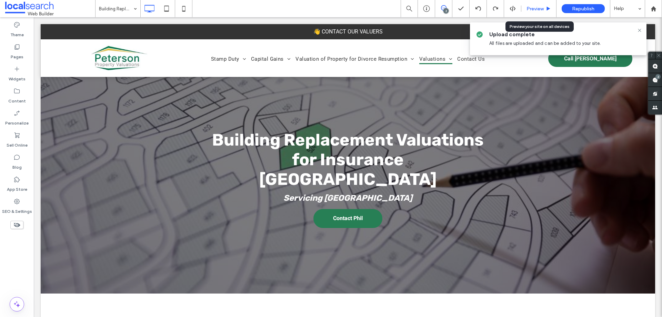
click at [528, 9] on span "Preview" at bounding box center [534, 9] width 17 height 6
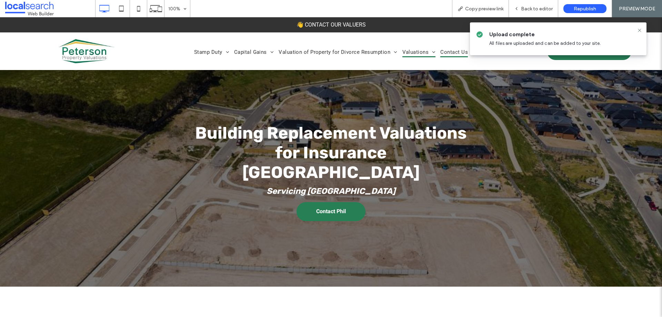
click at [452, 50] on span "Contact Us" at bounding box center [454, 52] width 28 height 10
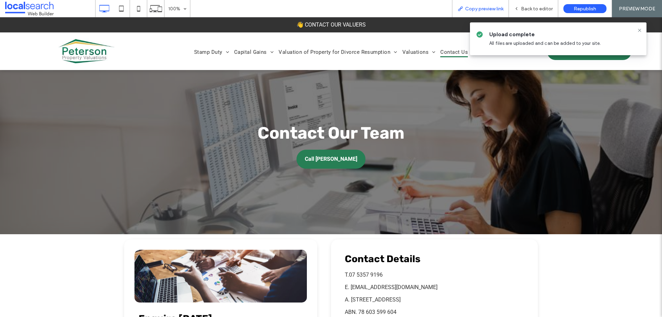
drag, startPoint x: 471, startPoint y: 13, endPoint x: 477, endPoint y: 15, distance: 6.5
click at [472, 13] on div "Copy preview link" at bounding box center [480, 8] width 57 height 17
click at [477, 8] on span "Copy preview link" at bounding box center [484, 9] width 38 height 6
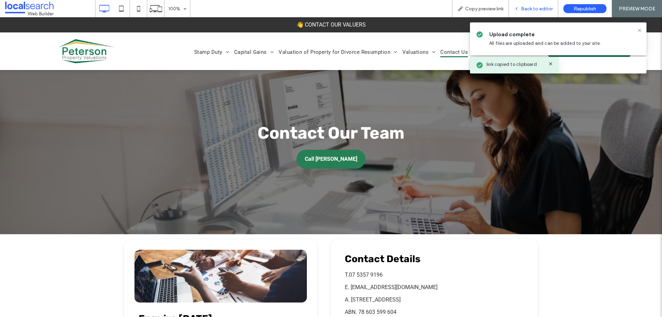
click at [520, 7] on div "Back to editor" at bounding box center [533, 9] width 49 height 6
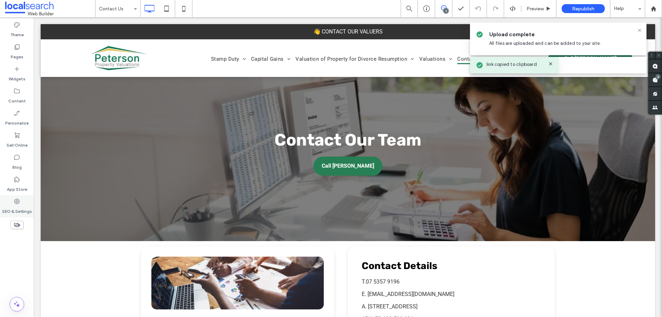
click at [12, 204] on div "SEO & Settings" at bounding box center [17, 206] width 34 height 22
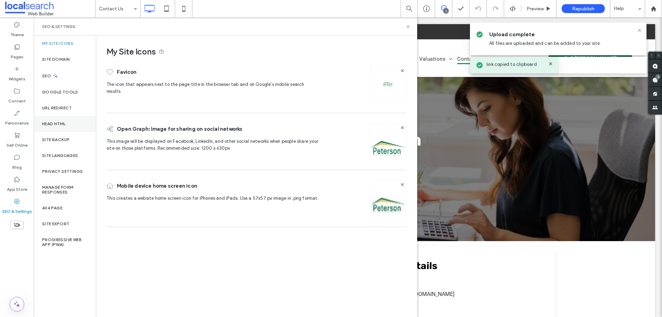
click at [62, 127] on div "Head HTML" at bounding box center [65, 124] width 62 height 16
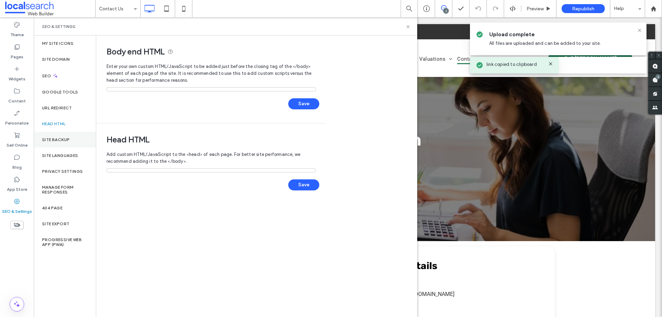
click at [54, 142] on div "Site Backup" at bounding box center [65, 140] width 62 height 16
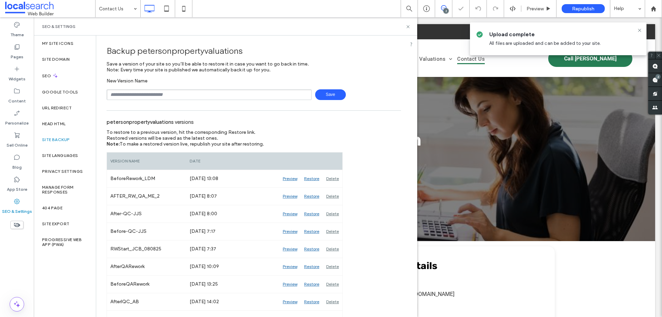
click at [155, 95] on input "text" at bounding box center [208, 94] width 205 height 11
type input "**********"
click at [330, 93] on span "Save" at bounding box center [330, 94] width 31 height 11
click at [405, 25] on div "SEO & Settings" at bounding box center [225, 27] width 367 height 6
click at [640, 28] on icon at bounding box center [639, 31] width 6 height 6
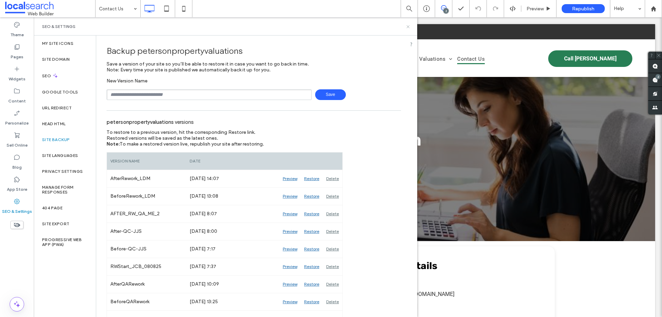
click at [407, 26] on use at bounding box center [407, 26] width 3 height 3
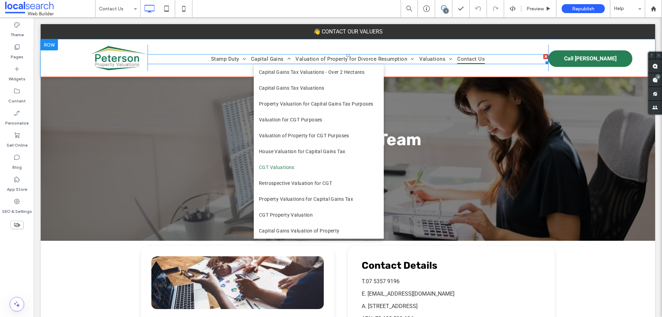
scroll to position [103, 0]
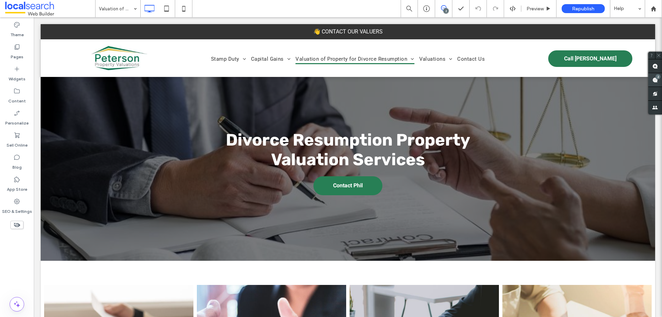
click at [653, 78] on use at bounding box center [655, 80] width 6 height 6
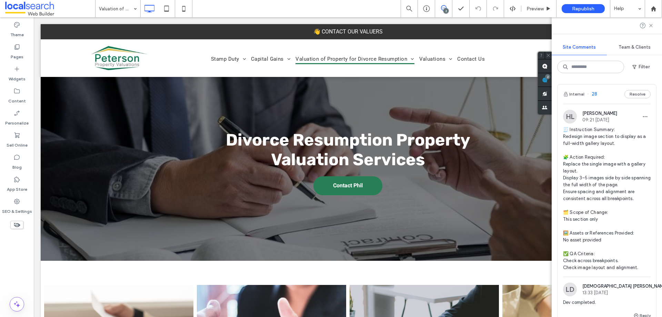
click at [607, 156] on span "🧾 Instruction Summary: Redesign image section to display as a full-width galler…" at bounding box center [607, 198] width 88 height 145
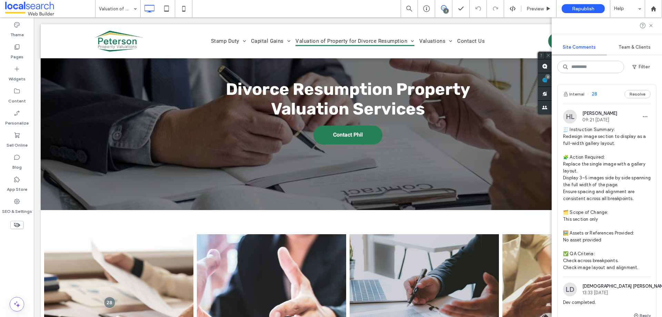
scroll to position [186, 0]
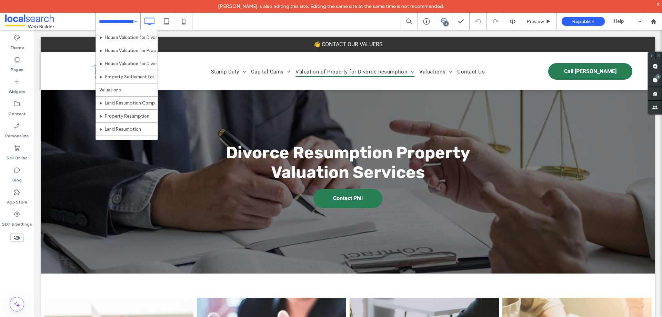
scroll to position [310, 0]
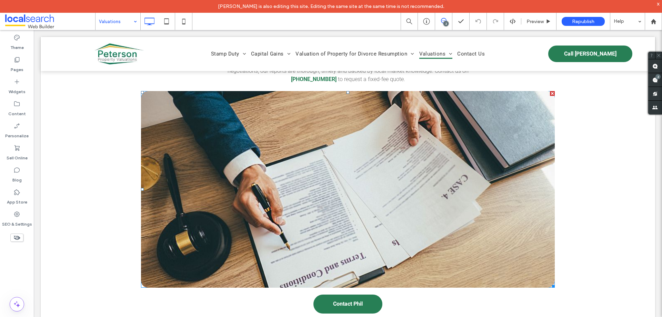
scroll to position [655, 0]
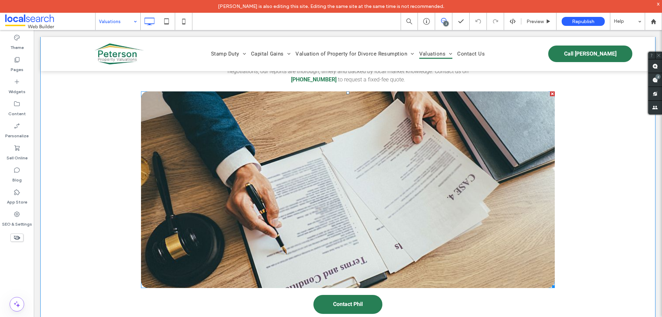
click at [306, 134] on link at bounding box center [348, 189] width 438 height 208
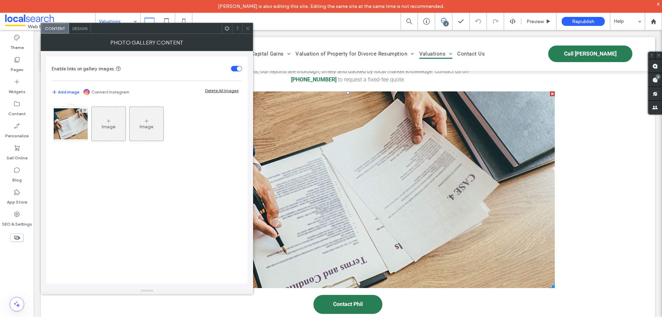
click at [306, 134] on link at bounding box center [348, 189] width 438 height 208
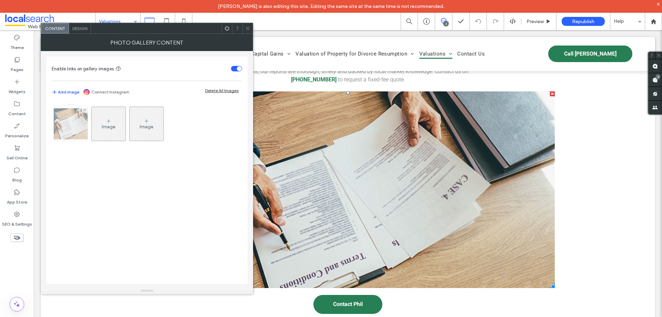
click at [68, 119] on img at bounding box center [70, 123] width 55 height 31
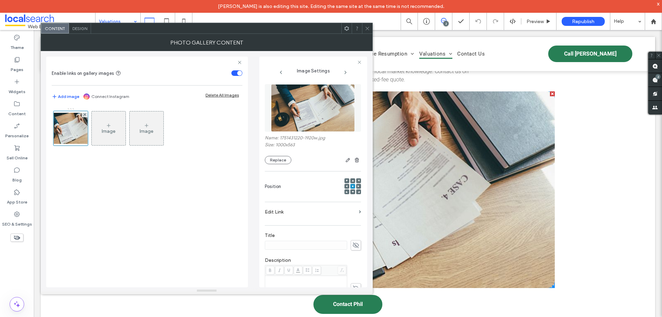
click at [323, 105] on img at bounding box center [313, 108] width 84 height 48
click at [316, 111] on img at bounding box center [313, 108] width 84 height 48
click at [298, 118] on img at bounding box center [313, 108] width 84 height 48
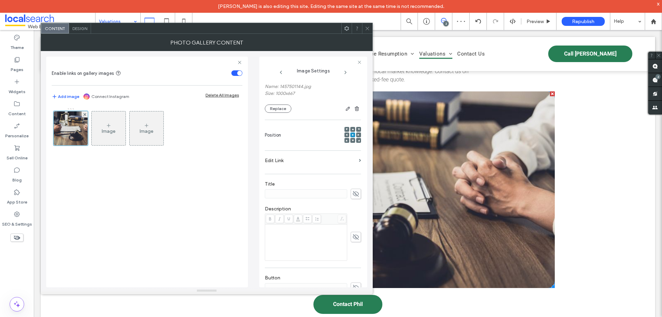
scroll to position [112, 0]
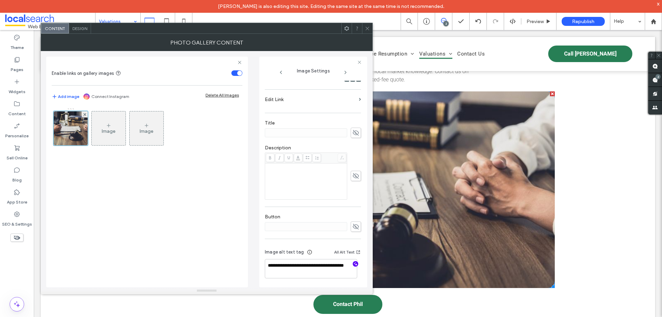
click at [353, 265] on icon "button" at bounding box center [355, 263] width 5 height 5
drag, startPoint x: 308, startPoint y: 283, endPoint x: 279, endPoint y: 272, distance: 31.6
click at [279, 271] on textarea "**********" at bounding box center [311, 272] width 92 height 26
drag, startPoint x: 285, startPoint y: 272, endPoint x: 256, endPoint y: 261, distance: 30.5
click at [256, 261] on div "**********" at bounding box center [206, 169] width 321 height 236
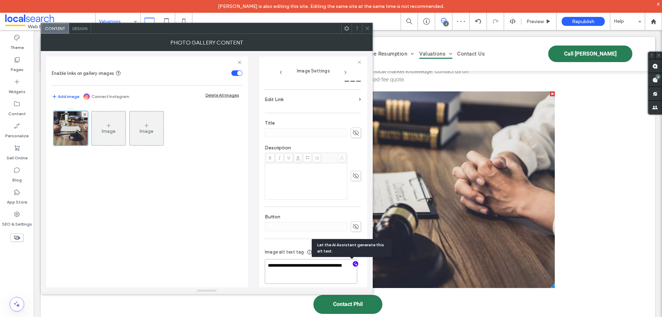
paste textarea "**********"
type textarea "**********"
click at [270, 240] on div "**********" at bounding box center [313, 130] width 96 height 325
click at [353, 146] on label "Description" at bounding box center [313, 149] width 96 height 8
click at [365, 28] on icon at bounding box center [367, 28] width 5 height 5
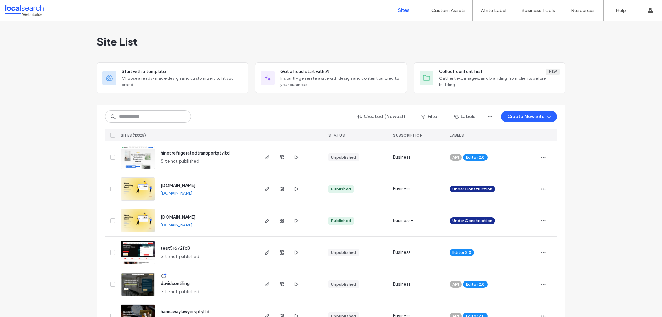
click at [137, 116] on input at bounding box center [148, 116] width 86 height 12
paste input "********"
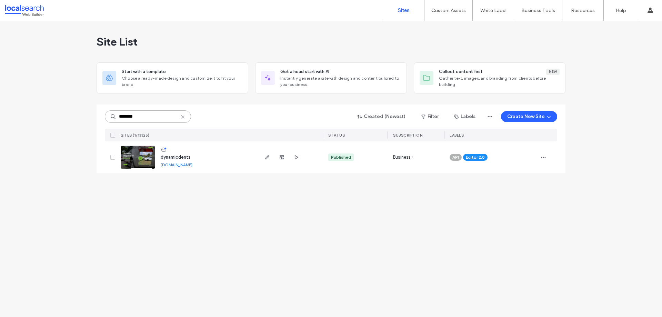
type input "********"
click at [130, 156] on img at bounding box center [138, 169] width 34 height 47
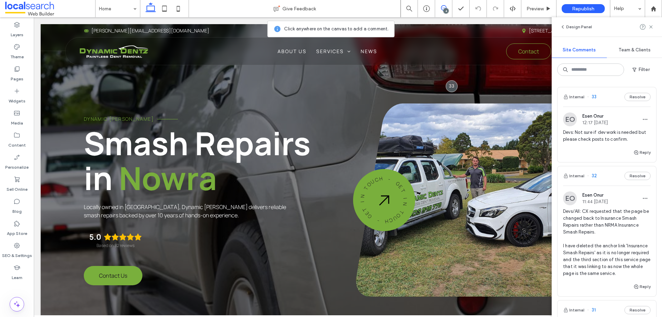
click at [620, 132] on span "Devs: Not sure if dev work is needed but please check posts to confirm." at bounding box center [607, 136] width 88 height 14
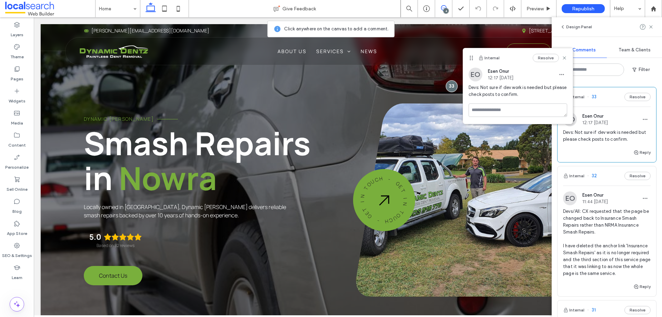
click at [601, 215] on span "Devs/All: CX requested that the page be changed back to Insurance Smash Repairs…" at bounding box center [607, 242] width 88 height 69
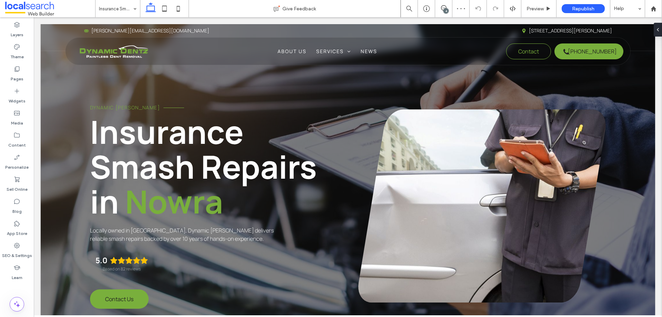
click at [443, 12] on div "4" at bounding box center [445, 10] width 5 height 5
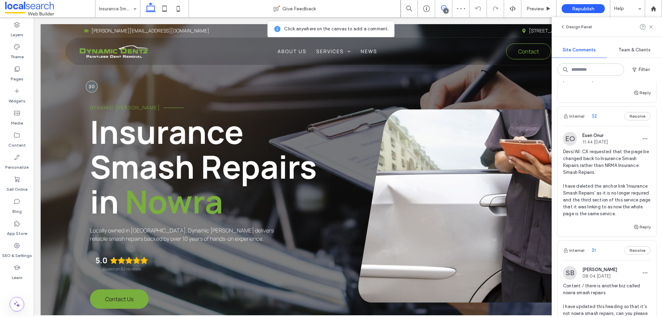
scroll to position [69, 0]
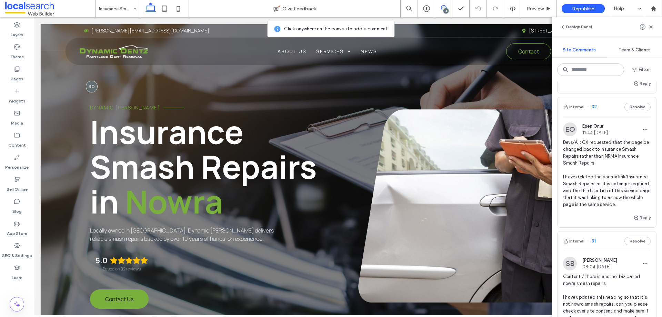
click at [616, 163] on span "Devs/All: CX requested that the page be changed back to Insurance Smash Repairs…" at bounding box center [607, 173] width 88 height 69
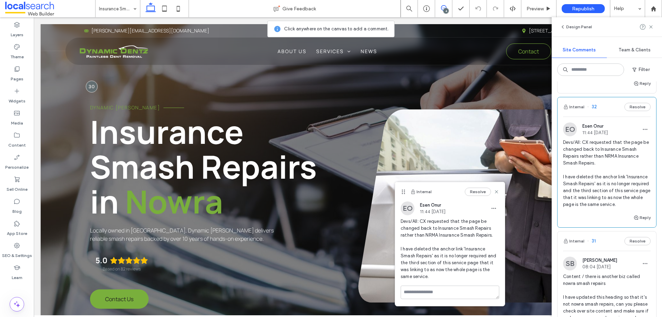
drag, startPoint x: 497, startPoint y: 206, endPoint x: 401, endPoint y: 192, distance: 97.2
click at [401, 192] on icon at bounding box center [403, 192] width 6 height 6
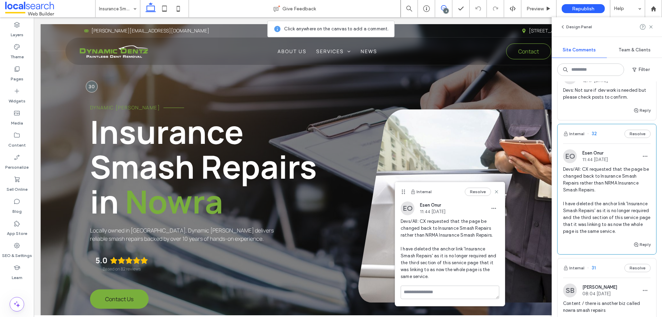
scroll to position [0, 0]
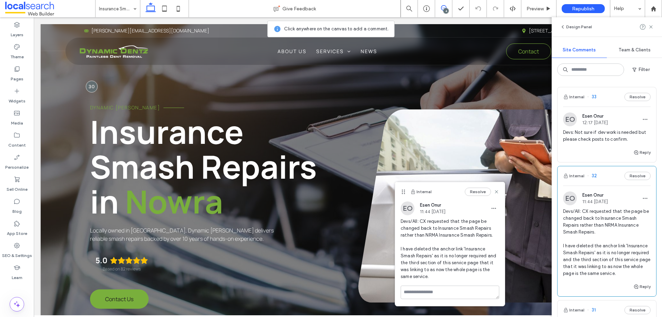
click at [615, 137] on span "Devs: Not sure if dev work is needed but please check posts to confirm." at bounding box center [607, 136] width 88 height 14
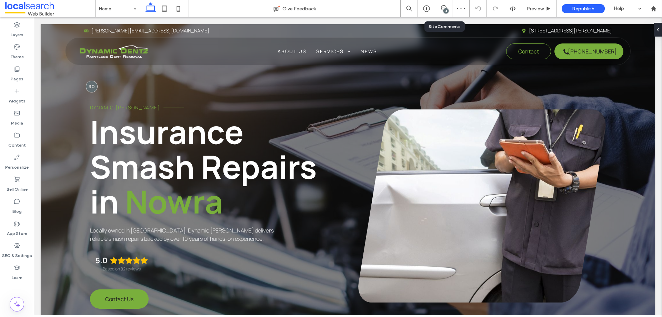
click at [440, 11] on div "4" at bounding box center [443, 8] width 17 height 7
click at [445, 5] on icon at bounding box center [444, 8] width 6 height 6
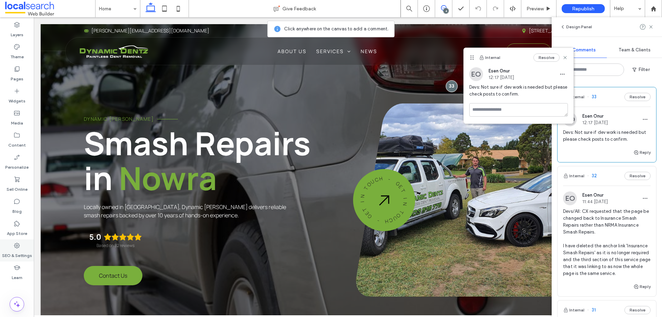
click at [18, 250] on label "SEO & Settings" at bounding box center [17, 254] width 30 height 10
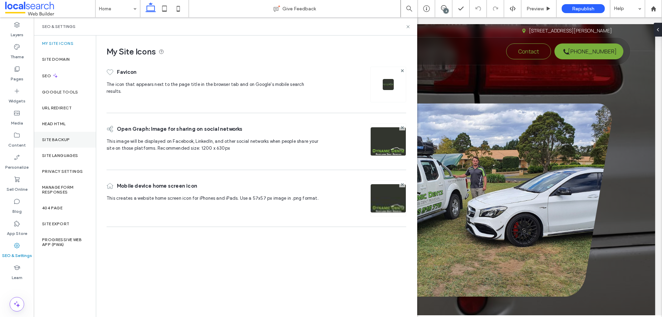
click at [70, 136] on div "Site Backup" at bounding box center [65, 140] width 62 height 16
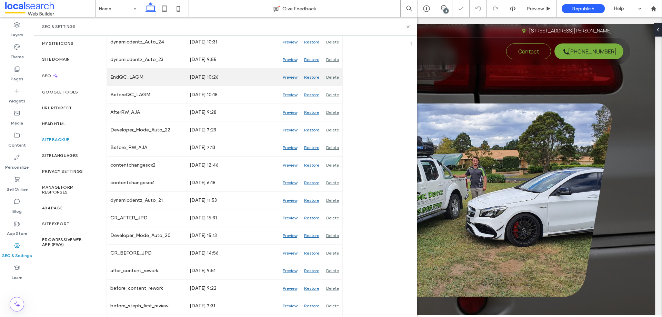
scroll to position [379, 0]
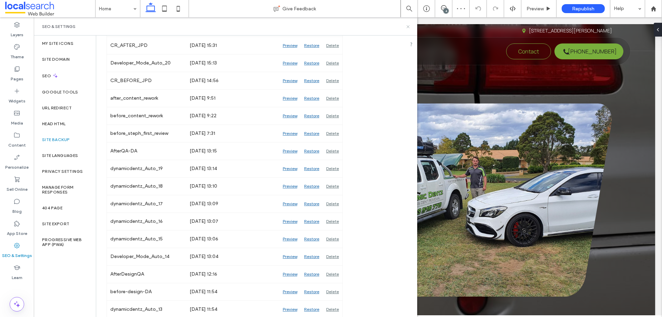
click at [407, 27] on icon at bounding box center [407, 26] width 5 height 5
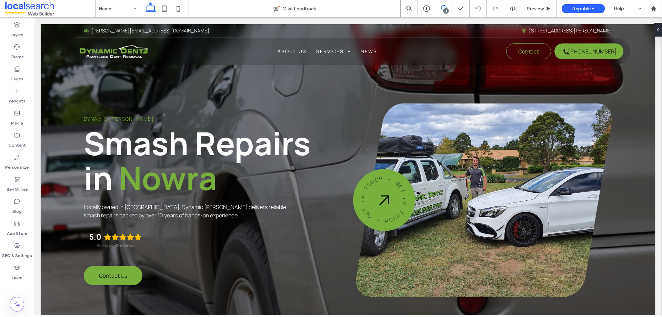
click at [440, 7] on span at bounding box center [443, 8] width 17 height 6
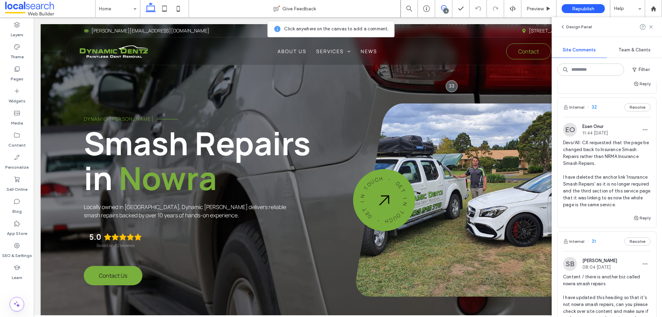
scroll to position [69, 0]
click at [590, 175] on span "Devs/All: CX requested that the page be changed back to Insurance Smash Repairs…" at bounding box center [607, 173] width 88 height 69
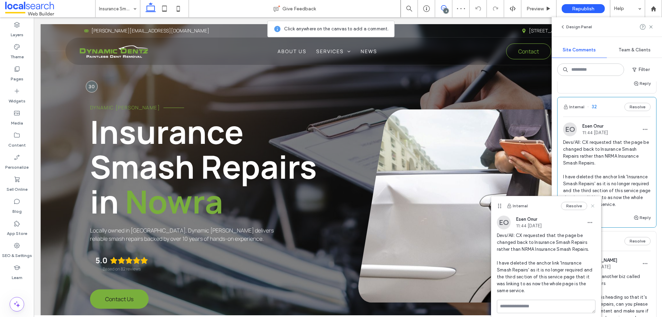
click at [592, 206] on use at bounding box center [592, 205] width 3 height 3
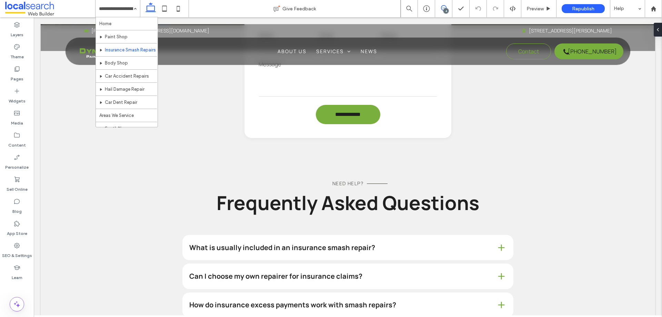
click at [446, 7] on use at bounding box center [444, 8] width 6 height 6
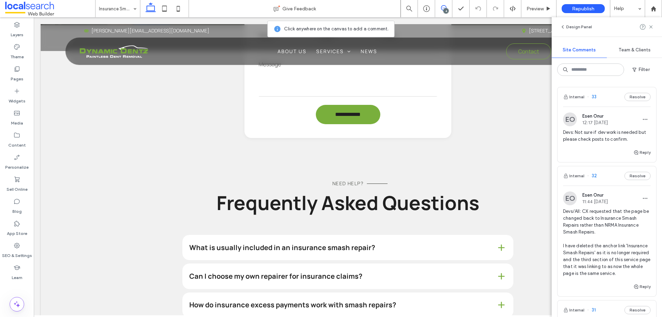
click at [603, 134] on span "Devs: Not sure if dev work is needed but please check posts to confirm." at bounding box center [607, 136] width 88 height 14
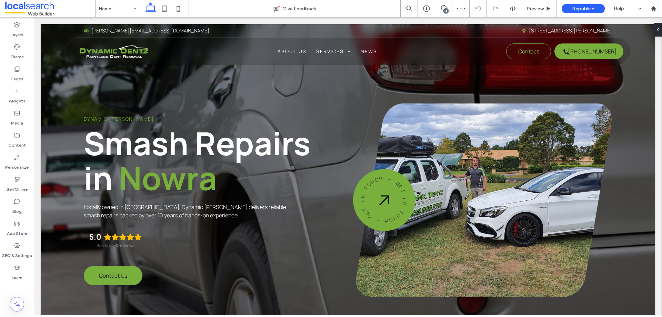
click at [444, 11] on div "4" at bounding box center [445, 10] width 5 height 5
click at [442, 5] on icon at bounding box center [444, 8] width 6 height 6
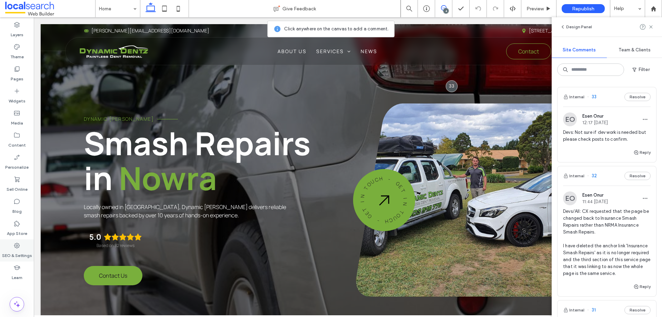
click at [21, 251] on label "SEO & Settings" at bounding box center [17, 254] width 30 height 10
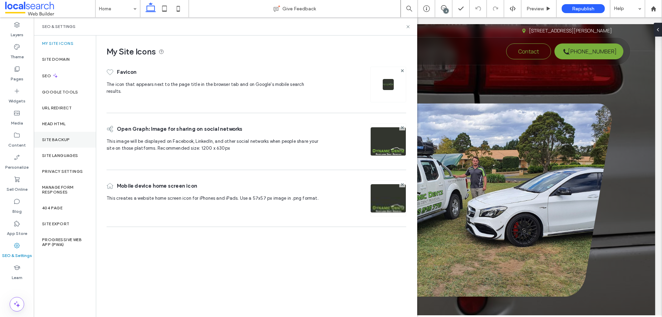
click at [73, 143] on div "Site Backup" at bounding box center [65, 140] width 62 height 16
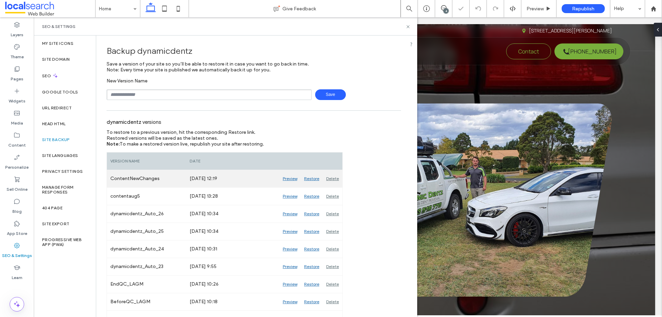
click at [284, 178] on div "Preview" at bounding box center [289, 178] width 21 height 17
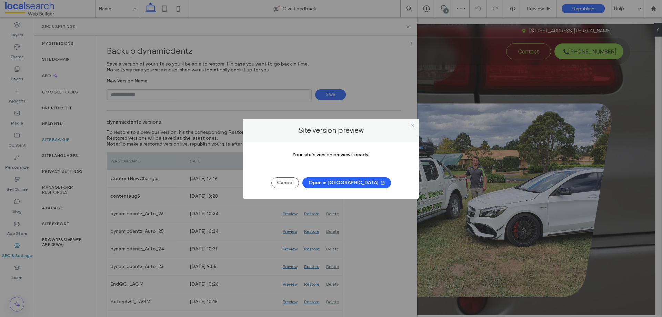
click at [380, 184] on icon "button" at bounding box center [383, 183] width 6 height 6
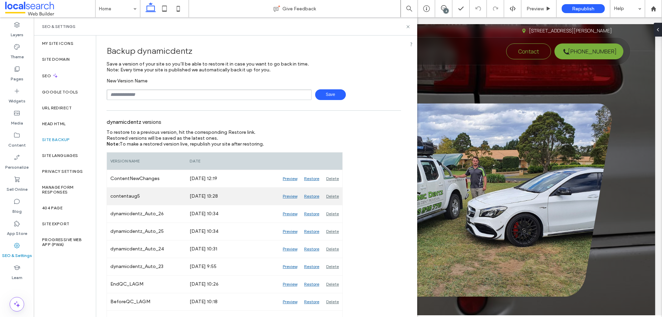
click at [290, 194] on div "Preview" at bounding box center [289, 195] width 21 height 17
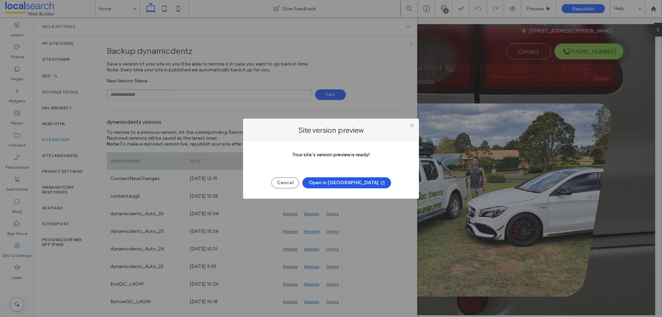
click at [380, 182] on icon "button" at bounding box center [383, 183] width 6 height 6
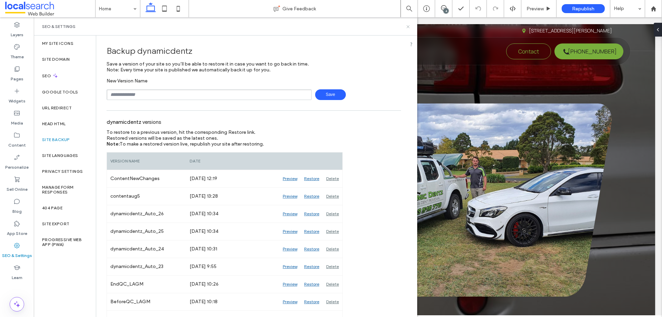
click at [408, 27] on use at bounding box center [407, 26] width 3 height 3
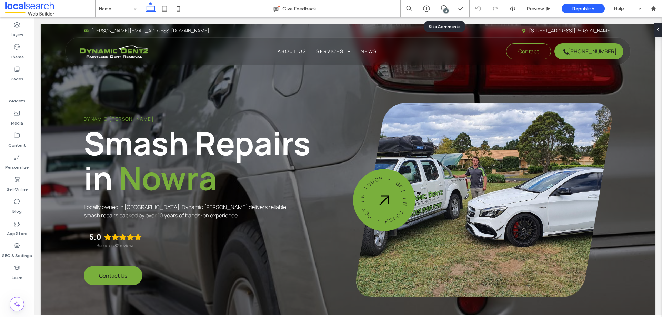
click at [442, 5] on div "4" at bounding box center [443, 8] width 17 height 17
click at [446, 8] on div "4" at bounding box center [445, 10] width 5 height 5
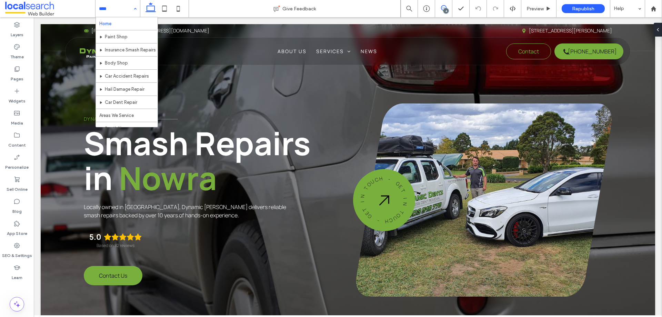
click at [442, 10] on icon at bounding box center [444, 8] width 6 height 6
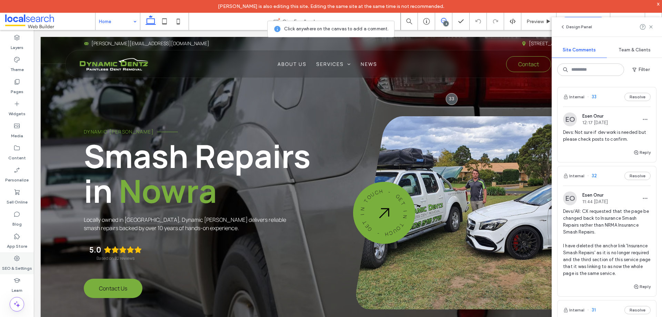
drag, startPoint x: 26, startPoint y: 262, endPoint x: 27, endPoint y: 257, distance: 4.1
click at [26, 261] on div "SEO & Settings" at bounding box center [17, 263] width 34 height 22
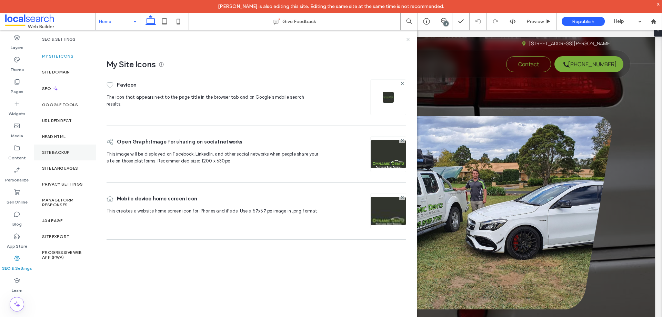
click at [57, 152] on label "Site Backup" at bounding box center [56, 152] width 28 height 5
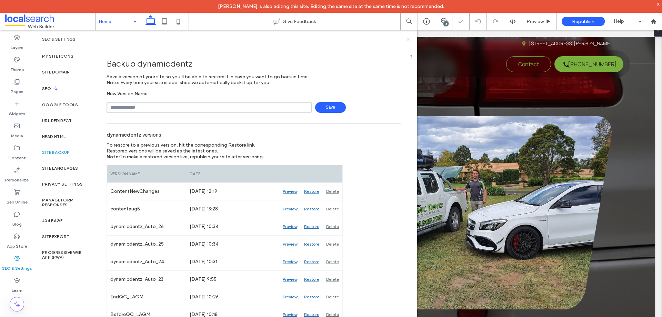
click at [161, 103] on input "text" at bounding box center [208, 107] width 205 height 11
click at [151, 103] on input "**" at bounding box center [208, 107] width 205 height 11
type input "**********"
click at [325, 106] on span "Save" at bounding box center [330, 107] width 31 height 11
click at [407, 39] on icon at bounding box center [407, 39] width 5 height 5
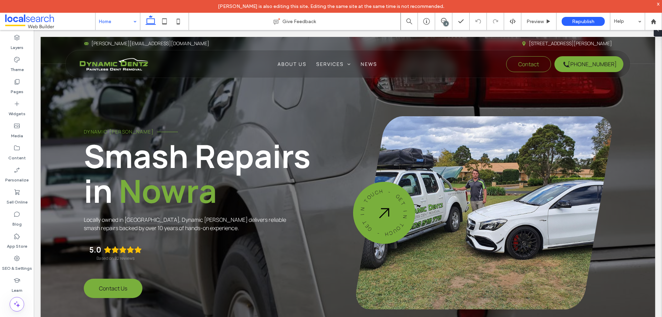
click at [657, 3] on div "x" at bounding box center [657, 4] width 3 height 6
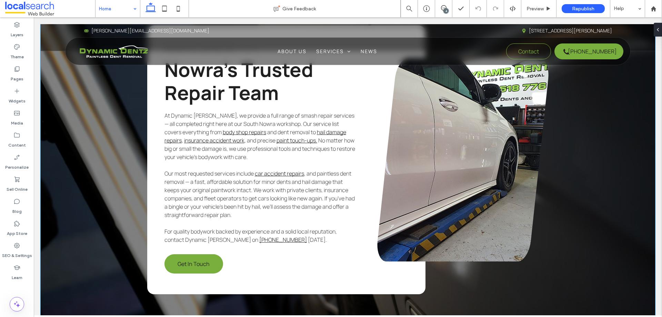
scroll to position [1757, 0]
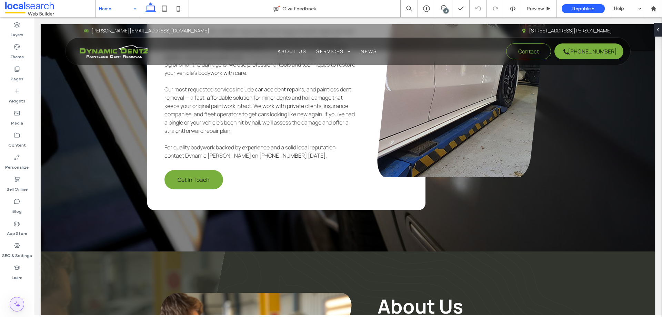
click at [18, 301] on icon at bounding box center [17, 304] width 8 height 8
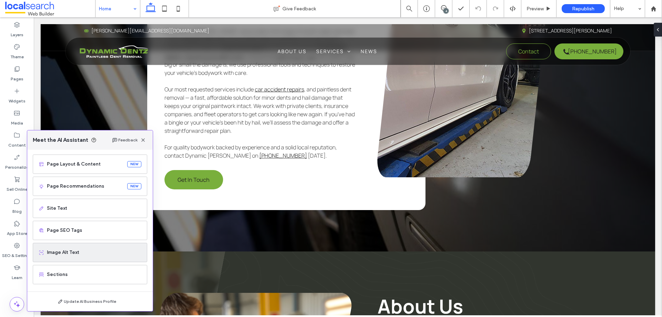
scroll to position [44, 0]
click at [73, 254] on span "Image Alt Text" at bounding box center [94, 251] width 94 height 7
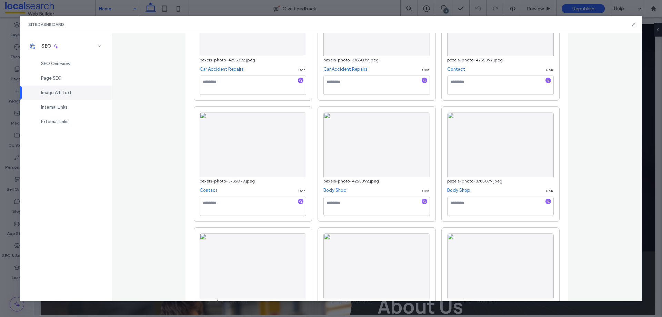
scroll to position [63, 0]
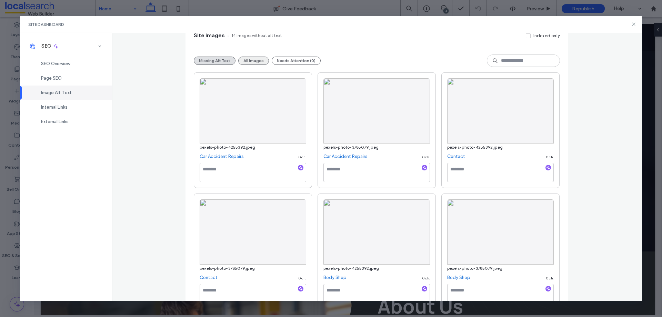
click at [242, 62] on button "All Images" at bounding box center [253, 61] width 31 height 8
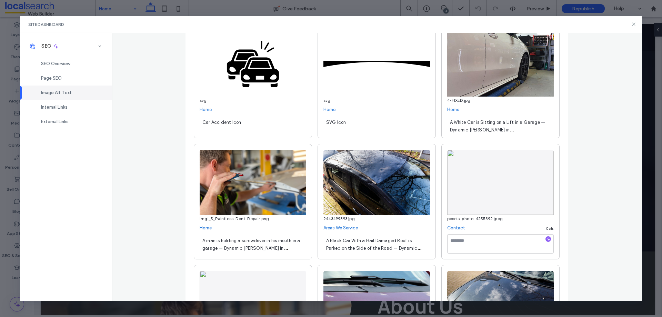
scroll to position [758, 0]
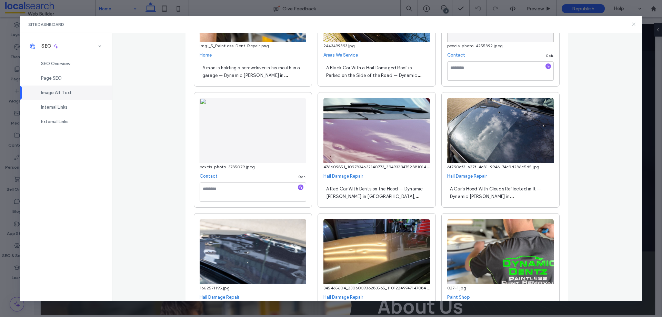
click at [634, 27] on icon at bounding box center [634, 24] width 6 height 6
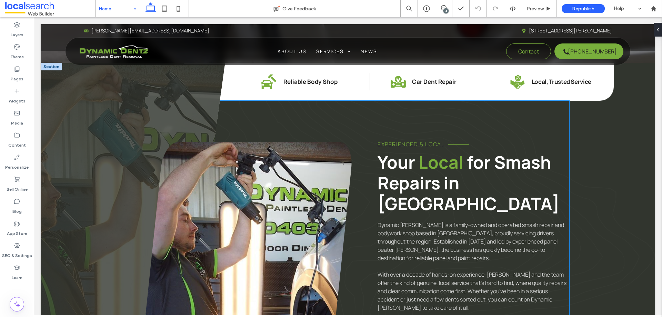
scroll to position [276, 0]
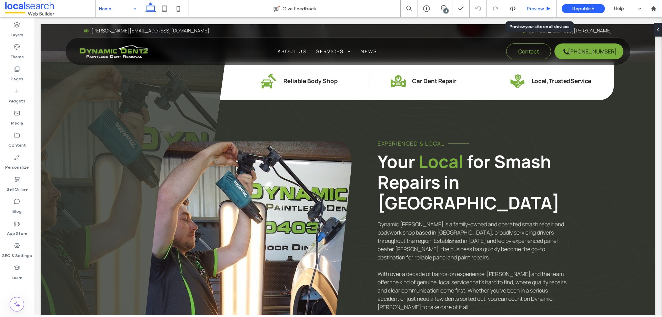
drag, startPoint x: 528, startPoint y: 6, endPoint x: 309, endPoint y: 16, distance: 219.0
click at [528, 6] on span "Preview" at bounding box center [534, 9] width 17 height 6
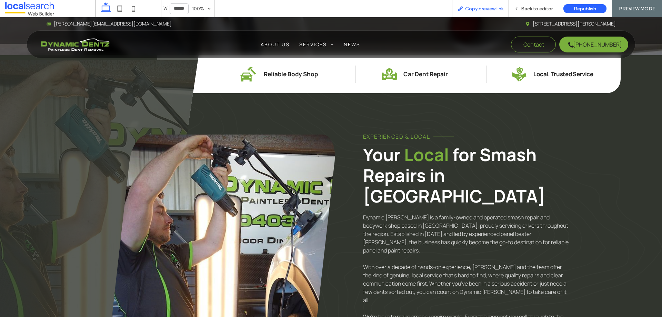
click at [476, 12] on div "Copy preview link" at bounding box center [480, 8] width 57 height 17
click at [481, 7] on span "Copy preview link" at bounding box center [484, 9] width 38 height 6
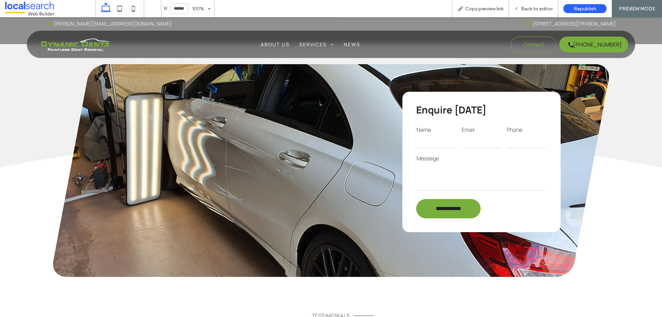
scroll to position [1103, 0]
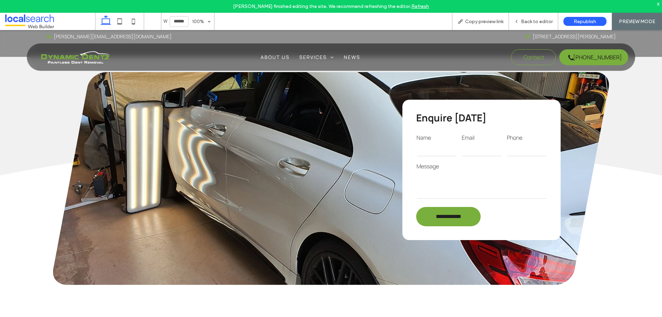
click at [657, 3] on div "x" at bounding box center [657, 4] width 3 height 6
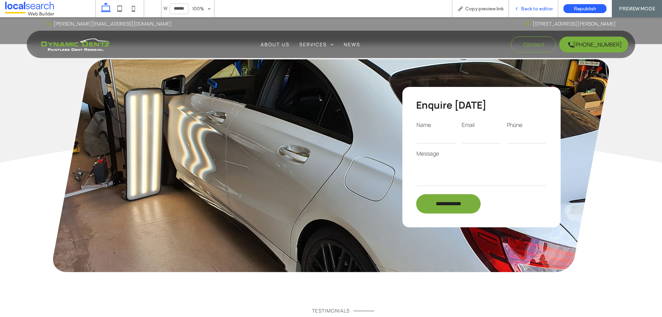
drag, startPoint x: 522, startPoint y: 10, endPoint x: 249, endPoint y: 22, distance: 273.2
click at [522, 10] on span "Back to editor" at bounding box center [537, 9] width 32 height 6
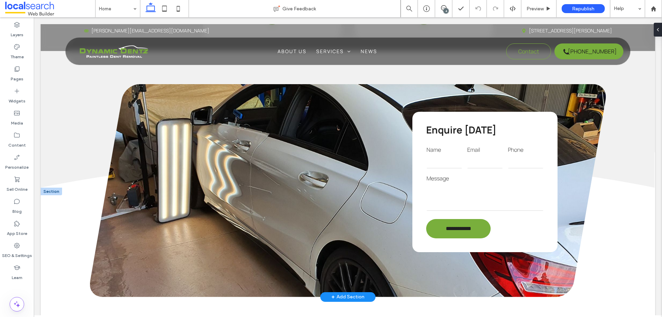
scroll to position [1106, 0]
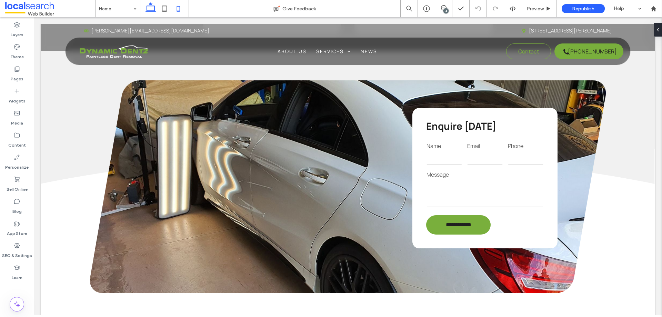
click at [180, 8] on icon at bounding box center [178, 9] width 14 height 14
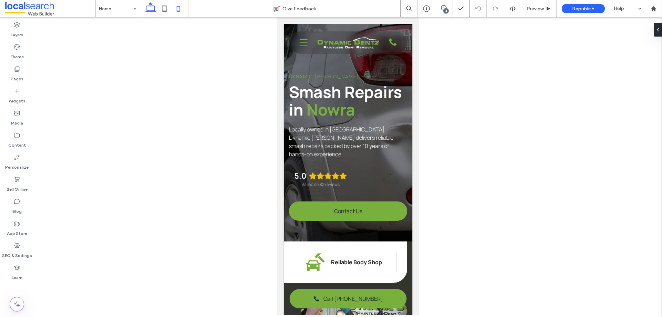
click at [154, 8] on use at bounding box center [150, 7] width 10 height 10
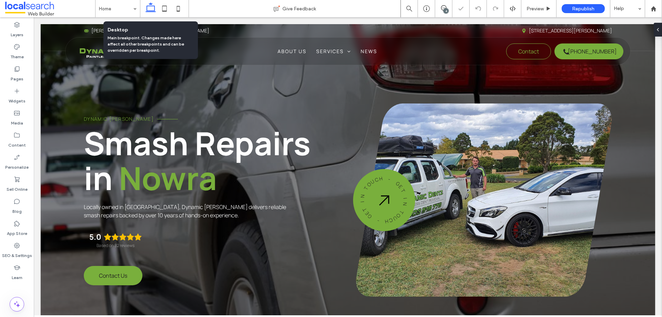
click at [152, 9] on icon at bounding box center [151, 9] width 14 height 14
click at [148, 9] on icon at bounding box center [151, 9] width 14 height 14
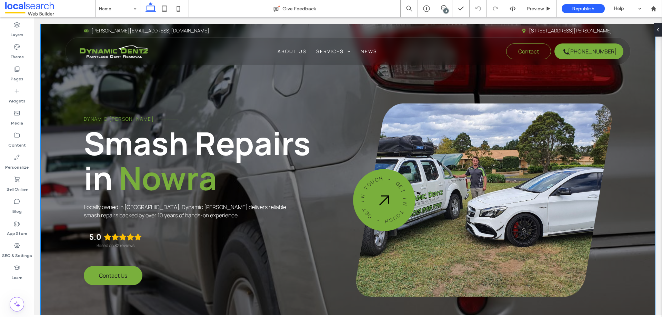
click at [262, 81] on div "Dynamic [PERSON_NAME] Smash Repairs in [GEOGRAPHIC_DATA] Locally owned in [GEOG…" at bounding box center [348, 181] width 614 height 314
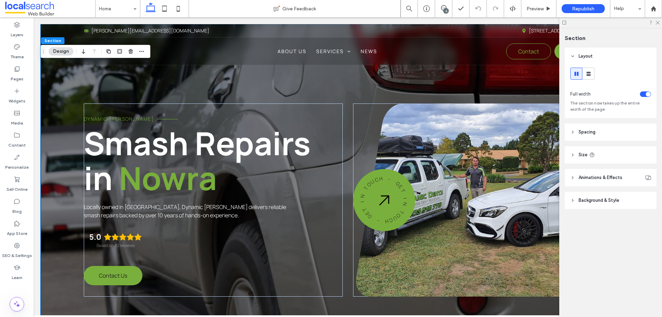
drag, startPoint x: 587, startPoint y: 198, endPoint x: 463, endPoint y: 148, distance: 133.9
click at [587, 198] on span "Background & Style" at bounding box center [598, 200] width 41 height 7
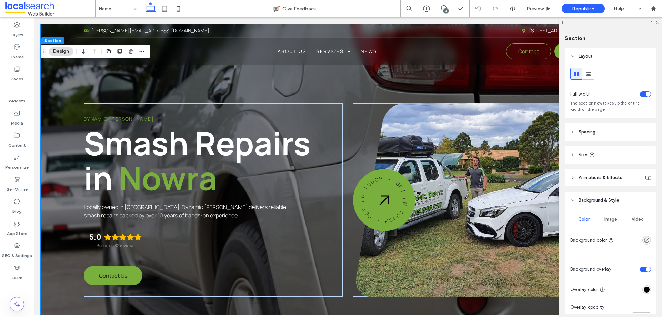
click at [608, 221] on span "Image" at bounding box center [610, 219] width 13 height 6
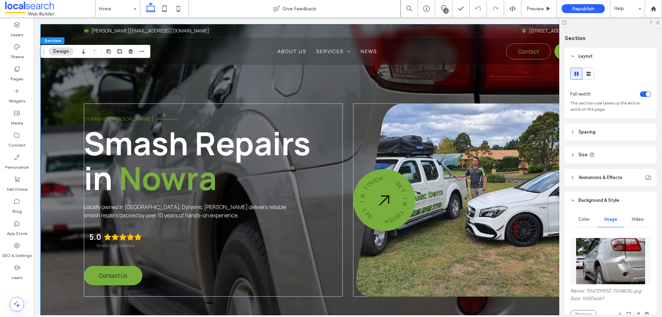
click at [610, 252] on img at bounding box center [610, 260] width 70 height 47
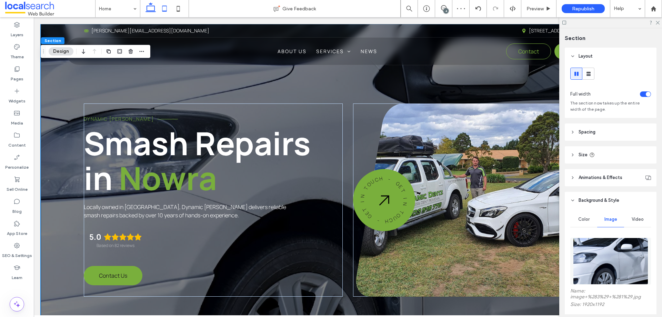
click at [164, 13] on icon at bounding box center [164, 9] width 14 height 14
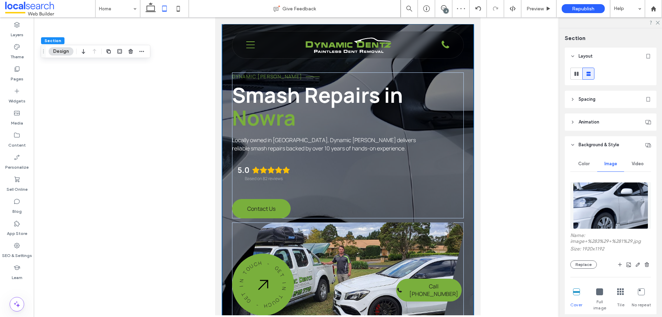
type input "***"
type input "**"
type input "***"
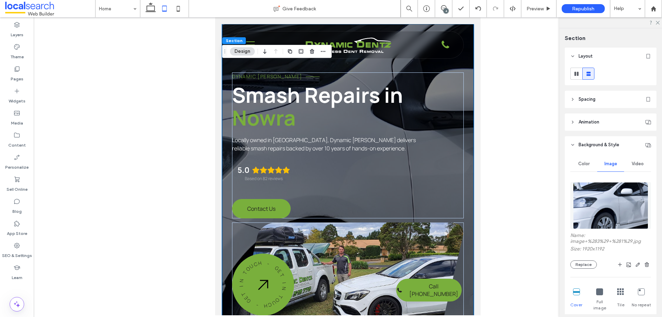
click at [464, 84] on div "Dynamic [PERSON_NAME] Smash Repairs in [GEOGRAPHIC_DATA] Locally owned in [GEOG…" at bounding box center [348, 199] width 252 height 350
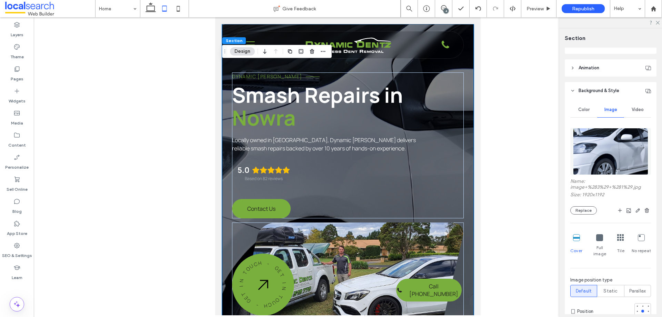
scroll to position [138, 0]
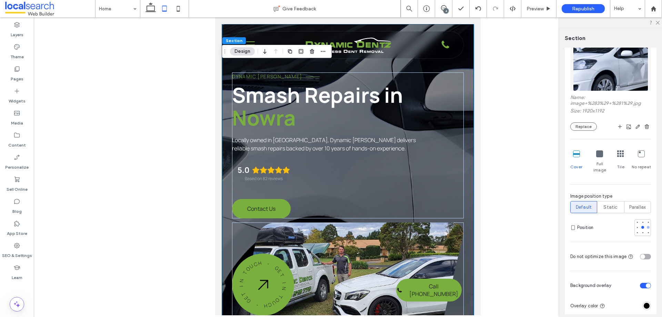
click at [646, 226] on div at bounding box center [647, 227] width 3 height 3
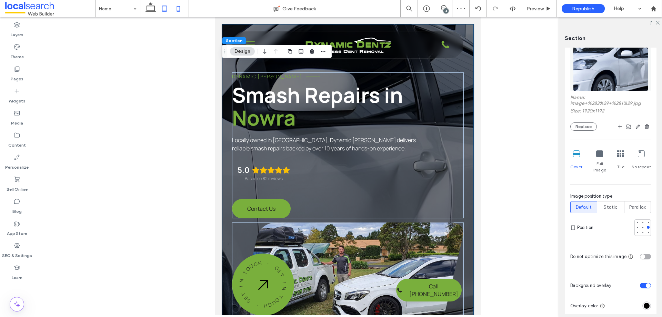
click at [174, 10] on icon at bounding box center [178, 9] width 14 height 14
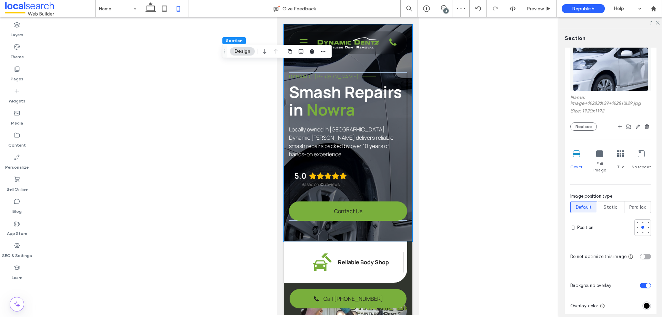
type input "**"
type input "****"
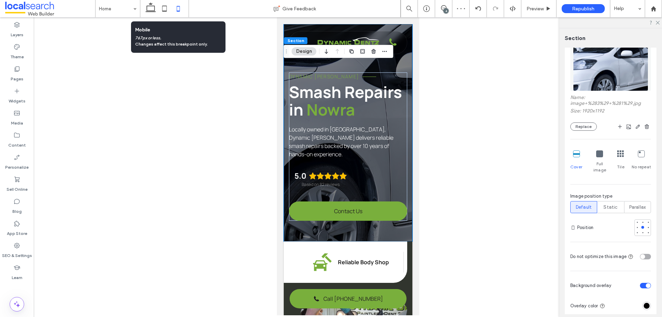
scroll to position [0, 7]
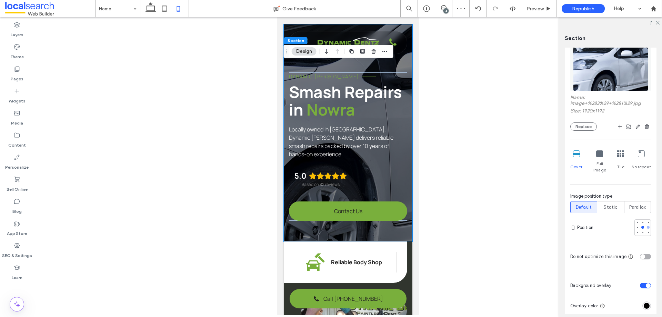
click at [646, 225] on div at bounding box center [647, 227] width 5 height 5
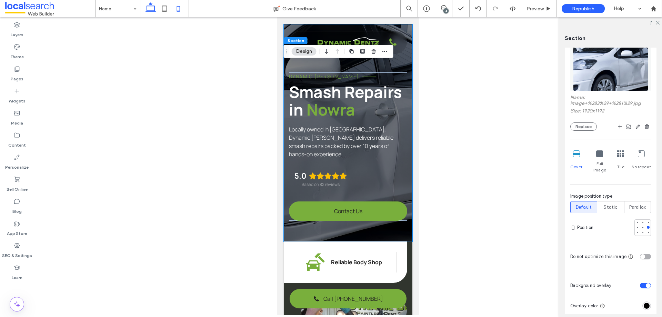
click at [150, 9] on icon at bounding box center [151, 9] width 14 height 14
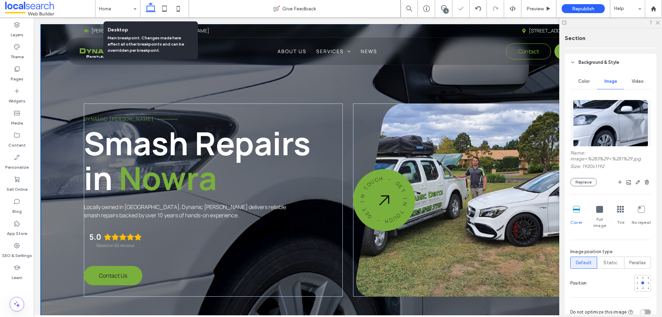
type input "***"
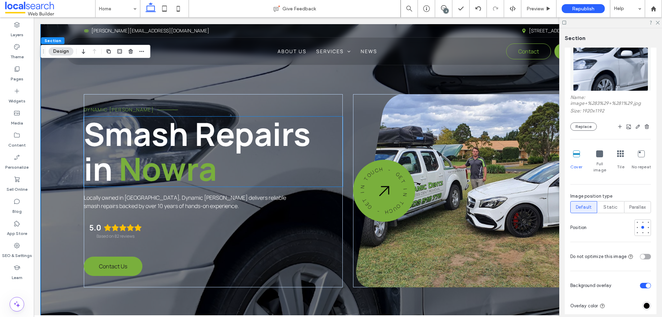
scroll to position [0, 0]
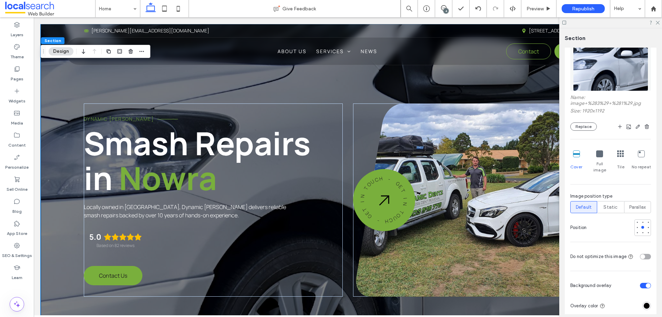
click at [127, 83] on div "Dynamic [PERSON_NAME] Smash Repairs in [GEOGRAPHIC_DATA] Locally owned in [GEOG…" at bounding box center [348, 181] width 614 height 314
click at [114, 79] on div "Dynamic [PERSON_NAME] Smash Repairs in [GEOGRAPHIC_DATA] Locally owned in [GEOG…" at bounding box center [348, 181] width 614 height 314
click at [657, 22] on icon at bounding box center [657, 22] width 4 height 4
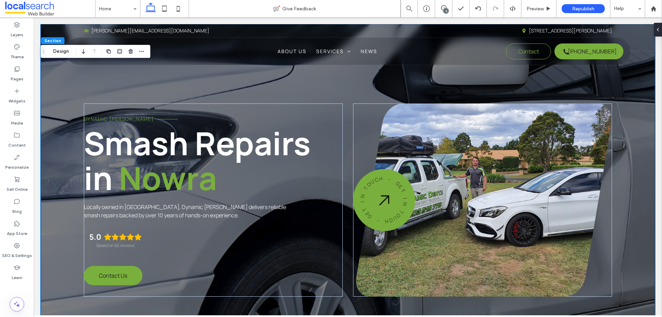
click at [301, 88] on div "Dynamic [PERSON_NAME] Smash Repairs in [GEOGRAPHIC_DATA] Locally owned in [GEOG…" at bounding box center [348, 181] width 614 height 314
click at [59, 49] on button "Design" at bounding box center [61, 51] width 25 height 8
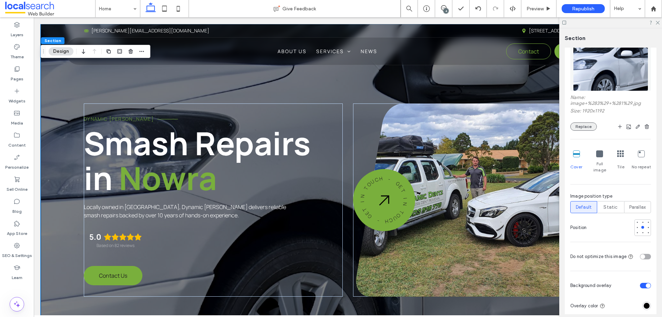
click at [581, 126] on button "Replace" at bounding box center [583, 126] width 27 height 8
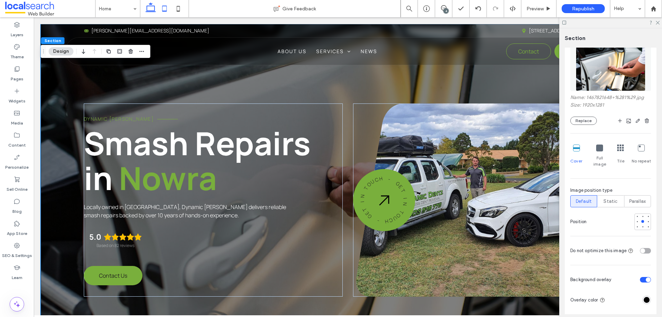
click at [162, 10] on icon at bounding box center [164, 9] width 14 height 14
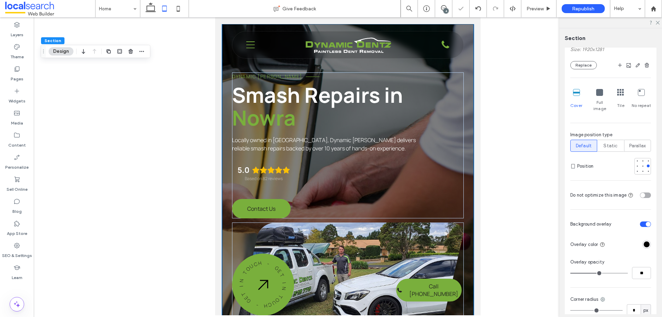
type input "***"
type input "**"
type input "***"
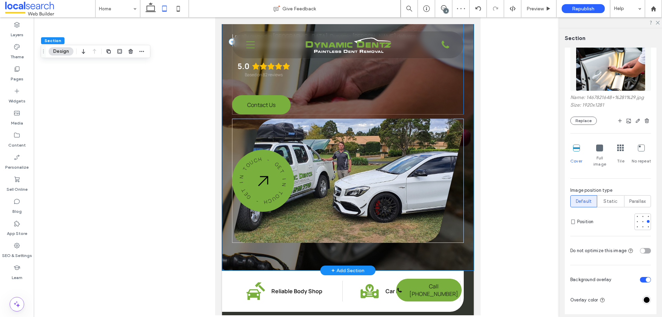
scroll to position [104, 0]
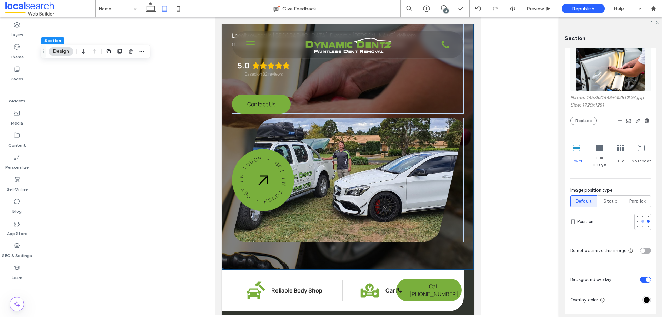
click at [641, 220] on div at bounding box center [642, 221] width 3 height 3
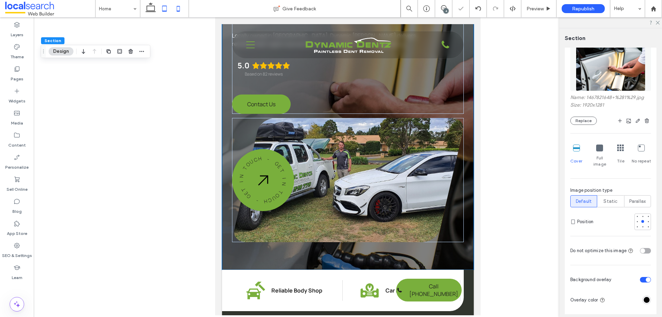
click at [176, 6] on icon at bounding box center [178, 9] width 14 height 14
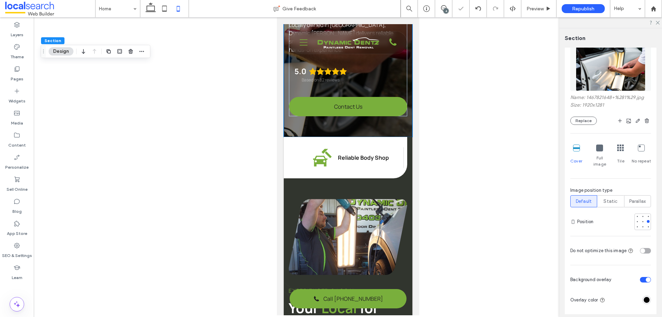
type input "**"
type input "****"
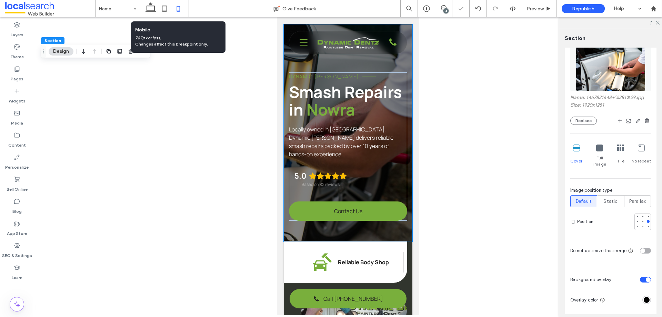
scroll to position [0, 7]
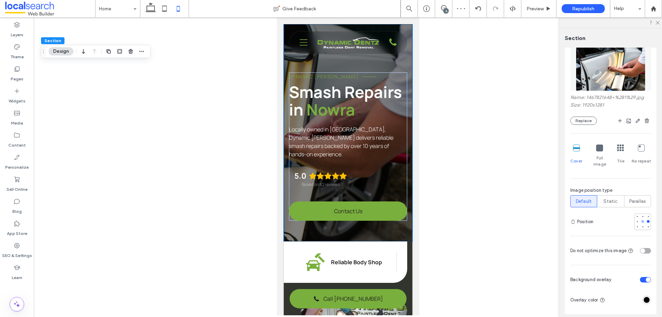
click at [640, 219] on div at bounding box center [642, 221] width 5 height 5
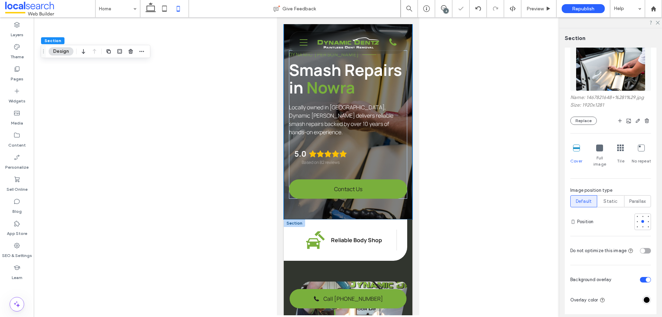
scroll to position [34, 0]
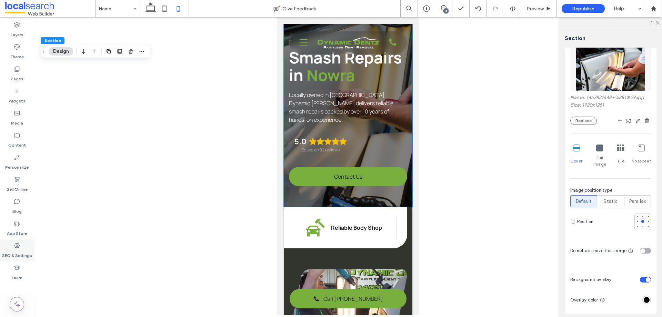
click at [22, 245] on div "SEO & Settings" at bounding box center [17, 250] width 34 height 22
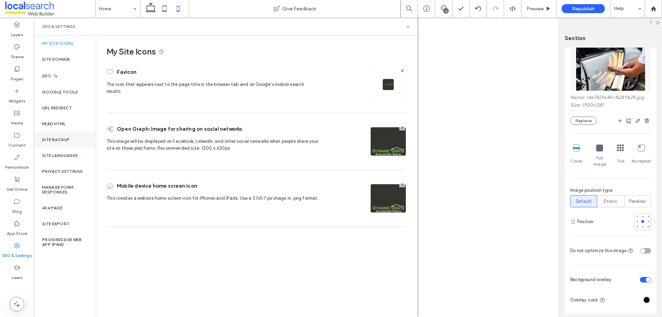
click at [70, 139] on div "Site Backup" at bounding box center [65, 140] width 62 height 16
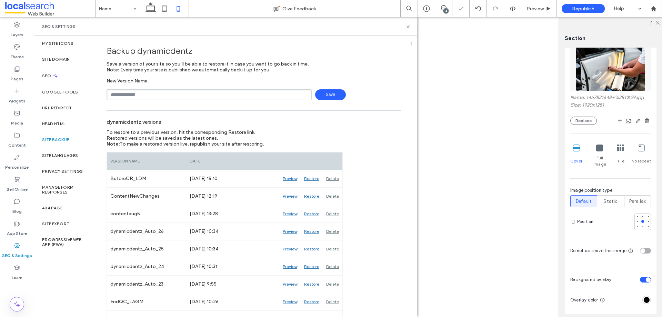
click at [333, 91] on span "Save" at bounding box center [330, 94] width 31 height 11
click at [538, 10] on span "Preview" at bounding box center [534, 9] width 17 height 6
